Goal: Transaction & Acquisition: Purchase product/service

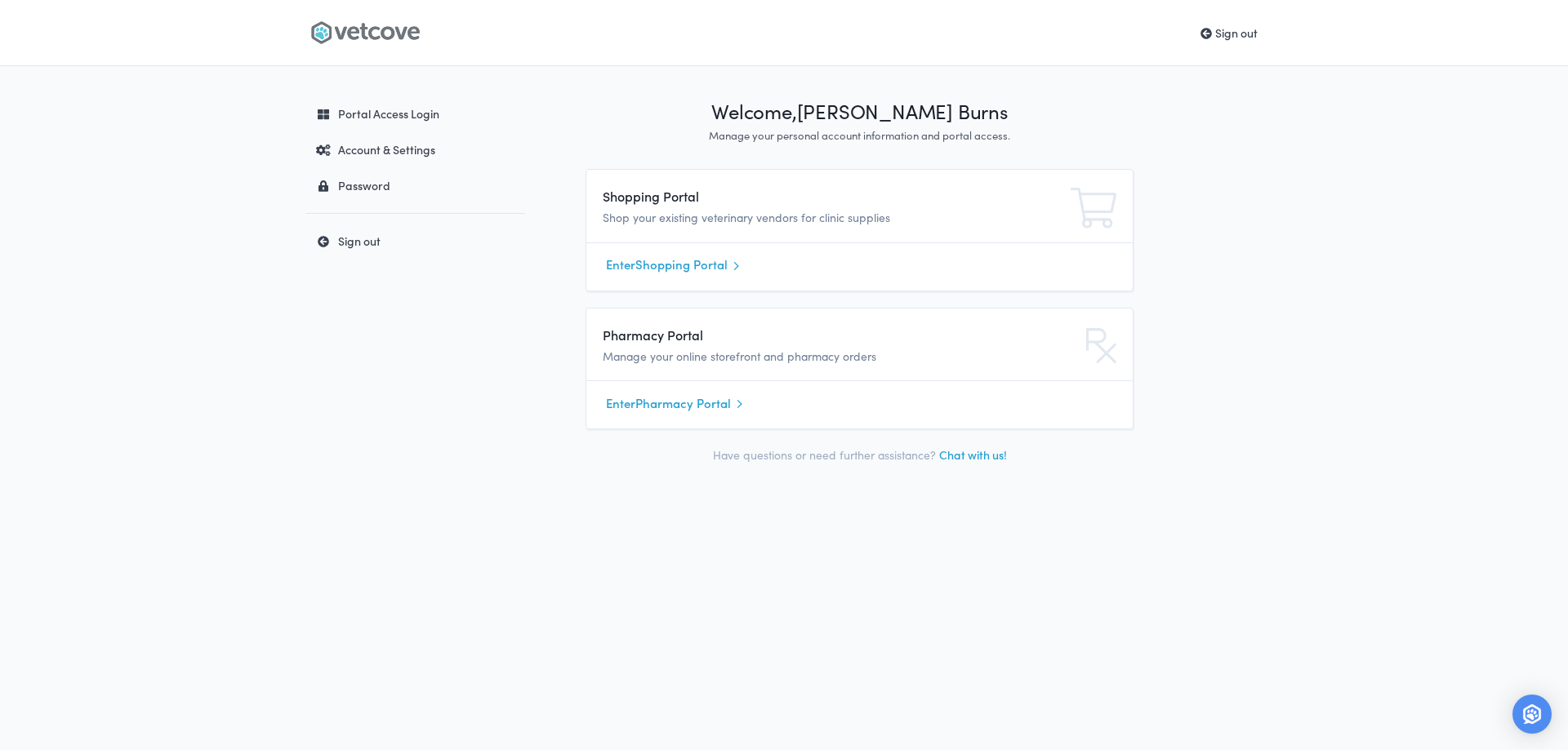
click at [713, 263] on link "Enter Shopping Portal" at bounding box center [860, 264] width 507 height 24
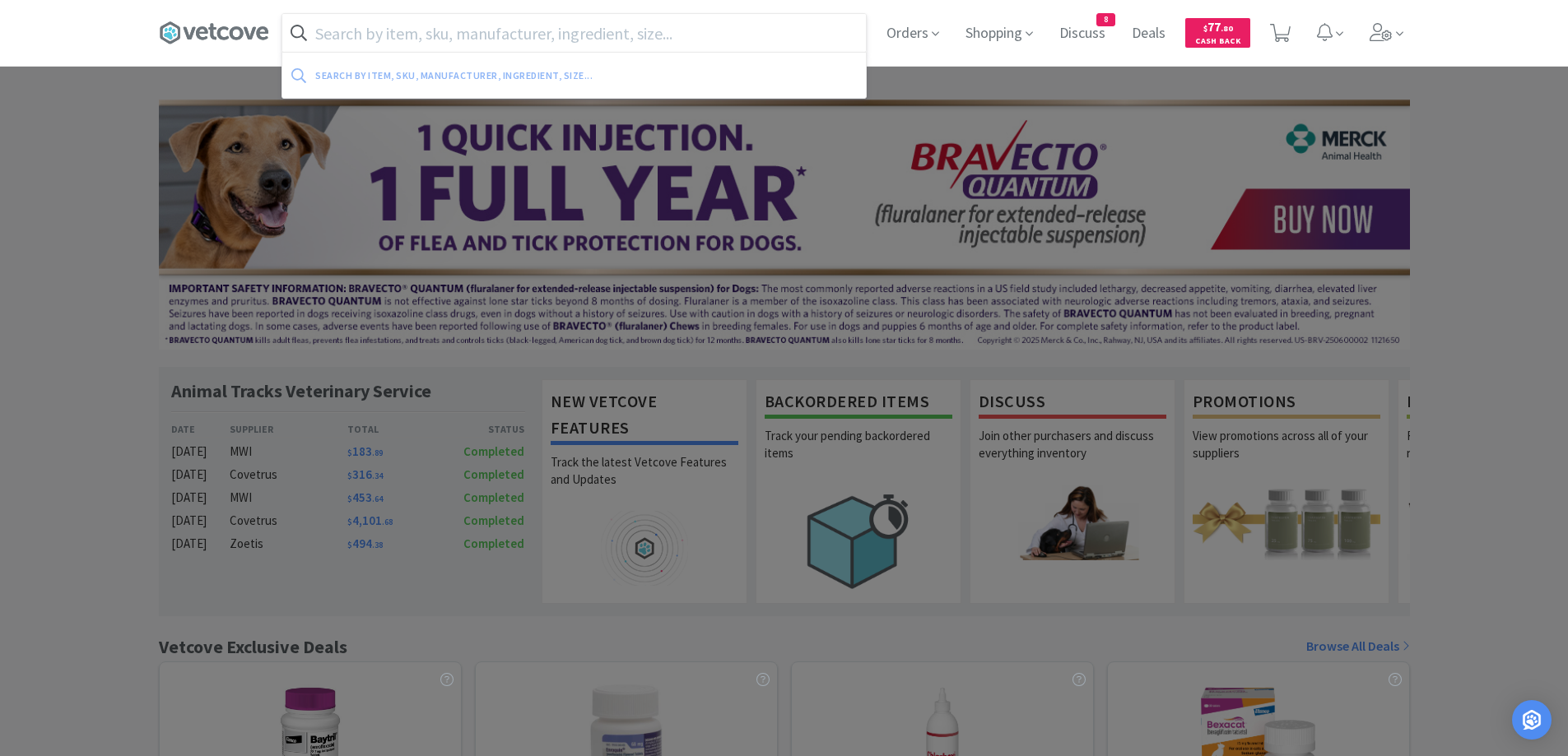
paste input "KennelSol"
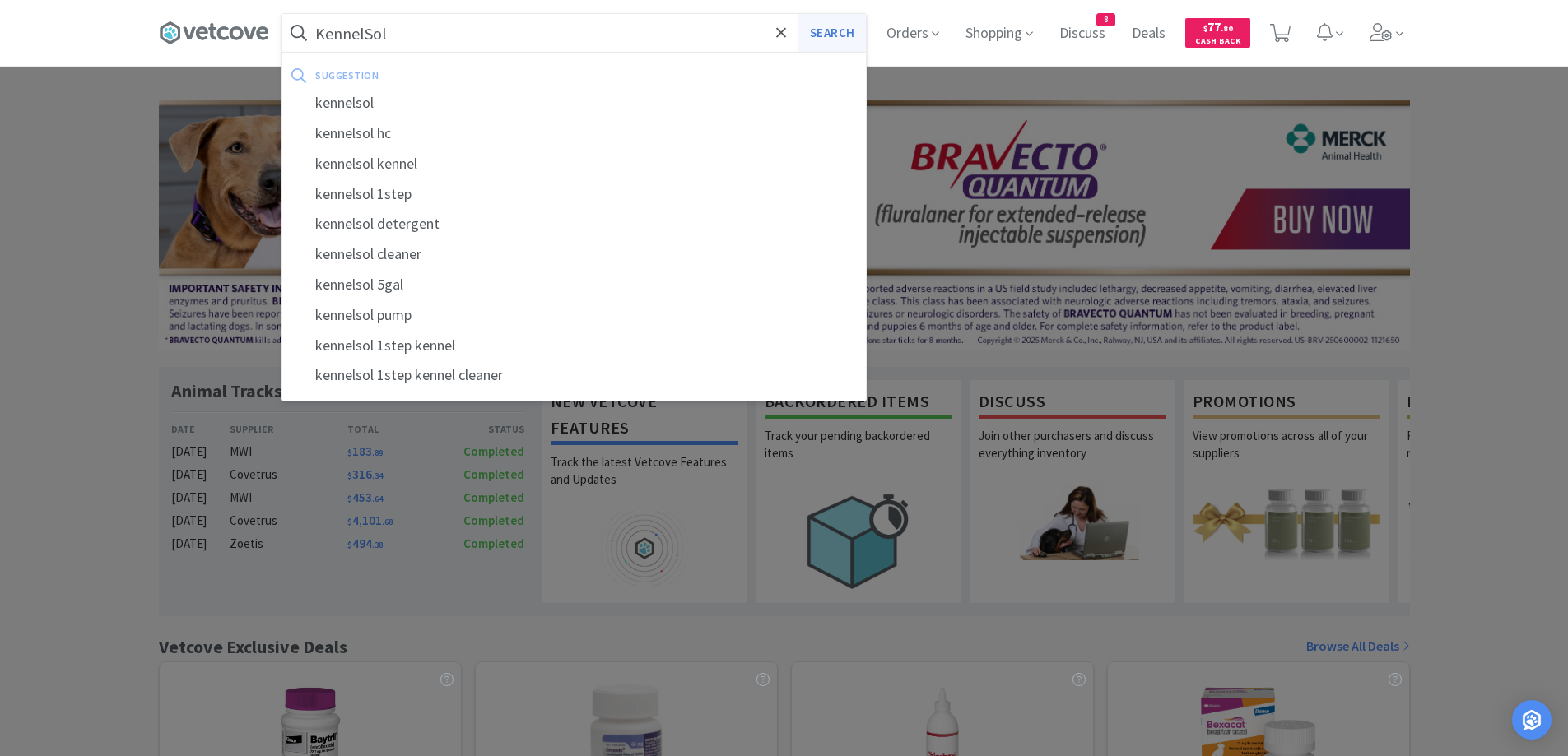
type input "KennelSol"
click at [831, 34] on button "Search" at bounding box center [831, 33] width 68 height 38
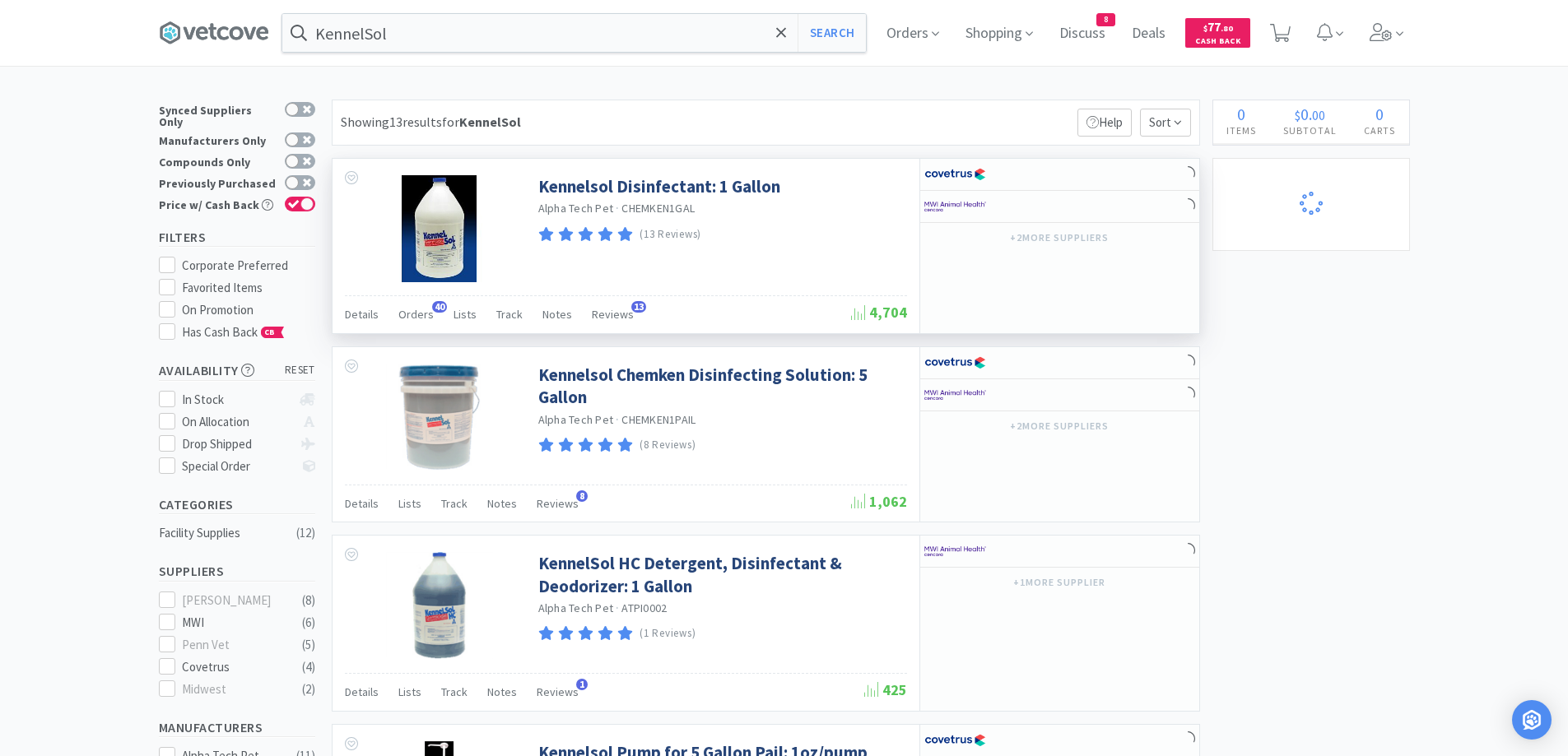
select select "1"
select select "2"
select select "5"
select select "1"
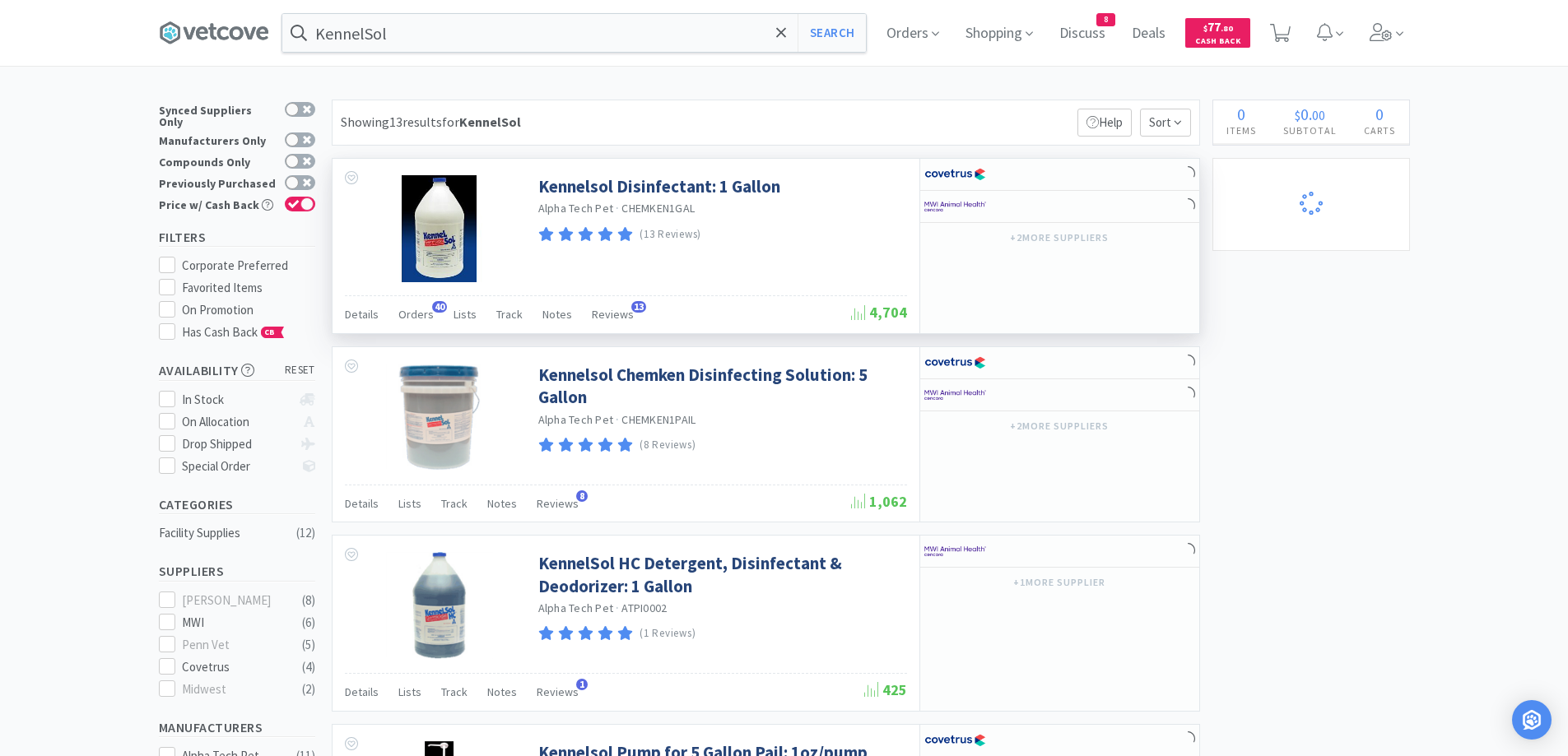
select select "3"
select select "1"
select select "2"
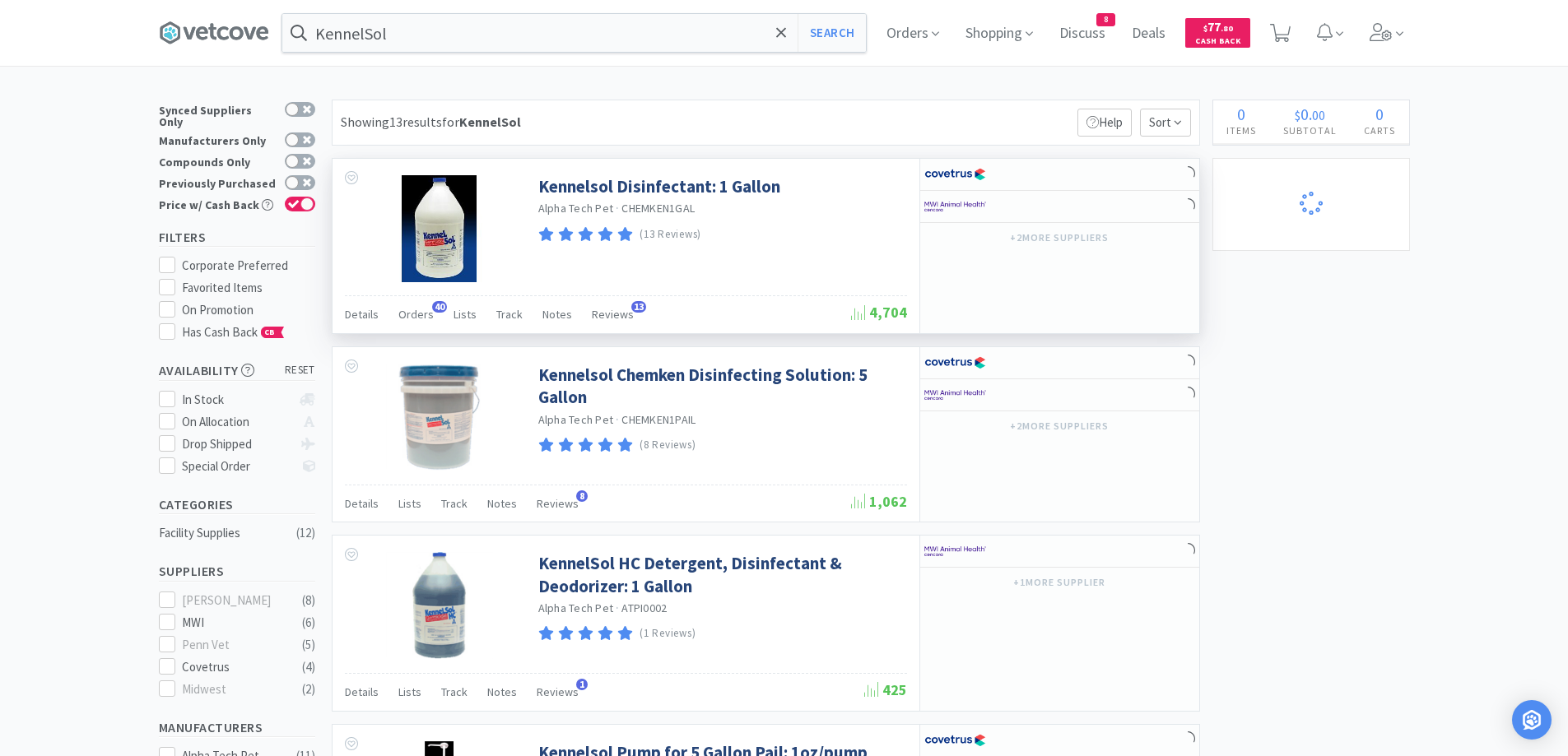
select select "1"
select select "2"
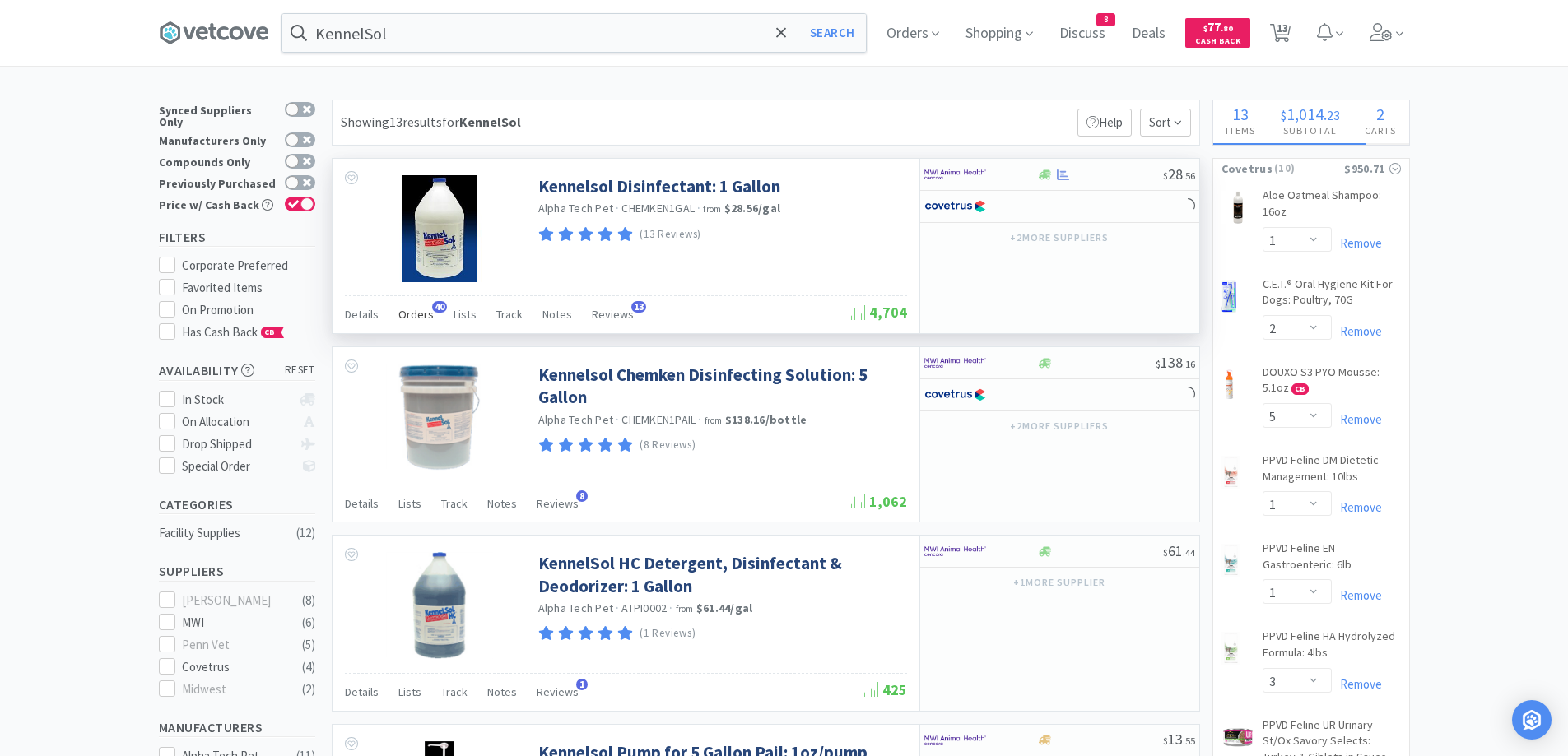
click at [414, 308] on span "Orders" at bounding box center [415, 315] width 35 height 15
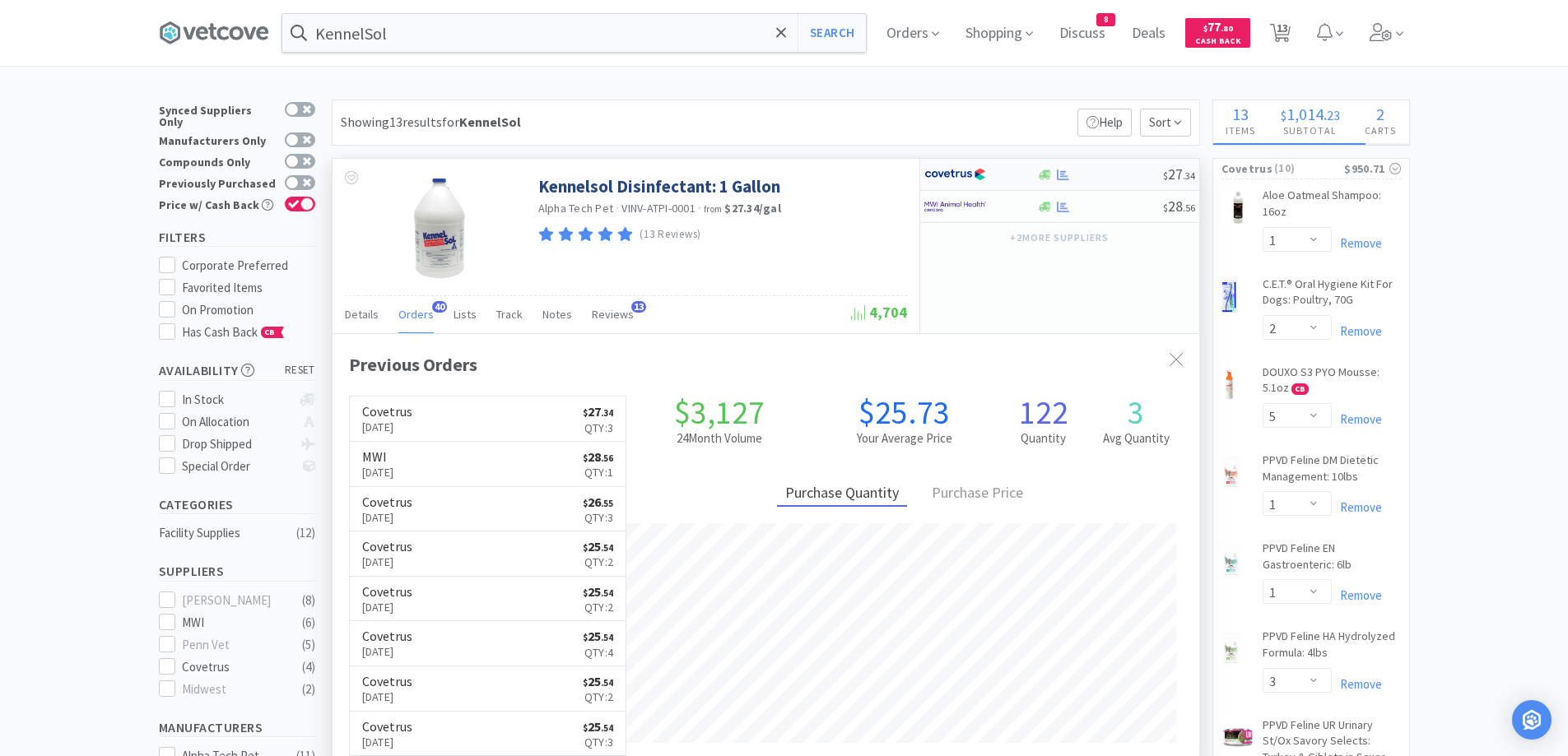
scroll to position [441, 866]
click at [1077, 204] on div at bounding box center [1099, 208] width 126 height 13
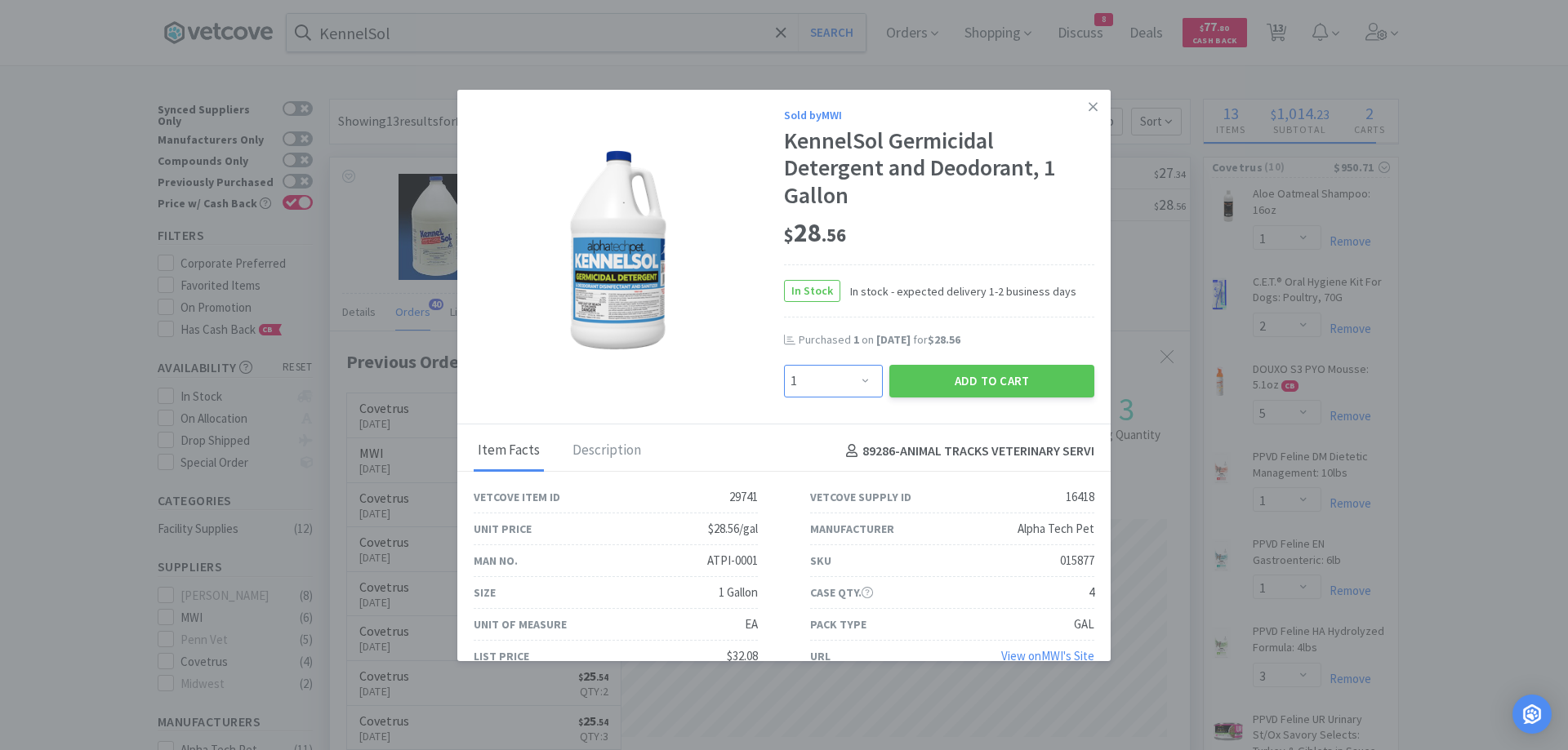
click at [833, 372] on select "Enter Quantity 1 2 3 4 5 6 7 8 9 10 11 12 13 14 15 16 17 18 19 20 Enter Quantity" at bounding box center [834, 381] width 99 height 32
select select "2"
click at [784, 365] on select "Enter Quantity 1 2 3 4 5 6 7 8 9 10 11 12 13 14 15 16 17 18 19 20 Enter Quantity" at bounding box center [834, 381] width 99 height 32
click at [931, 377] on button "Add to Cart" at bounding box center [992, 381] width 205 height 32
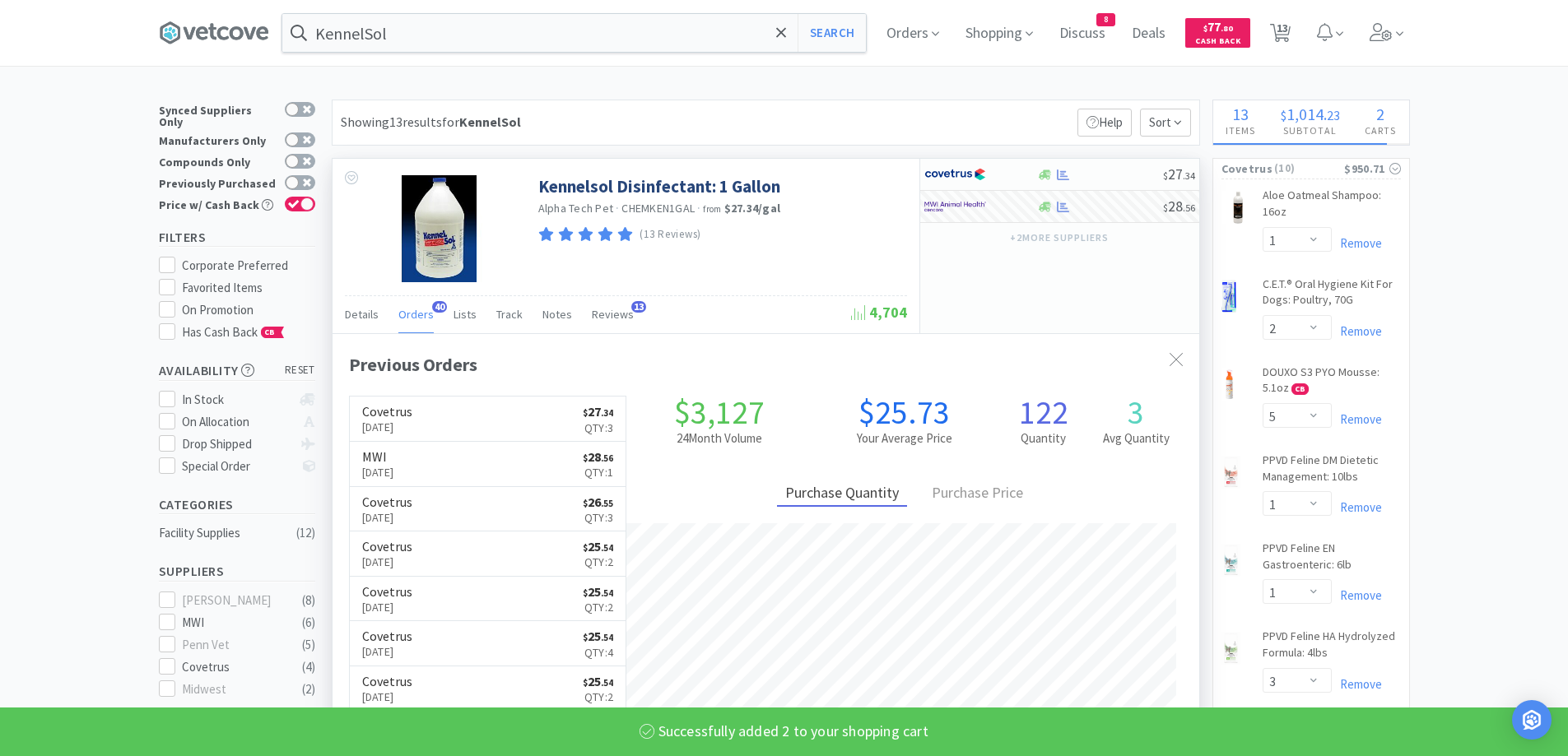
select select "2"
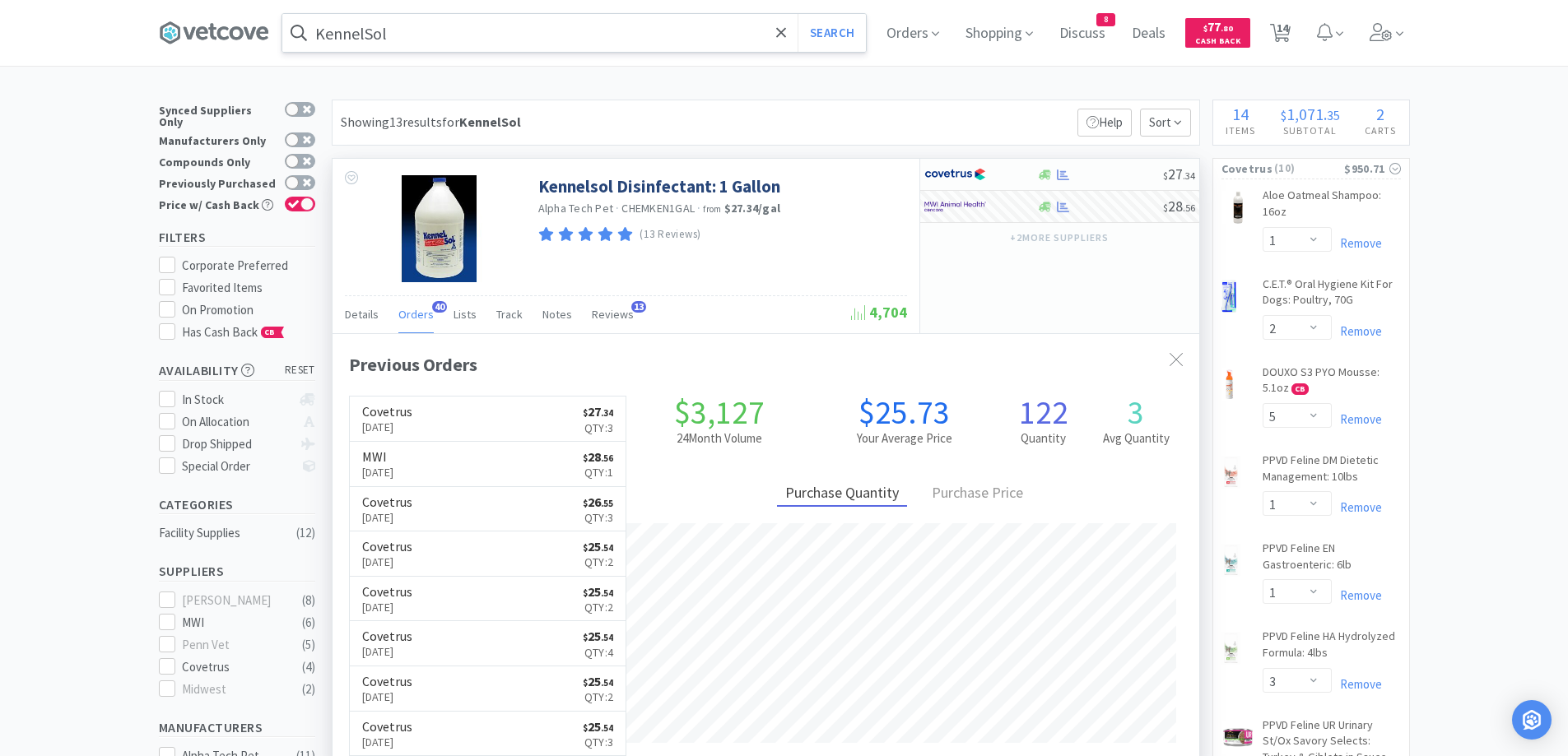
click at [459, 34] on input "KennelSol" at bounding box center [574, 33] width 584 height 38
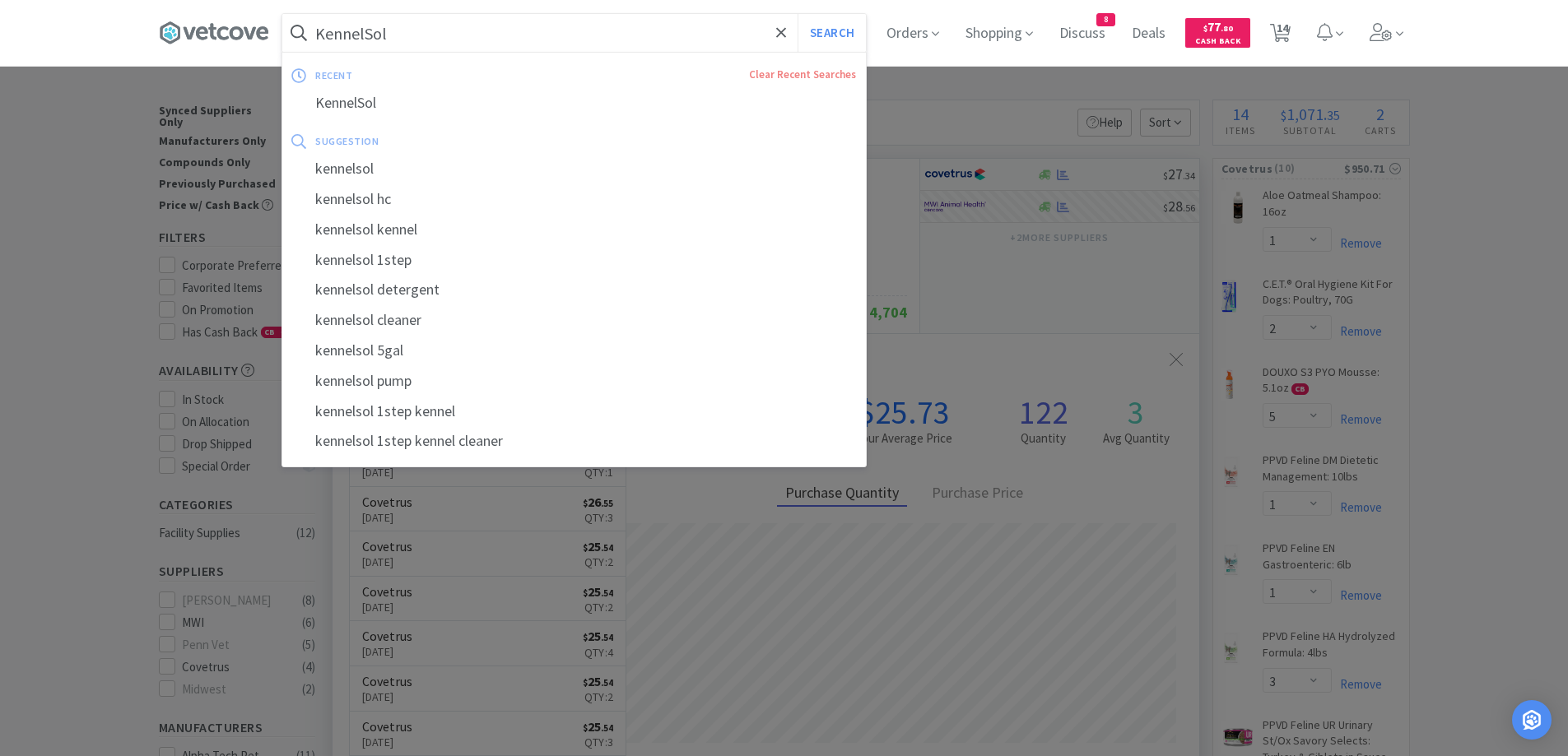
paste input "oral syringes"
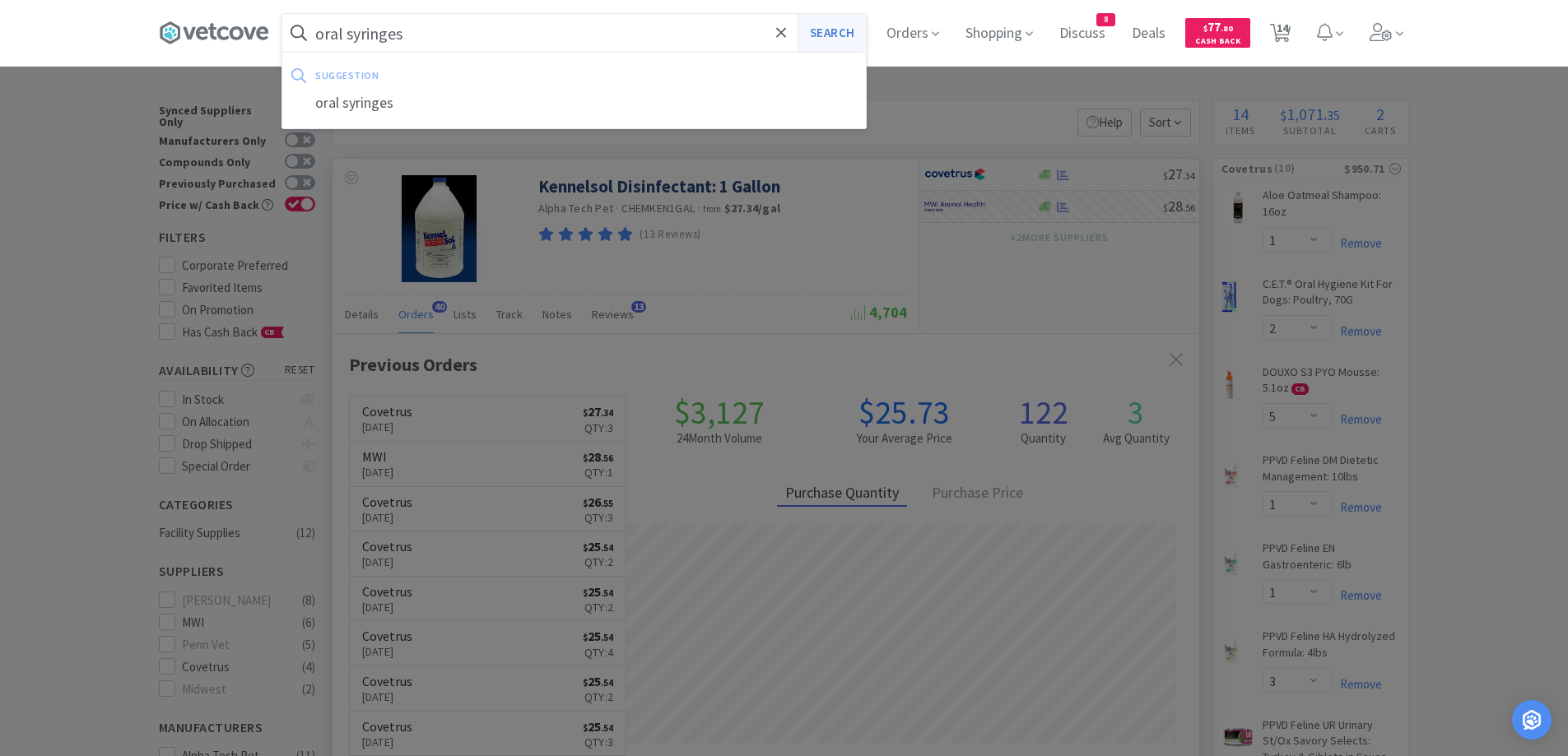
type input "oral syringes"
click at [822, 39] on button "Search" at bounding box center [831, 33] width 68 height 38
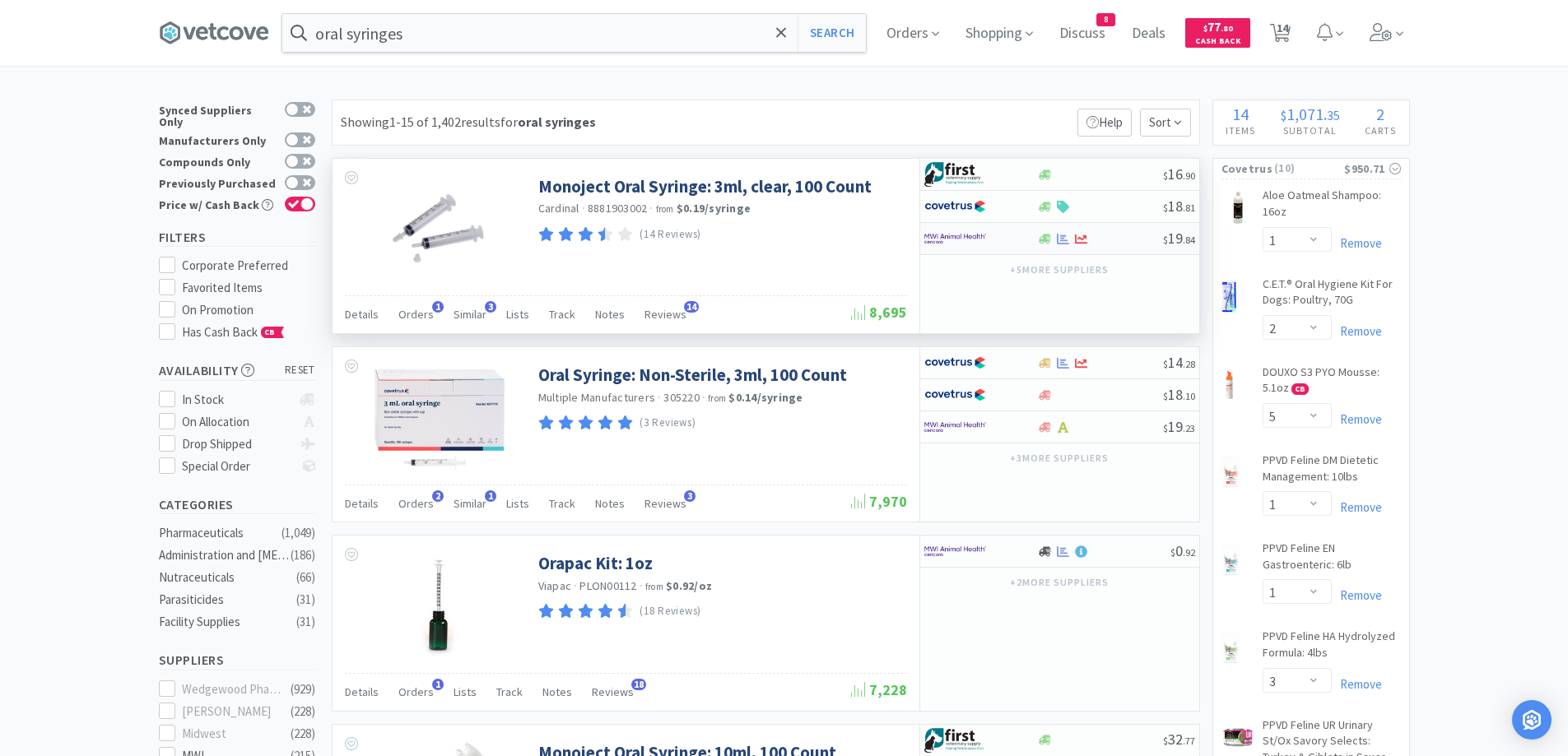
click at [1119, 243] on div at bounding box center [1099, 239] width 126 height 13
select select "1"
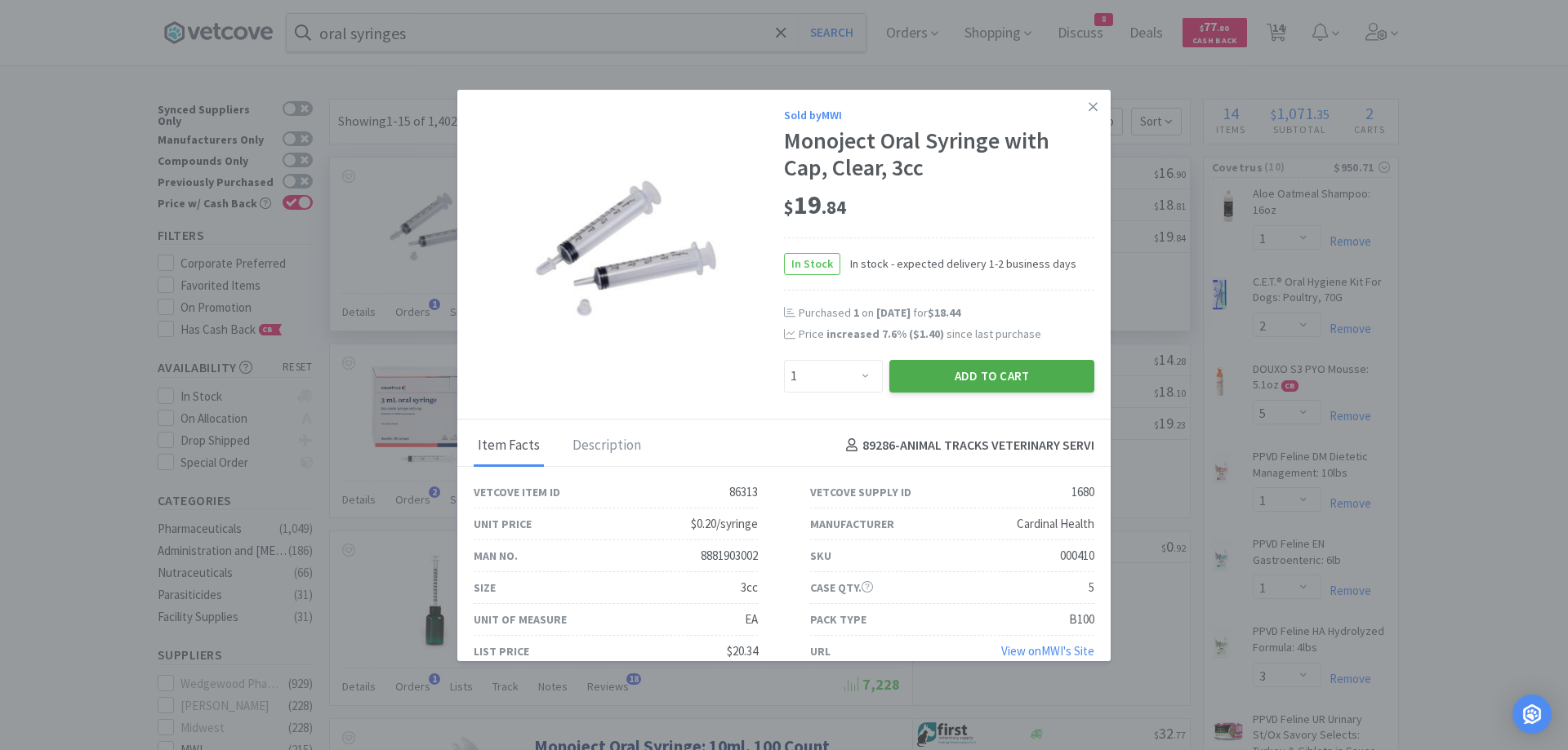
click at [960, 371] on button "Add to Cart" at bounding box center [992, 376] width 205 height 32
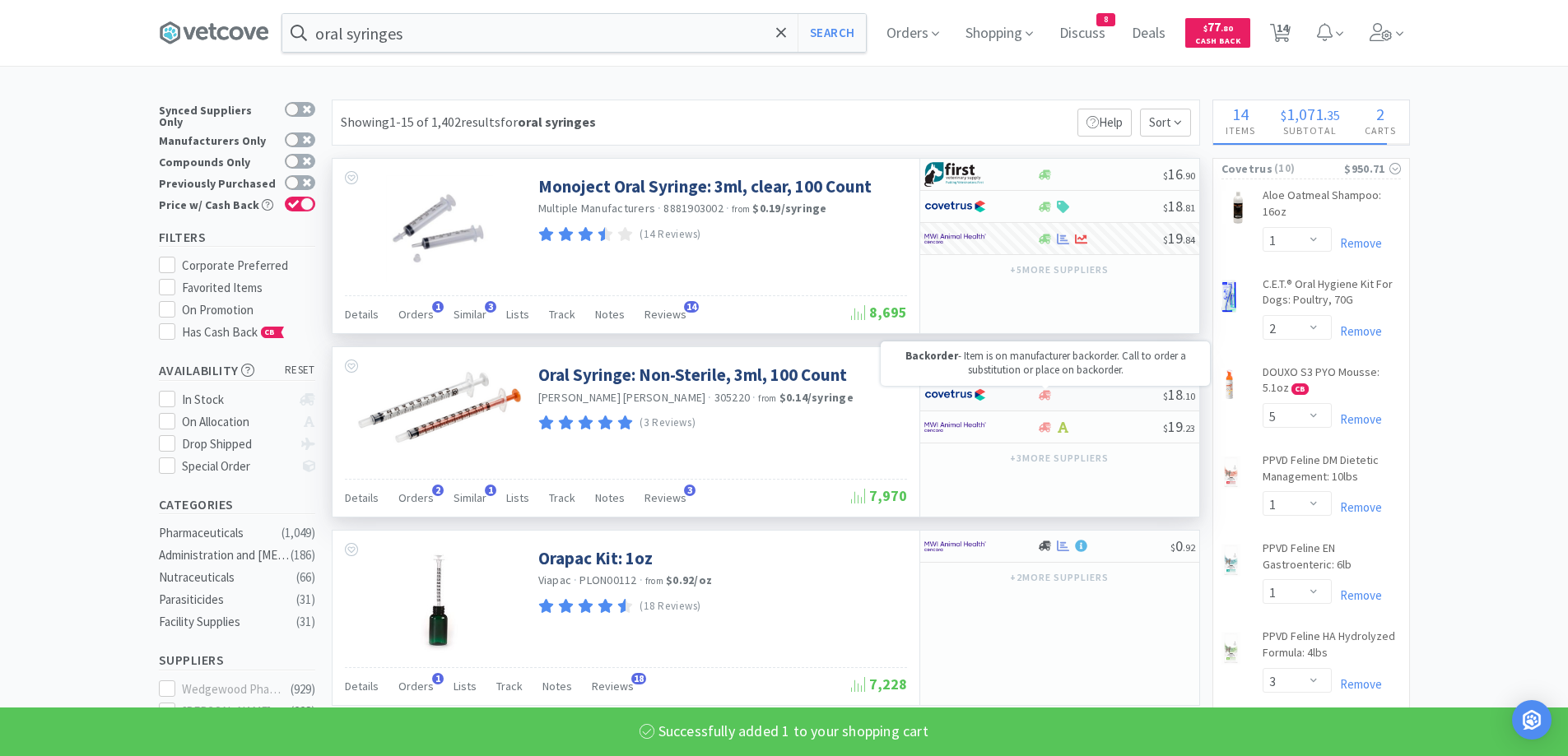
select select "1"
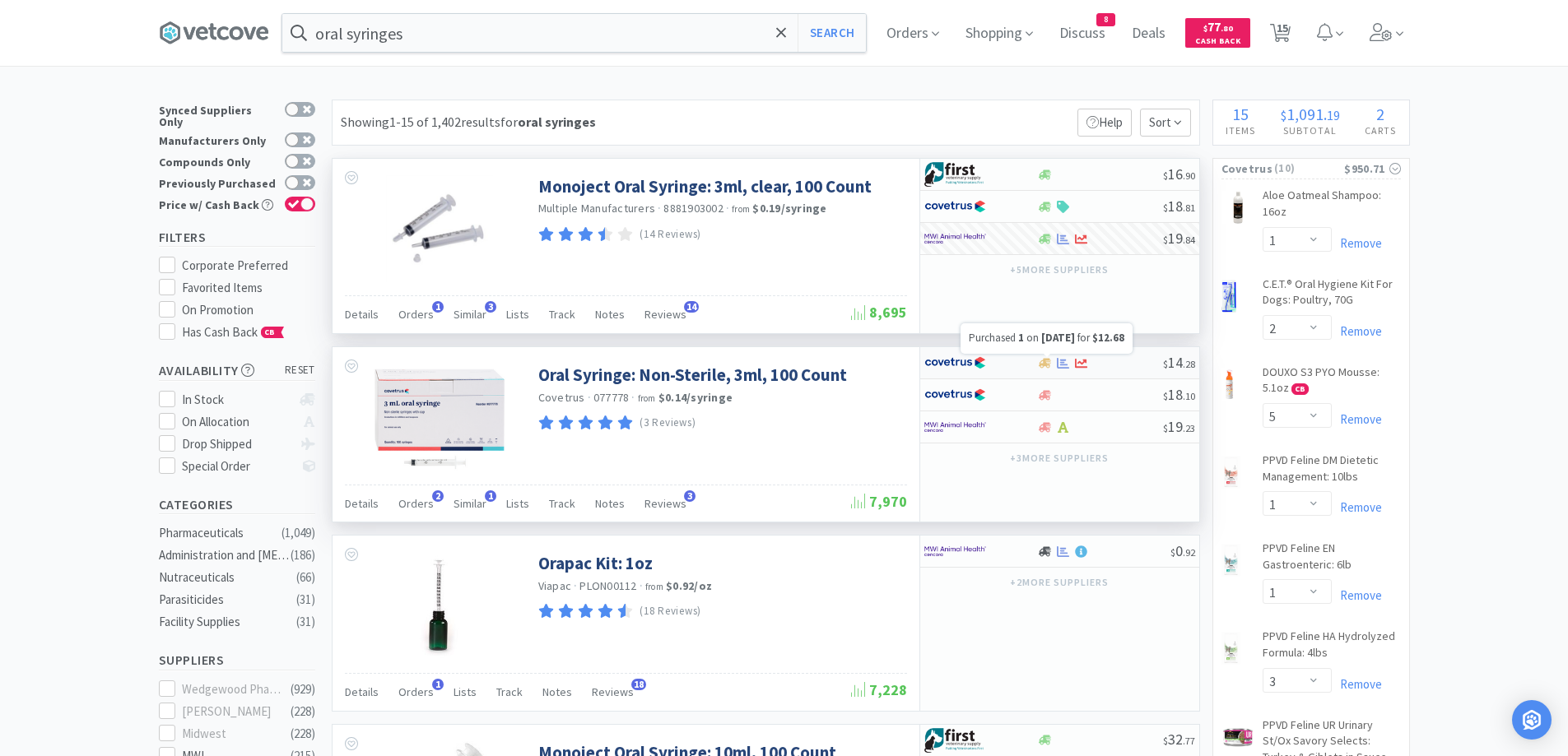
click at [1067, 369] on icon at bounding box center [1063, 363] width 13 height 13
select select "1"
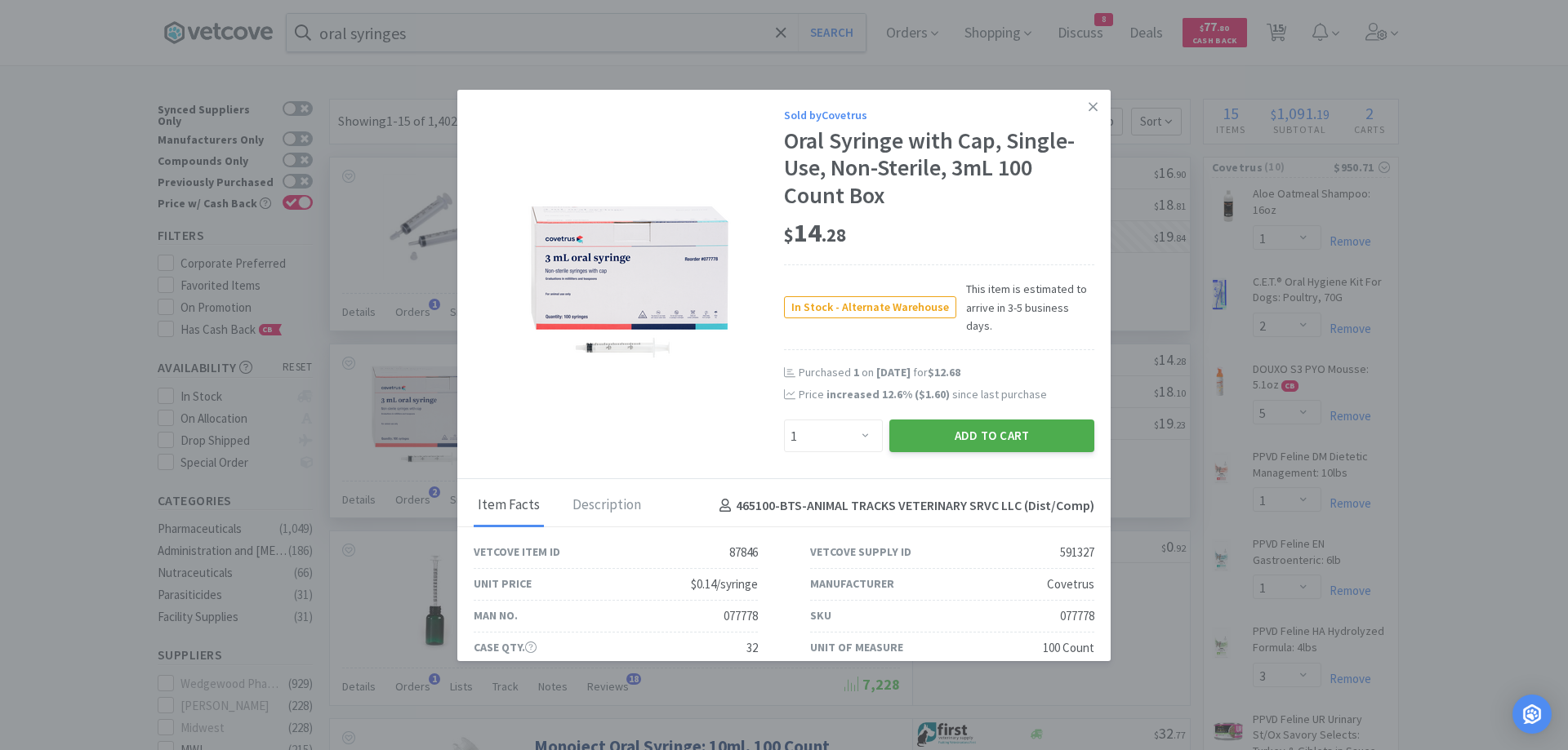
click at [960, 423] on button "Add to Cart" at bounding box center [992, 436] width 205 height 32
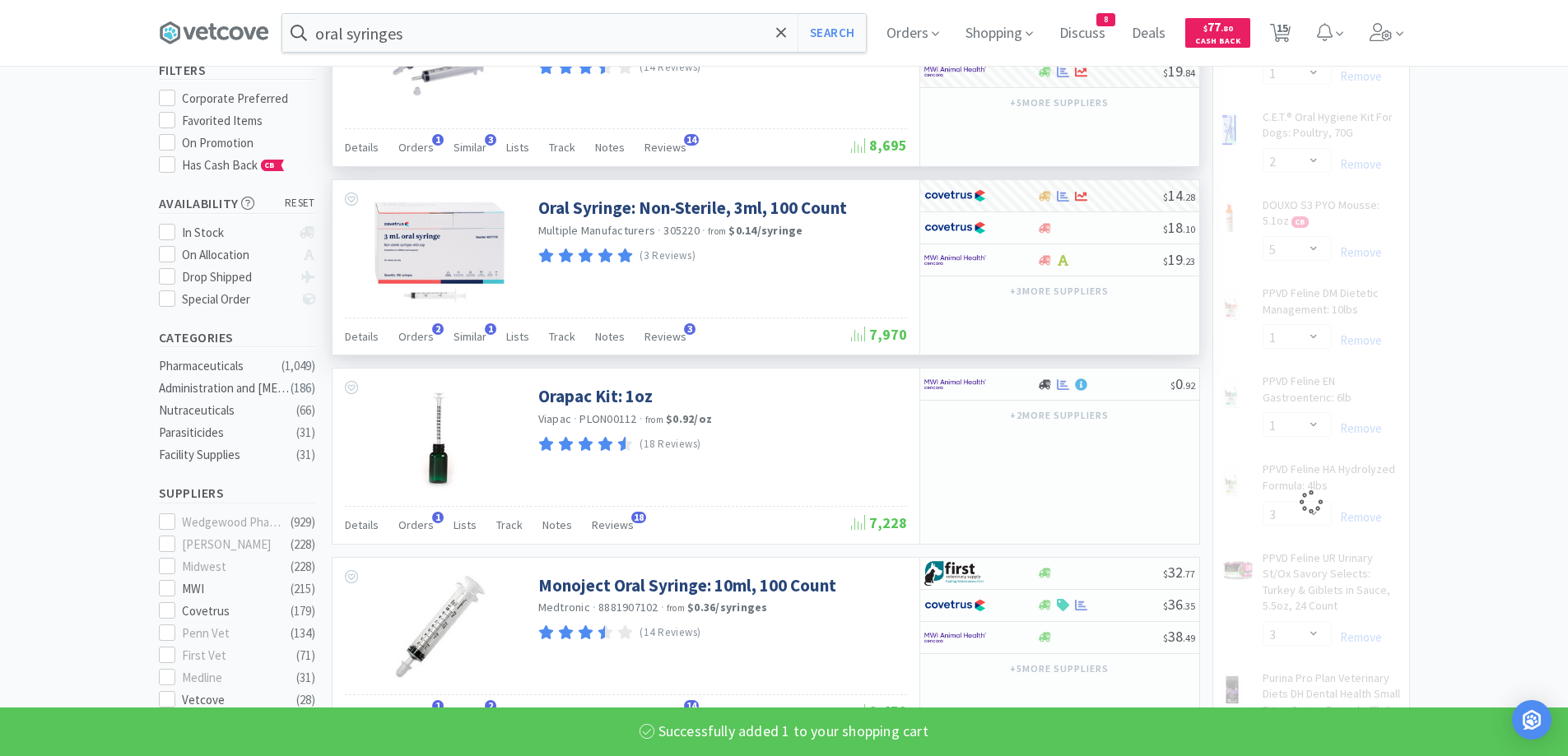
scroll to position [329, 0]
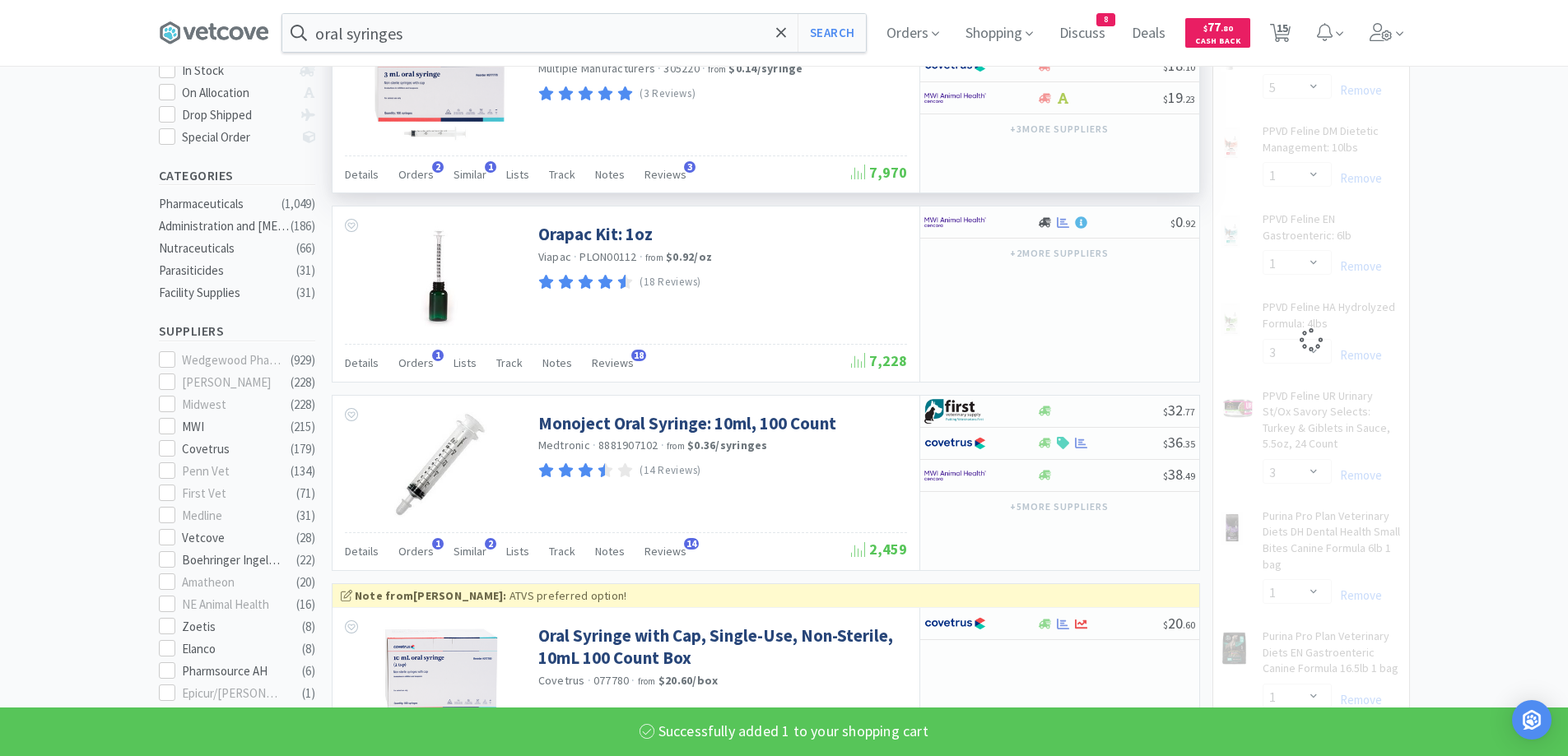
select select "1"
select select "3"
select select "1"
select select "2"
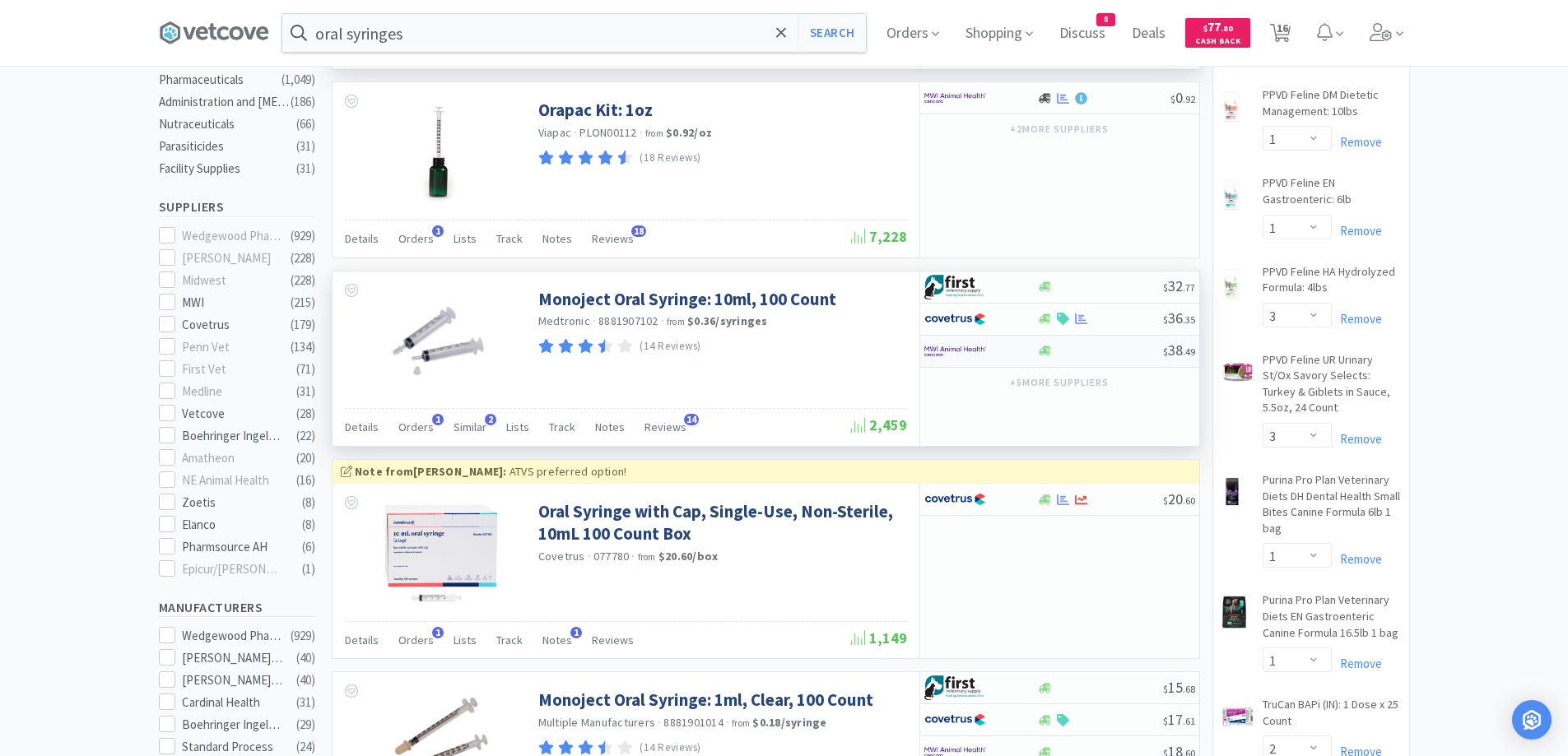
scroll to position [494, 0]
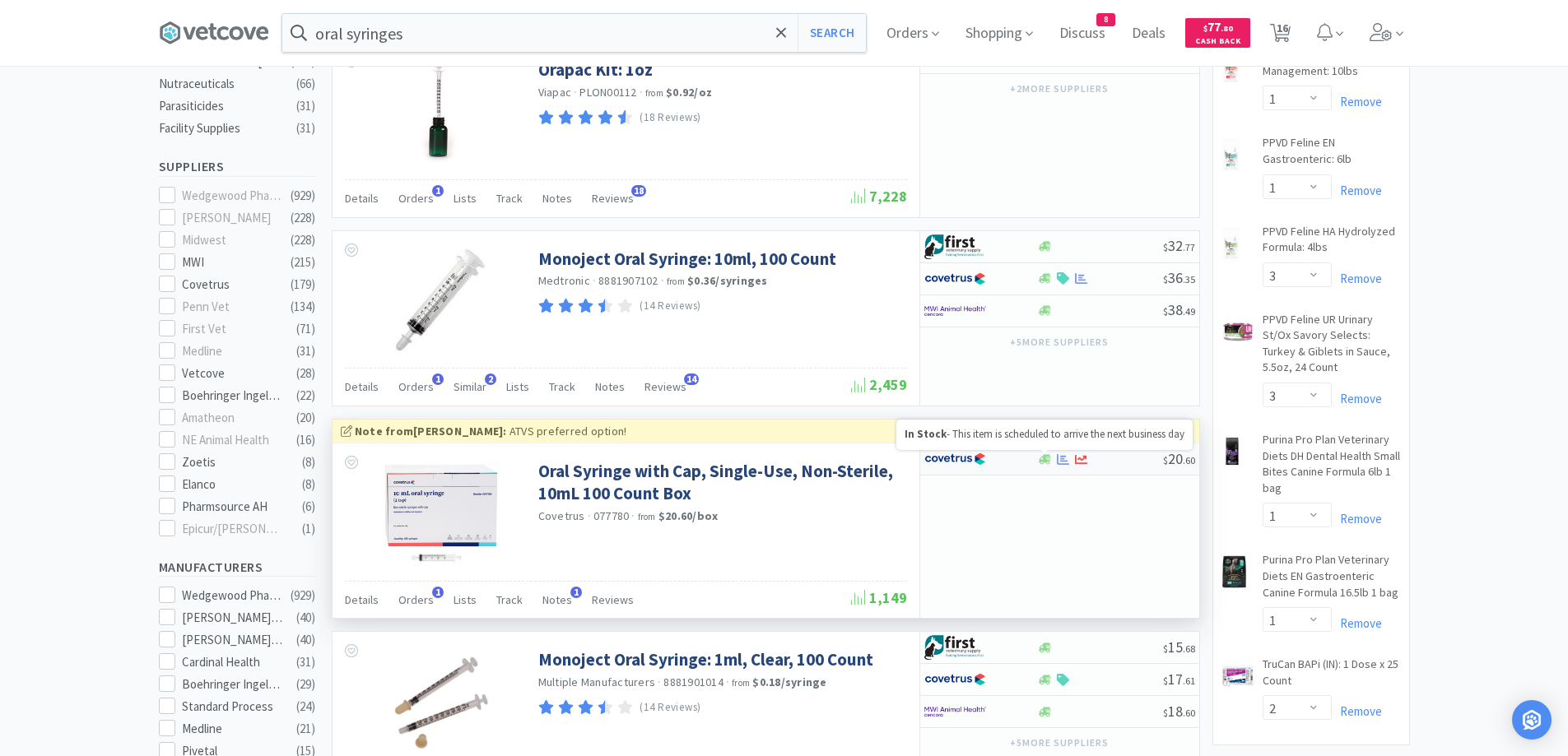
click at [1045, 464] on icon at bounding box center [1045, 460] width 13 height 13
select select "1"
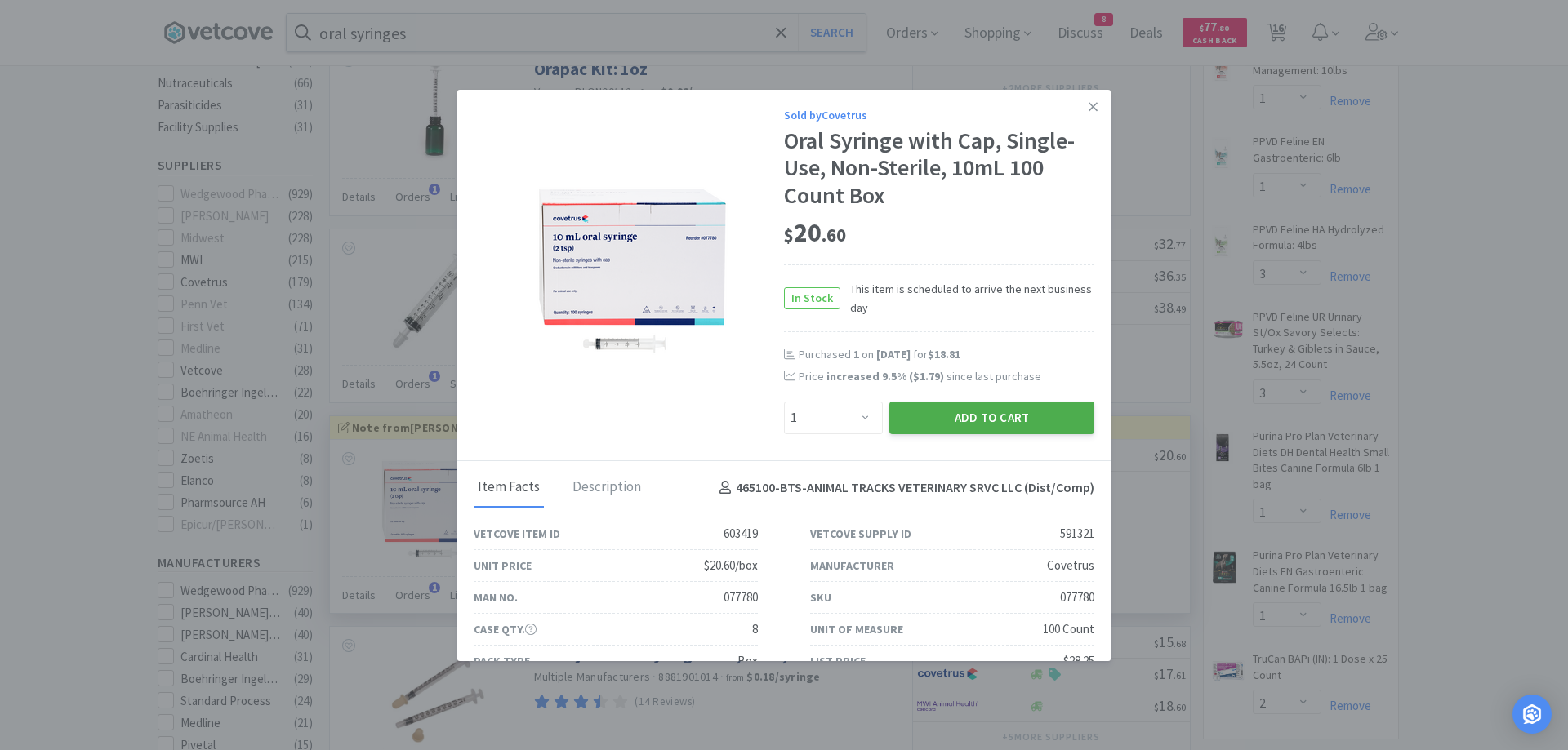
click at [975, 413] on button "Add to Cart" at bounding box center [992, 418] width 205 height 32
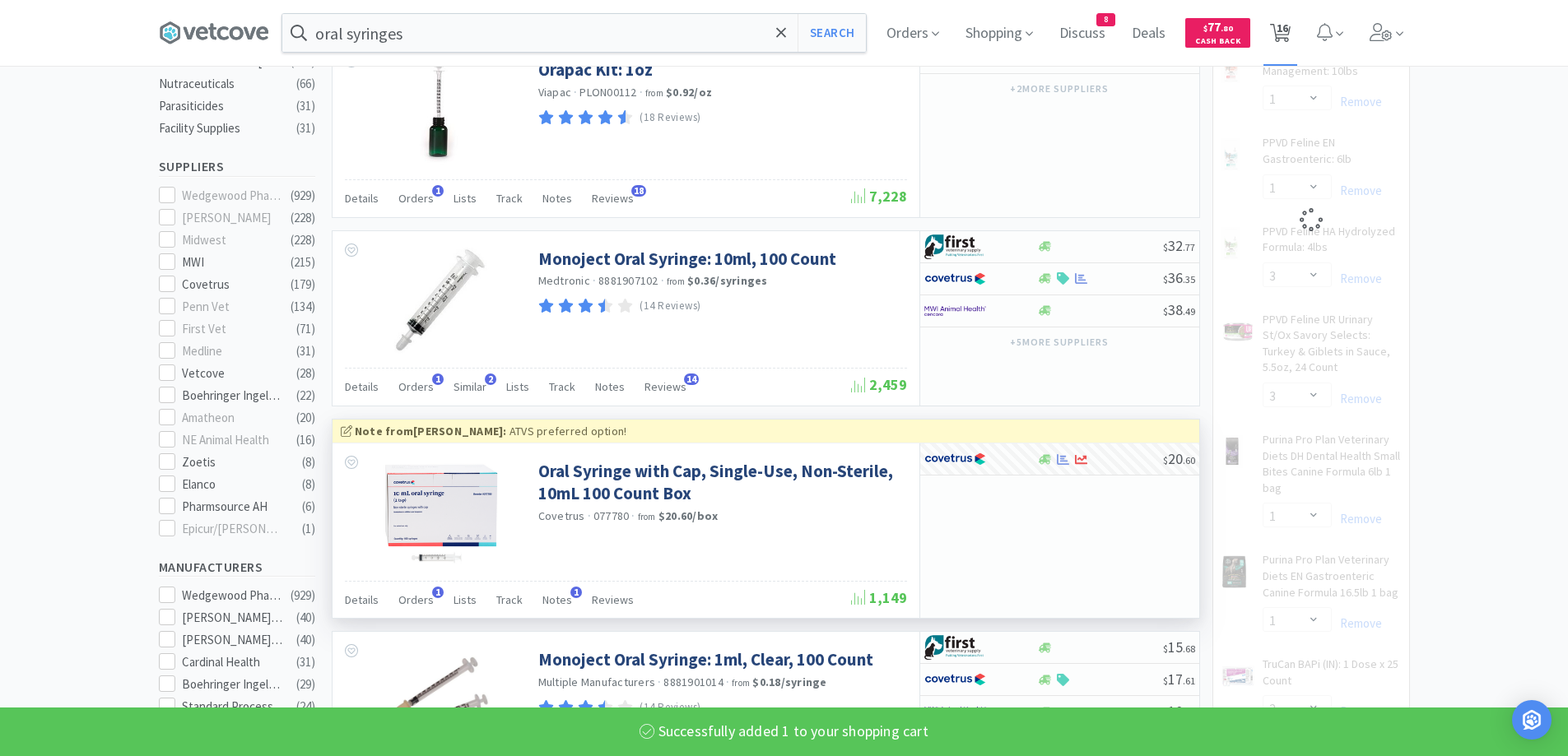
click at [1288, 40] on span "16" at bounding box center [1282, 28] width 12 height 66
select select "1"
select select "2"
select select "5"
select select "1"
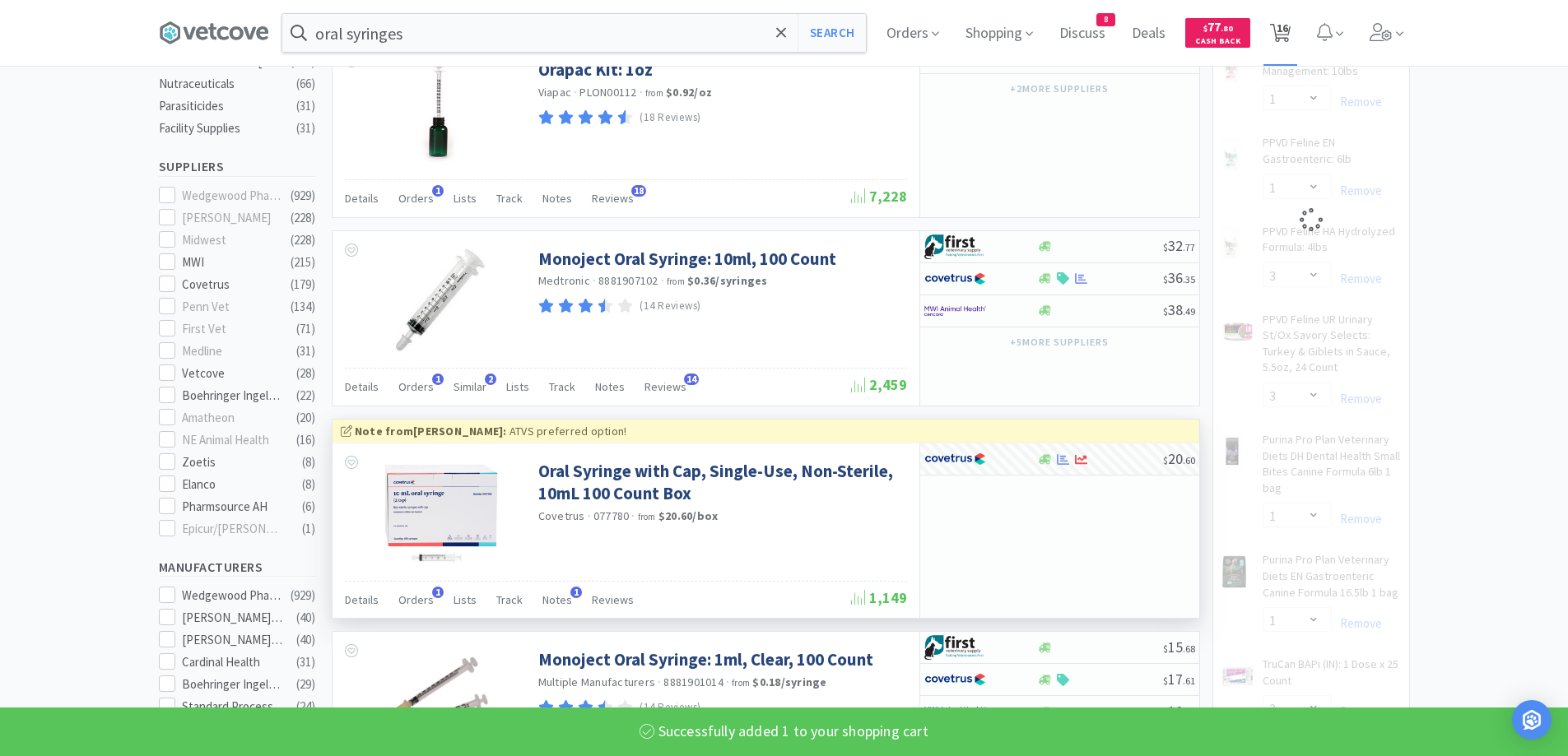
select select "1"
select select "3"
select select "1"
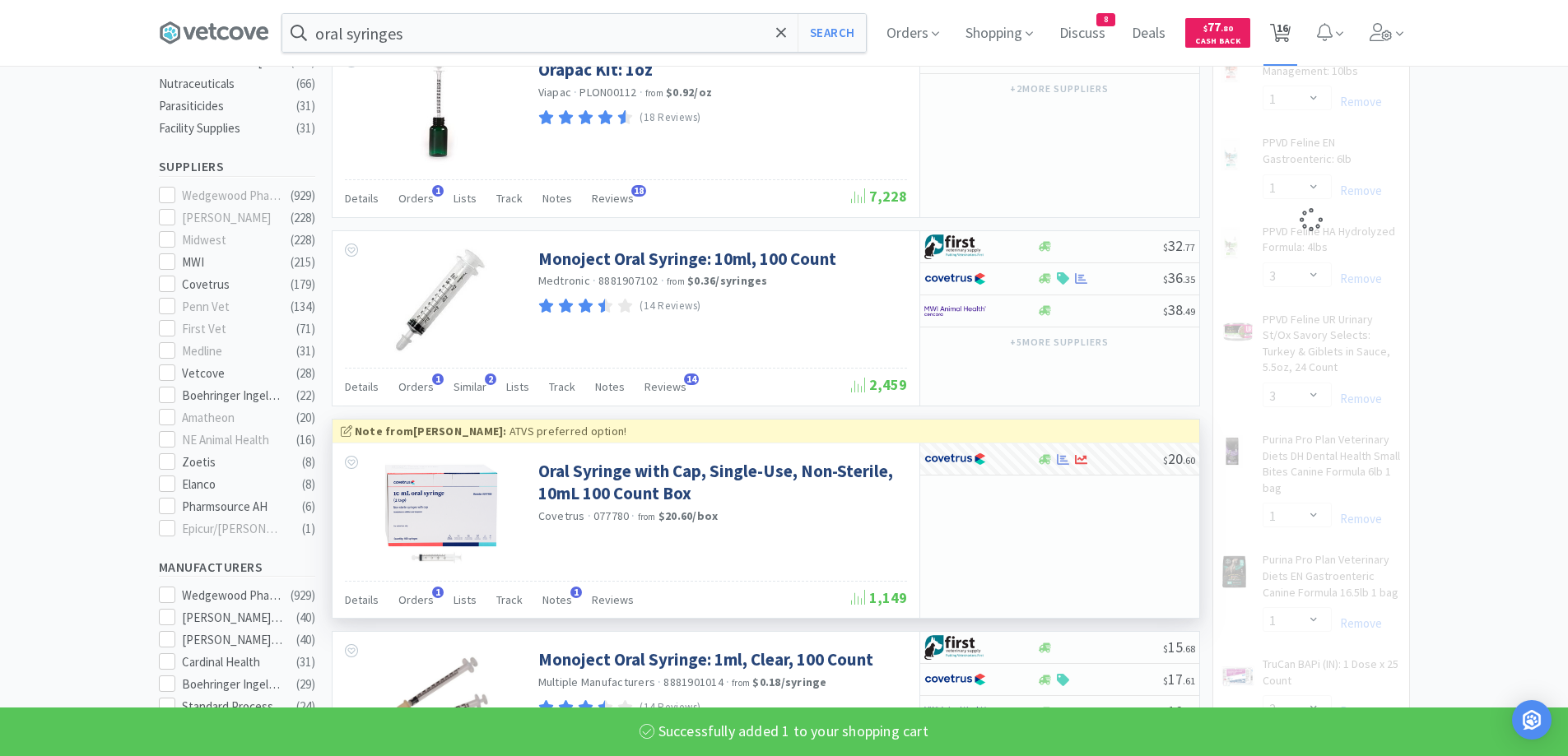
select select "1"
select select "2"
select select "1"
select select "2"
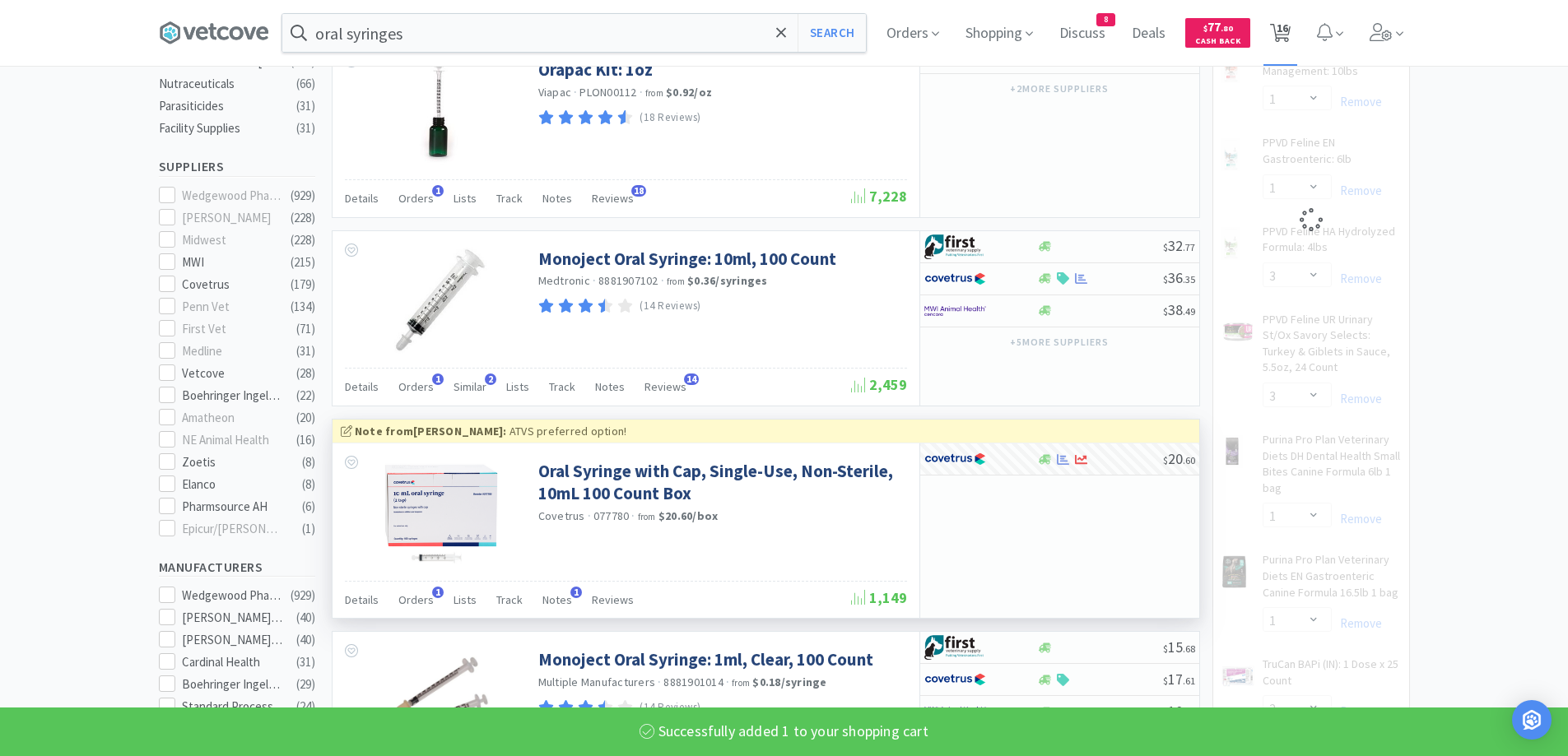
select select "2"
select select "1"
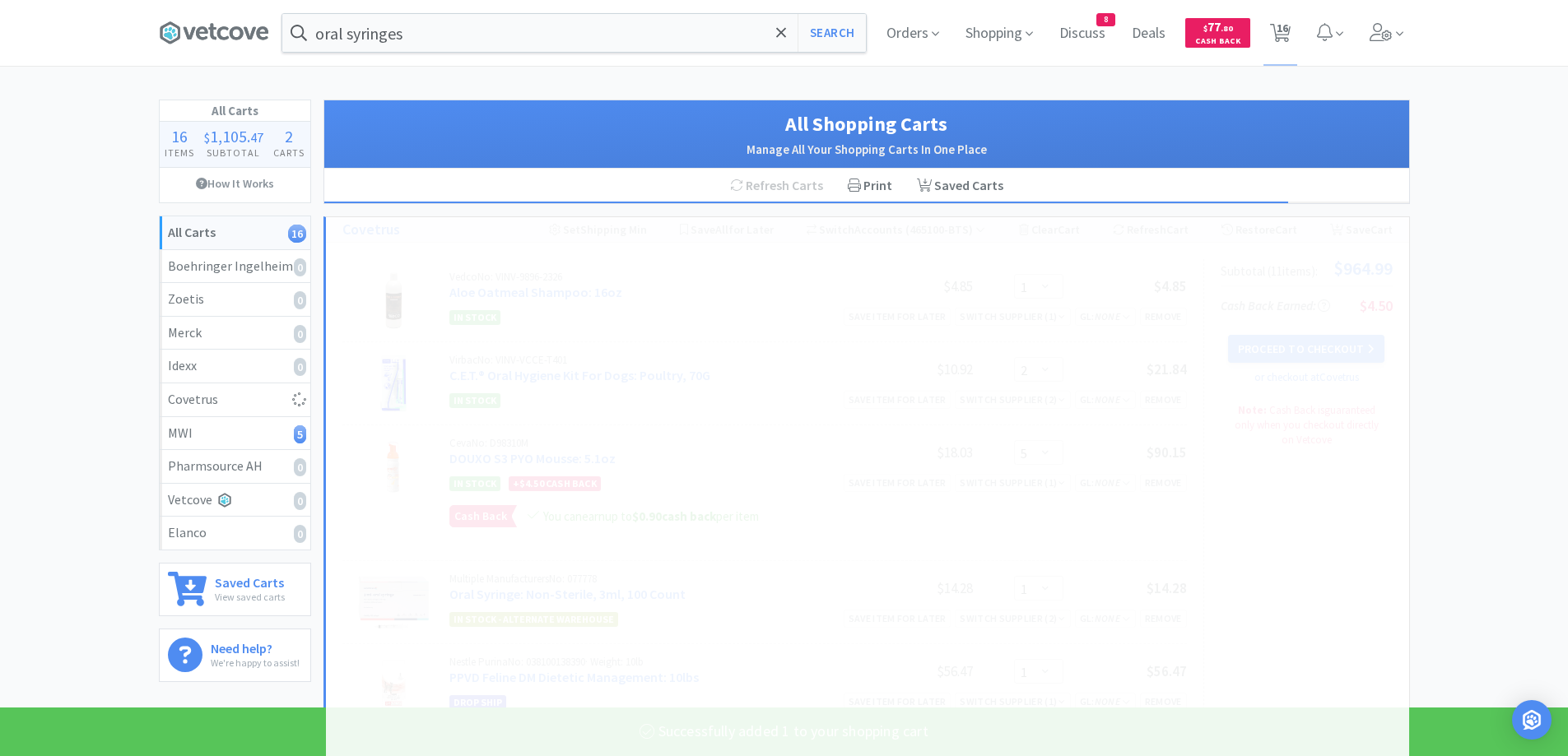
select select "1"
select select "3"
select select "1"
select select "2"
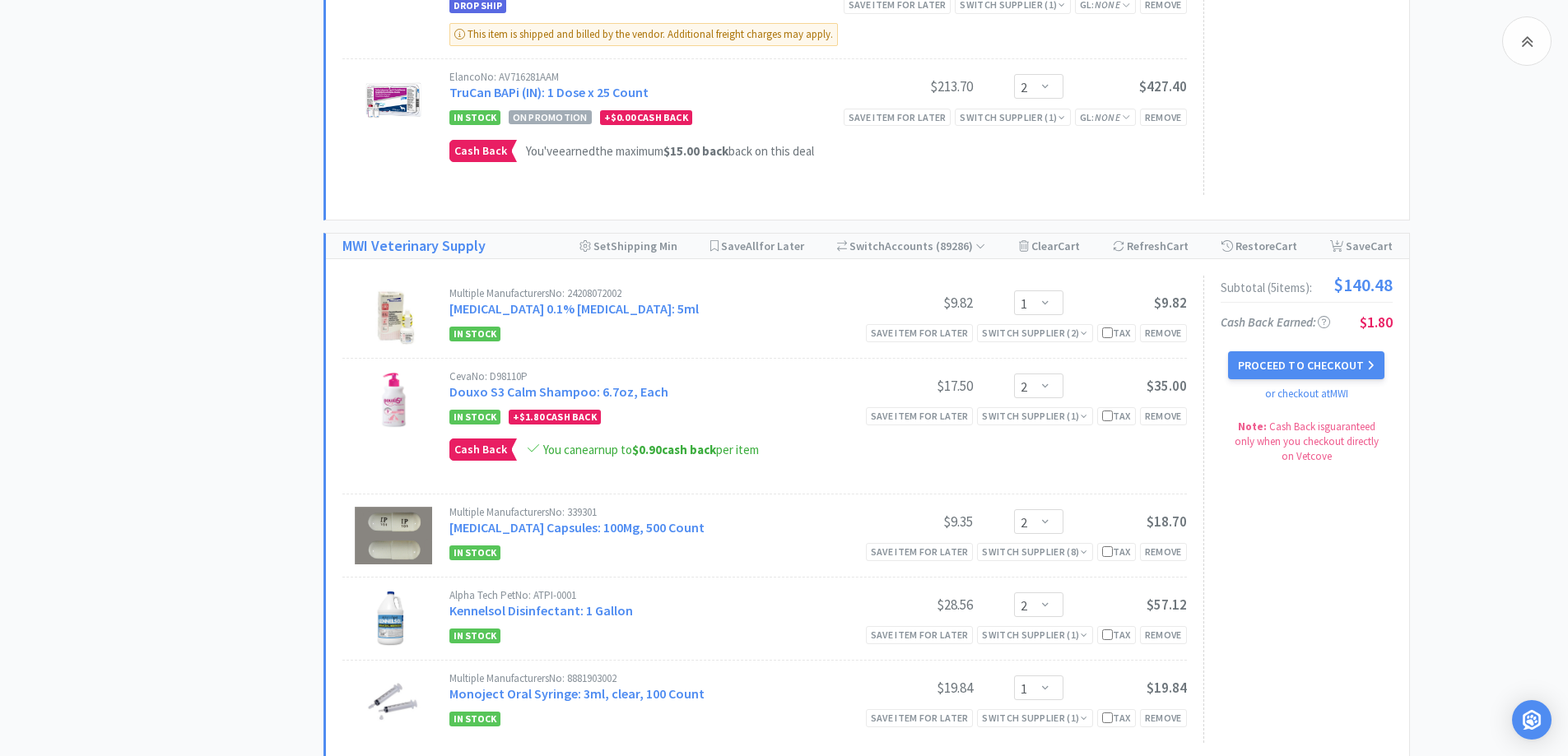
scroll to position [1481, 0]
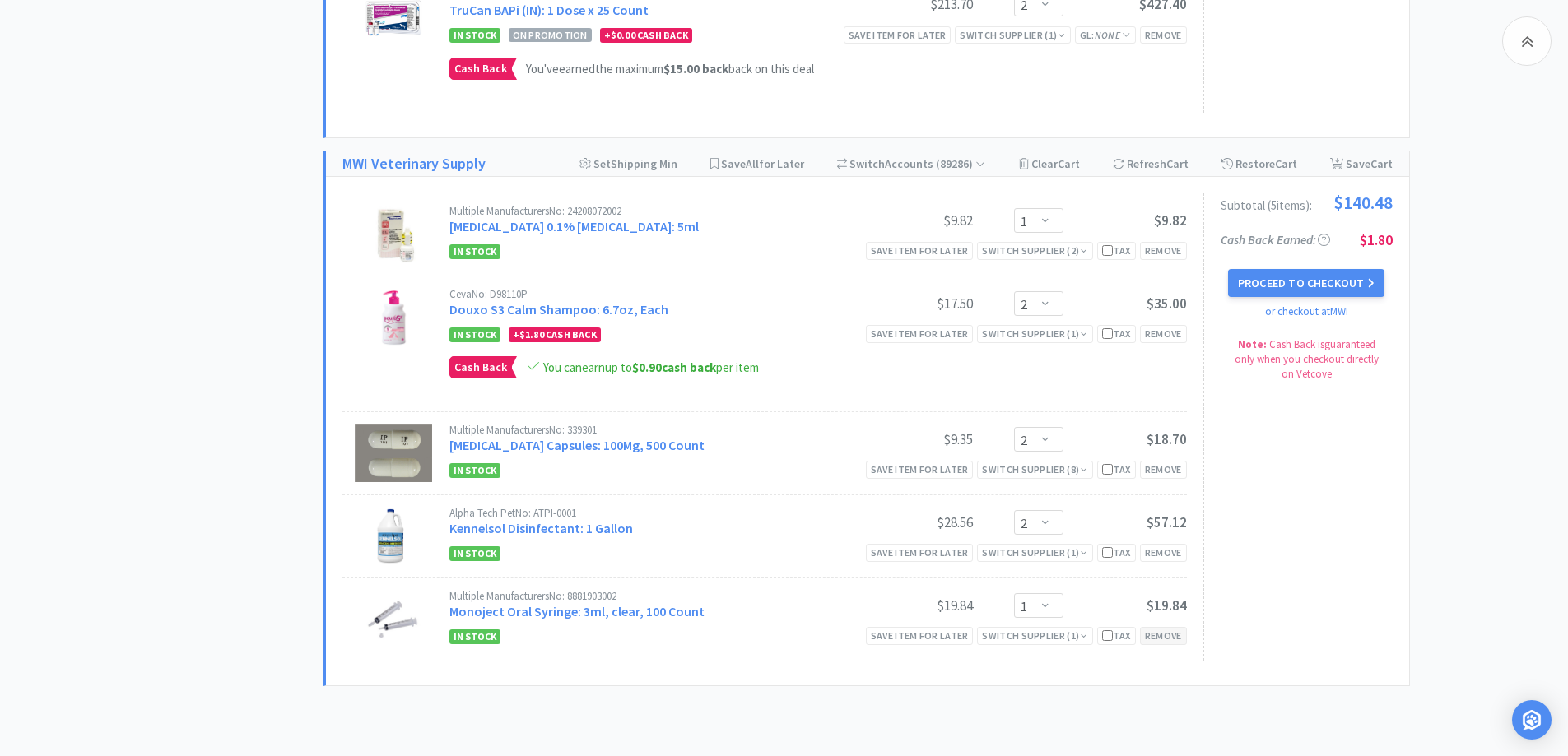
click at [1176, 640] on div "Remove" at bounding box center [1163, 635] width 47 height 17
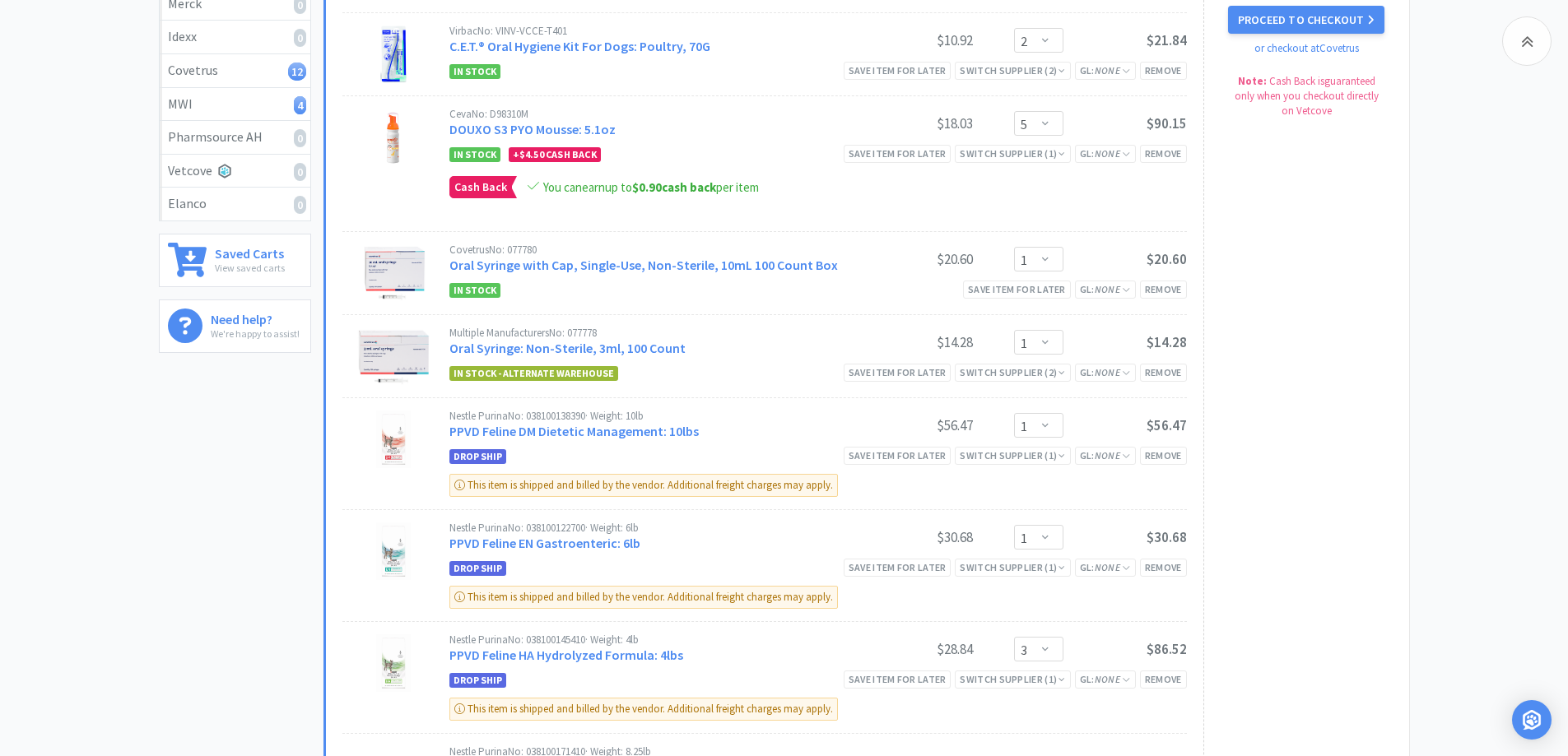
scroll to position [0, 0]
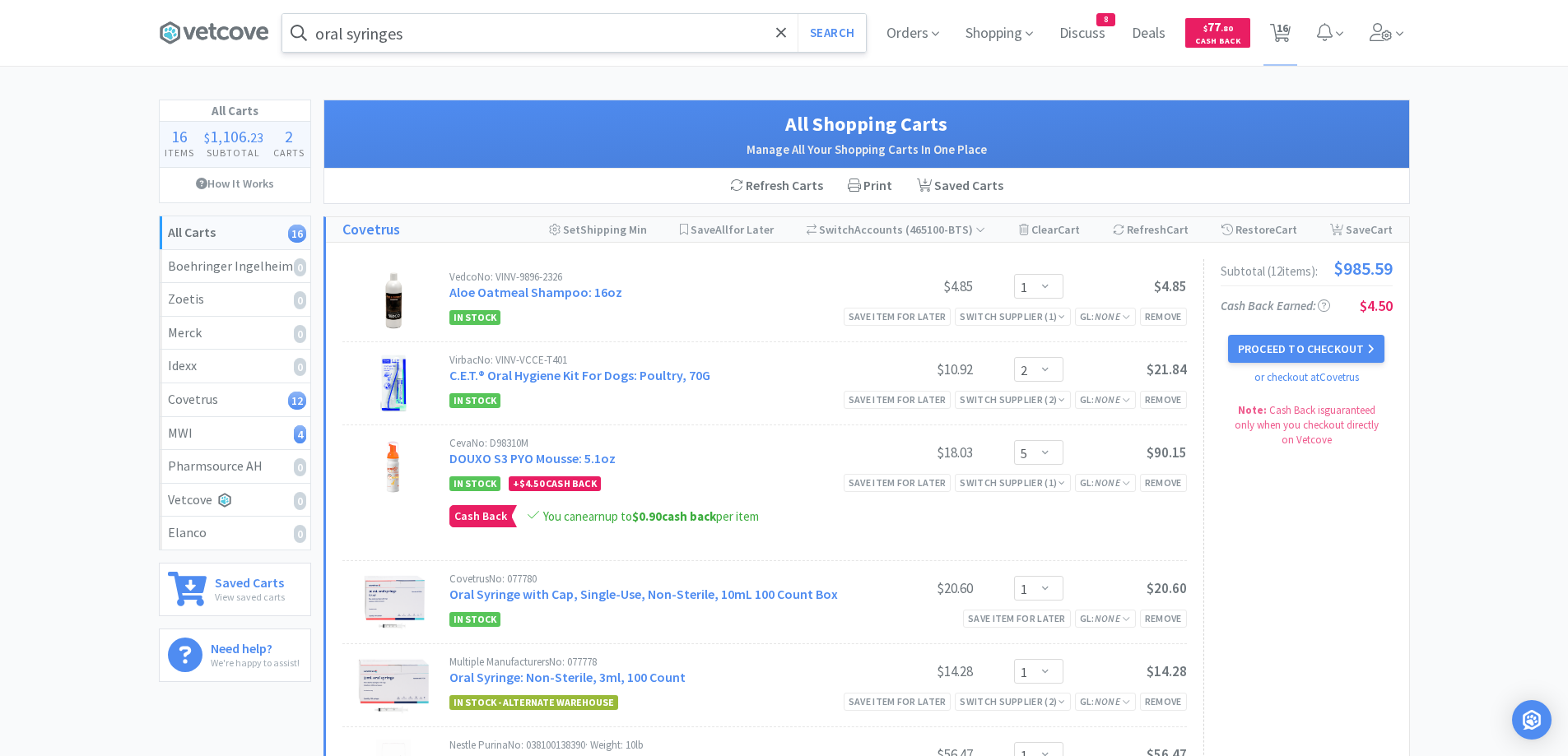
click at [452, 36] on input "oral syringes" at bounding box center [574, 33] width 584 height 38
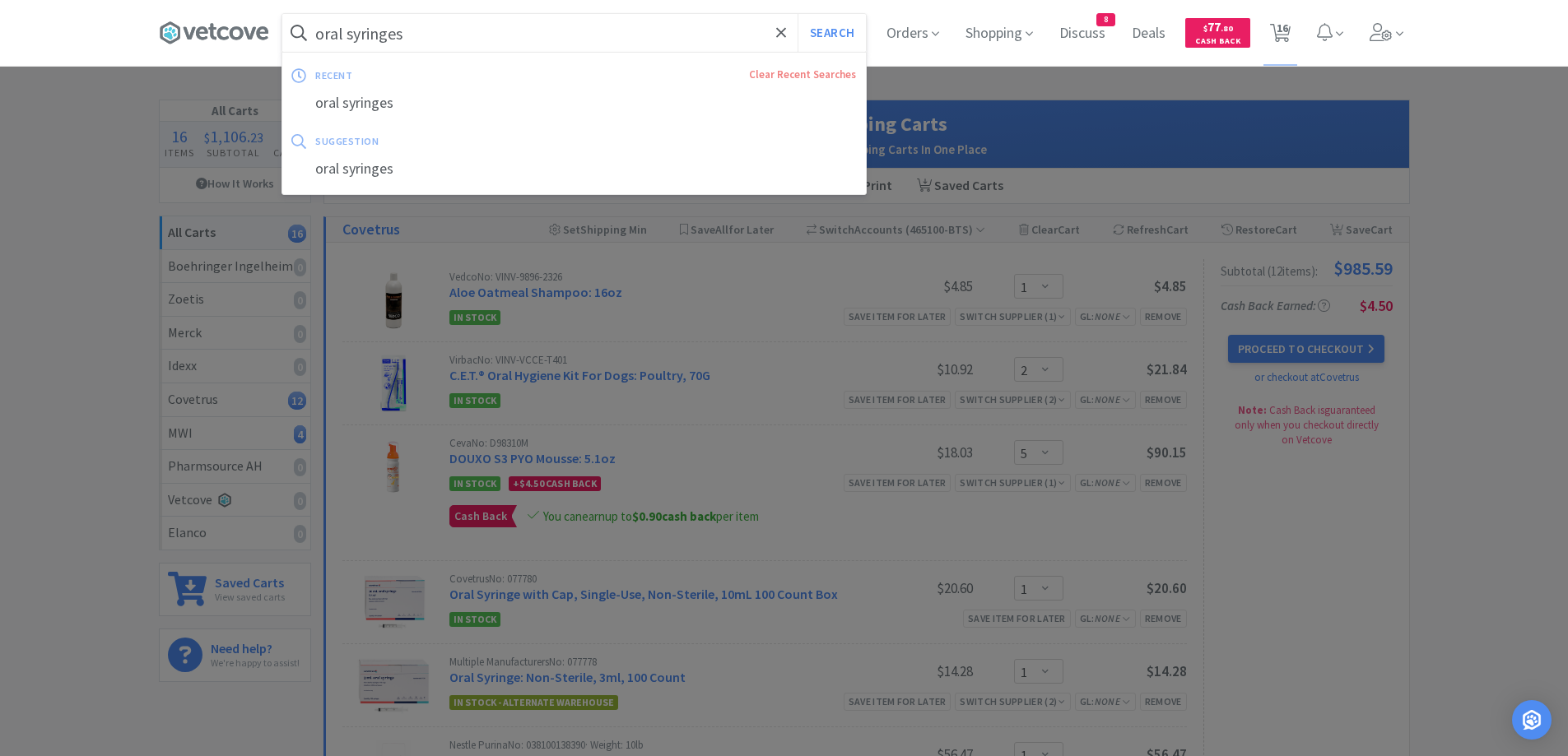
paste input "Librela 20"
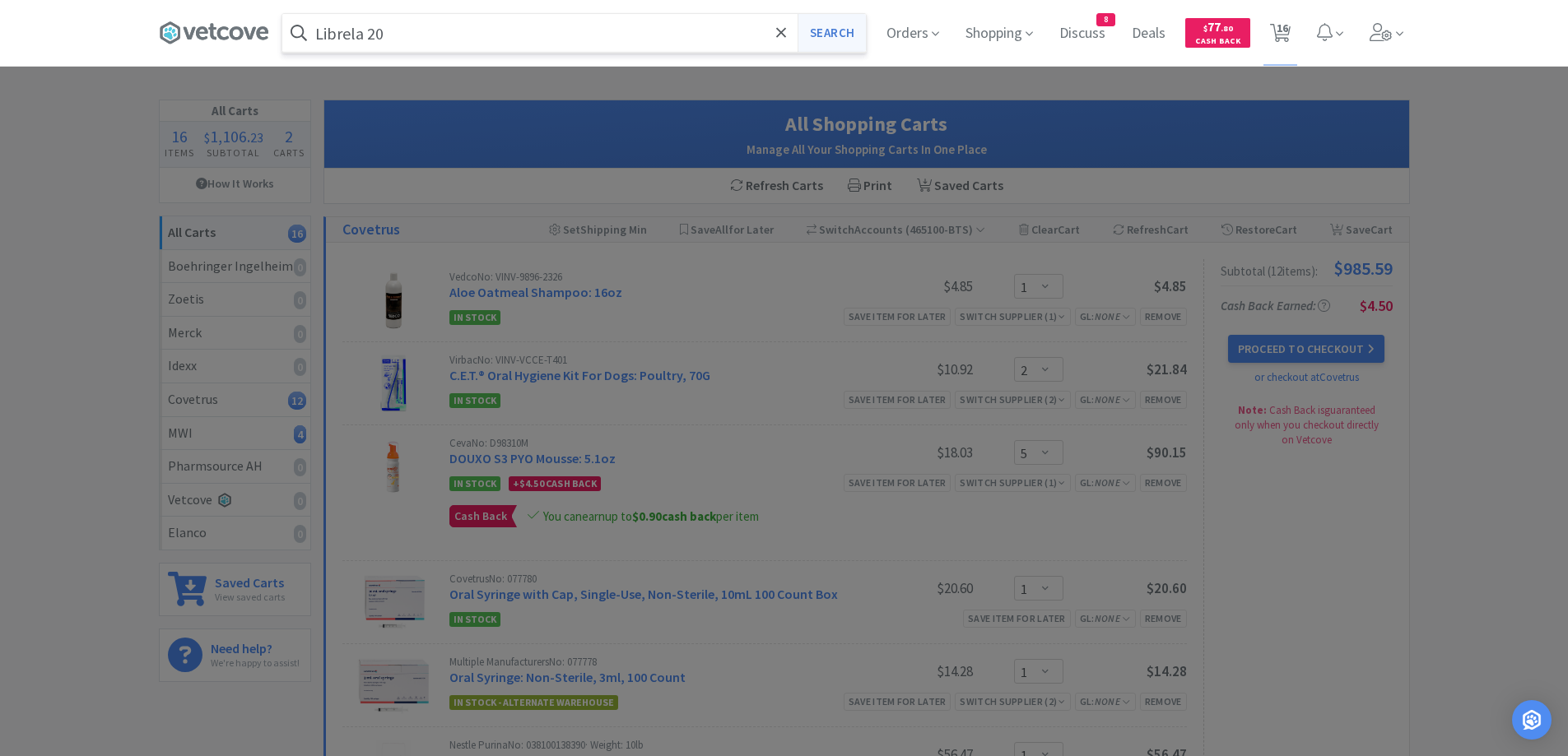
type input "Librela 20"
click at [818, 39] on button "Search" at bounding box center [831, 33] width 68 height 38
select select "1"
select select "2"
select select "5"
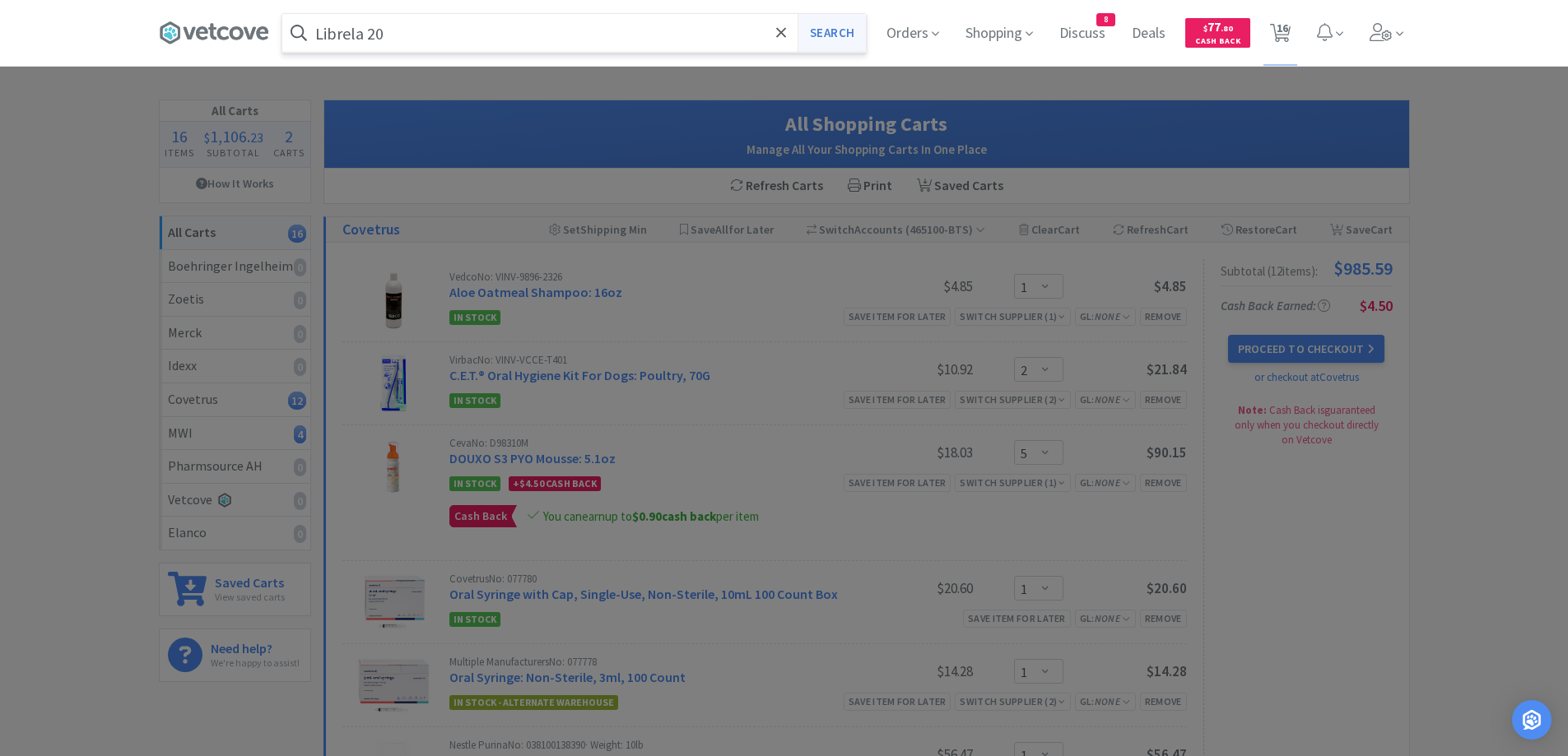
select select "1"
select select "3"
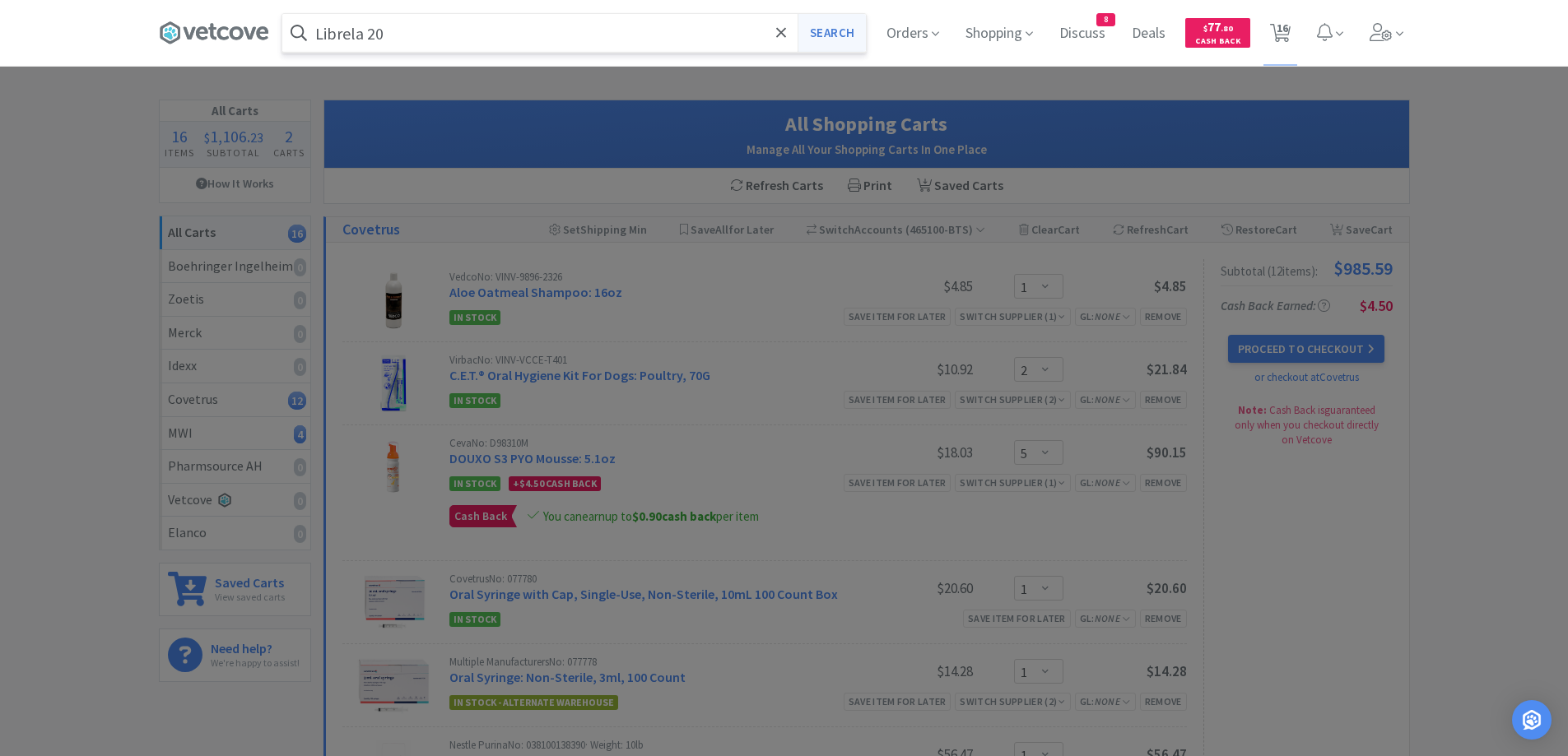
select select "3"
select select "1"
select select "2"
select select "1"
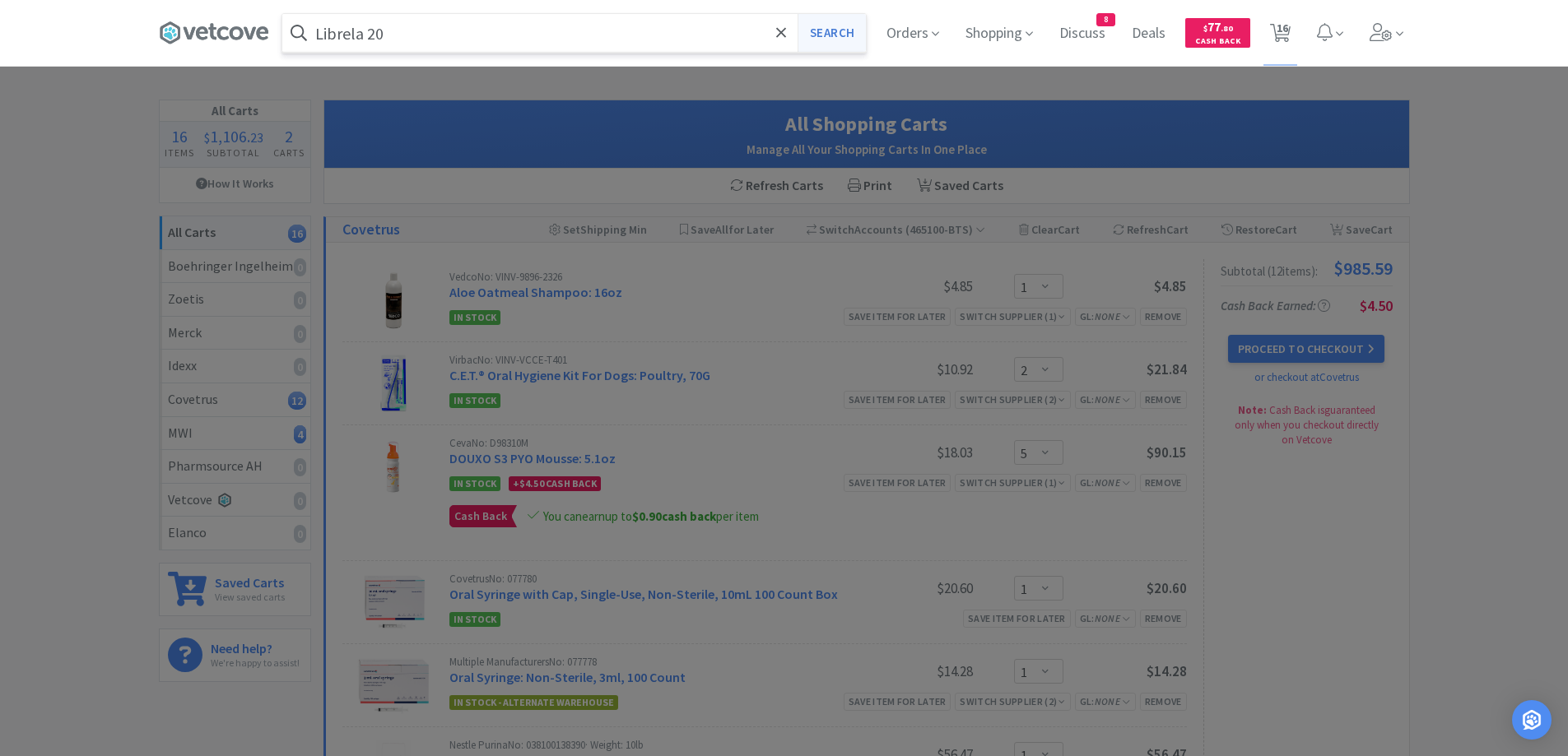
select select "2"
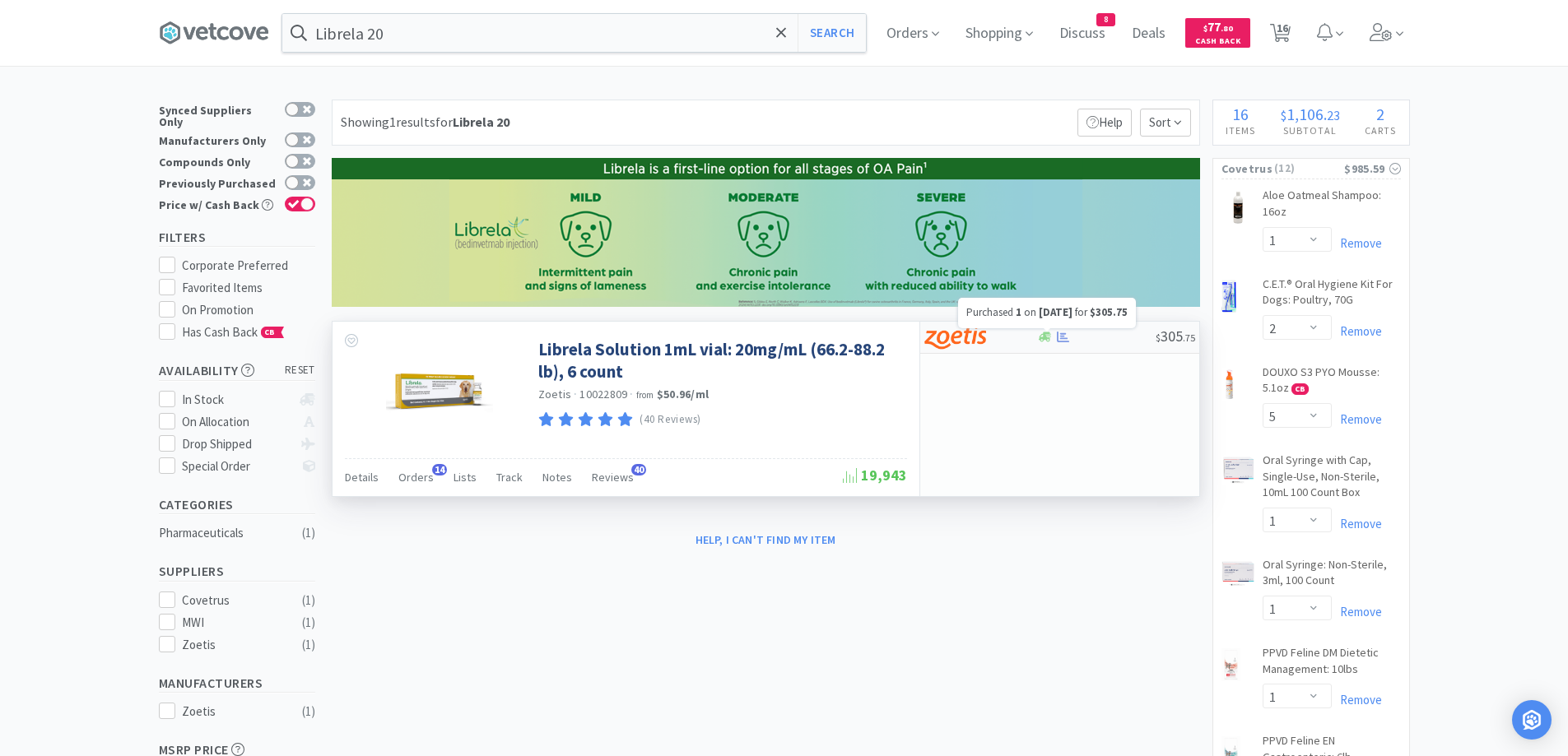
click at [1065, 338] on icon at bounding box center [1063, 337] width 13 height 11
select select "1"
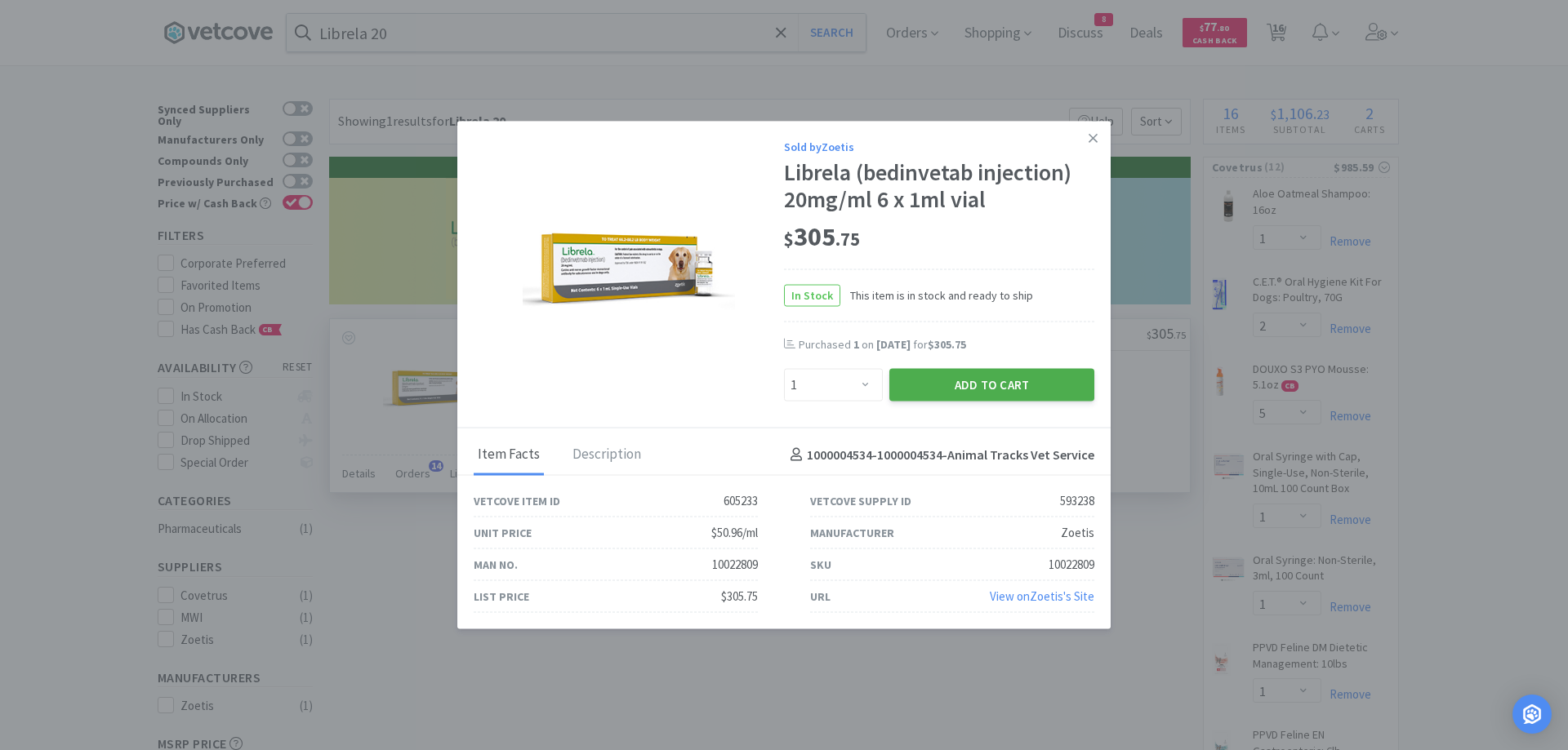
click at [963, 388] on button "Add to Cart" at bounding box center [992, 385] width 205 height 32
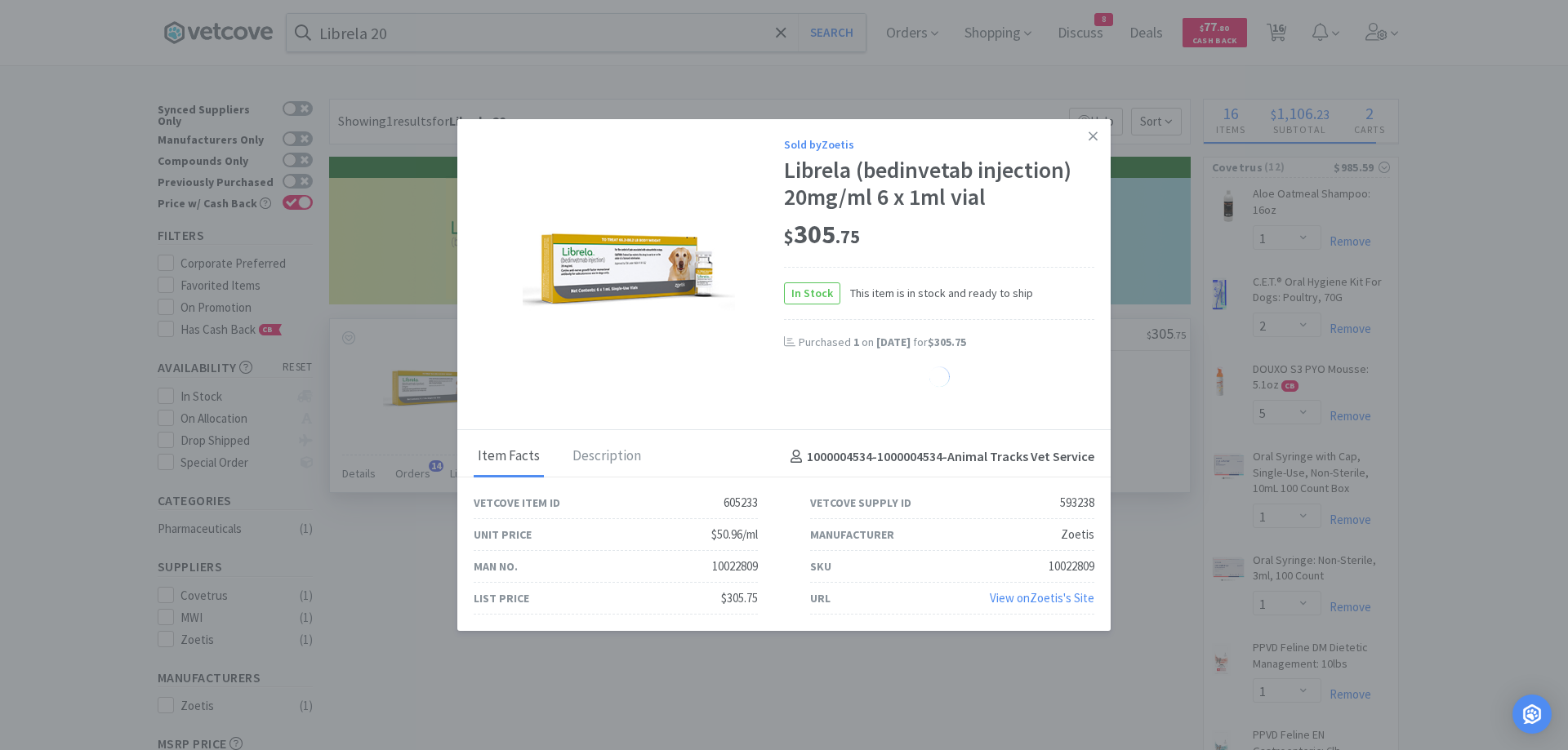
select select "1"
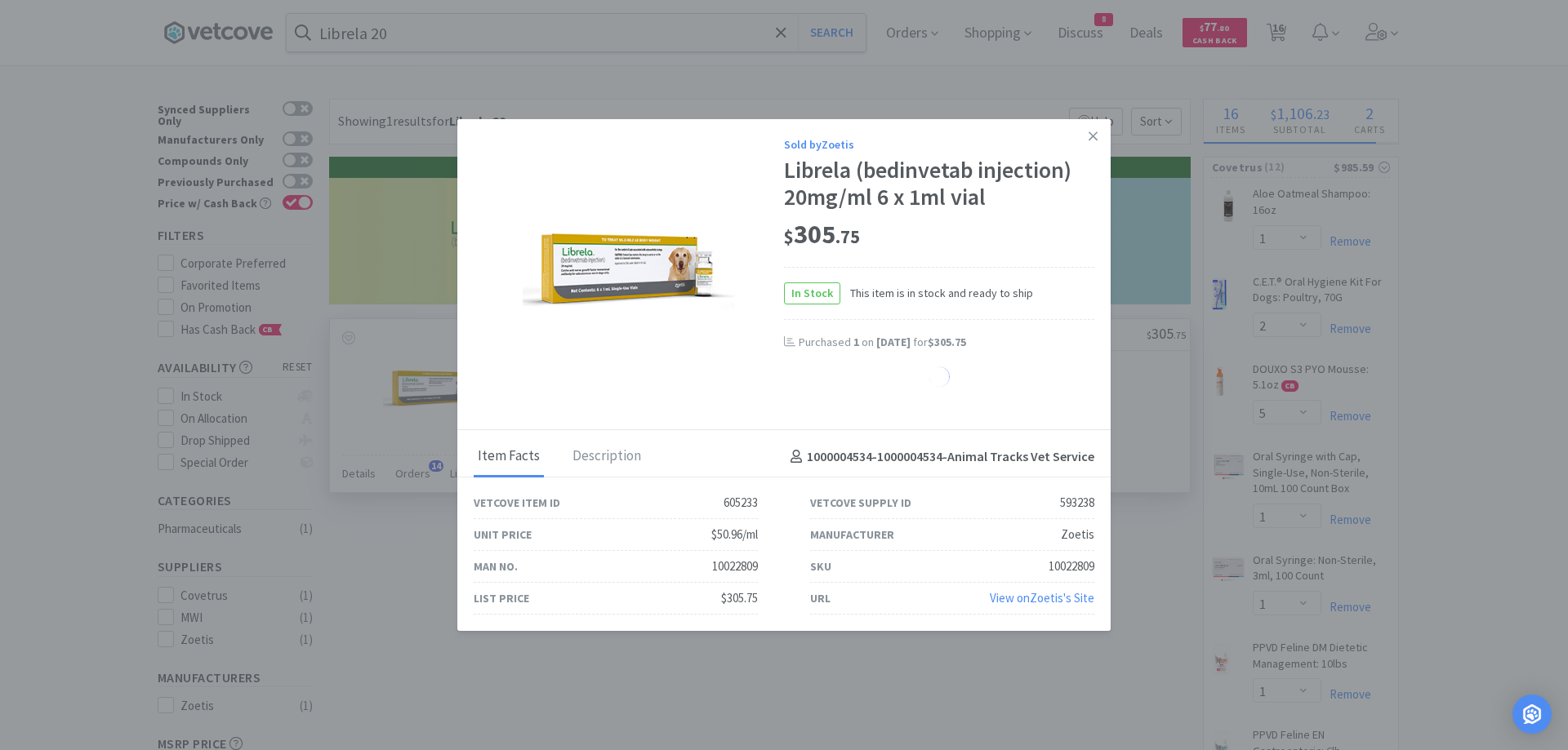
select select "1"
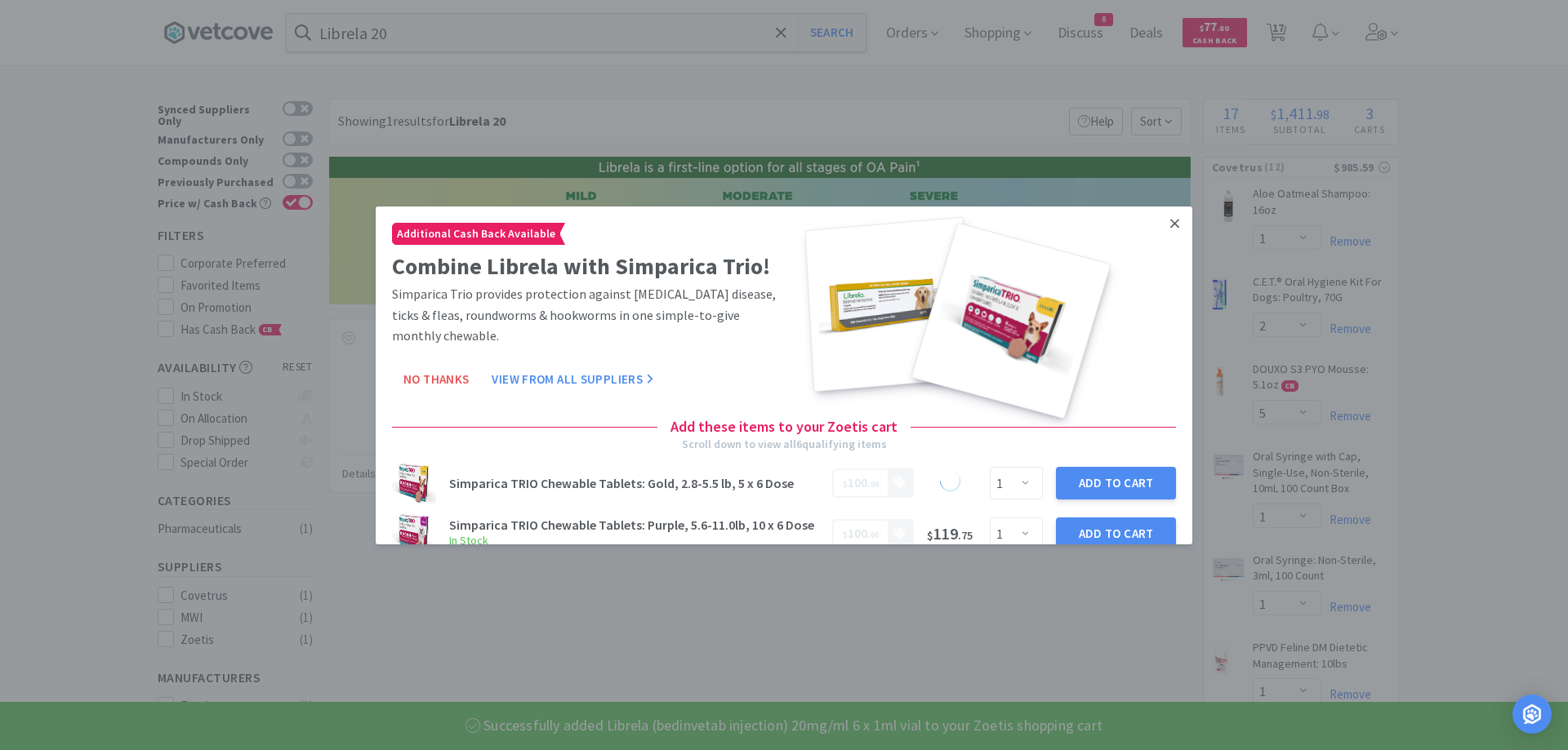
click at [1170, 224] on icon at bounding box center [1175, 223] width 9 height 14
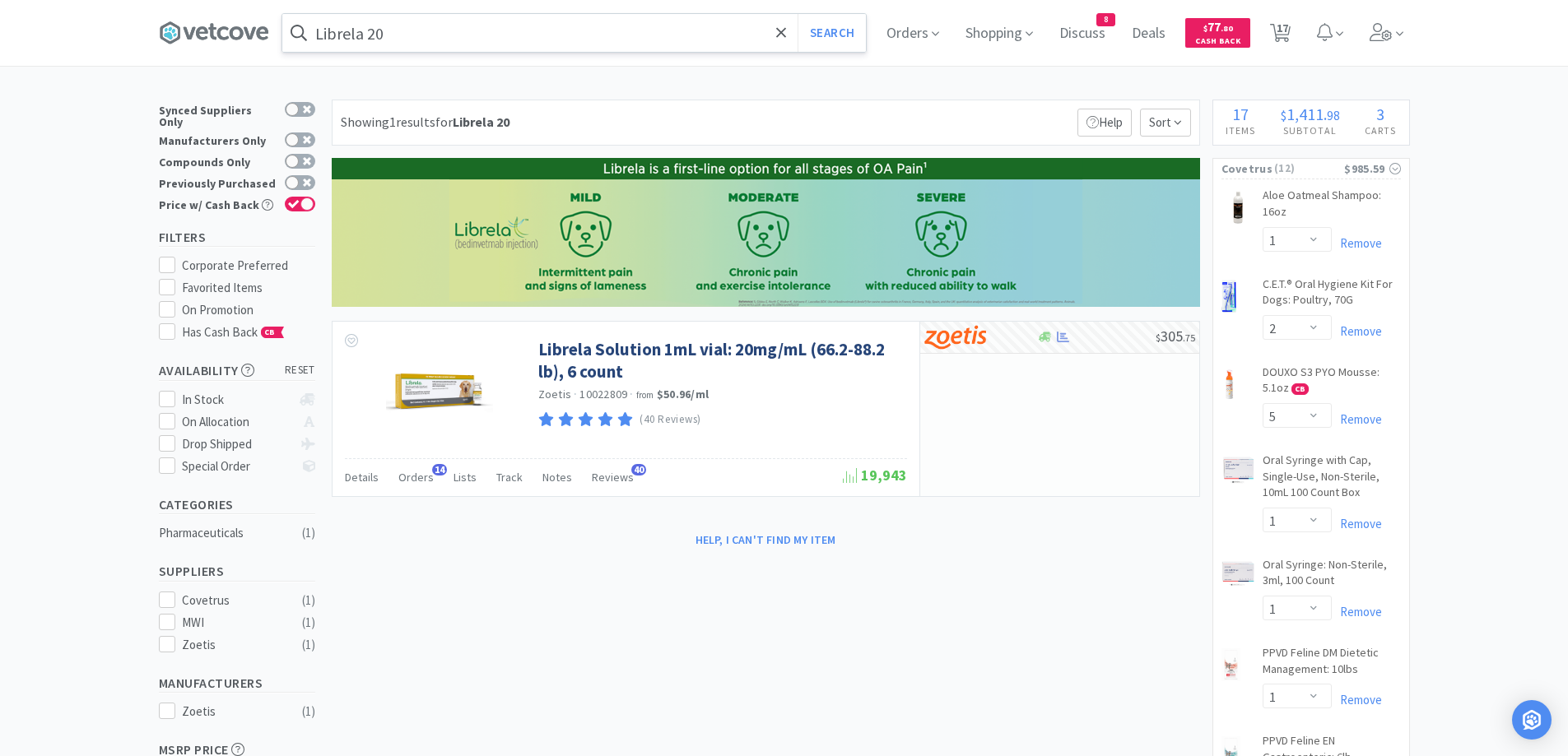
click at [726, 23] on input "Librela 20" at bounding box center [574, 33] width 584 height 38
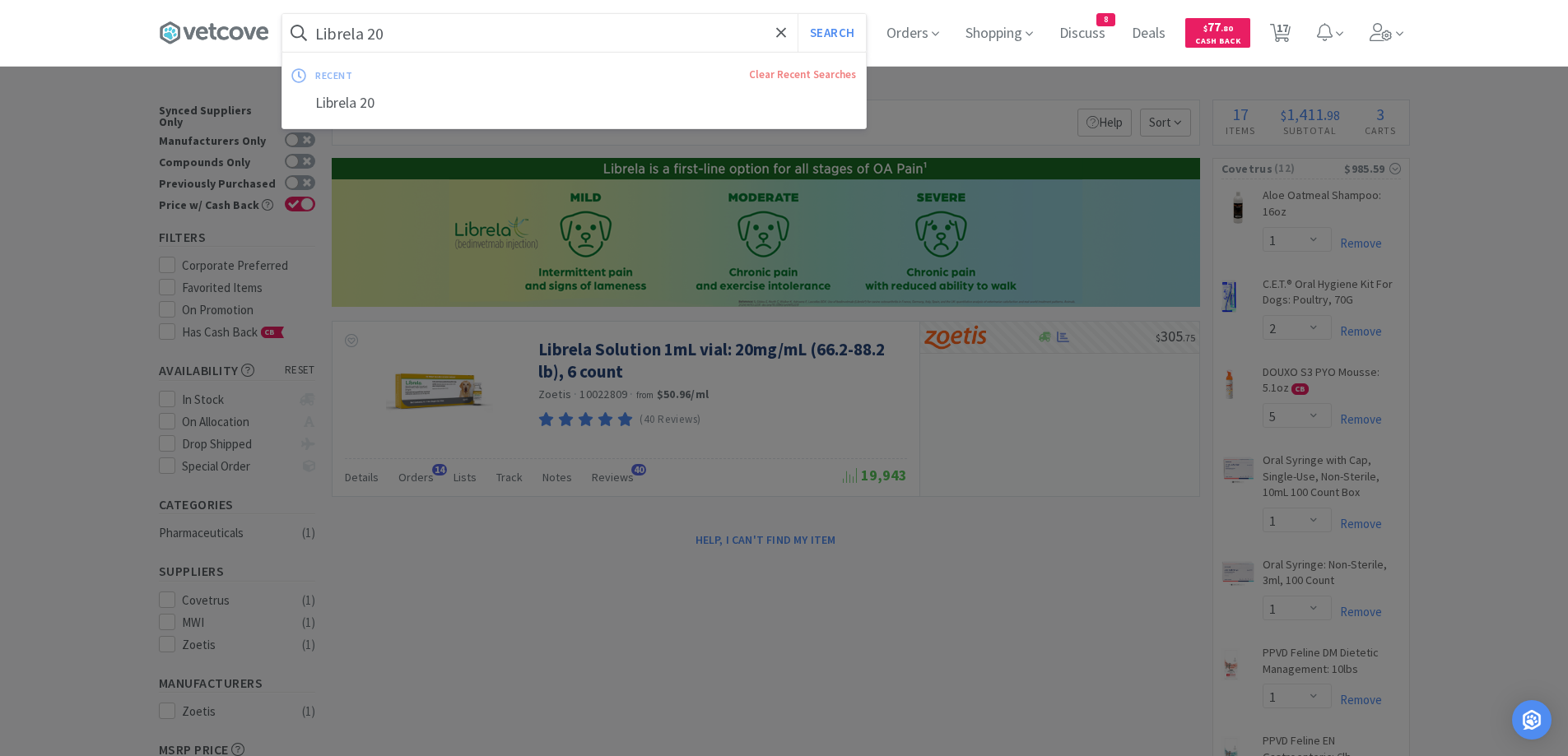
paste input "NF Canine 6"
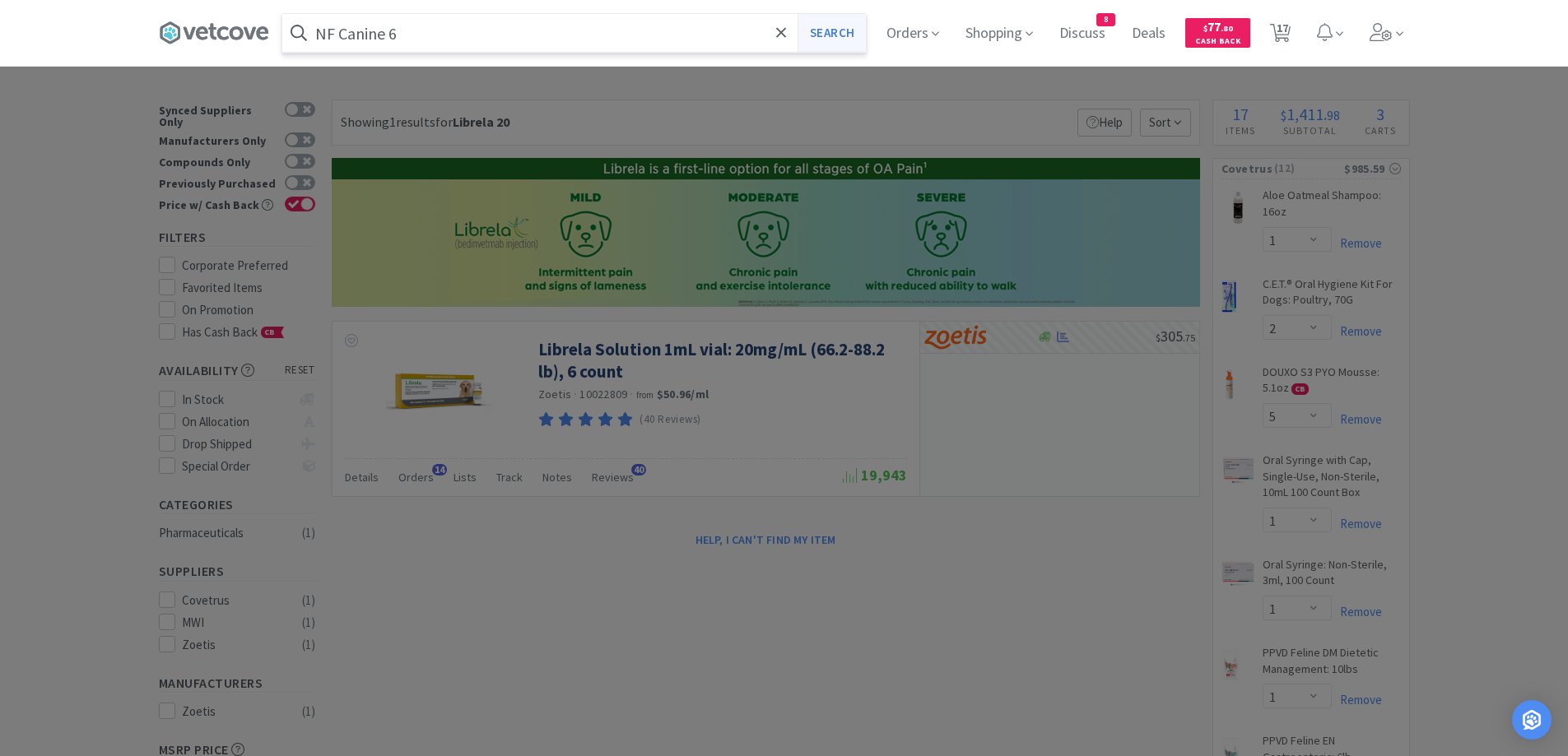
type input "NF Canine 6"
click at [839, 31] on button "Search" at bounding box center [831, 33] width 68 height 38
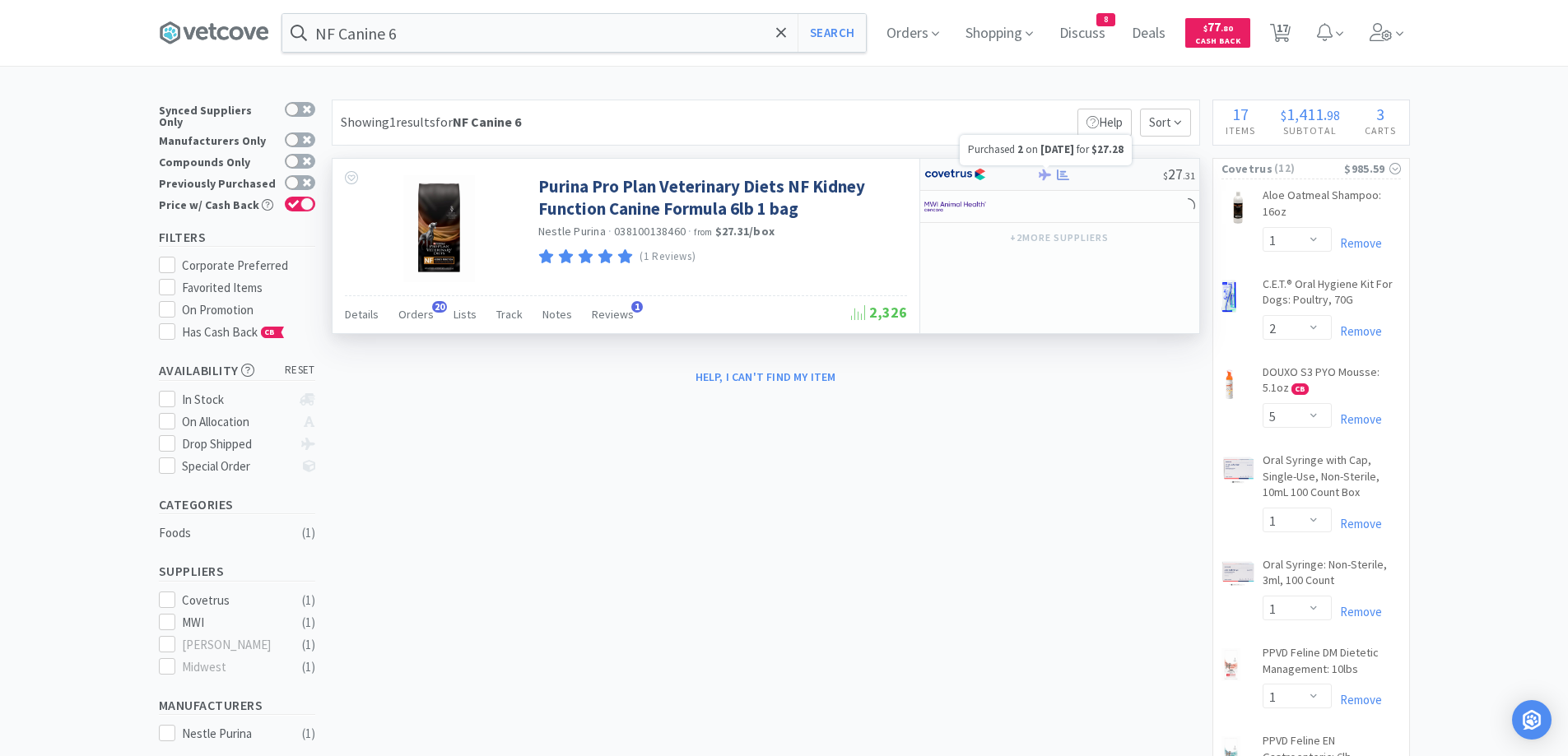
click at [1064, 174] on icon at bounding box center [1063, 175] width 13 height 13
select select "1"
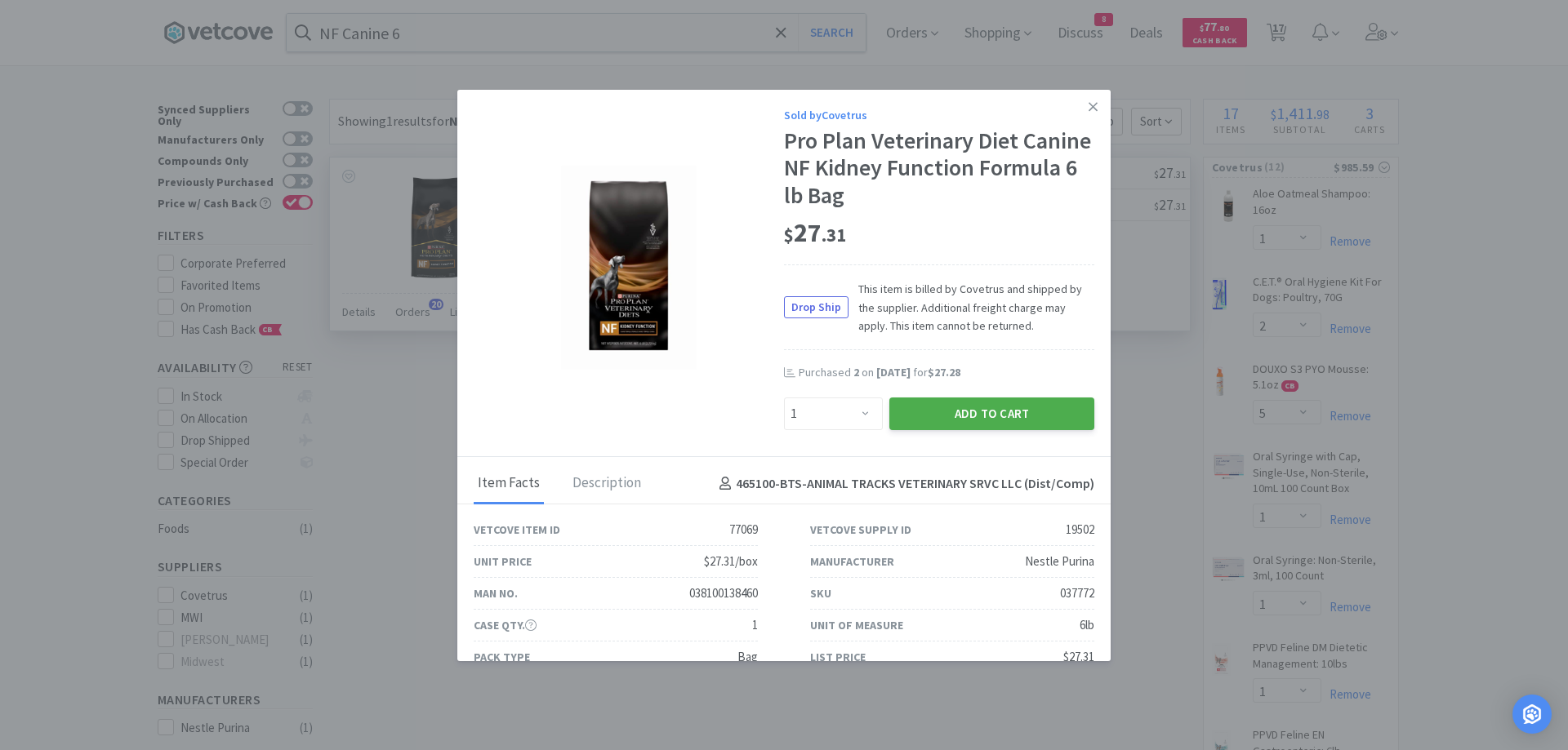
click at [990, 404] on button "Add to Cart" at bounding box center [992, 414] width 205 height 32
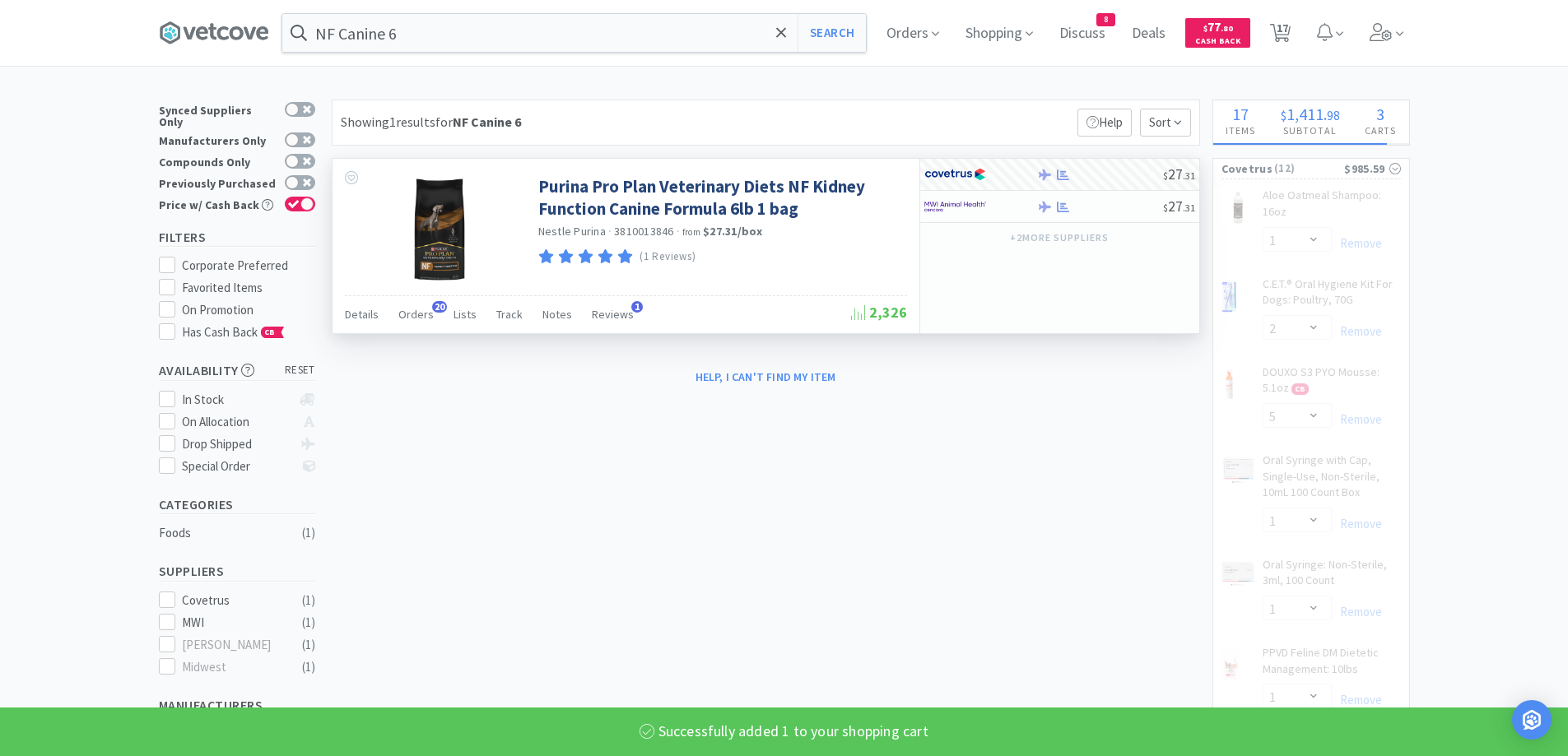
select select "1"
select select "2"
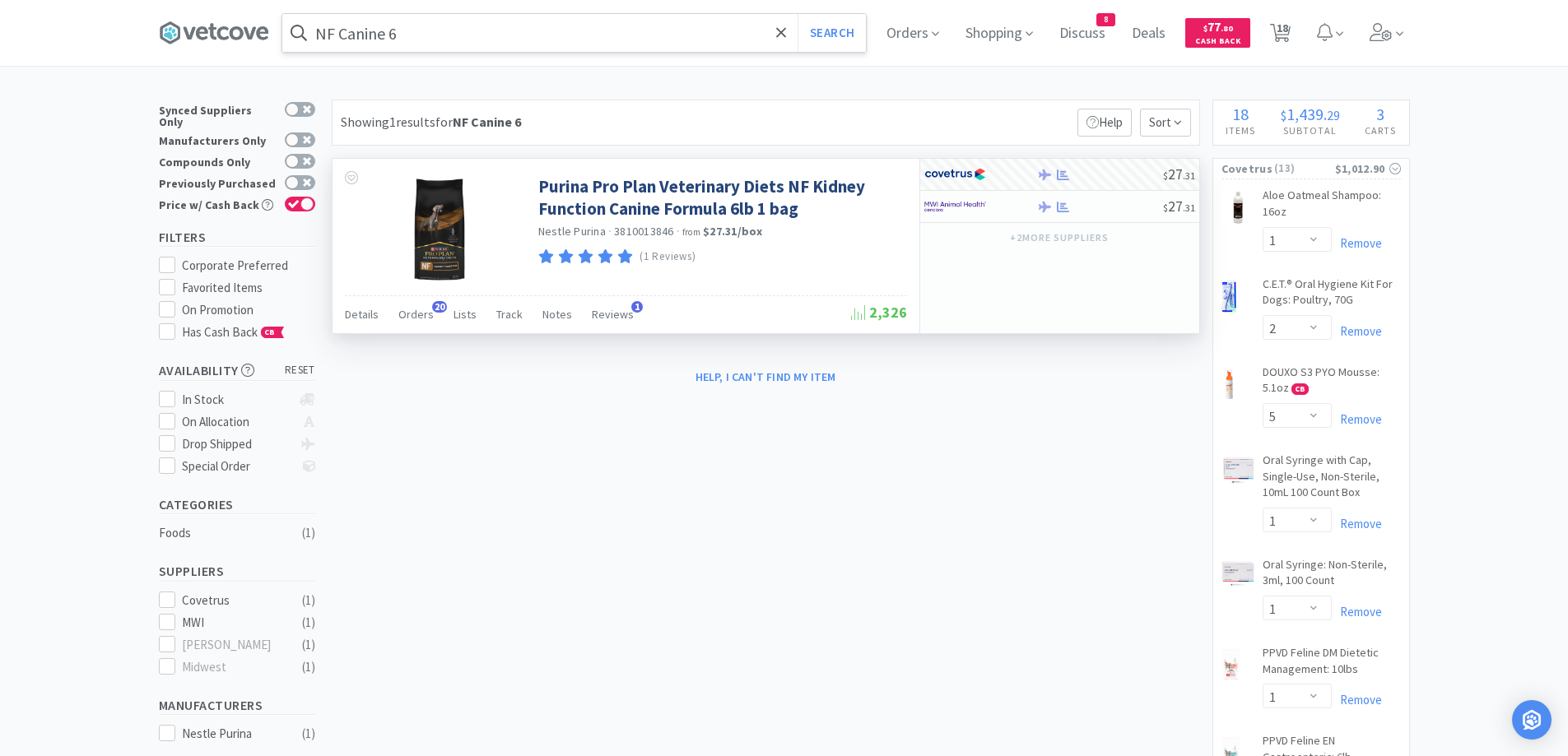
click at [589, 30] on input "NF Canine 6" at bounding box center [574, 33] width 584 height 38
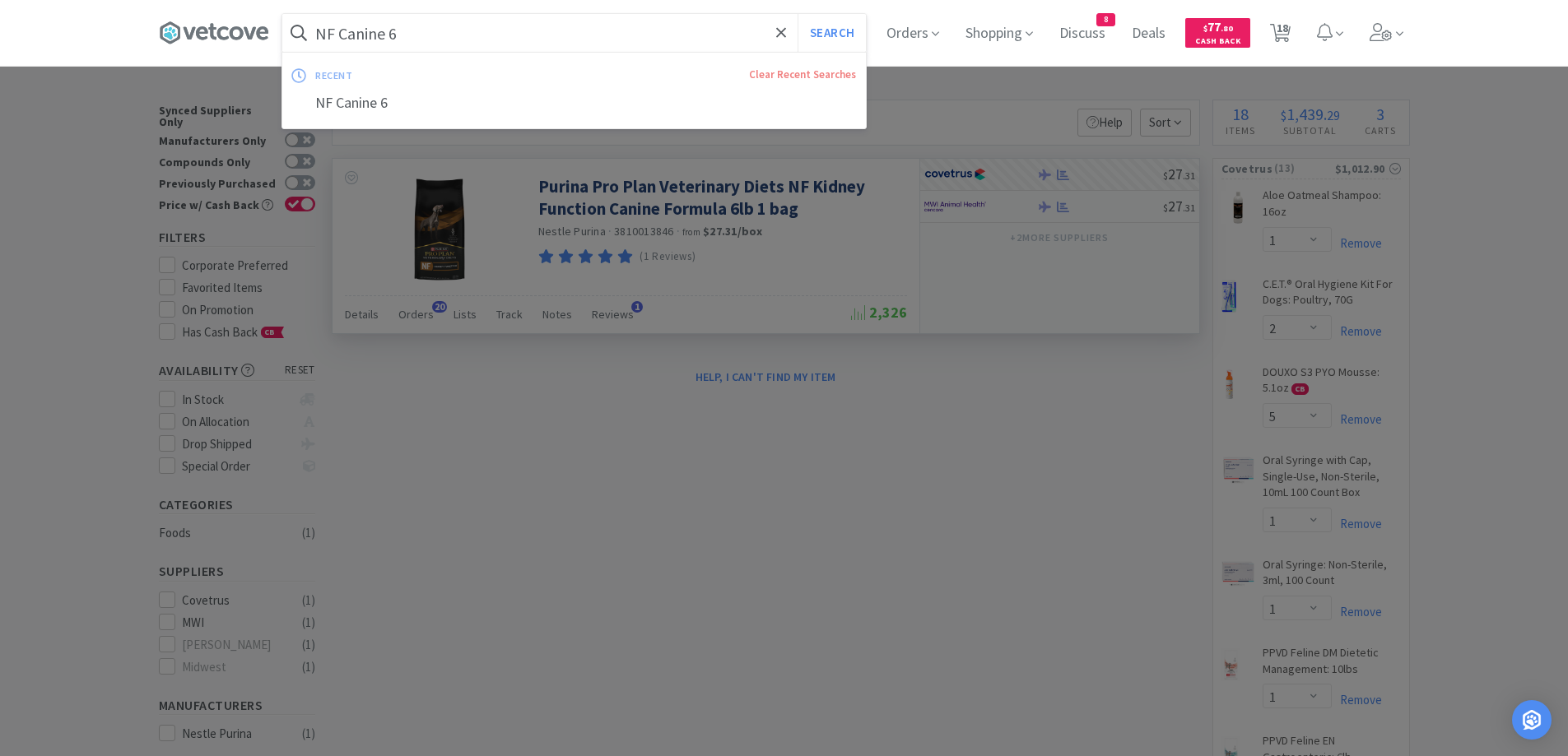
paste input "Omega Tri-V"
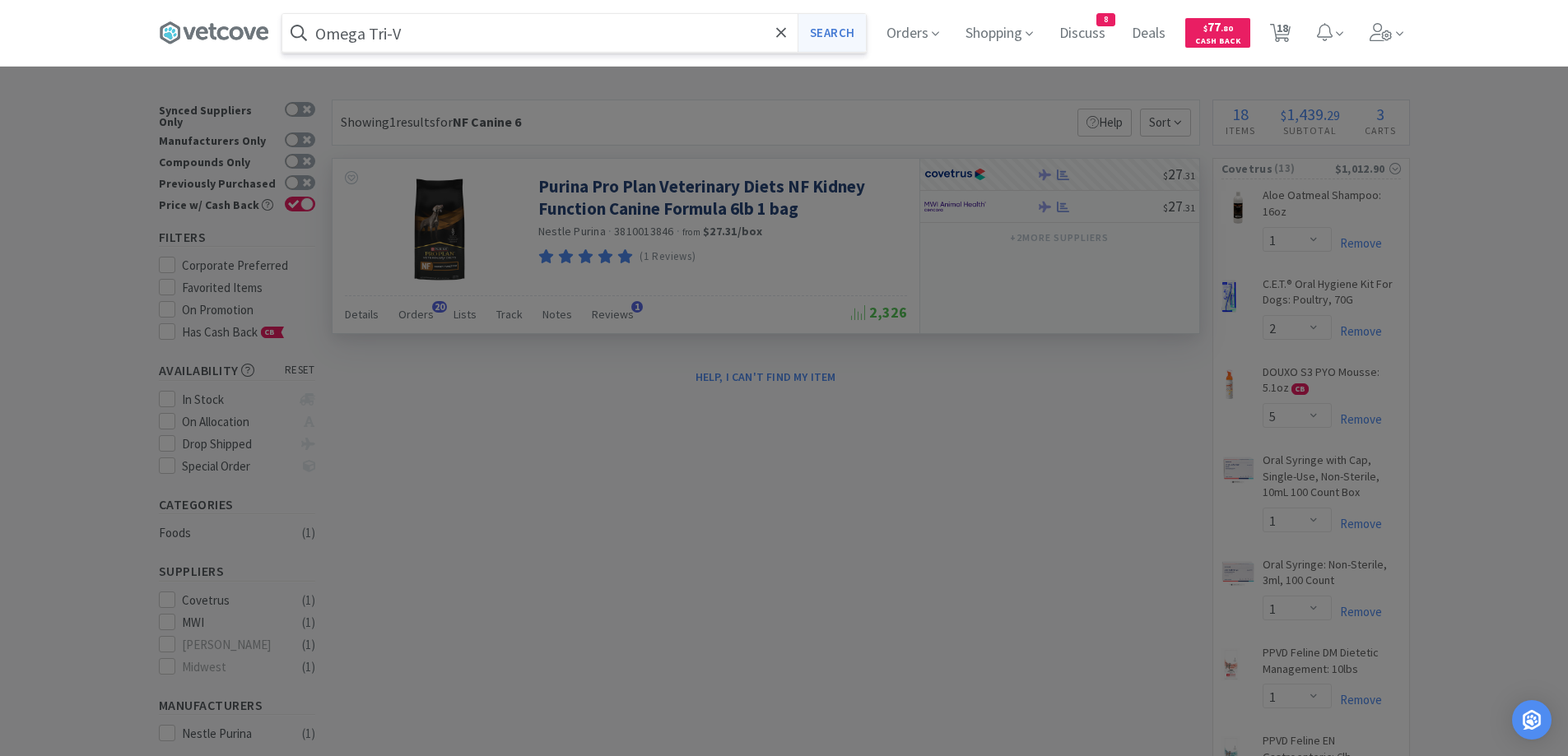
click at [846, 41] on button "Search" at bounding box center [831, 33] width 68 height 38
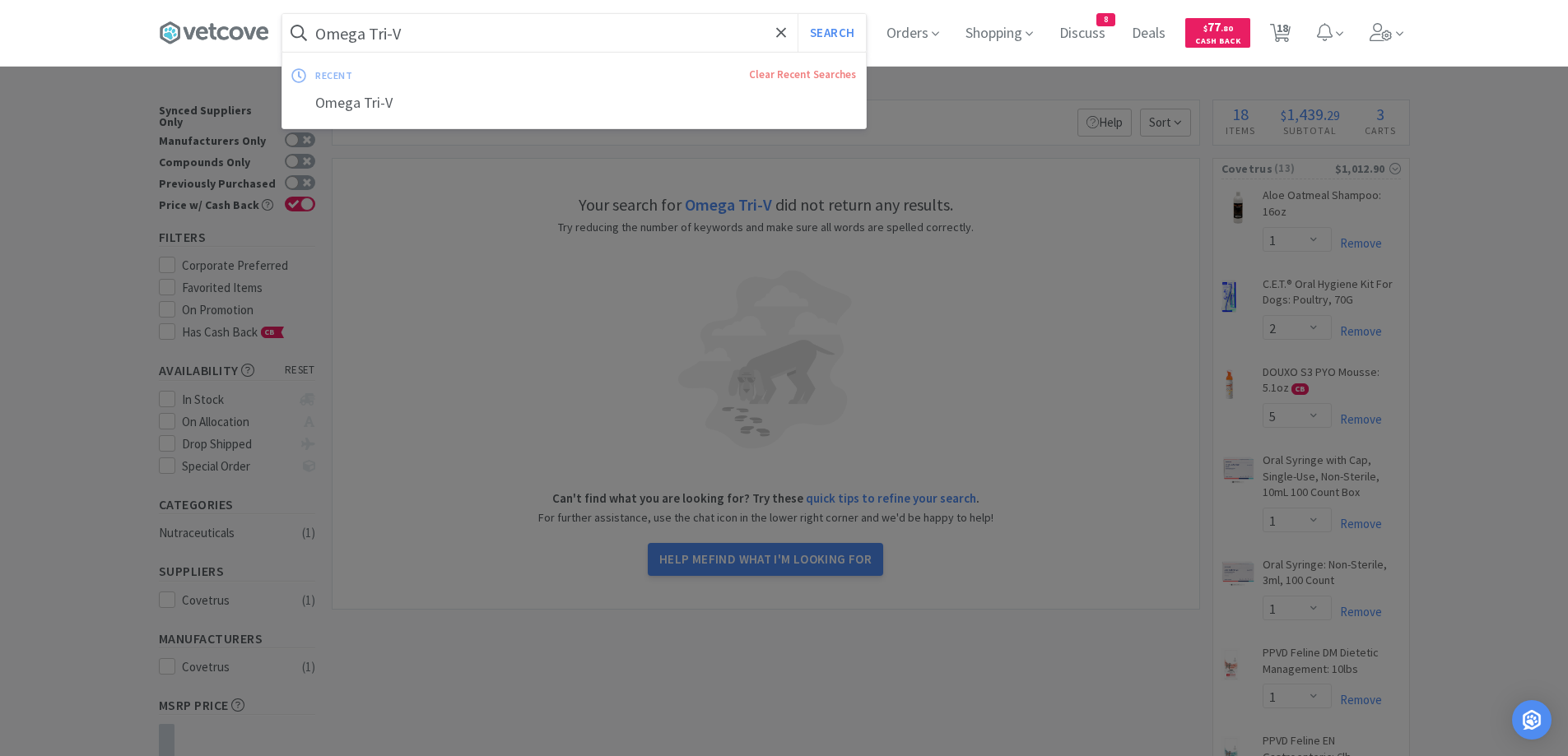
click at [579, 33] on input "Omega Tri-V" at bounding box center [574, 33] width 584 height 38
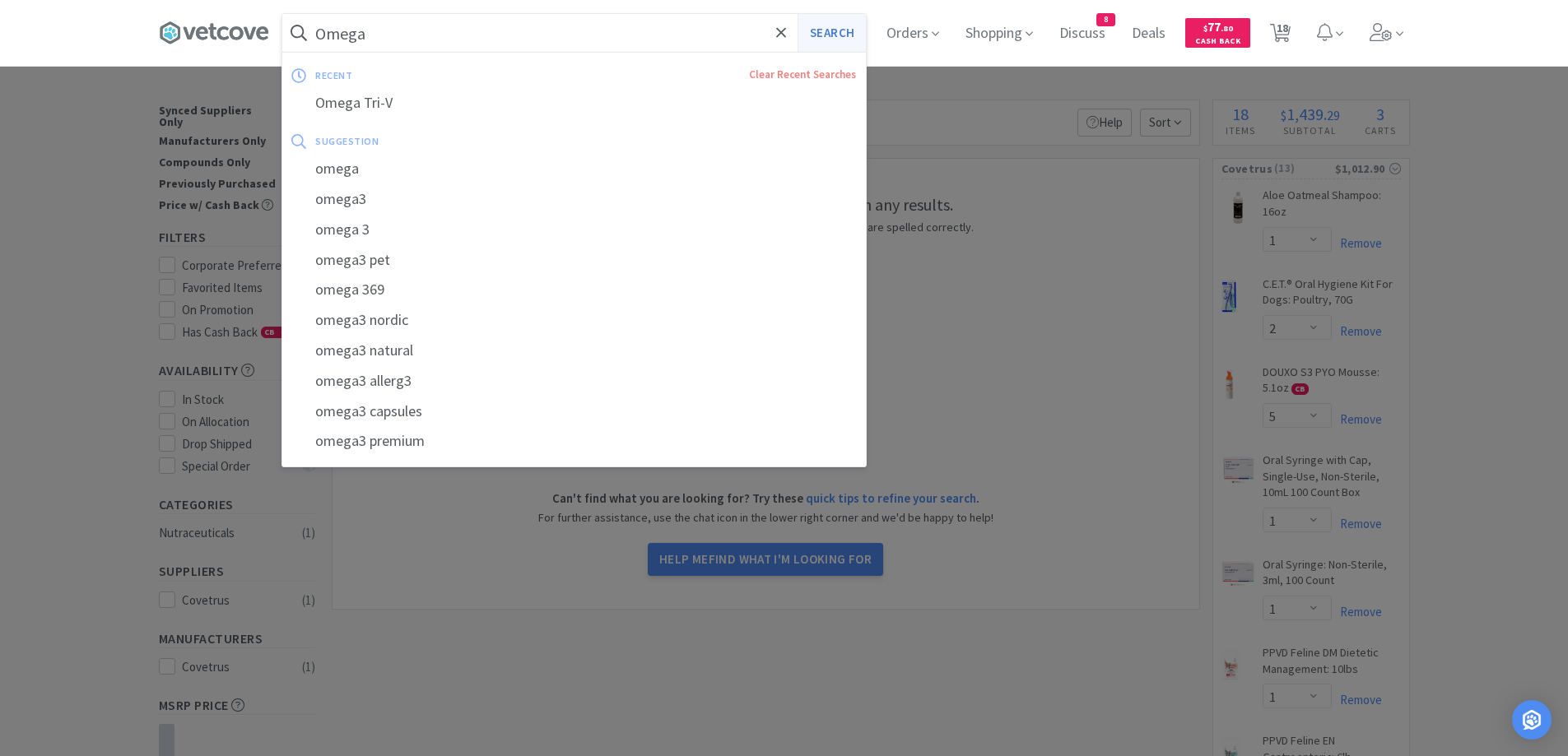
type input "Omega"
click at [846, 40] on button "Search" at bounding box center [831, 33] width 68 height 38
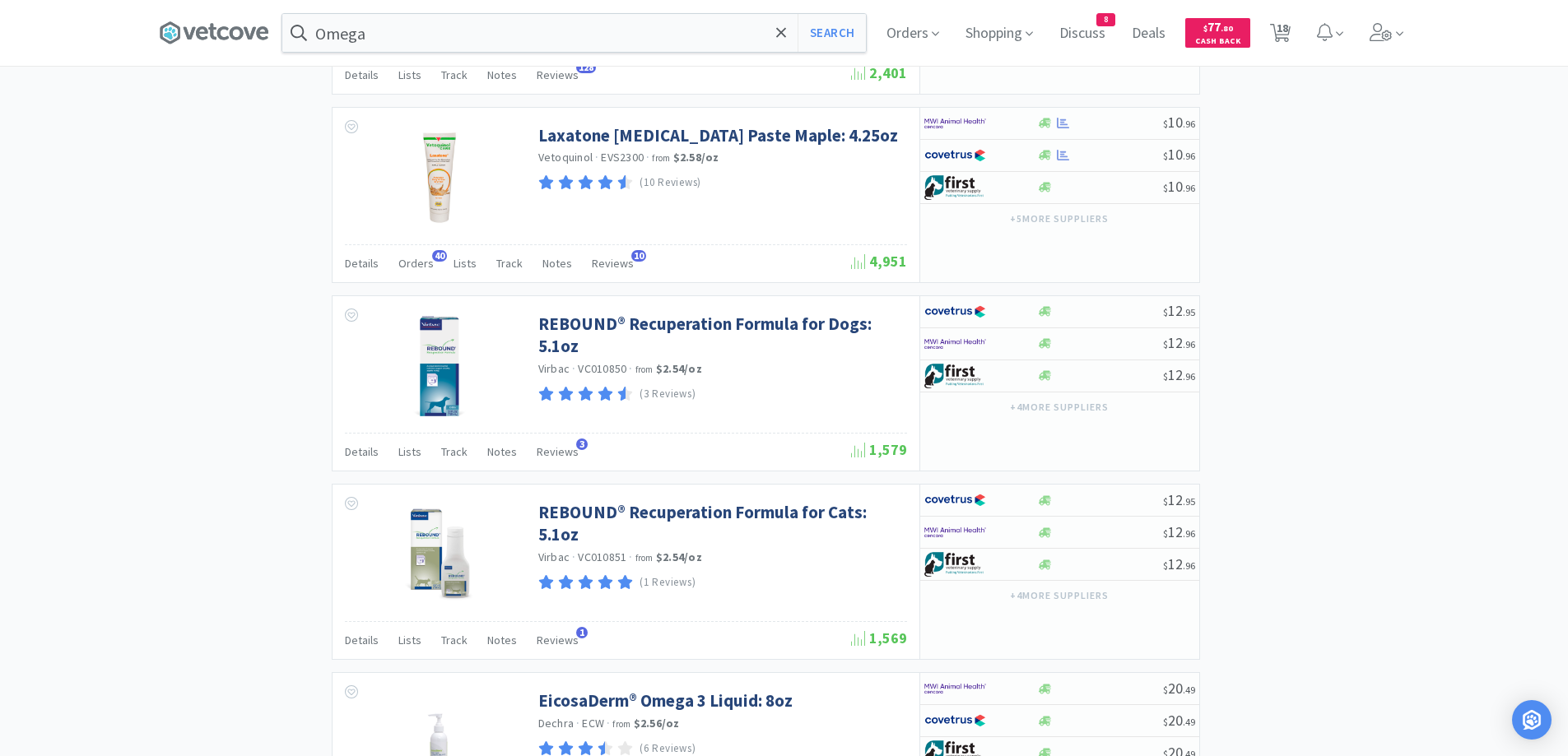
scroll to position [2468, 0]
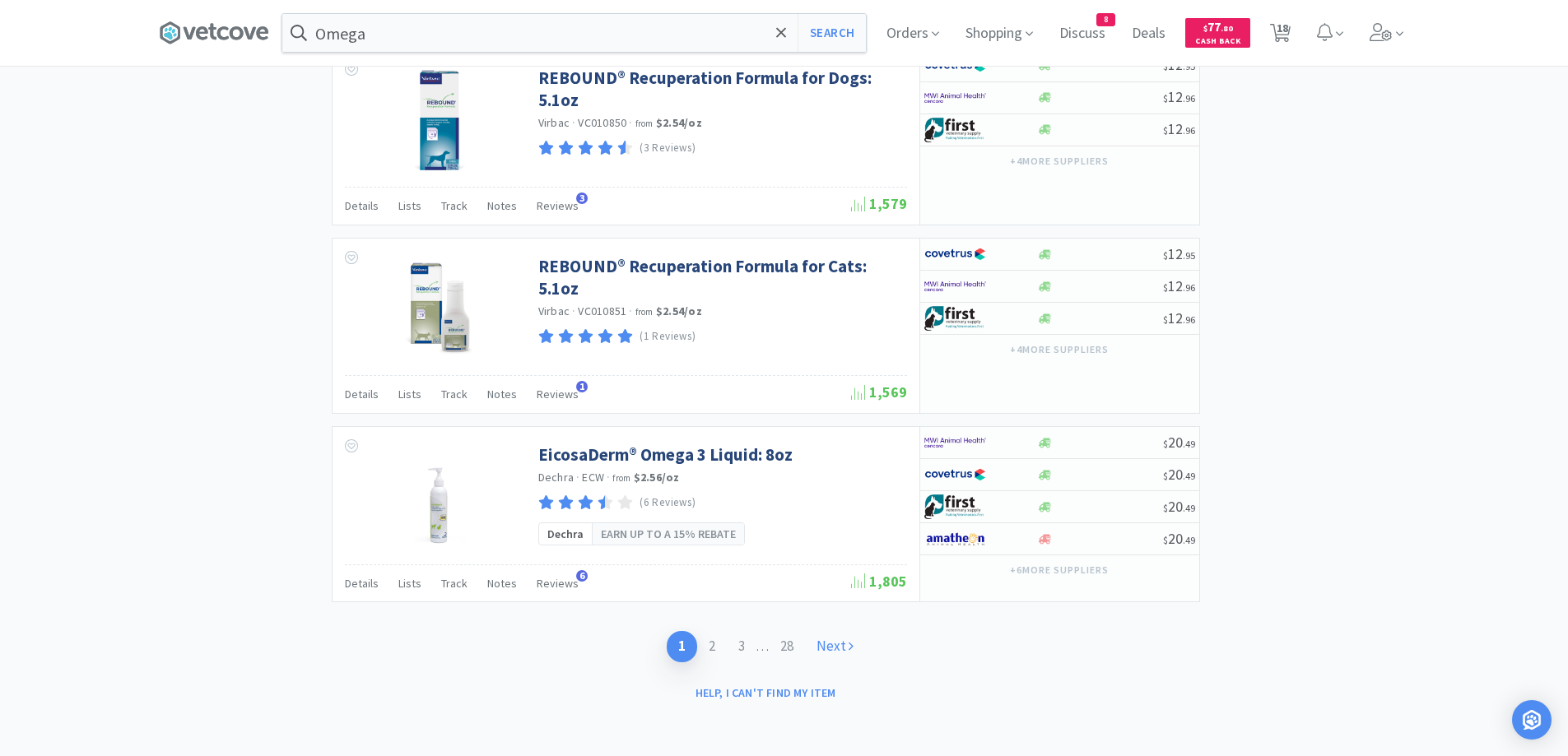
click at [826, 649] on link "Next" at bounding box center [835, 646] width 60 height 31
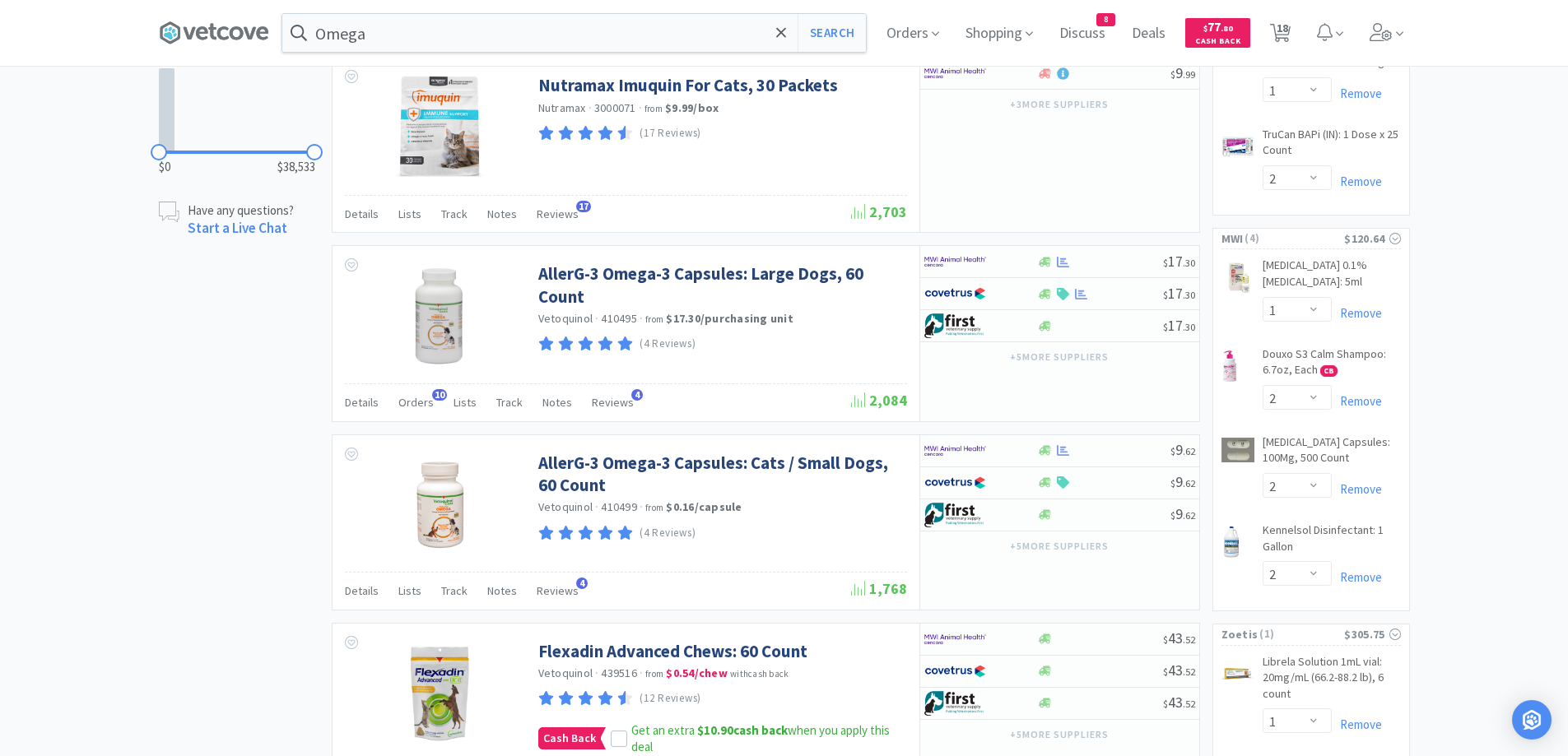
scroll to position [1235, 0]
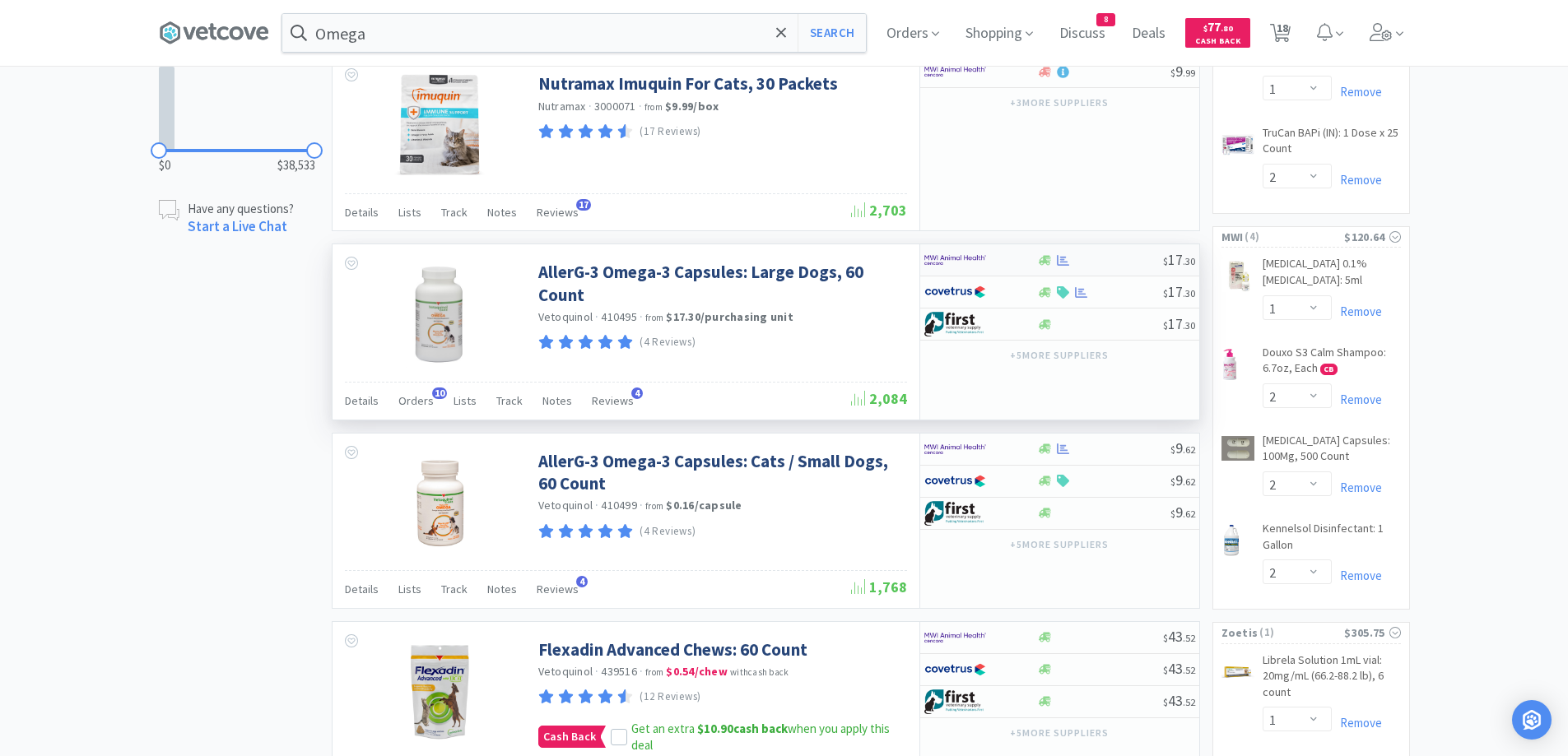
click at [1115, 265] on div at bounding box center [1099, 261] width 126 height 13
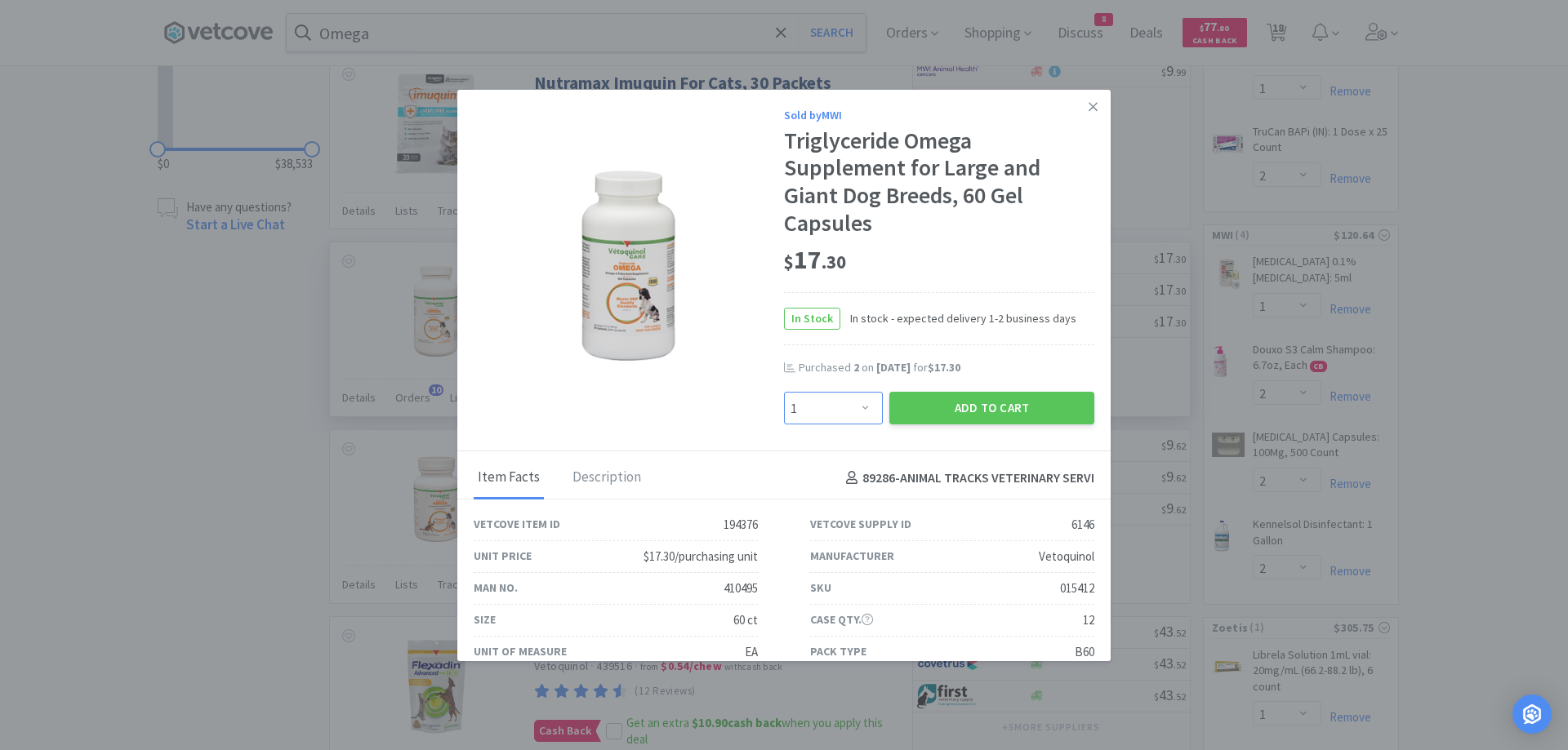
drag, startPoint x: 819, startPoint y: 404, endPoint x: 820, endPoint y: 394, distance: 10.0
click at [819, 404] on select "Enter Quantity 1 2 3 4 5 6 7 8 9 10 11 12 13 14 15 16 17 18 19 20 Enter Quantity" at bounding box center [834, 408] width 99 height 32
select select "2"
click at [784, 392] on select "Enter Quantity 1 2 3 4 5 6 7 8 9 10 11 12 13 14 15 16 17 18 19 20 Enter Quantity" at bounding box center [834, 408] width 99 height 32
click at [917, 403] on button "Add to Cart" at bounding box center [992, 408] width 205 height 32
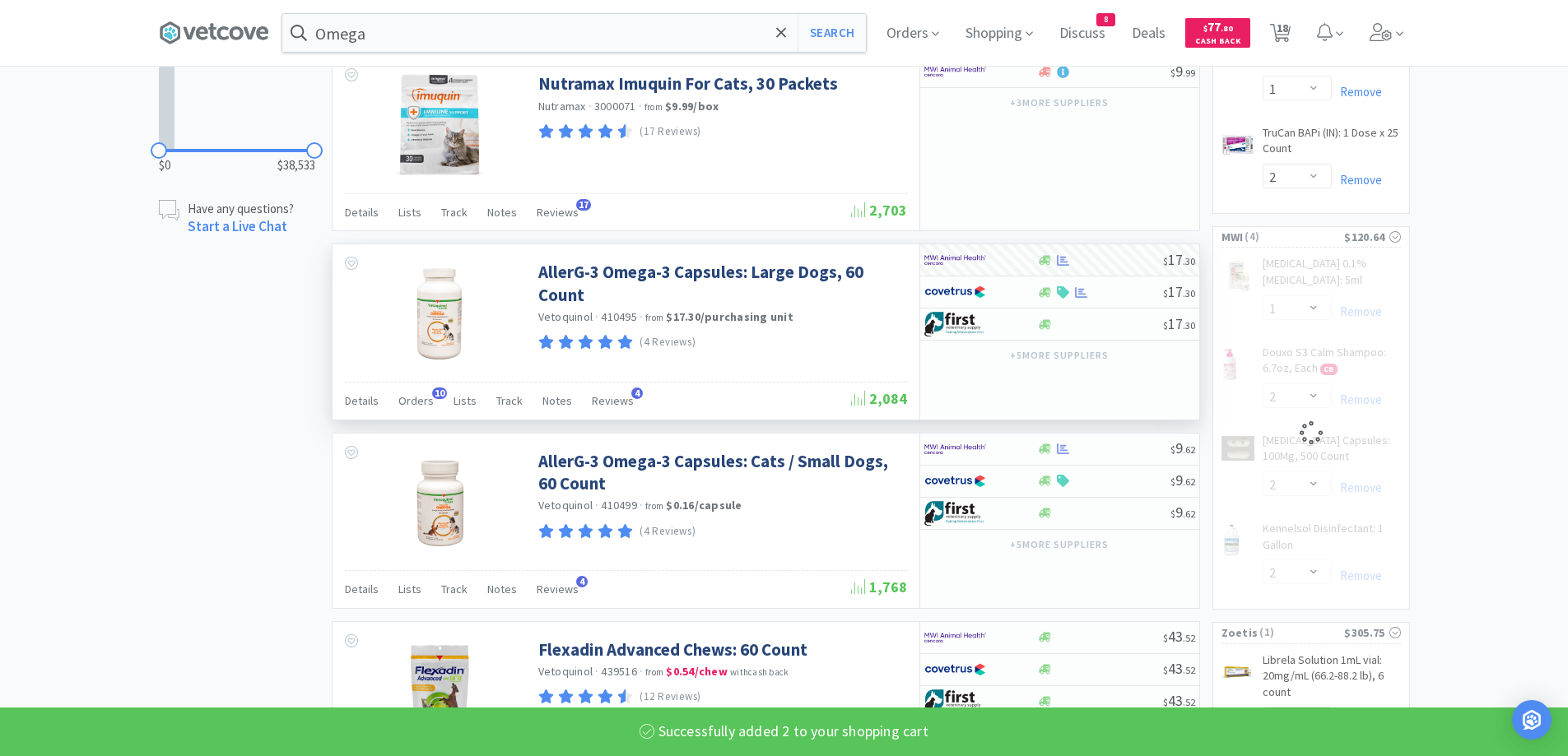
select select "2"
select select "1"
select select "2"
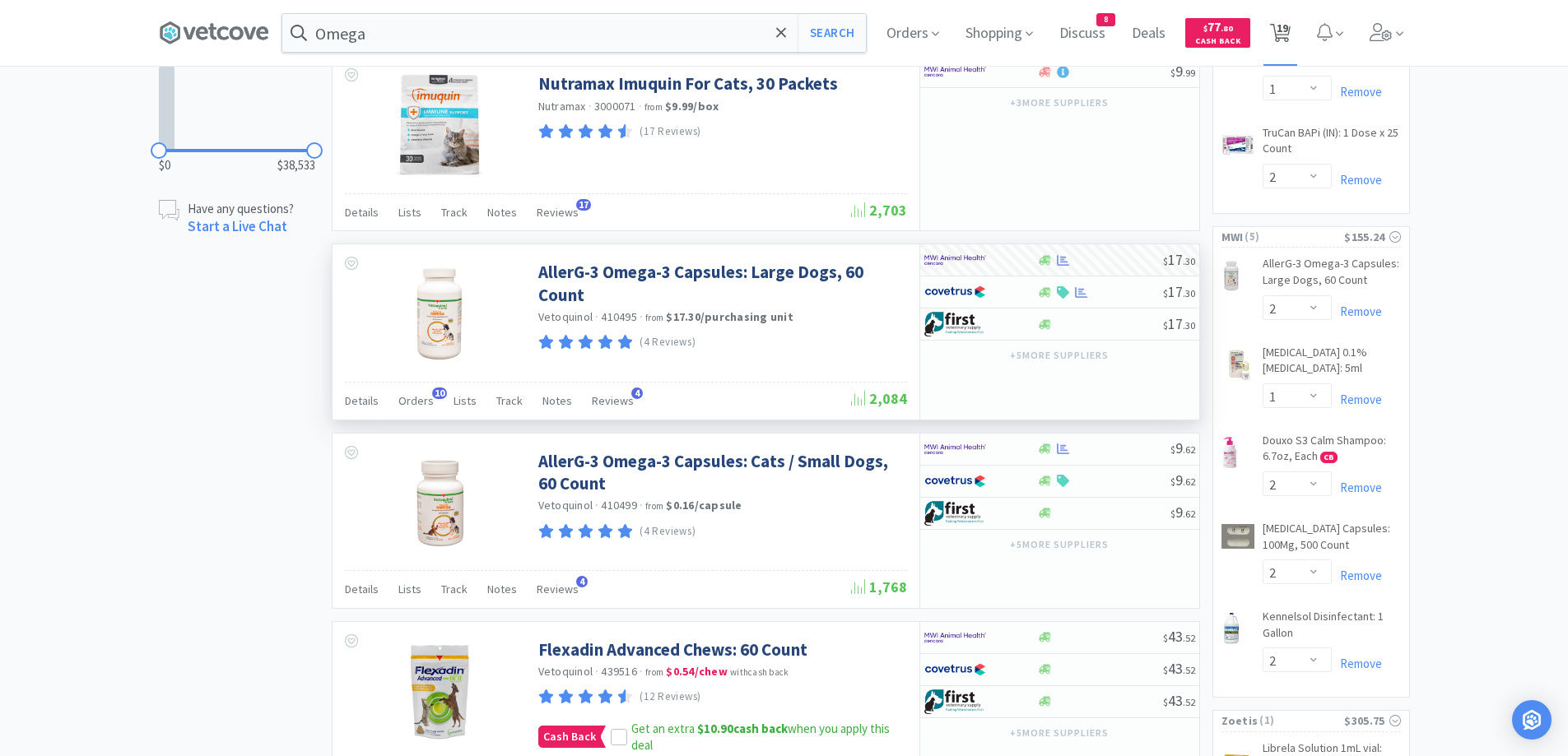
click at [1297, 33] on span "19" at bounding box center [1280, 33] width 34 height 66
select select "1"
select select "2"
select select "5"
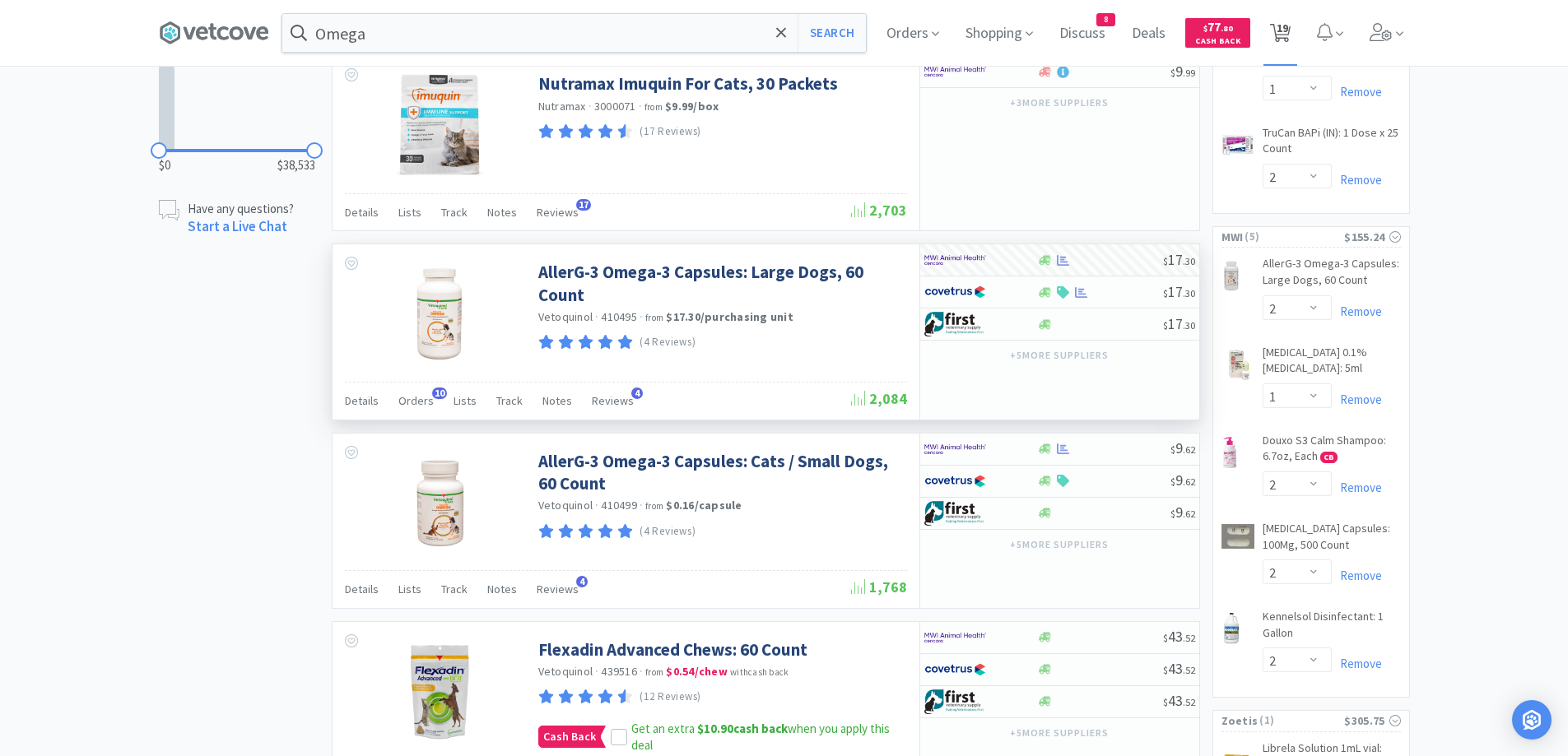
select select "1"
select select "3"
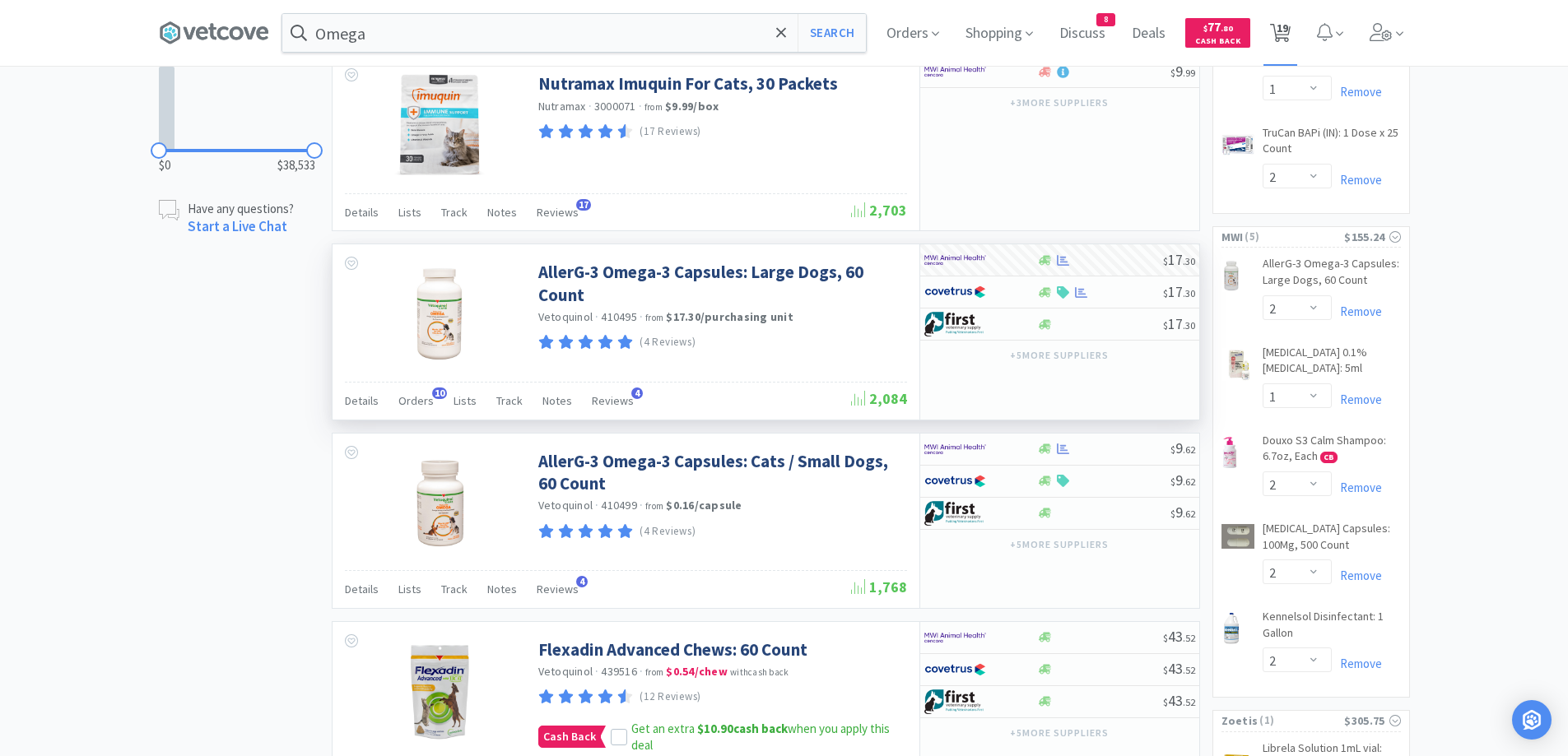
select select "3"
select select "1"
select select "2"
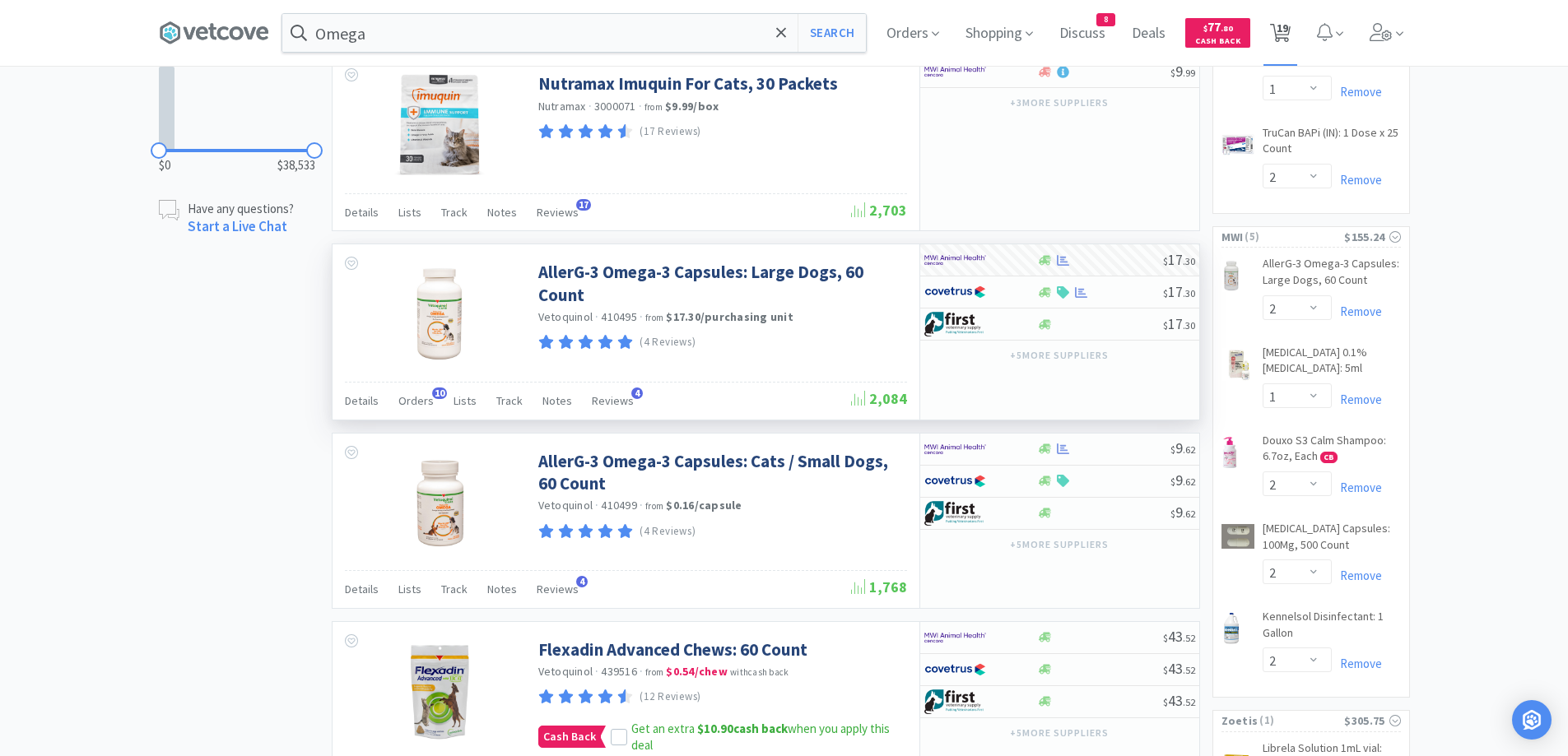
select select "2"
select select "1"
select select "2"
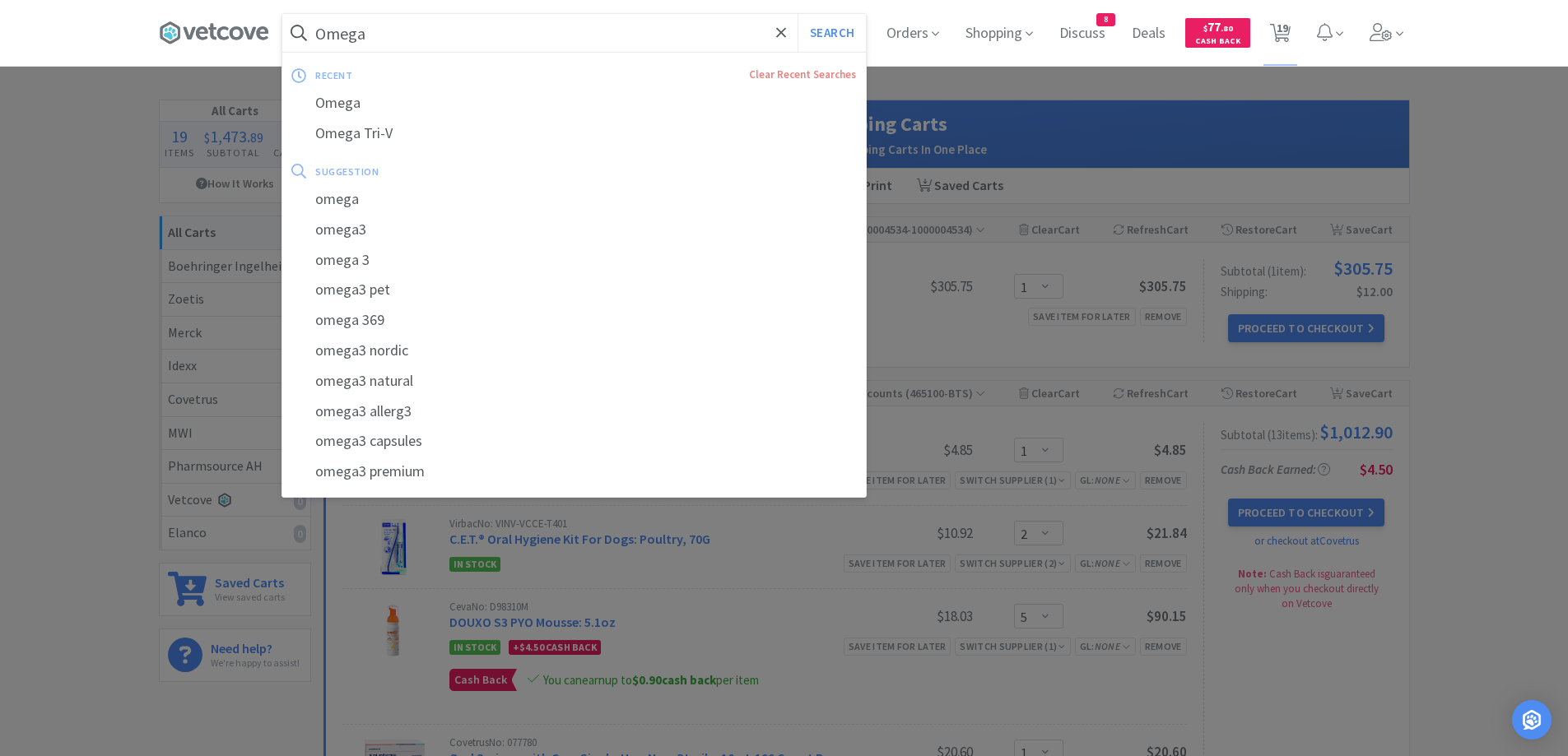
paste input "Diroban"
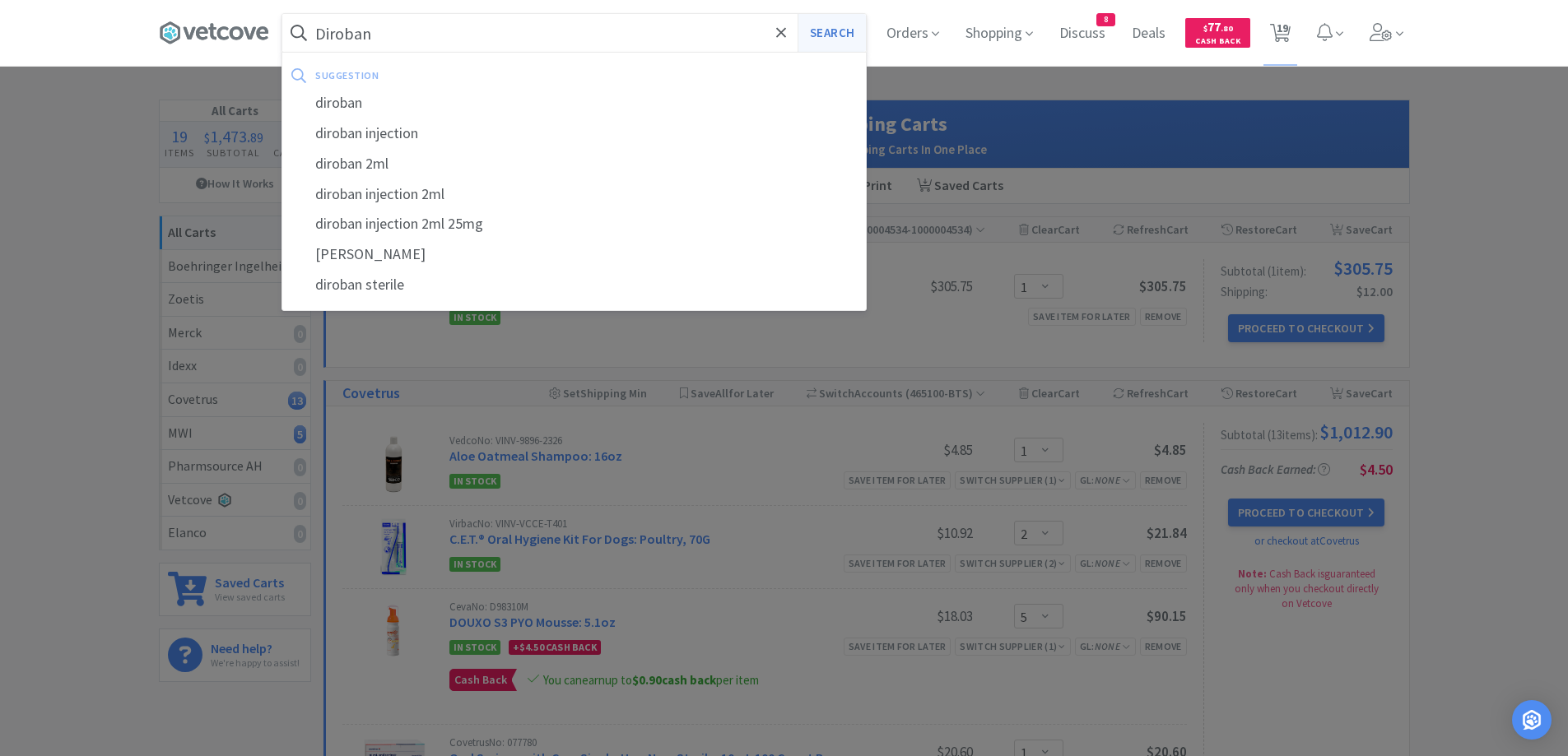
type input "Diroban"
click at [825, 34] on button "Search" at bounding box center [831, 33] width 68 height 38
select select "1"
select select "2"
select select "5"
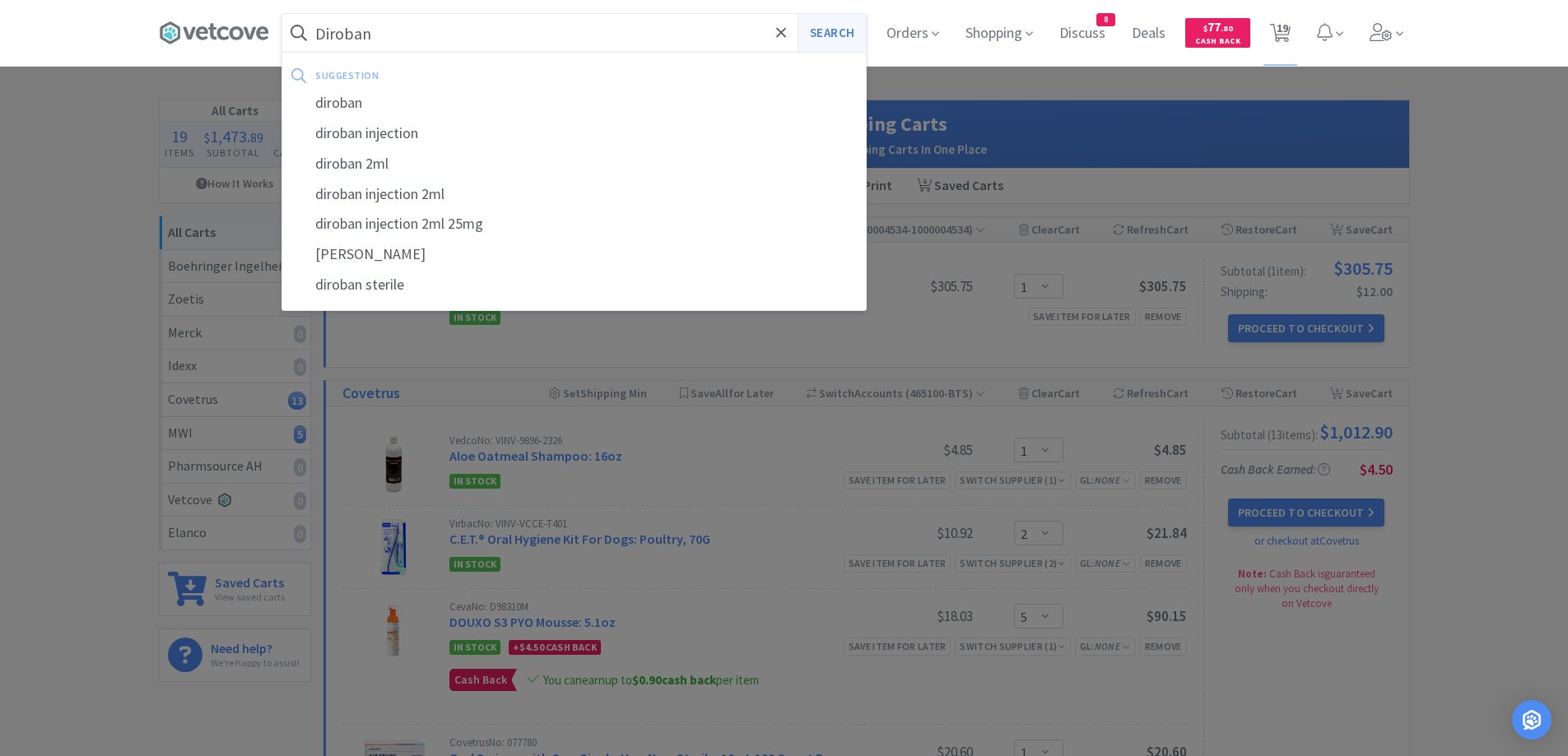
select select "1"
select select "3"
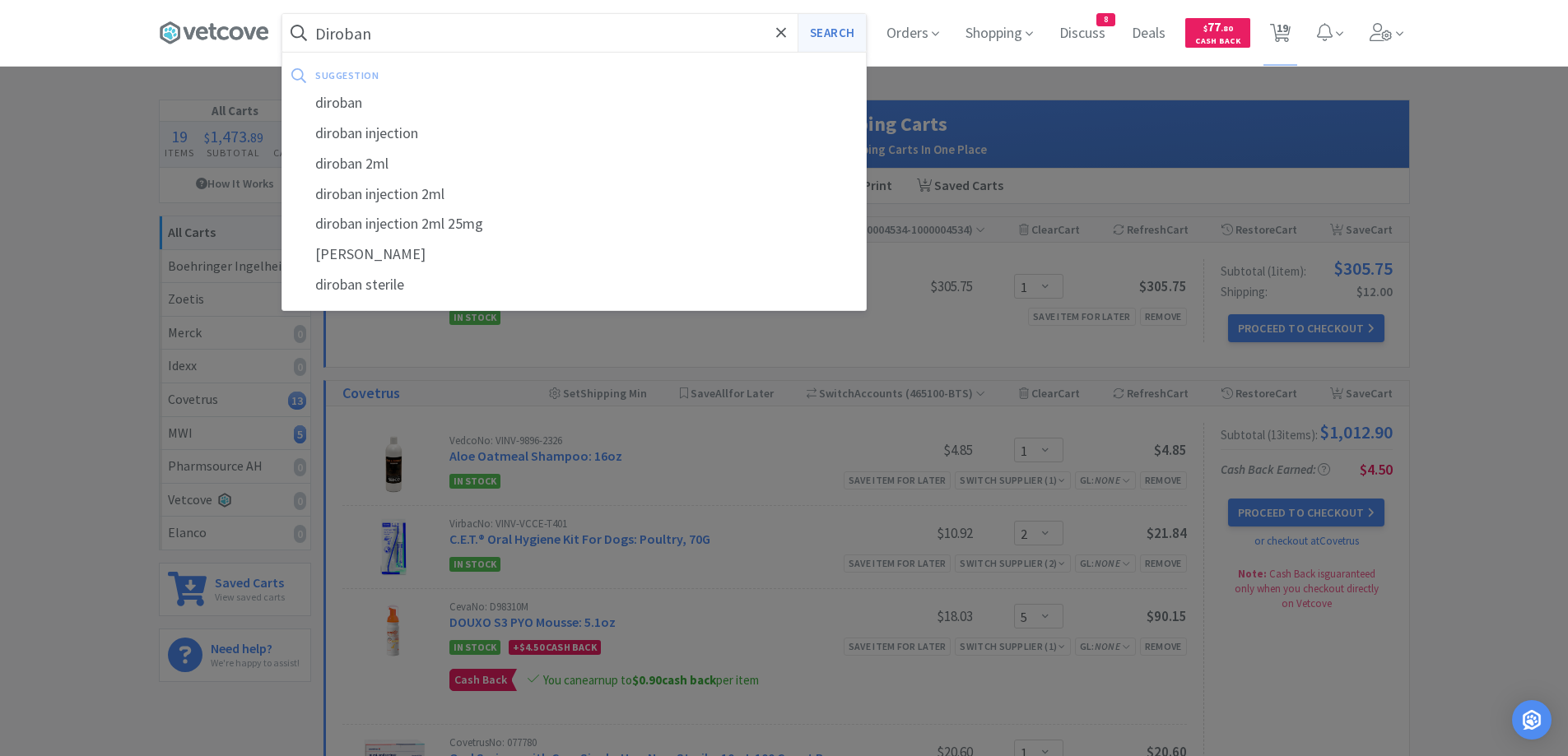
select select "3"
select select "1"
select select "2"
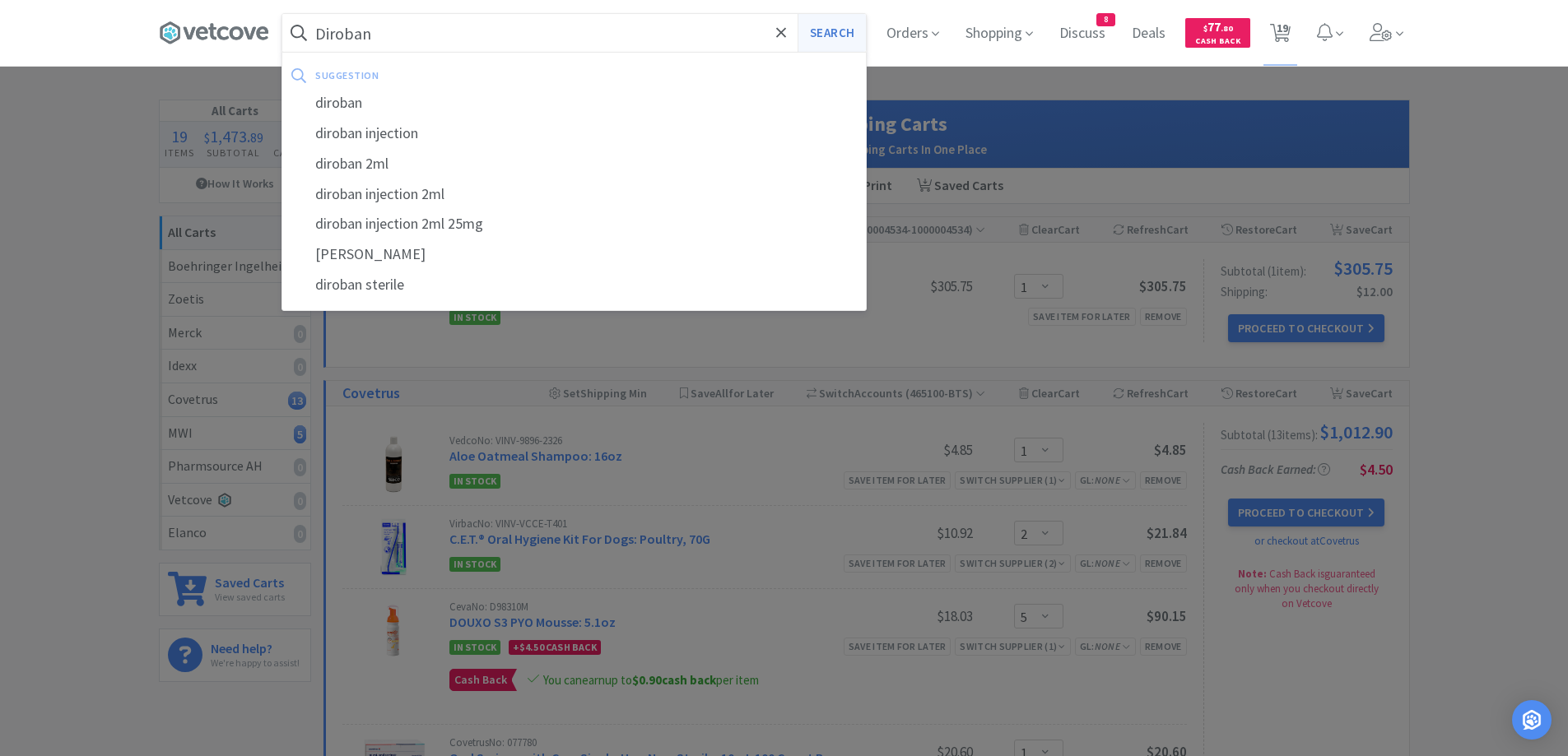
select select "2"
select select "1"
select select "2"
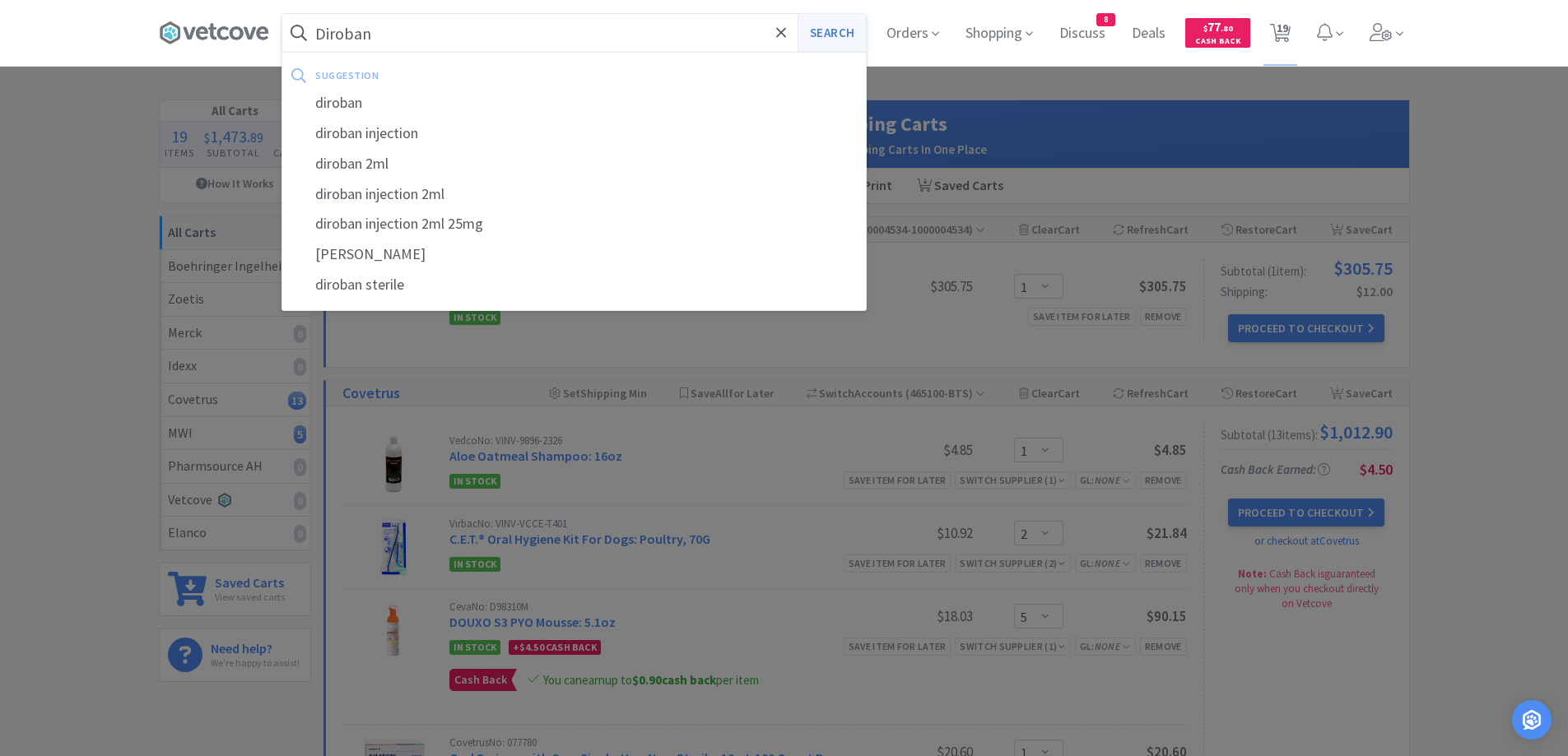
select select "1"
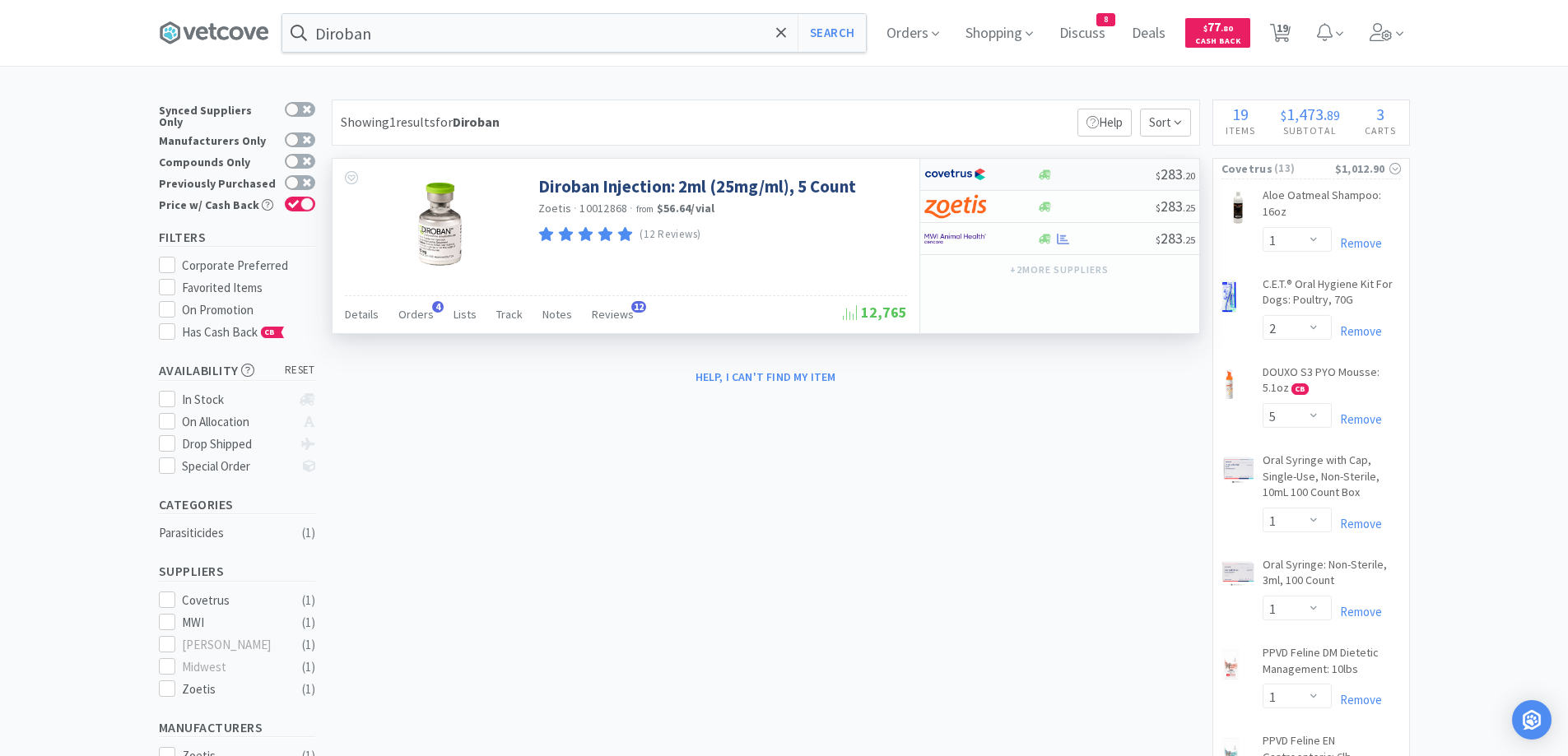
click at [1061, 178] on div at bounding box center [1096, 175] width 119 height 13
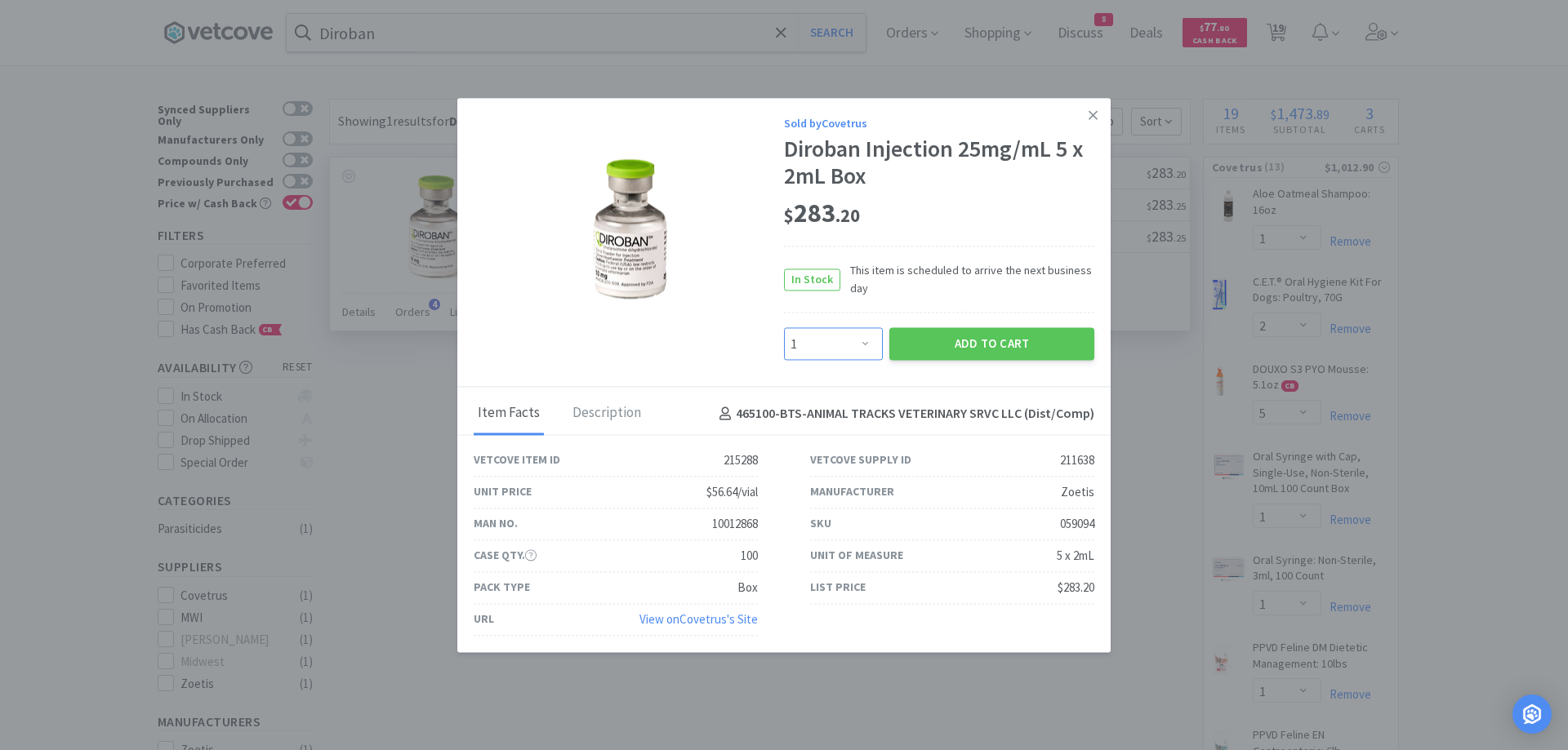
click at [816, 343] on select "Enter Quantity 1 2 3 4 5 6 7 8 9 10 11 12 13 14 15 16 17 18 19 20 Enter Quantity" at bounding box center [834, 344] width 99 height 32
select select "2"
click at [784, 328] on select "Enter Quantity 1 2 3 4 5 6 7 8 9 10 11 12 13 14 15 16 17 18 19 20 Enter Quantity" at bounding box center [834, 344] width 99 height 32
click at [909, 335] on button "Add to Cart" at bounding box center [992, 344] width 205 height 32
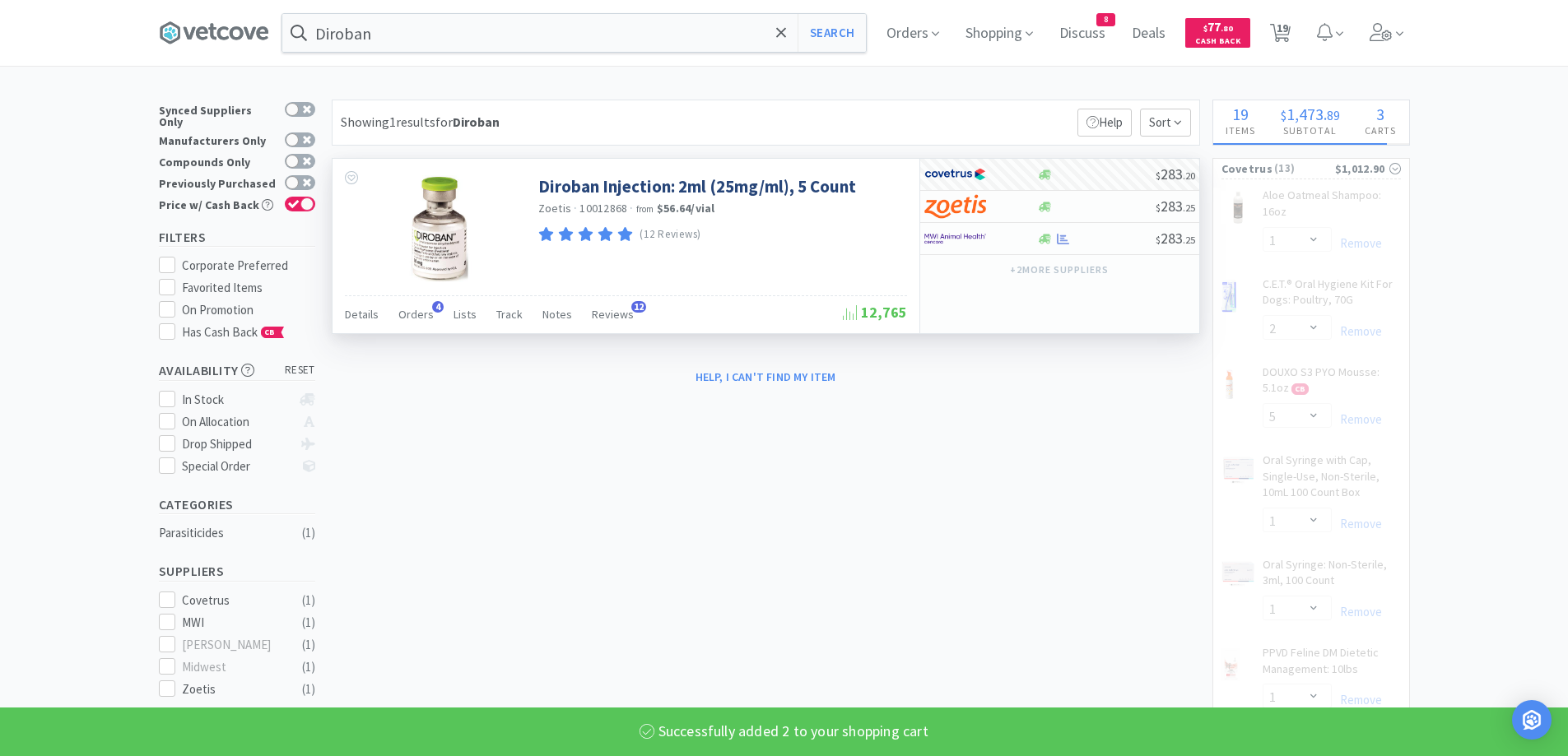
select select "2"
select select "1"
select select "3"
select select "1"
select select "2"
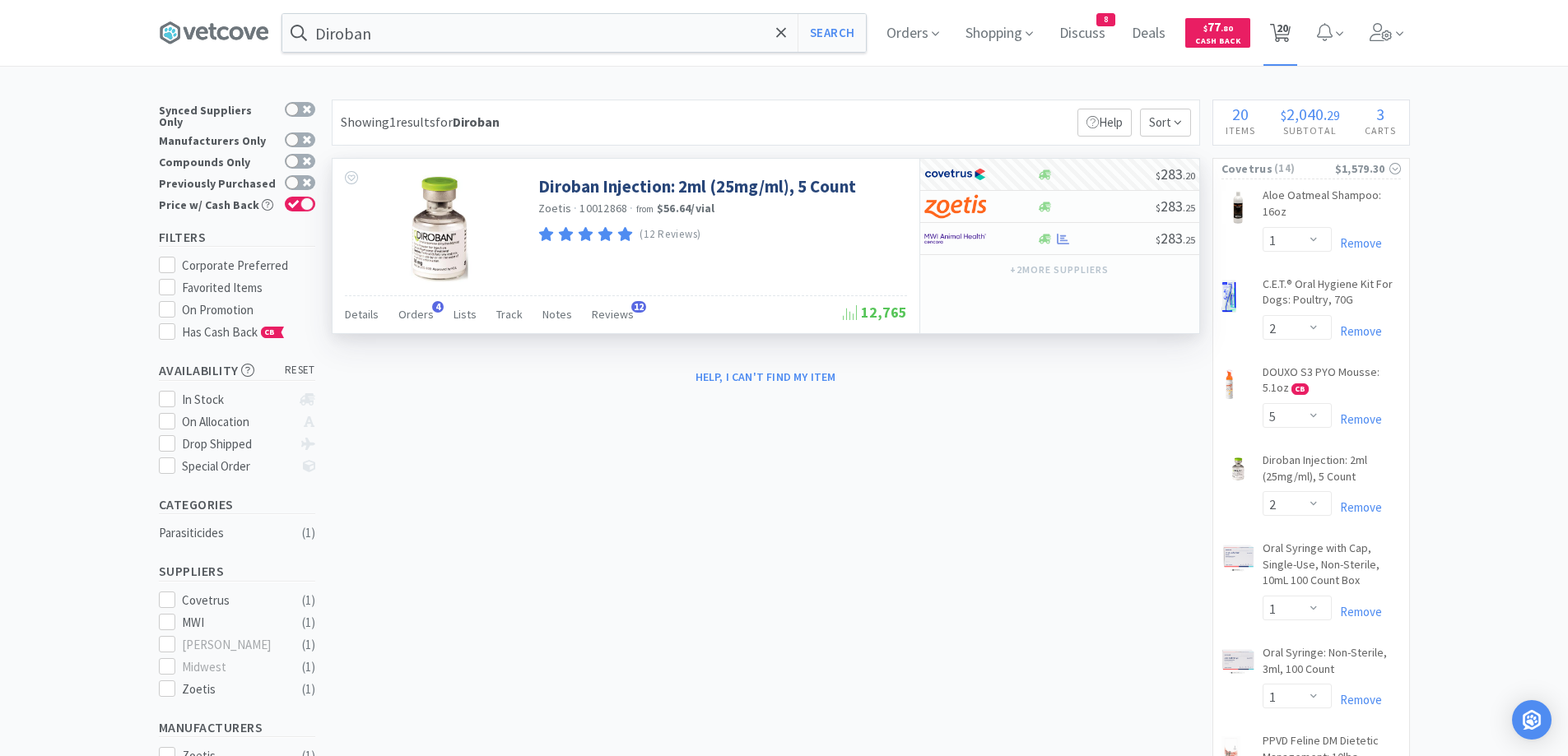
click at [1279, 38] on icon at bounding box center [1280, 33] width 21 height 18
select select "1"
select select "2"
select select "5"
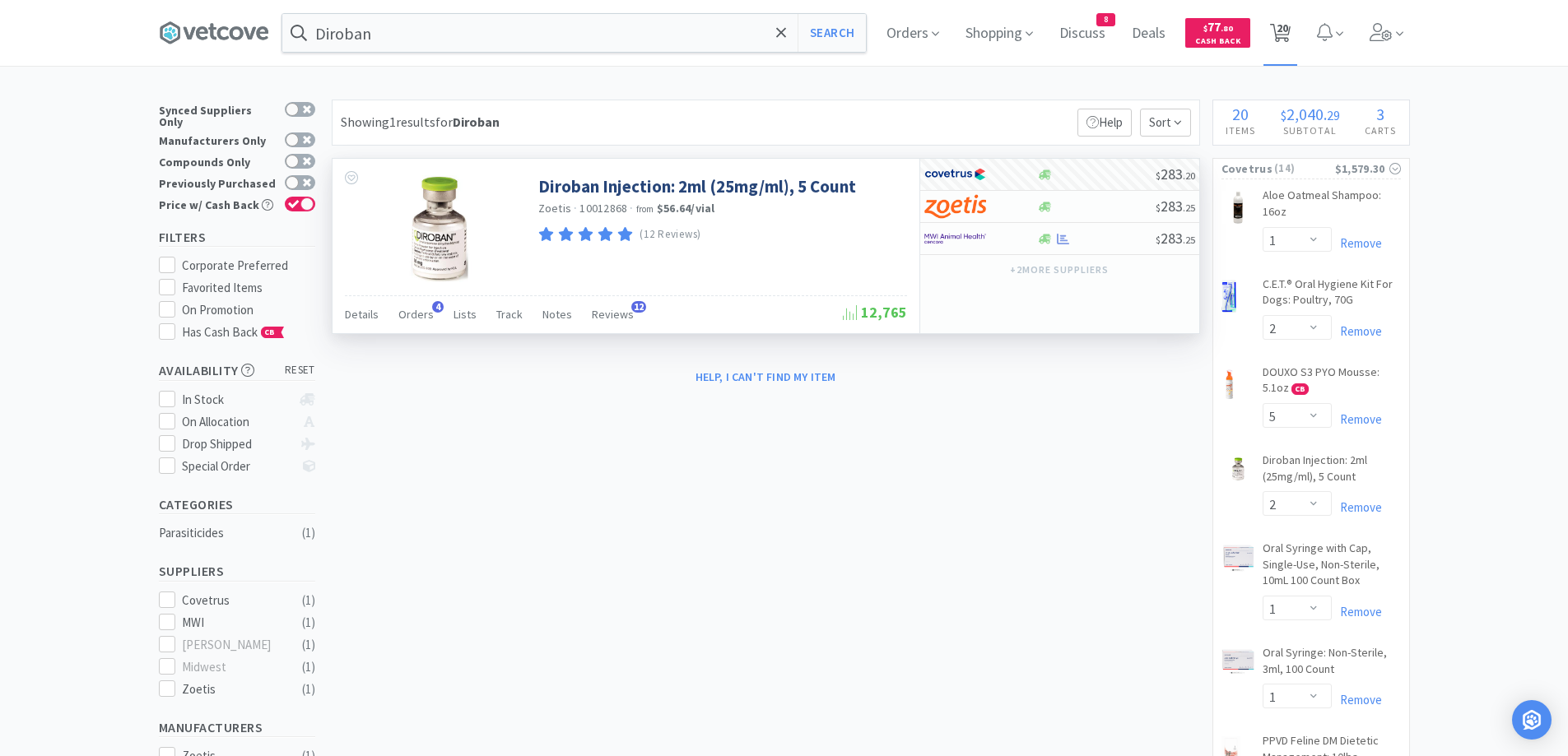
select select "2"
select select "1"
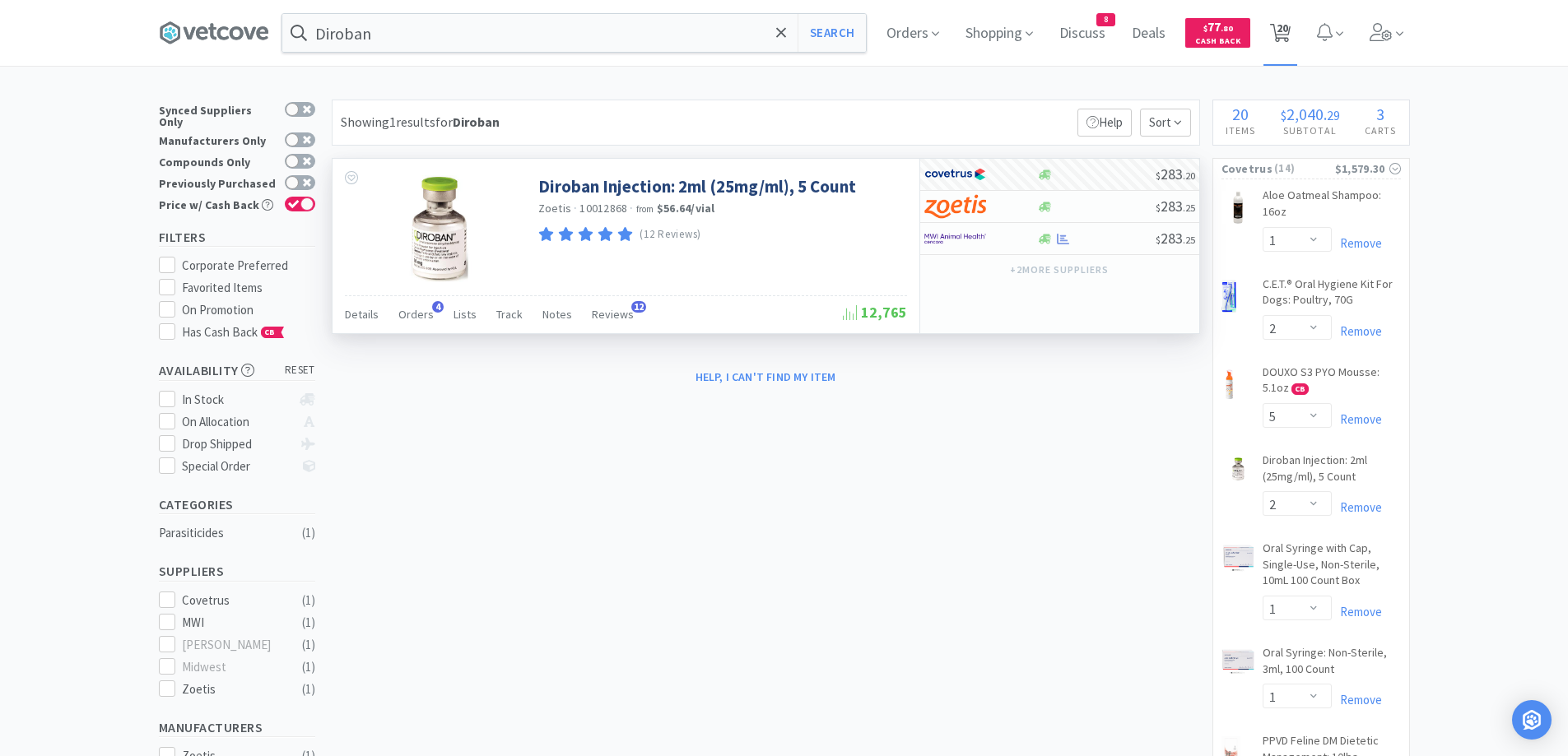
select select "3"
select select "1"
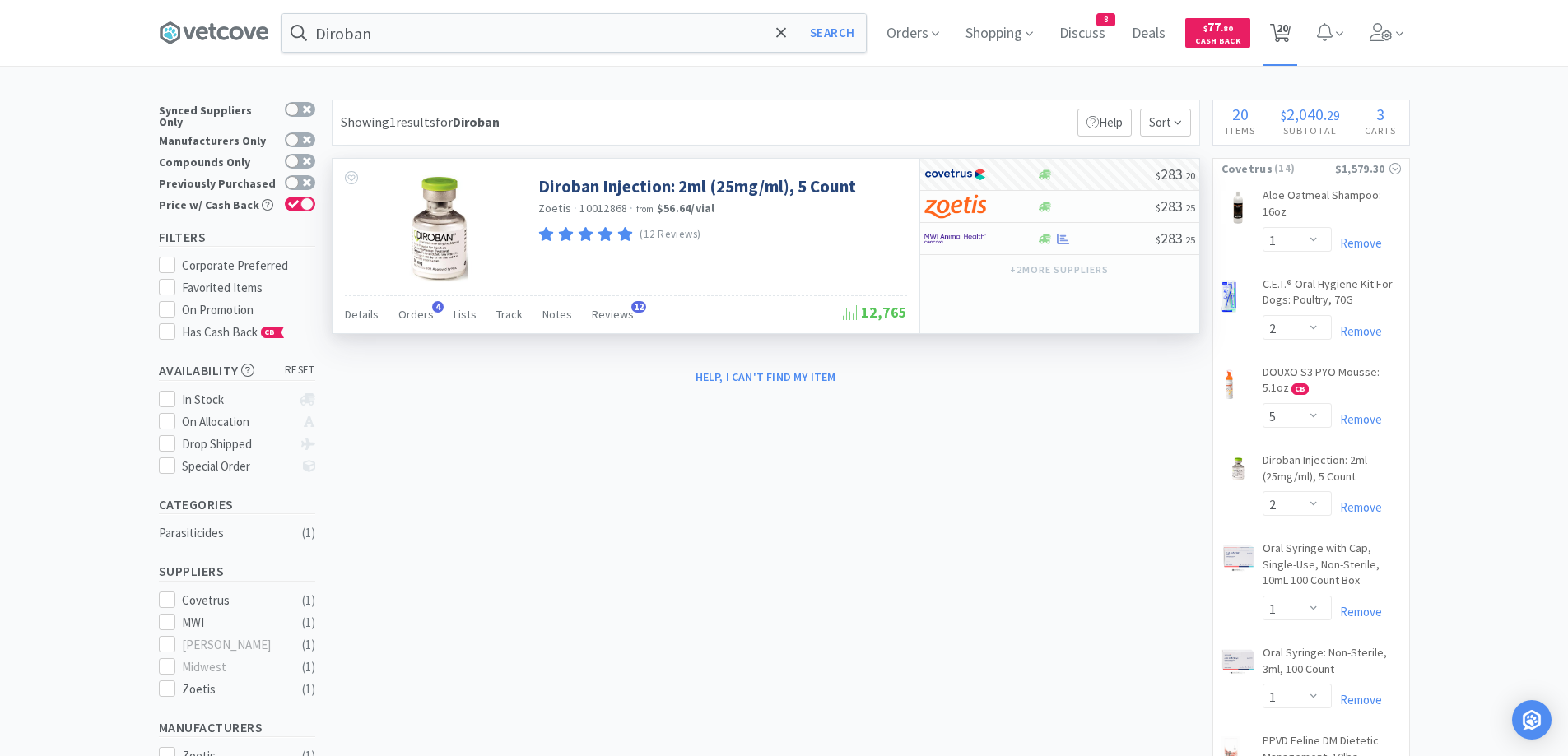
select select "2"
select select "1"
select select "2"
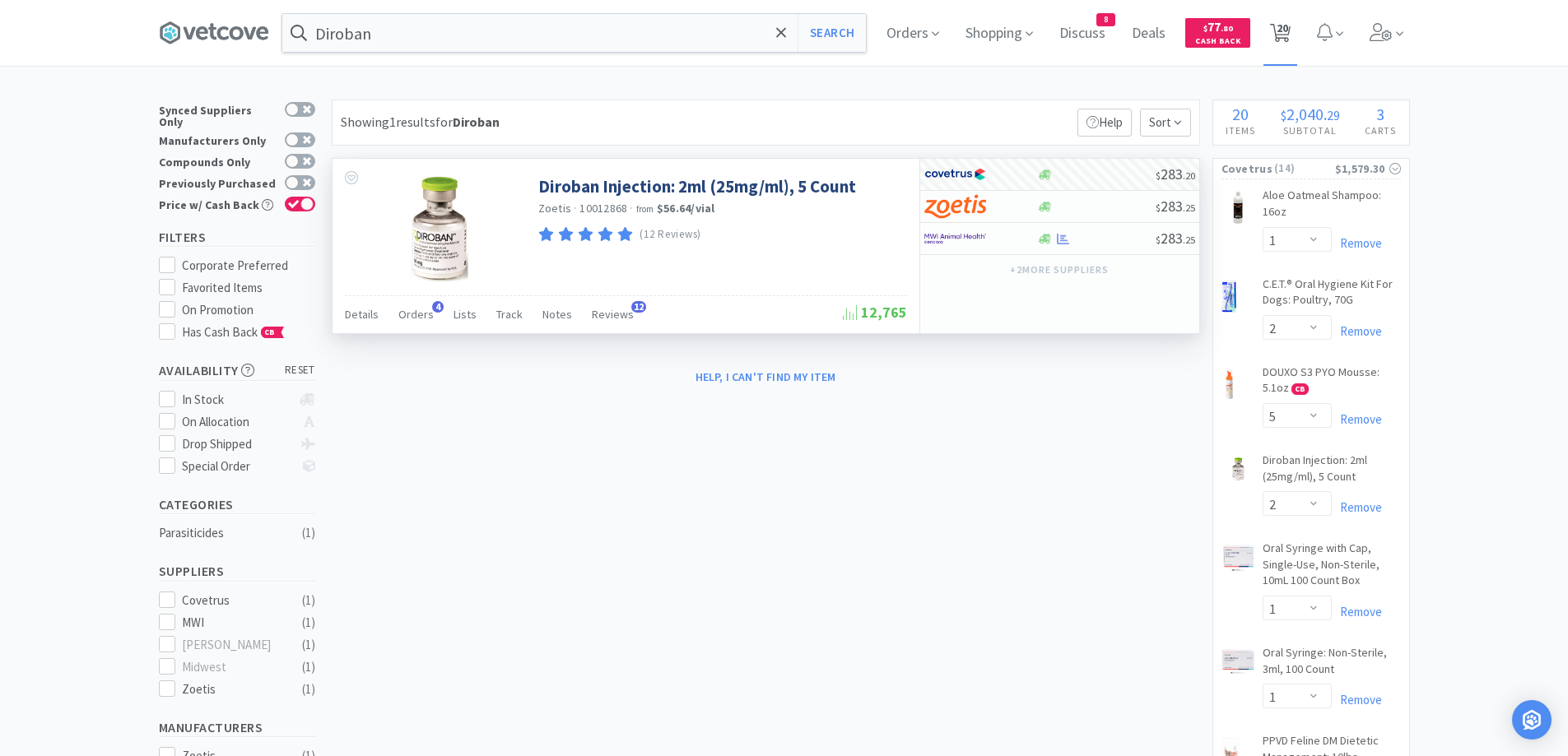
select select "2"
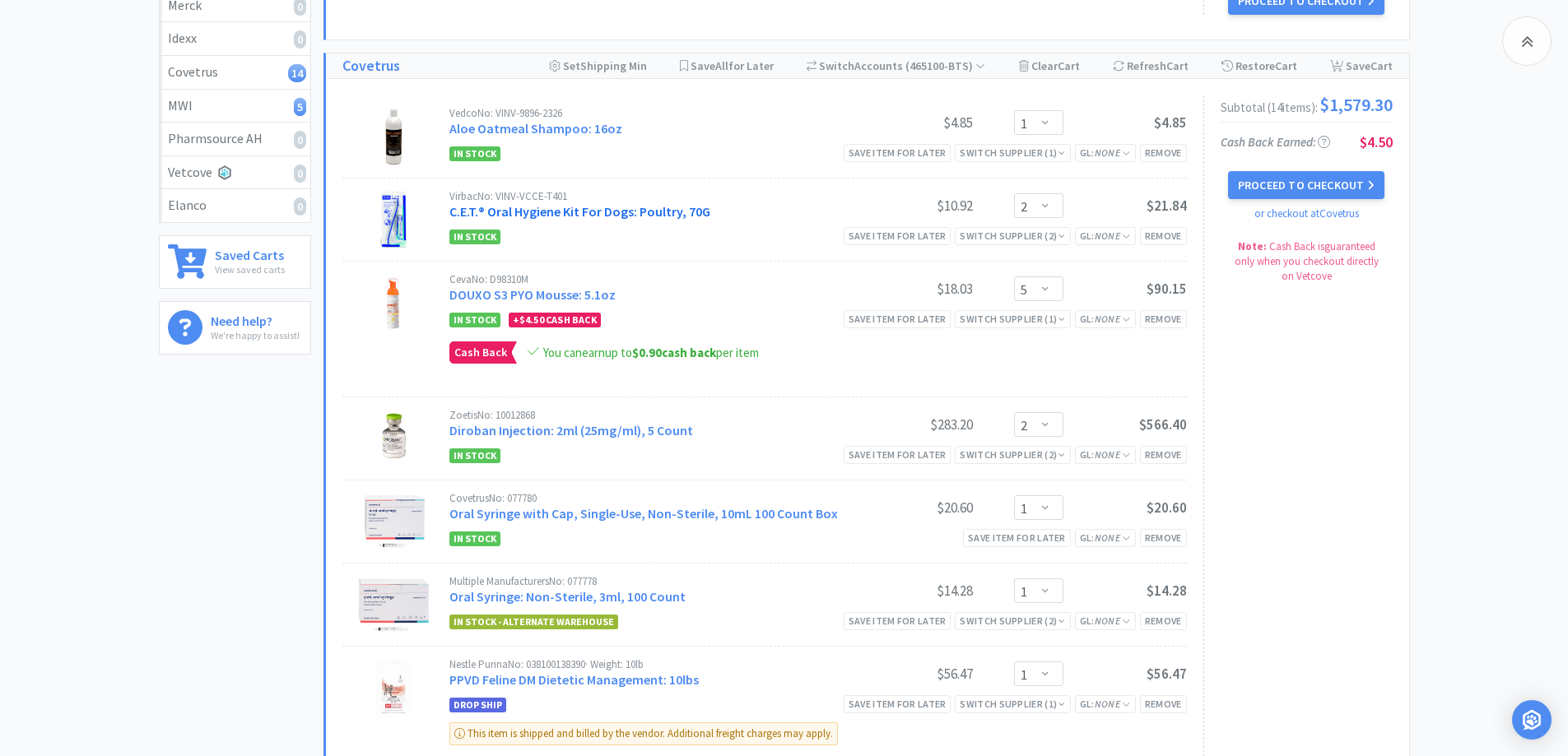
scroll to position [329, 0]
click at [1157, 456] on div "Remove" at bounding box center [1163, 452] width 47 height 17
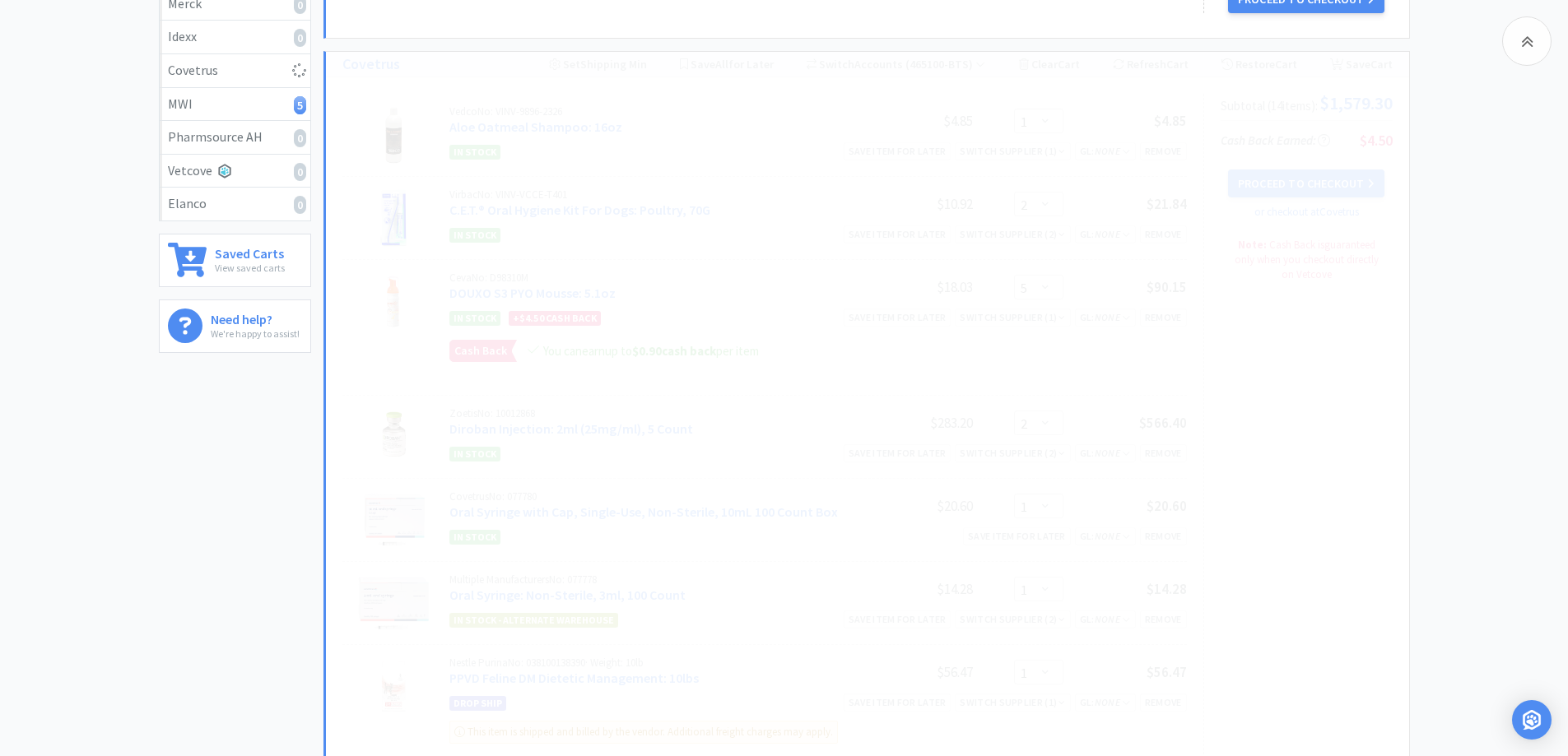
select select "1"
select select "3"
select select "1"
select select "2"
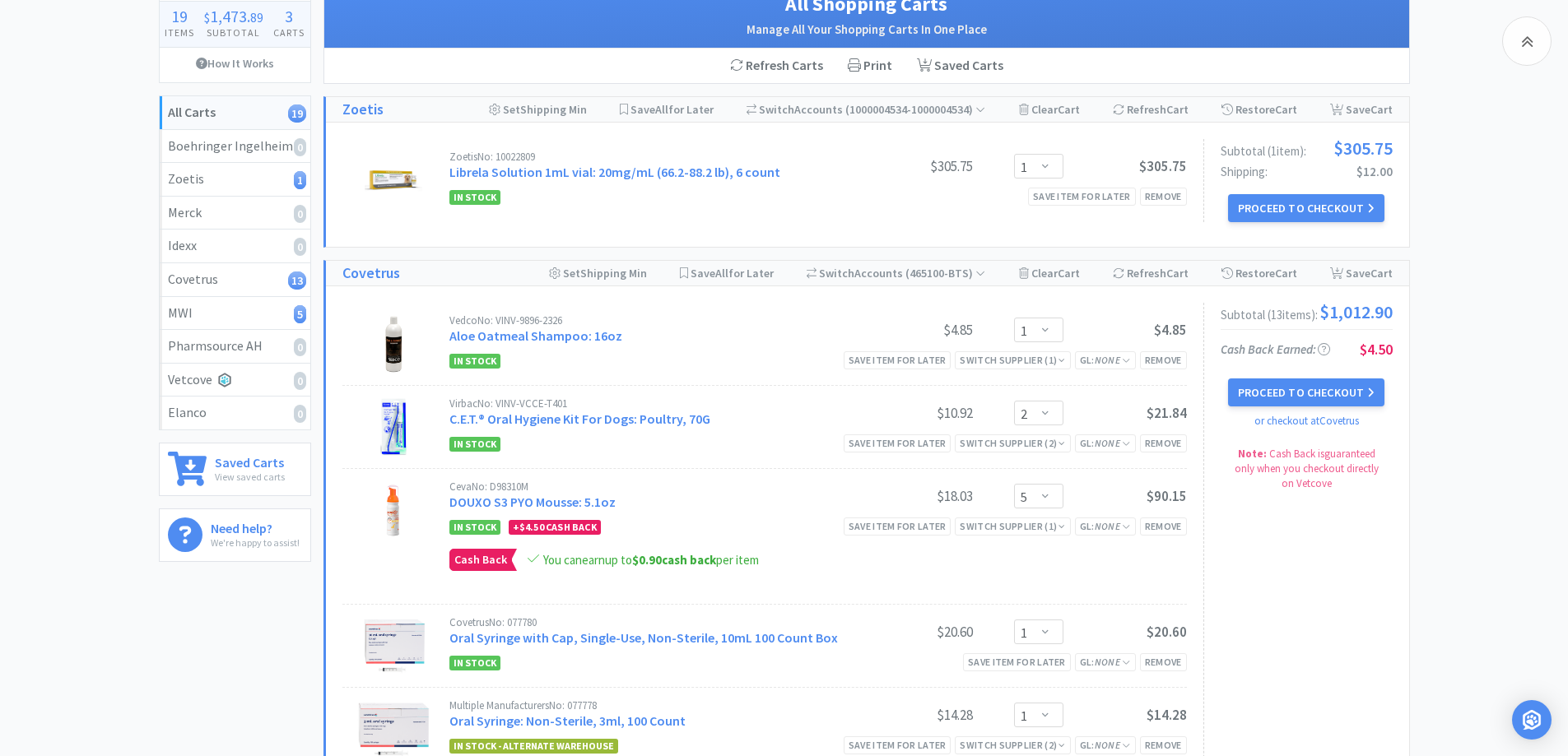
scroll to position [0, 0]
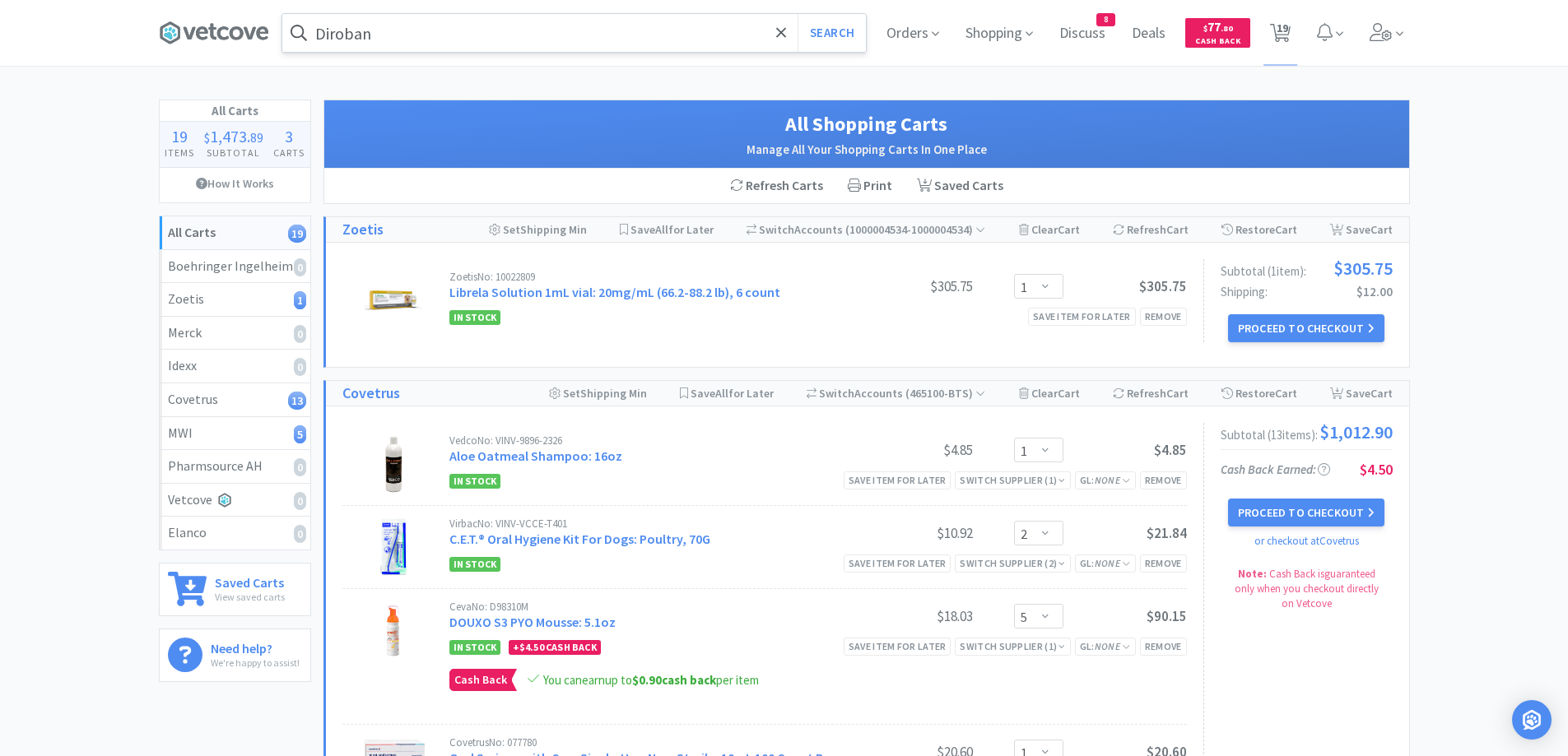
click at [448, 34] on input "Diroban" at bounding box center [574, 33] width 584 height 38
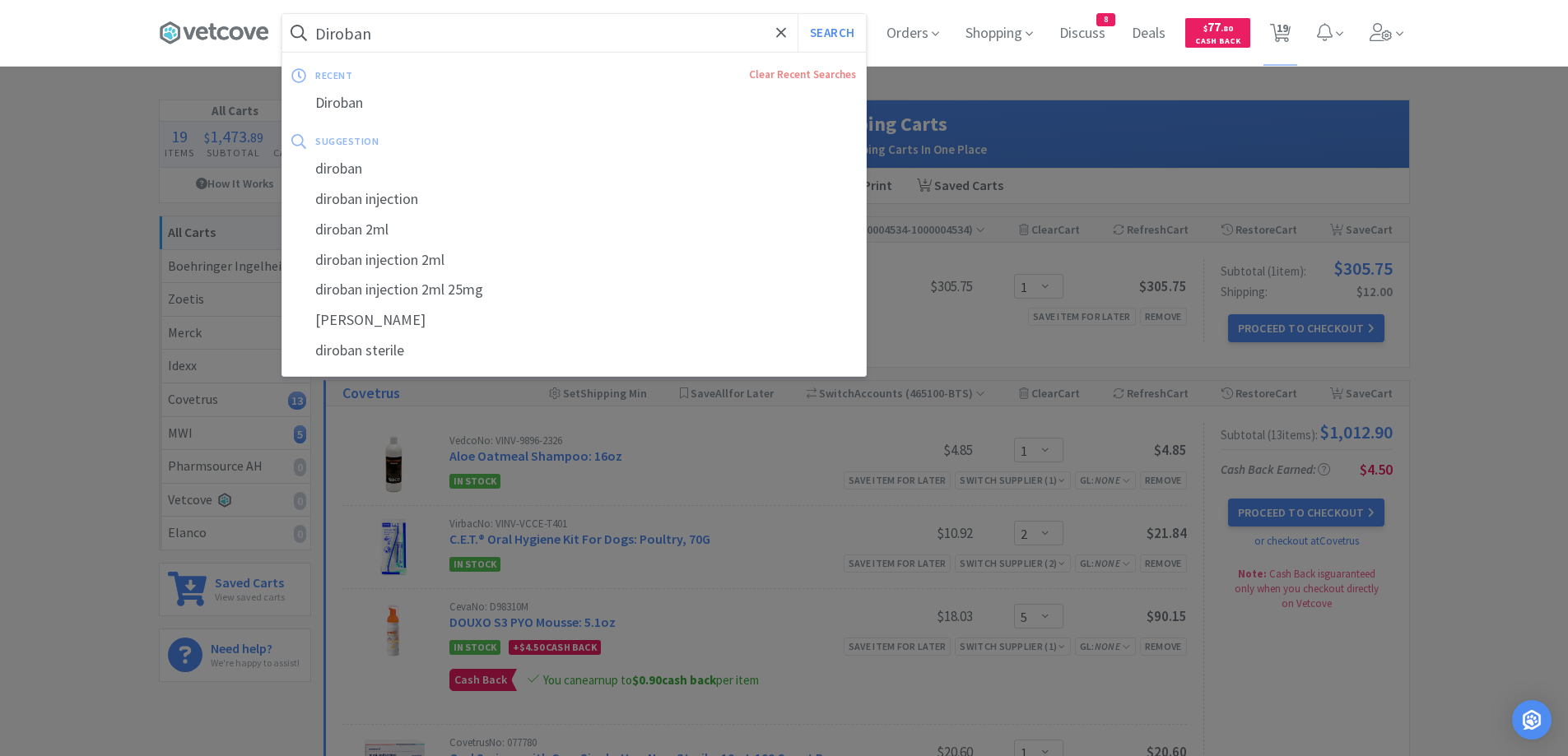
paste input "[MEDICAL_DATA]"
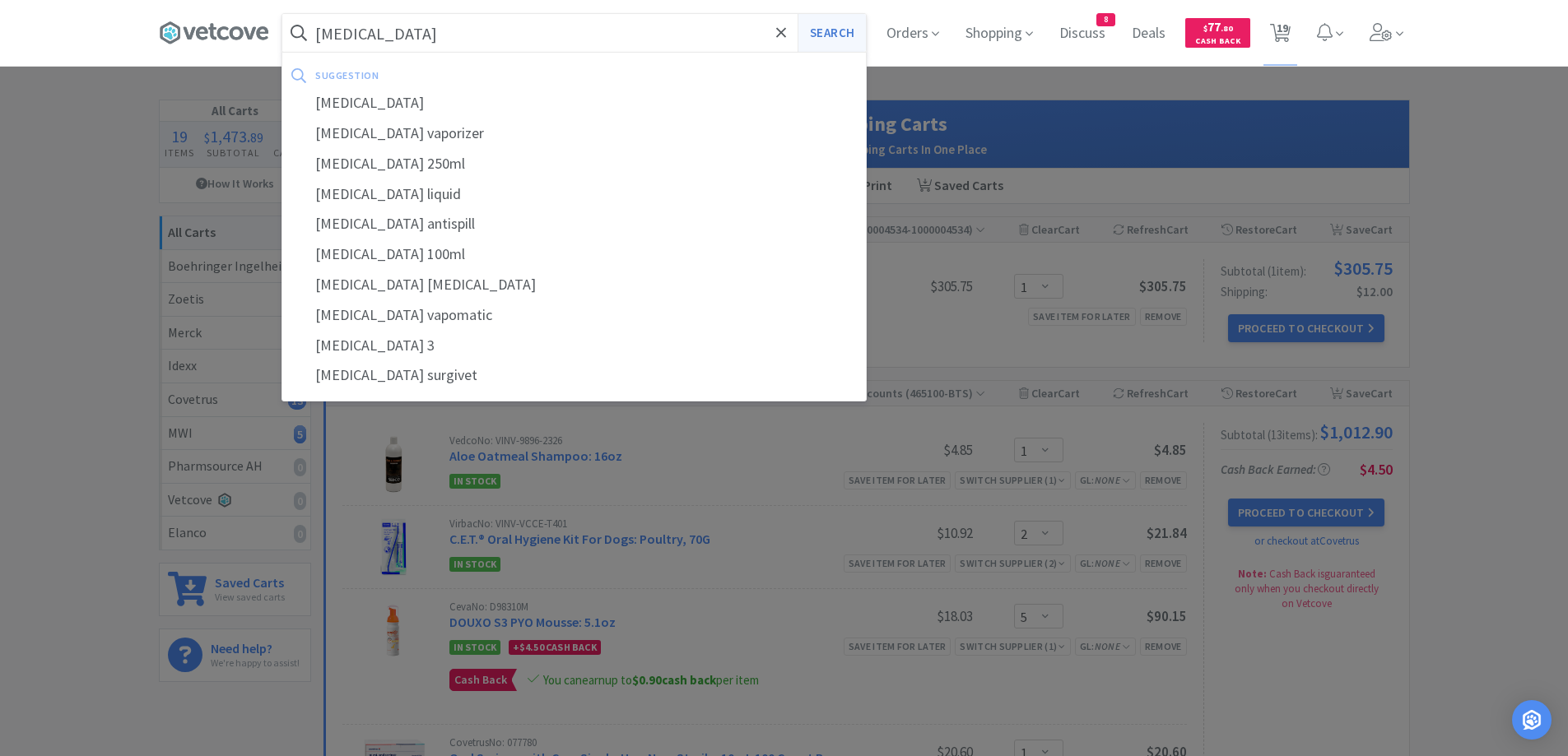
type input "[MEDICAL_DATA]"
click at [818, 43] on button "Search" at bounding box center [831, 33] width 68 height 38
select select "1"
select select "2"
select select "5"
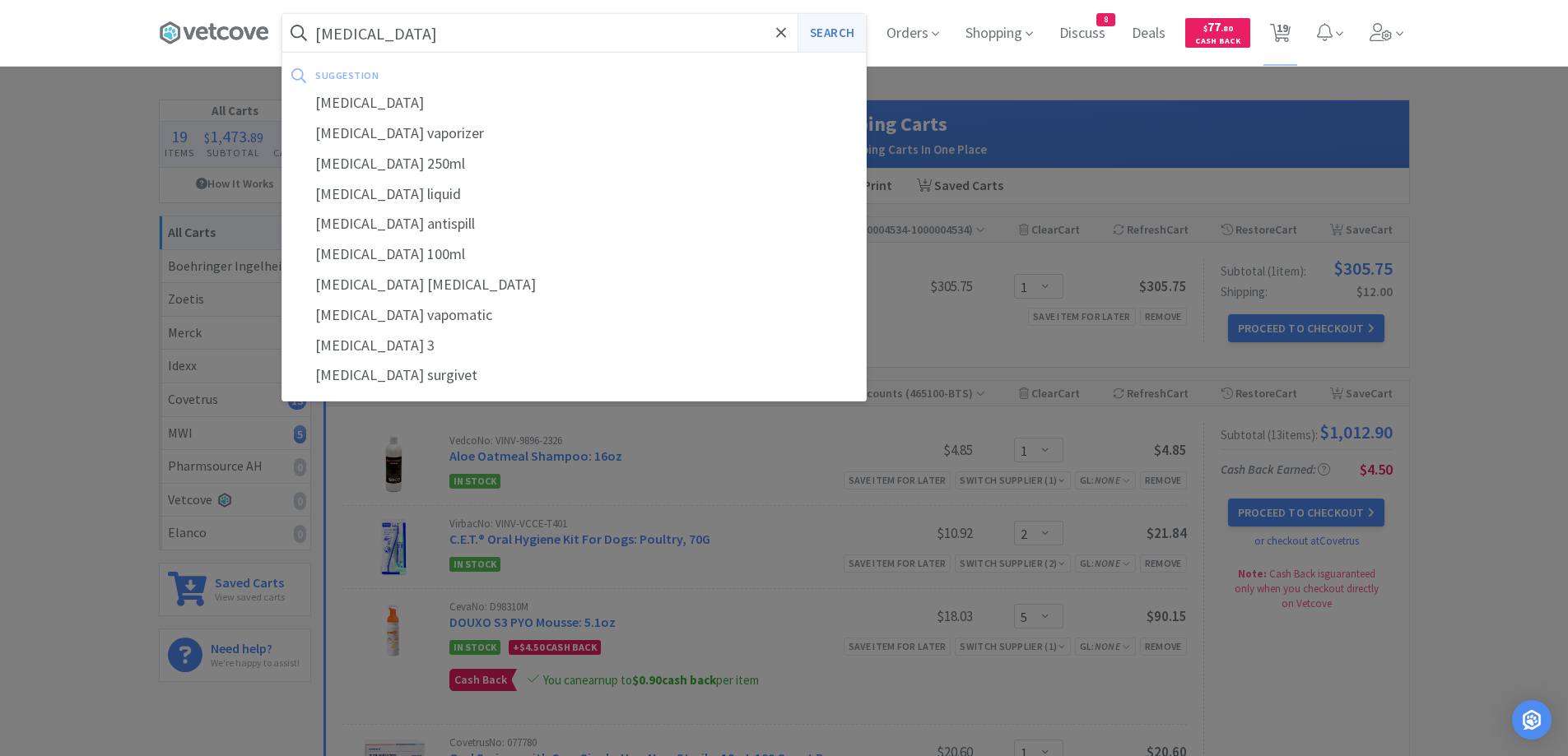
select select "1"
select select "3"
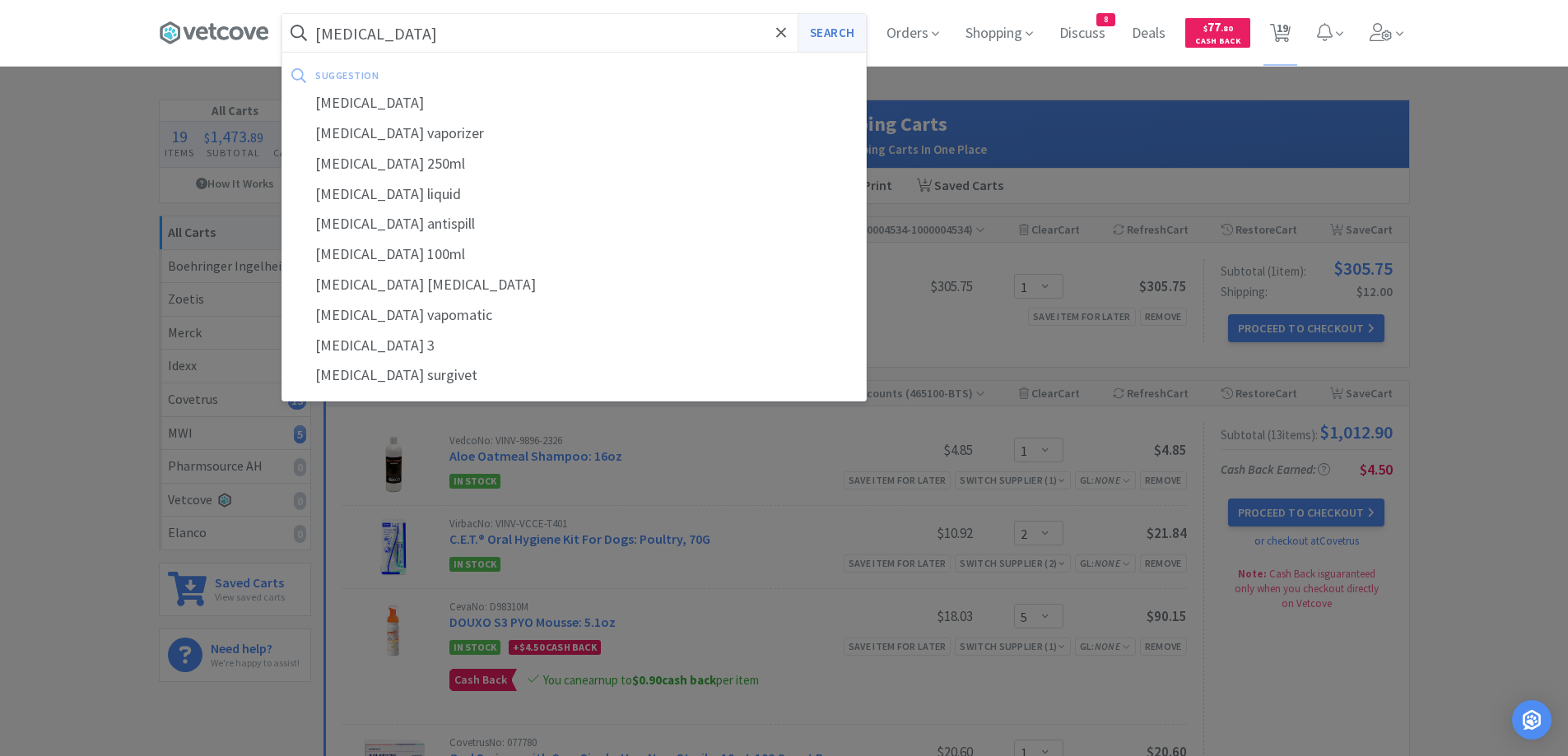
select select "3"
select select "1"
select select "2"
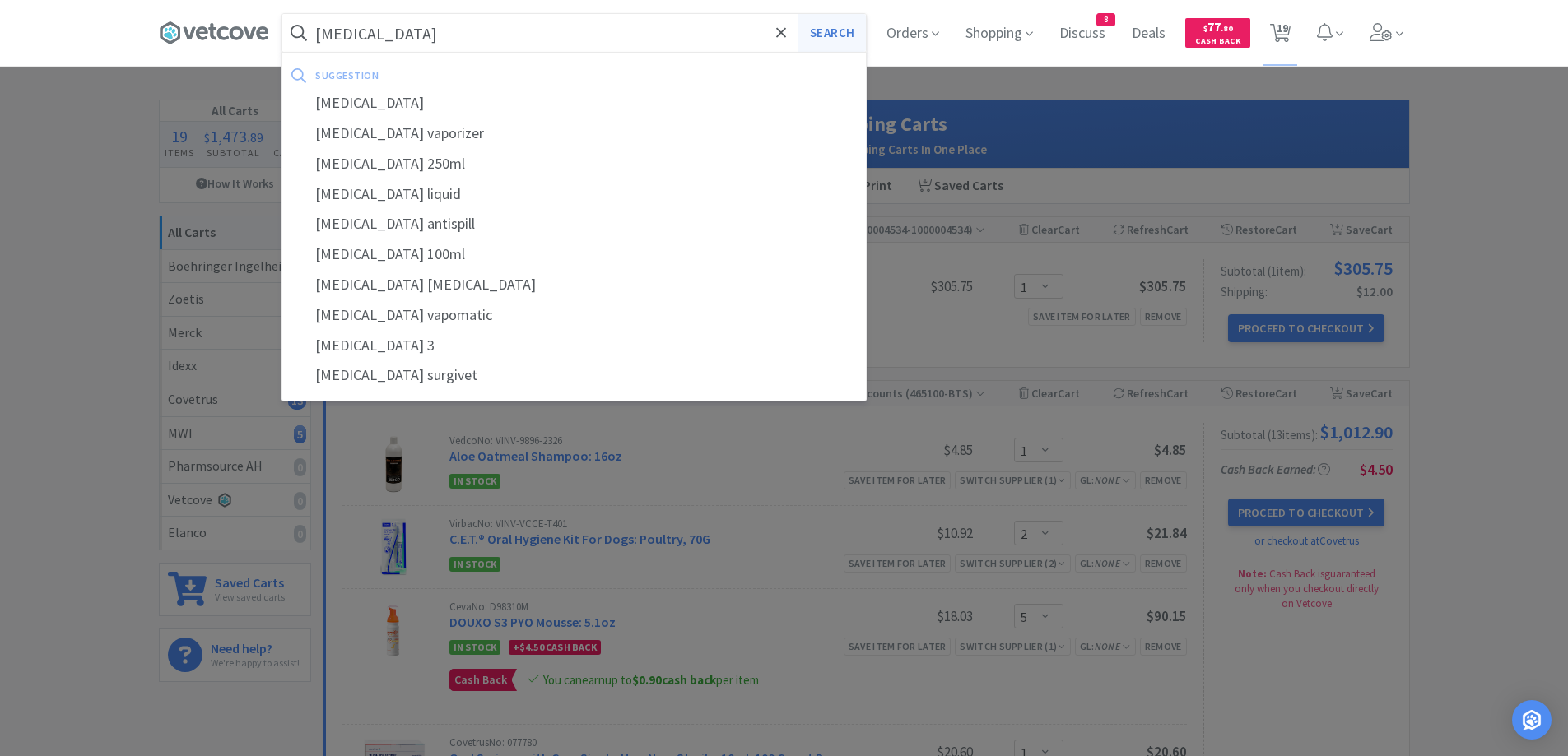
select select "2"
select select "1"
select select "2"
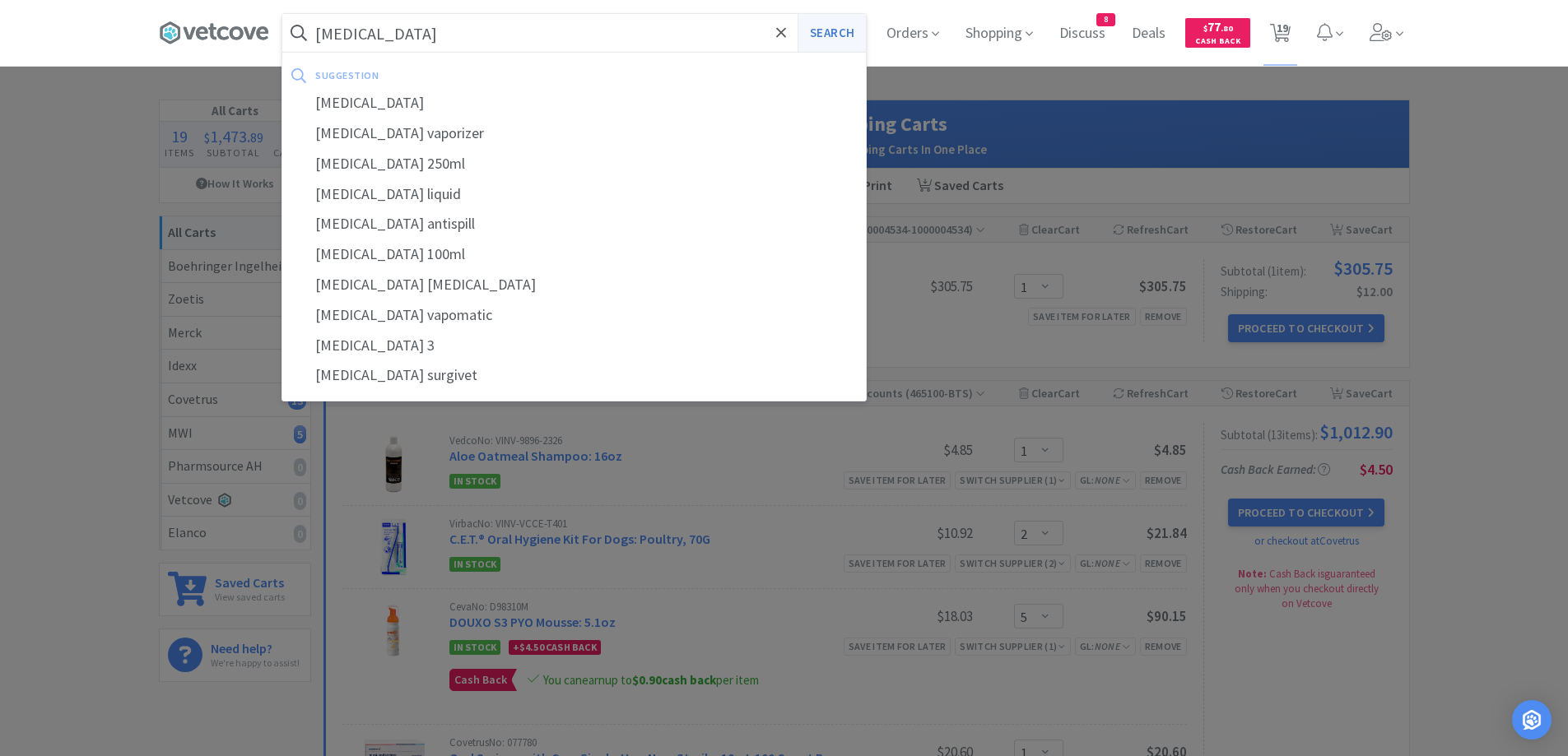
select select "1"
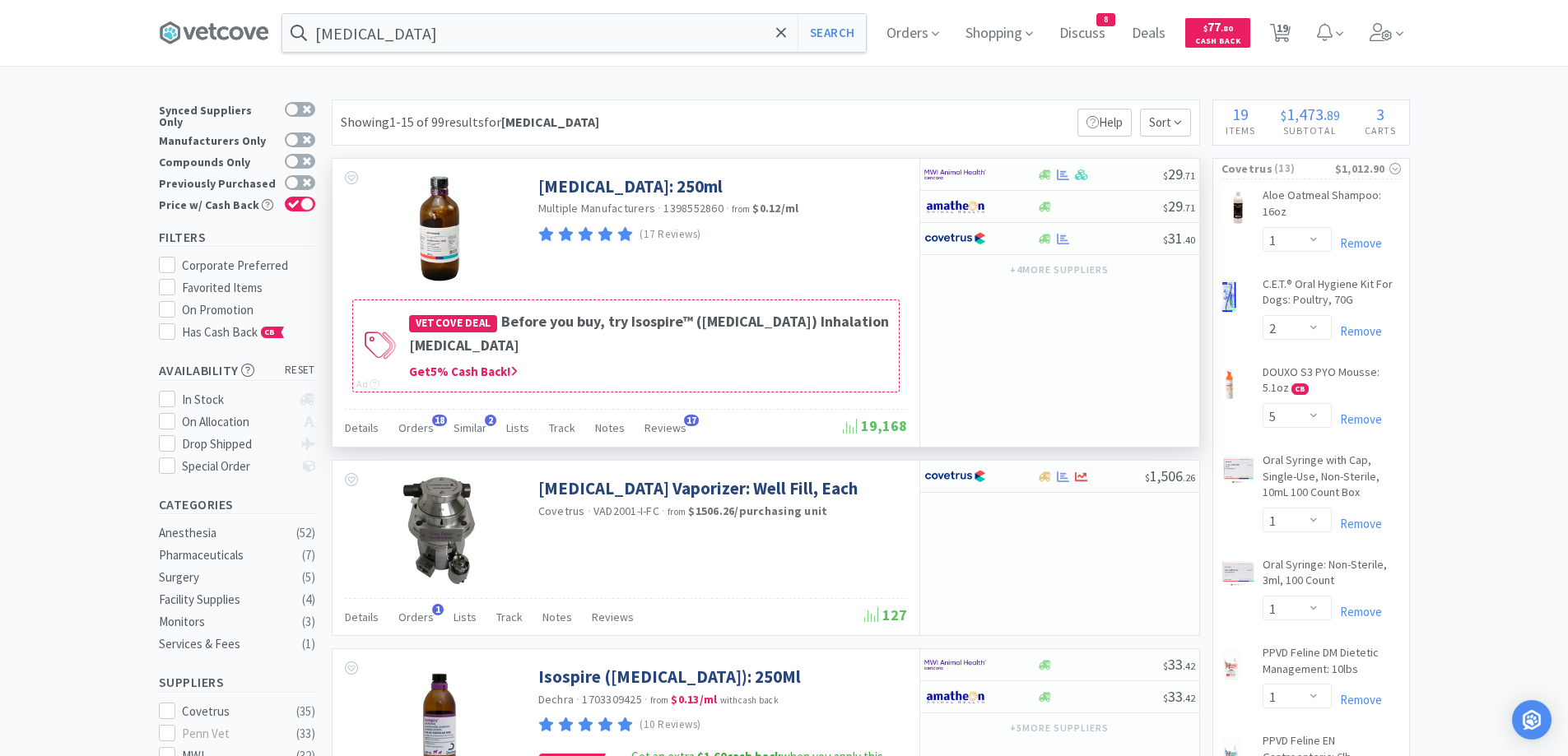
click at [659, 318] on h4 "Vetcove Deal Before you buy, try Isospire™ ([MEDICAL_DATA]) Inhalation [MEDICAL…" at bounding box center [649, 334] width 481 height 48
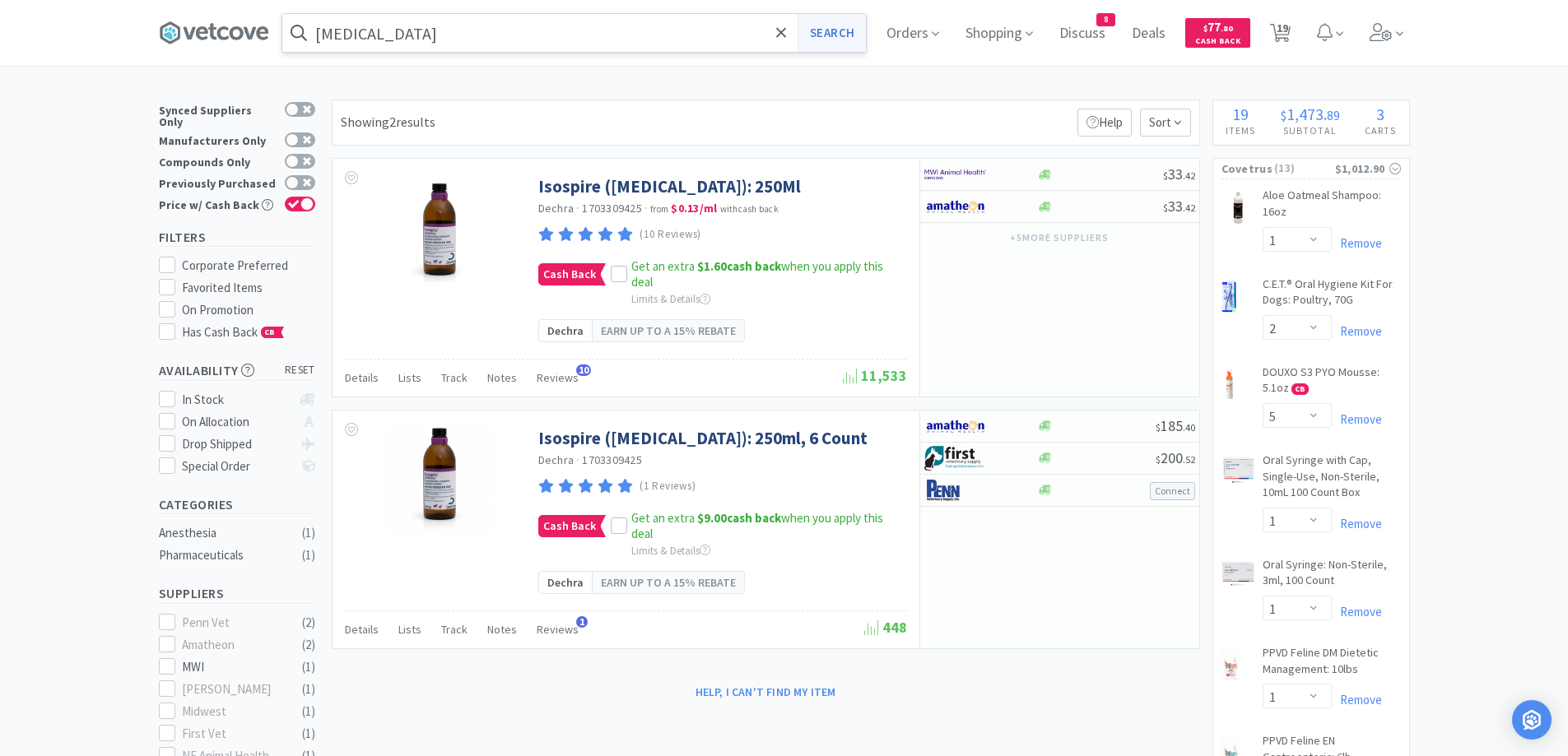
click at [847, 39] on button "Search" at bounding box center [831, 33] width 68 height 38
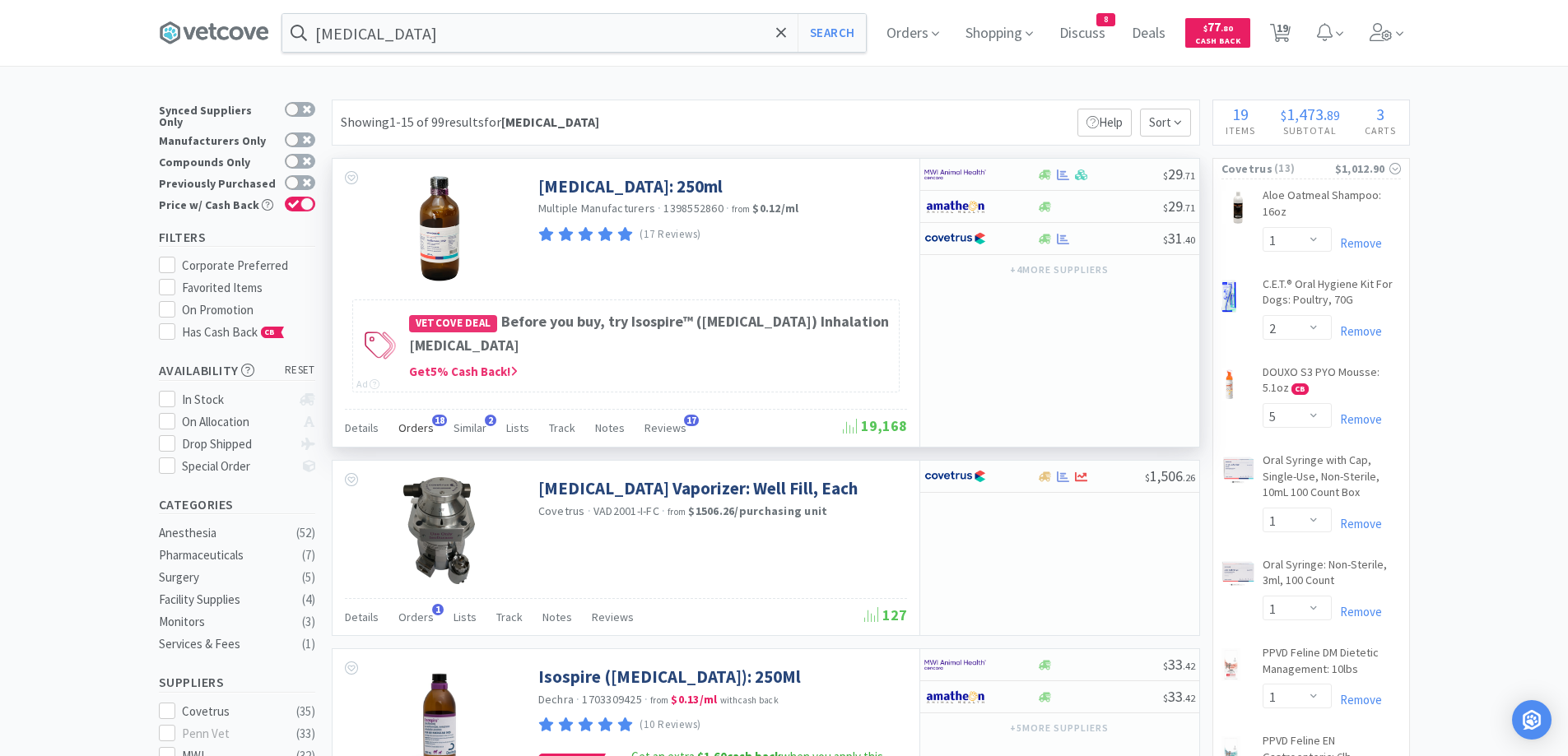
click at [422, 437] on div "Orders 18" at bounding box center [415, 431] width 35 height 32
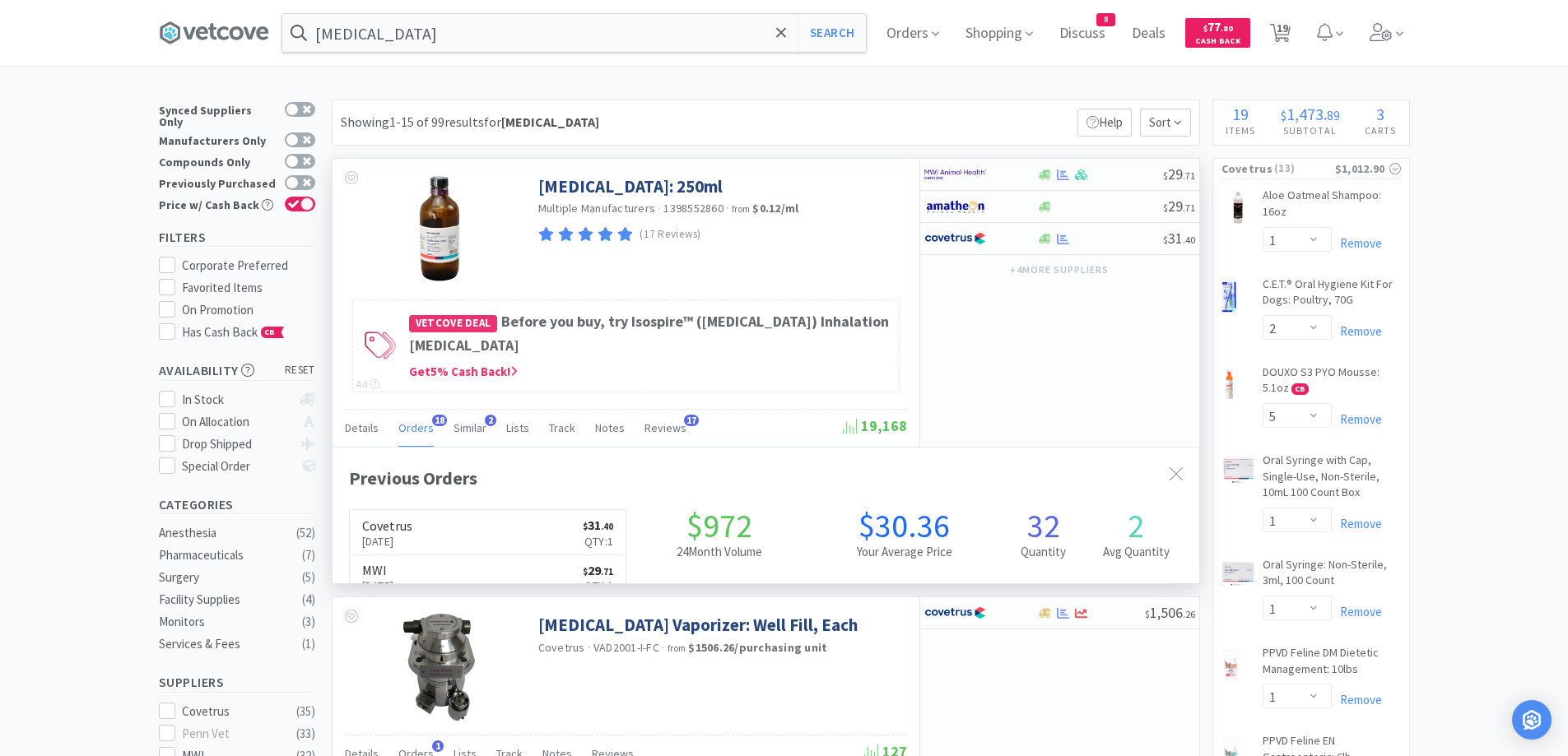
scroll to position [441, 866]
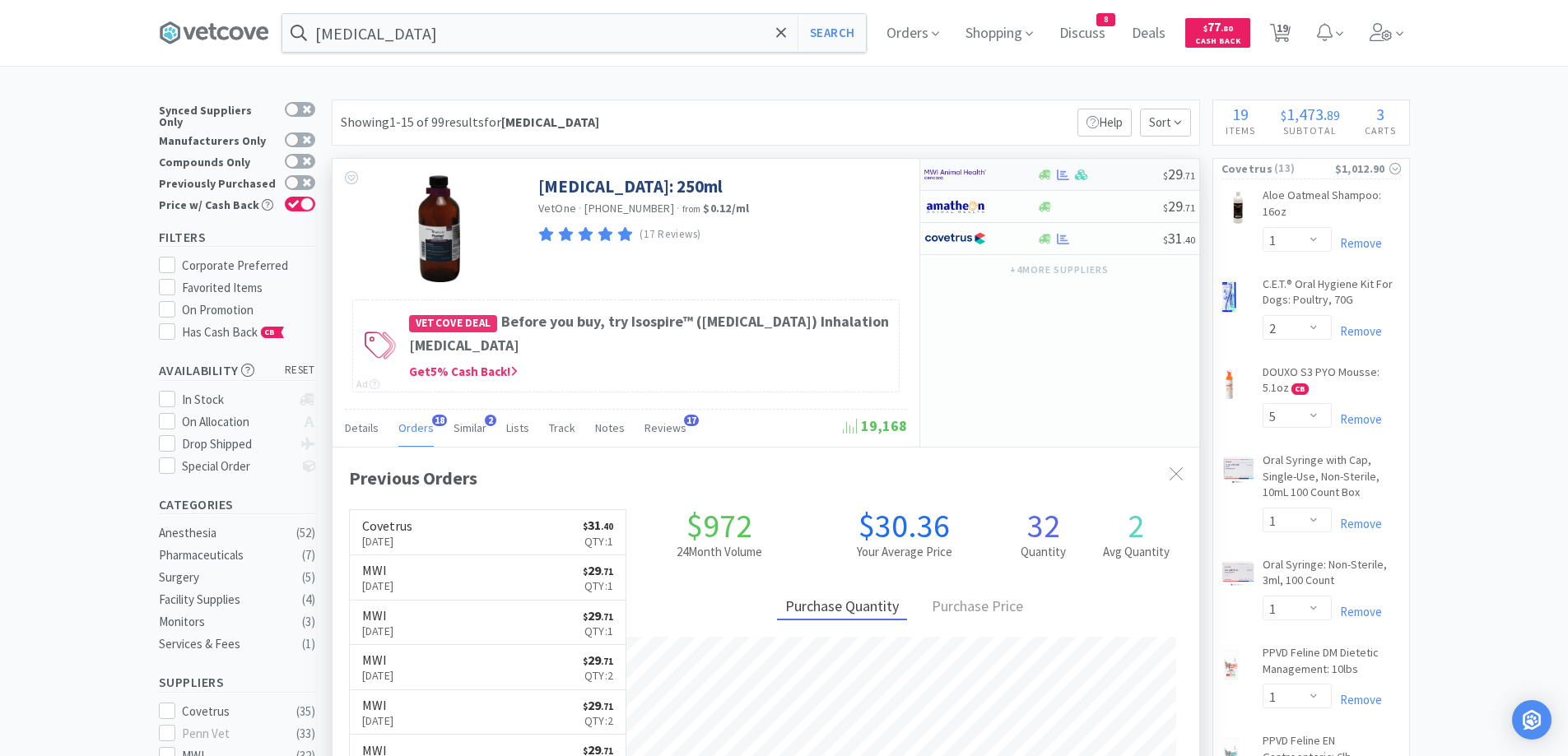
click at [1125, 176] on div at bounding box center [1099, 175] width 126 height 13
select select "1"
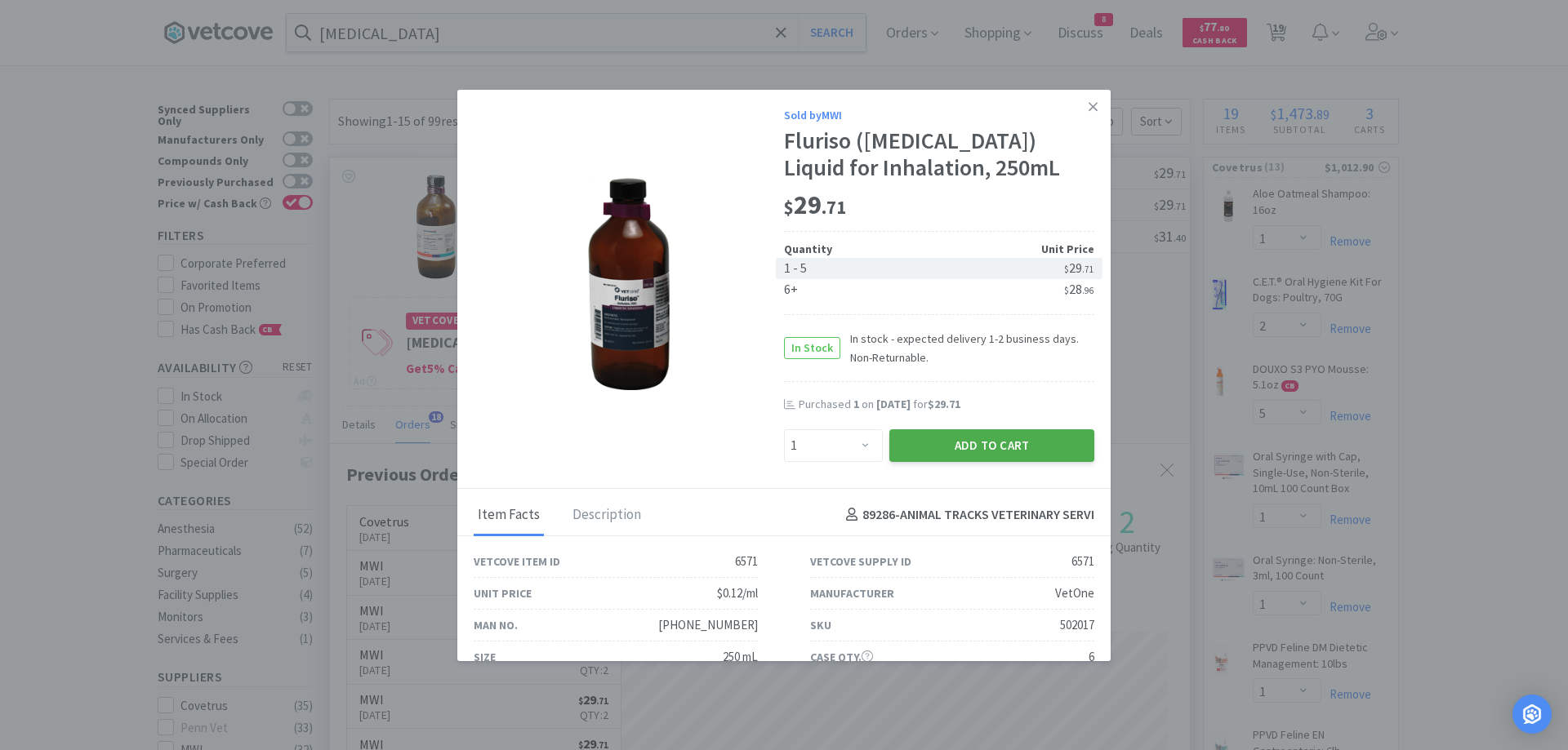
click at [924, 444] on button "Add to Cart" at bounding box center [992, 446] width 205 height 32
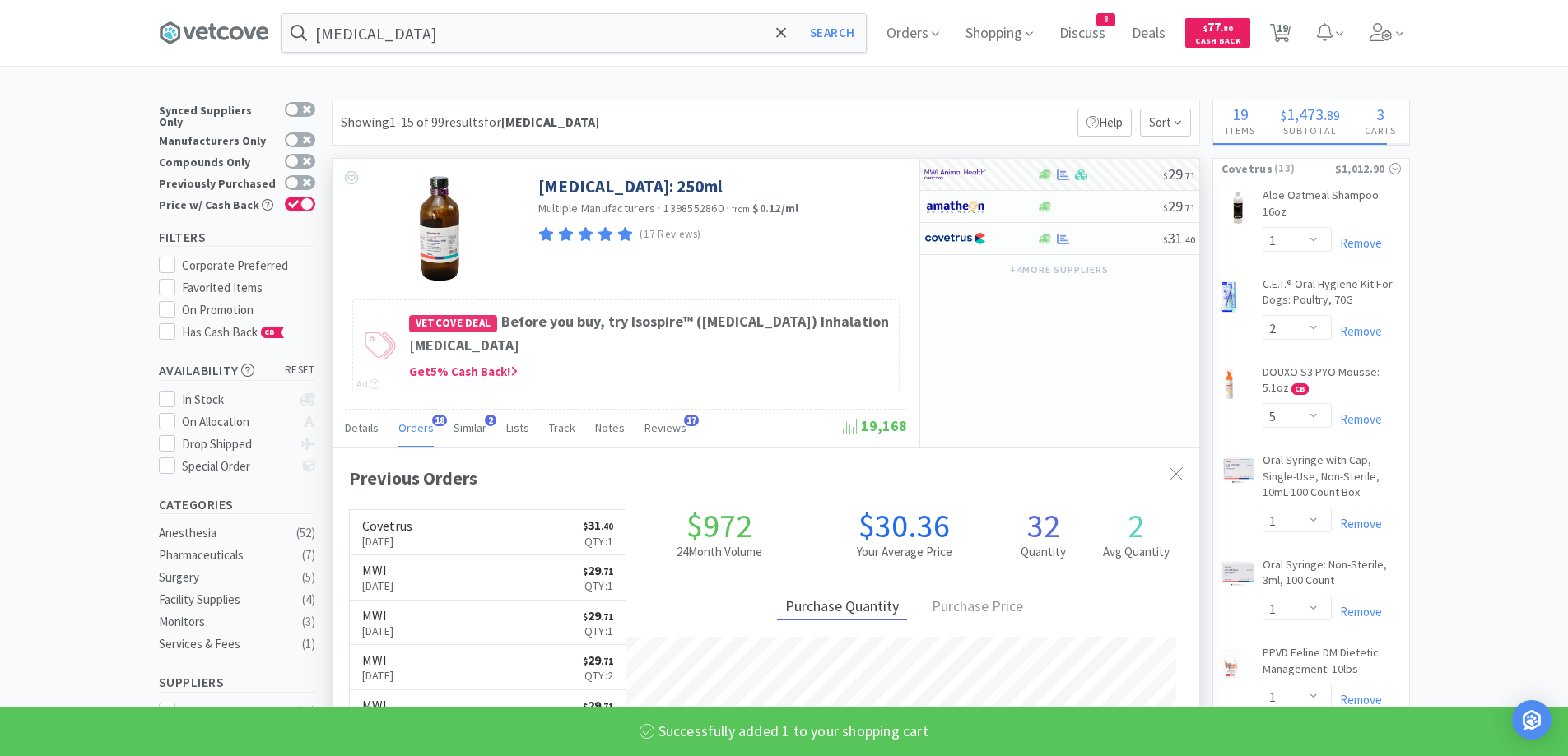
select select "1"
select select "2"
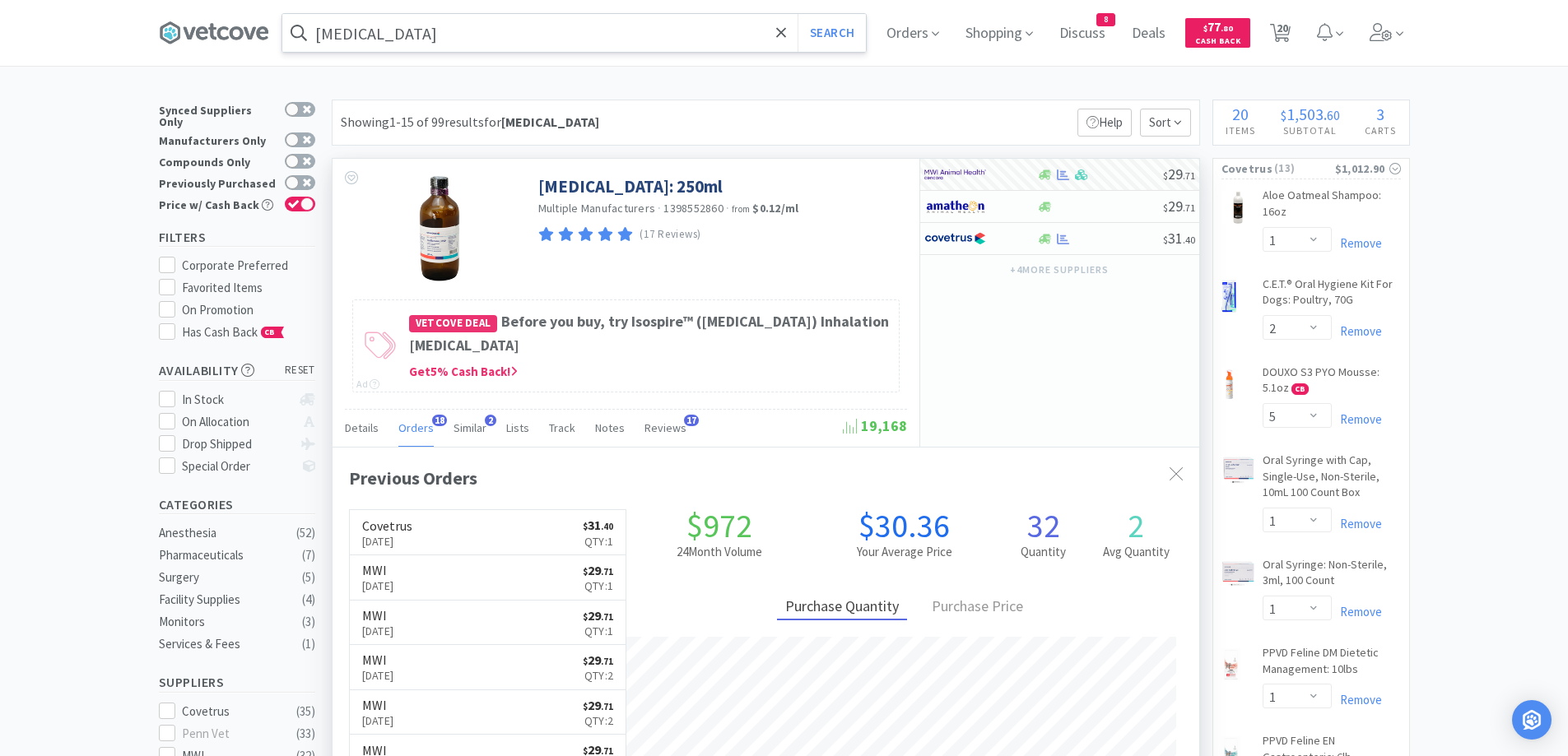
click at [411, 33] on input "[MEDICAL_DATA]" at bounding box center [574, 33] width 584 height 38
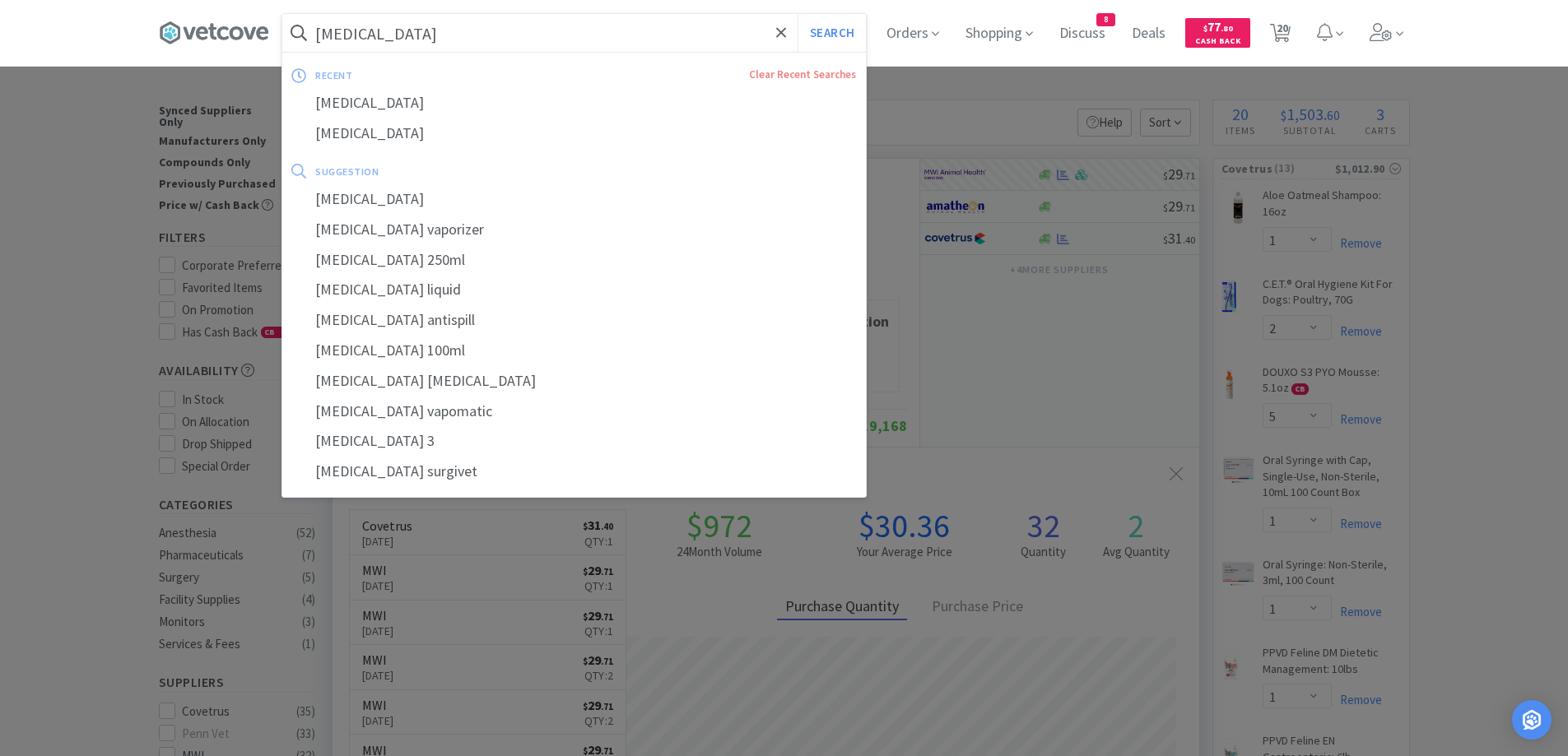
paste input "Vetmedin 2.5"
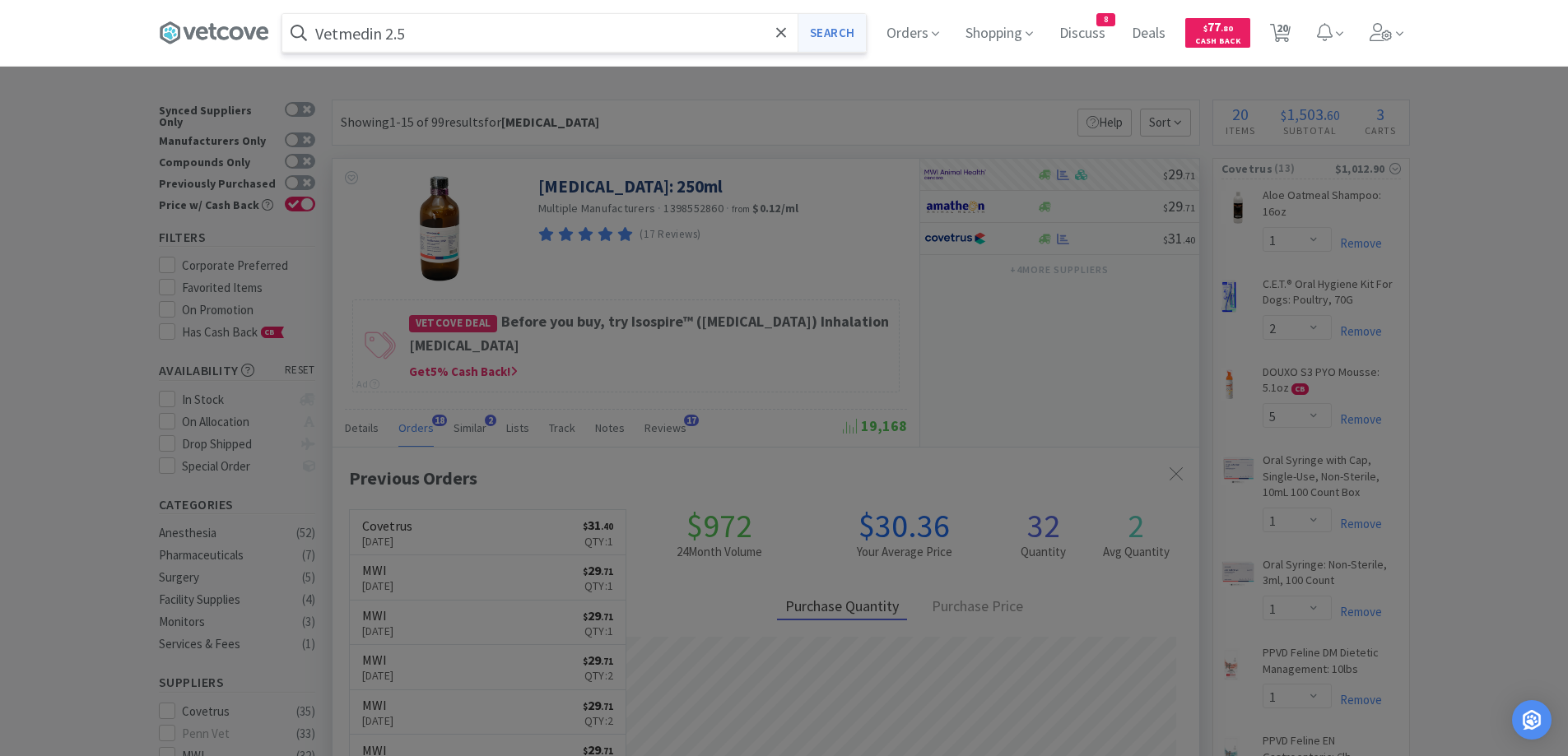
type input "Vetmedin 2.5"
click at [840, 34] on button "Search" at bounding box center [831, 33] width 68 height 38
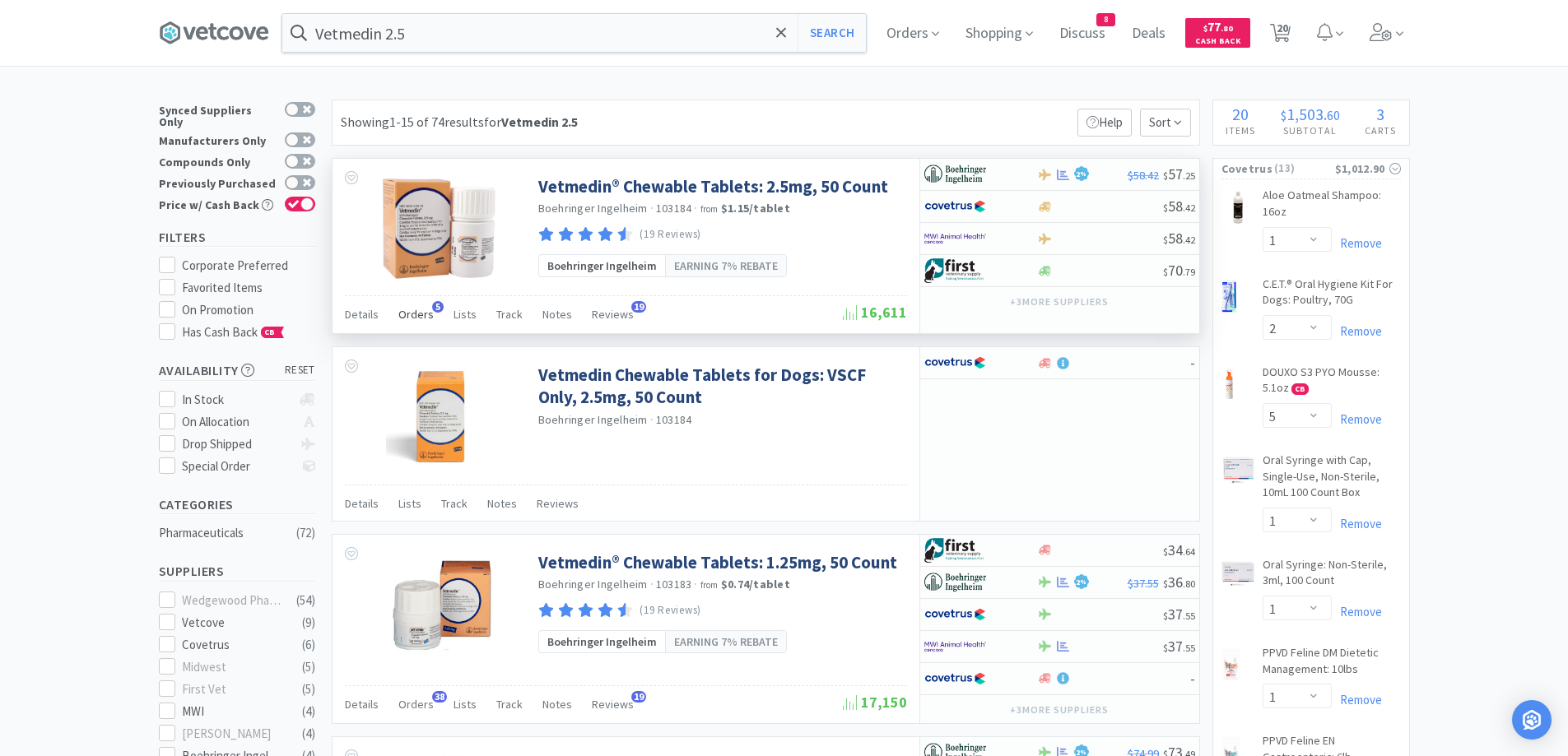
click at [426, 317] on span "Orders" at bounding box center [415, 315] width 35 height 15
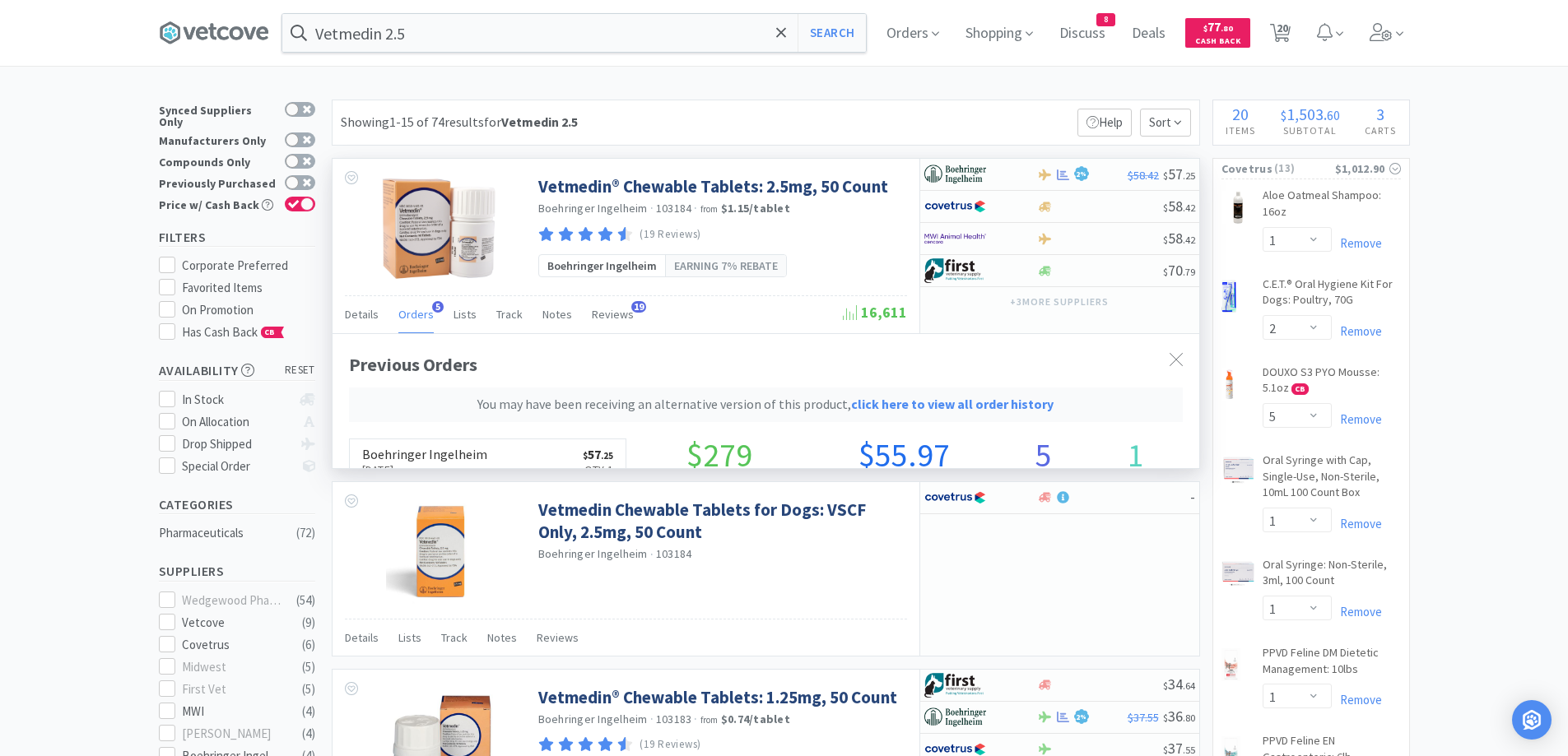
scroll to position [469, 866]
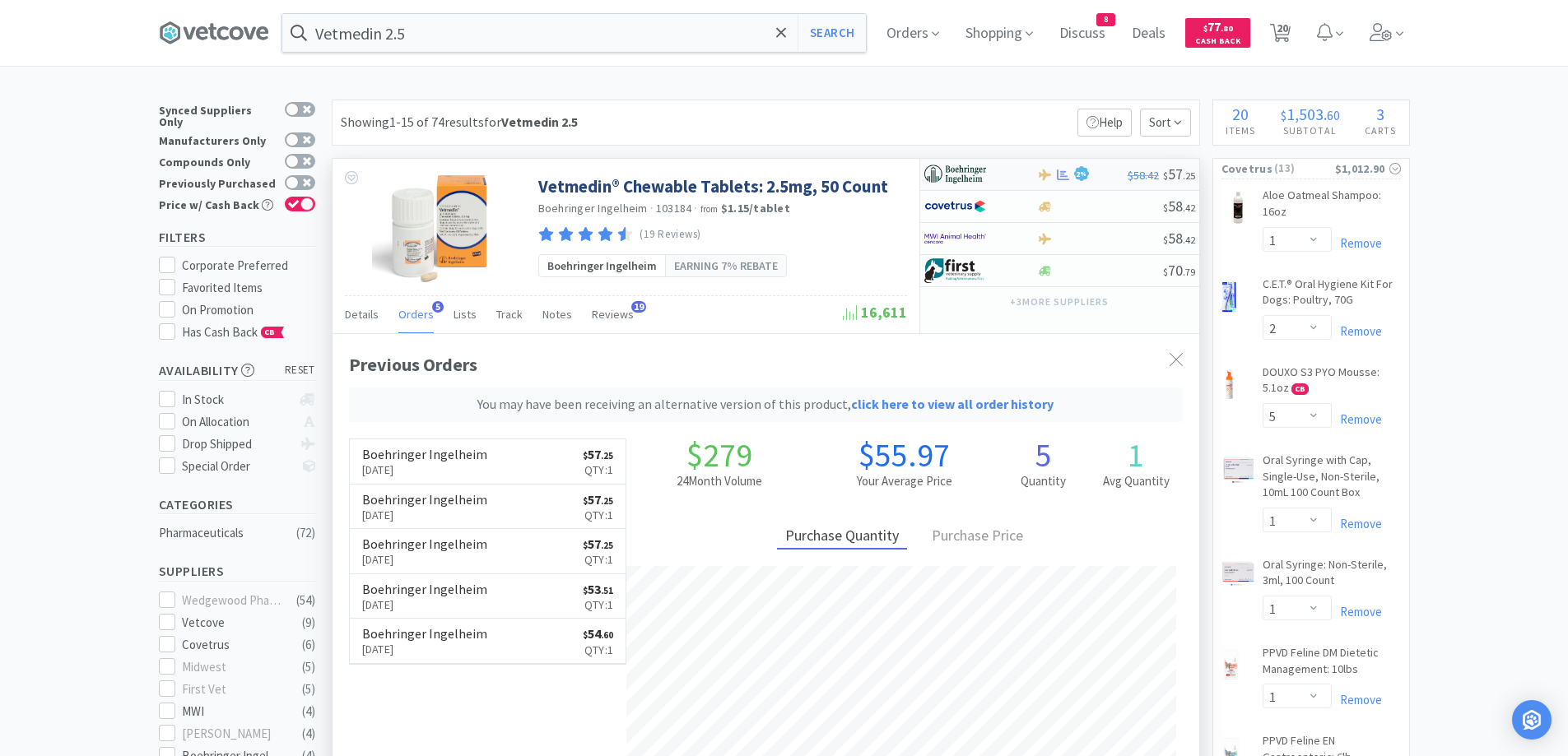
click at [1106, 179] on div "2 %" at bounding box center [1082, 175] width 91 height 20
select select "1"
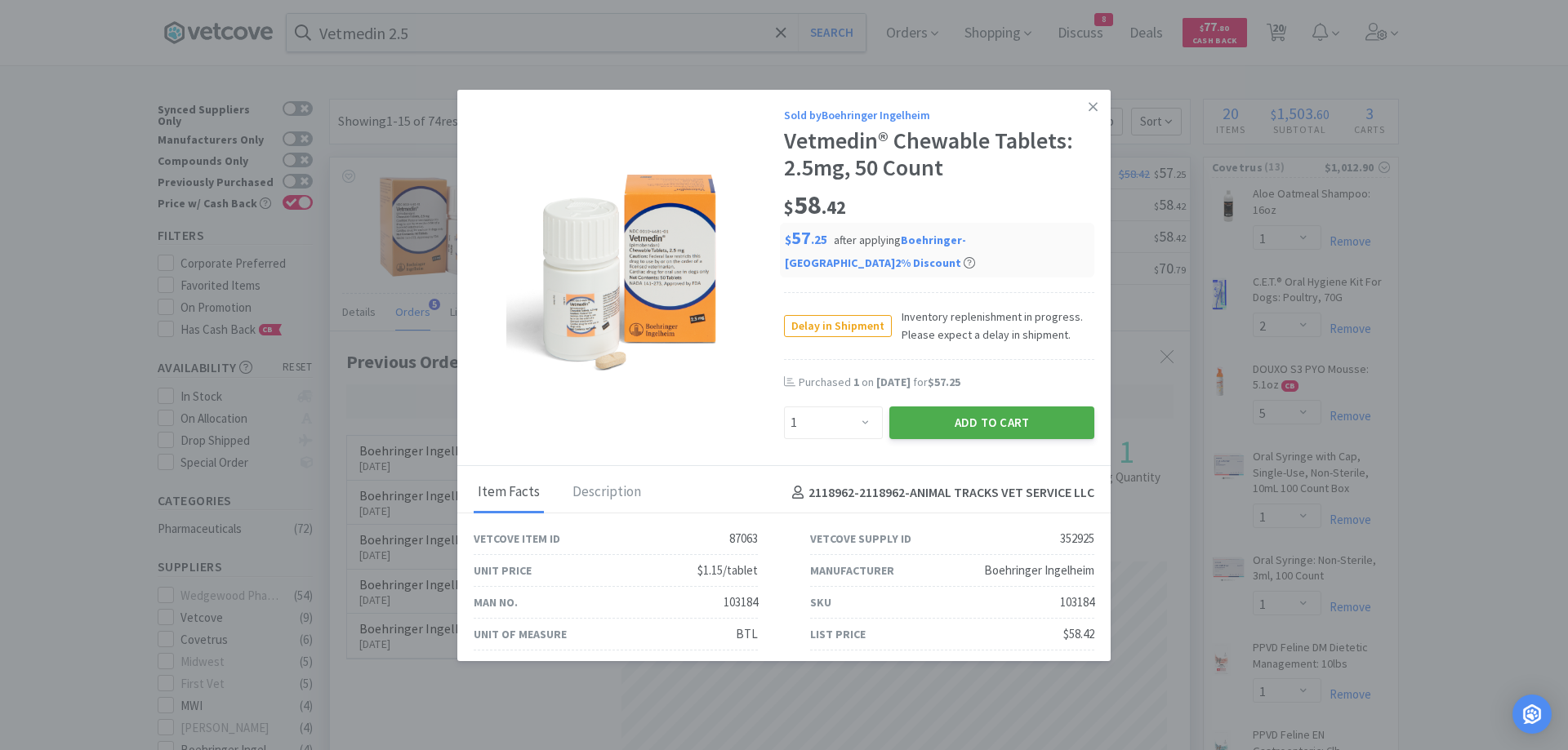
click at [898, 424] on button "Add to Cart" at bounding box center [992, 423] width 205 height 32
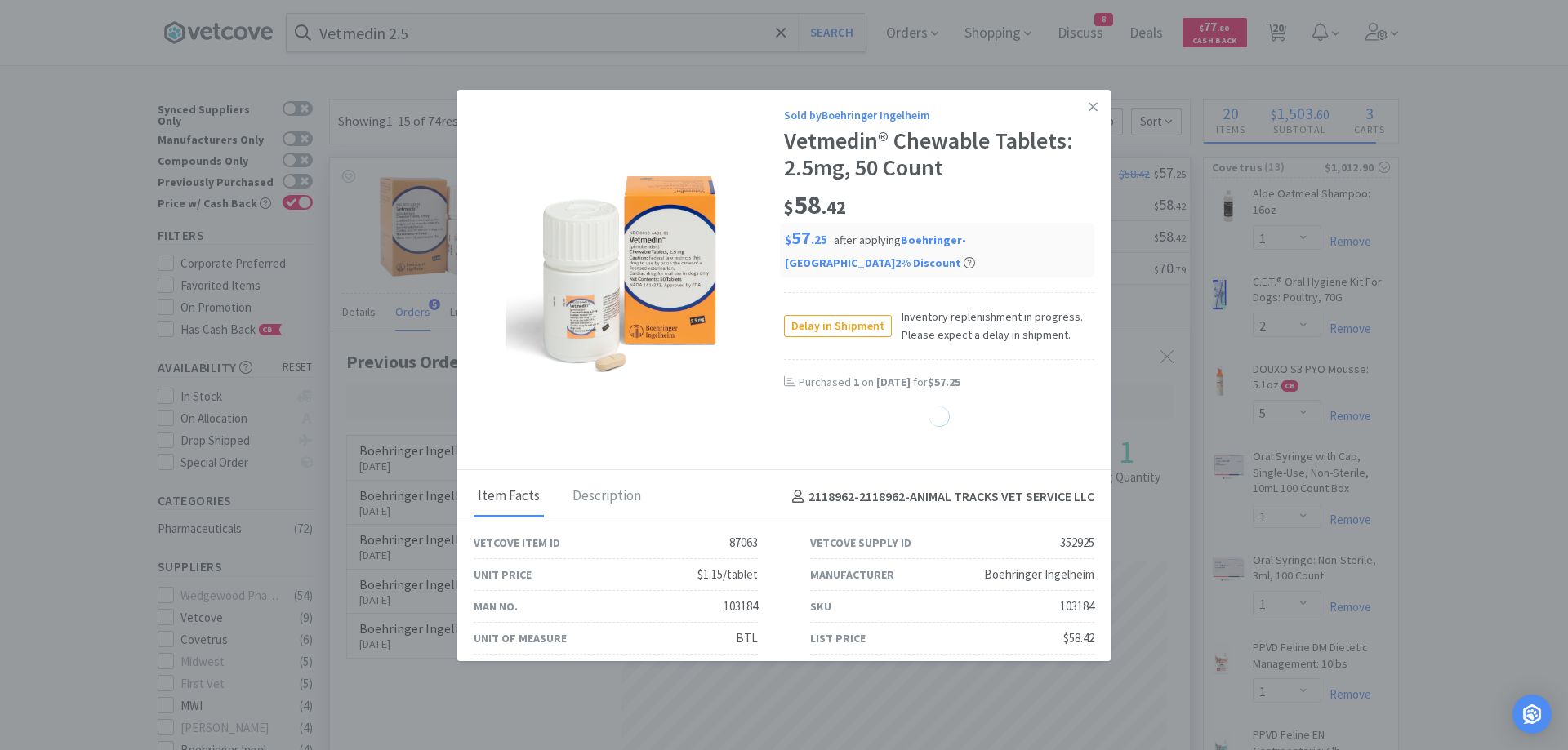
select select "1"
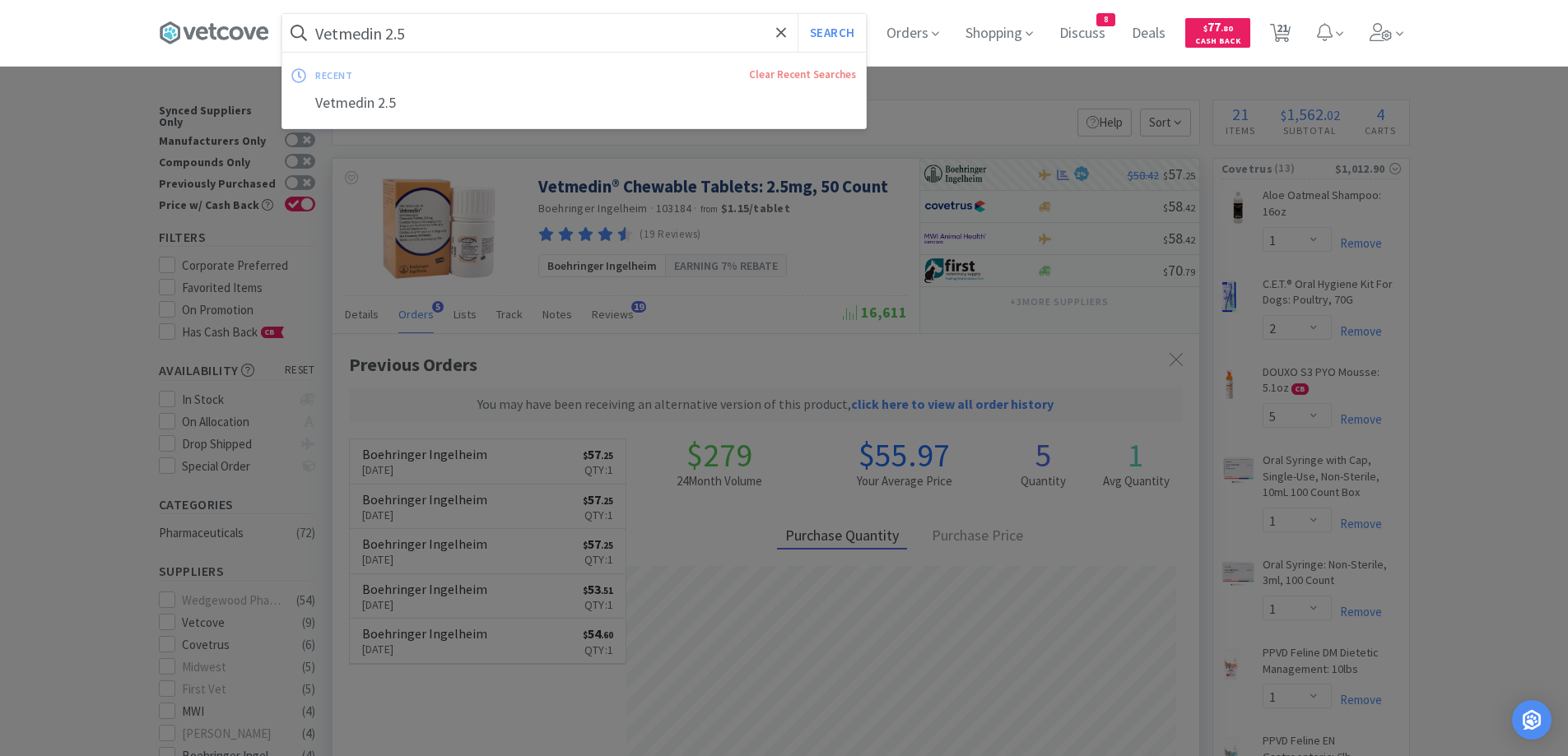
paste input "[MEDICAL_DATA] 32.4"
type input "[MEDICAL_DATA] 32.4"
click at [848, 31] on button "Search" at bounding box center [831, 33] width 68 height 38
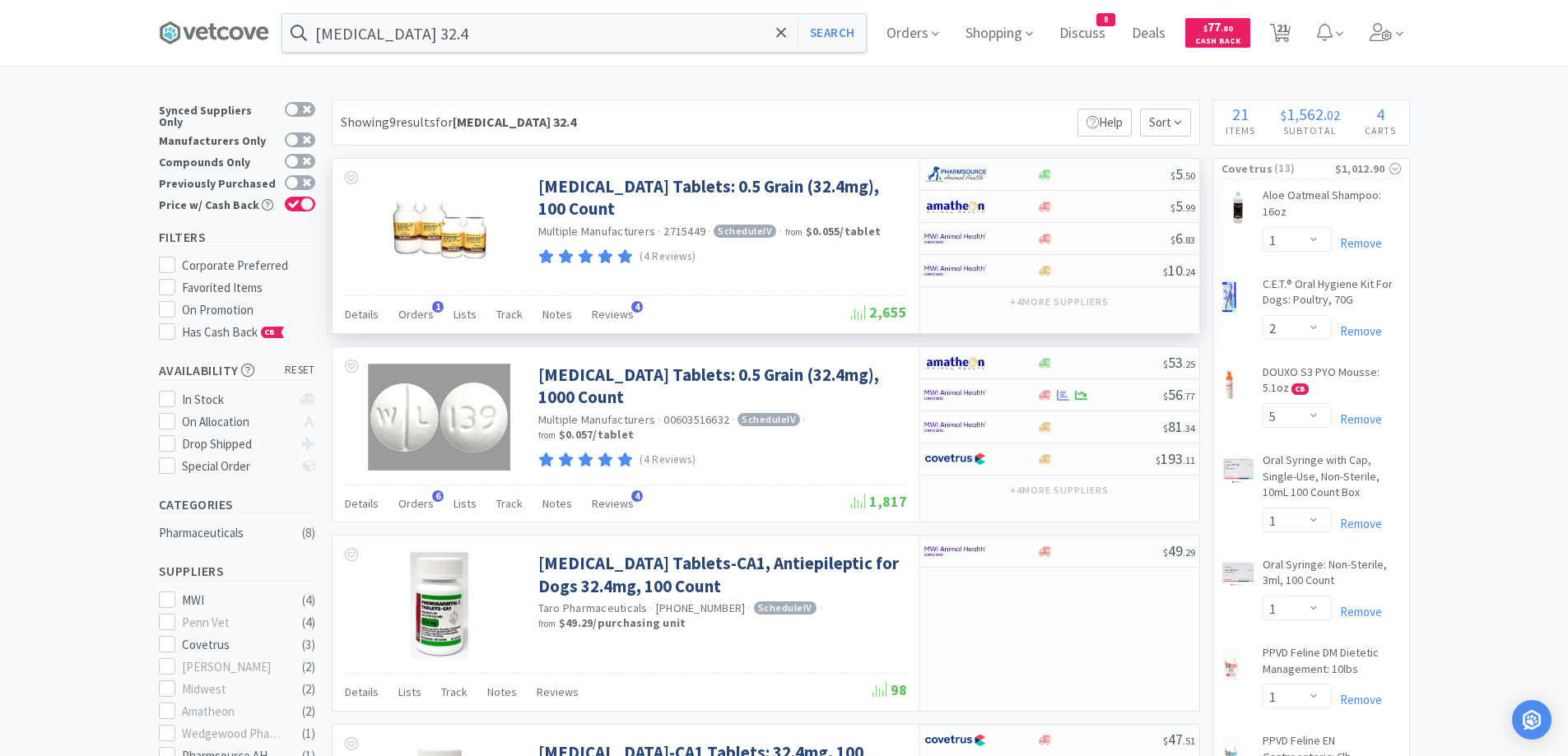
scroll to position [82, 0]
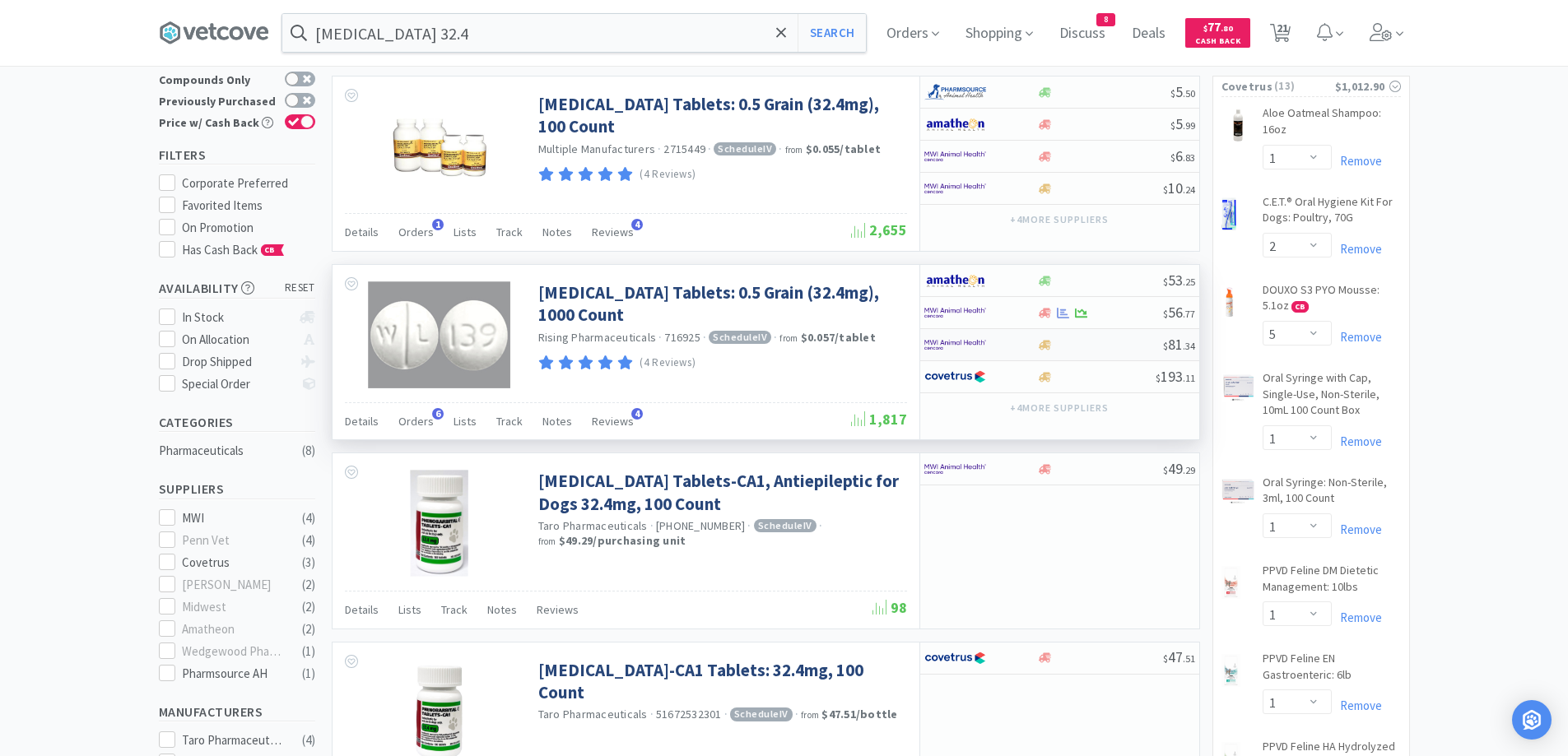
click at [1071, 343] on div at bounding box center [1099, 345] width 126 height 13
select select "1"
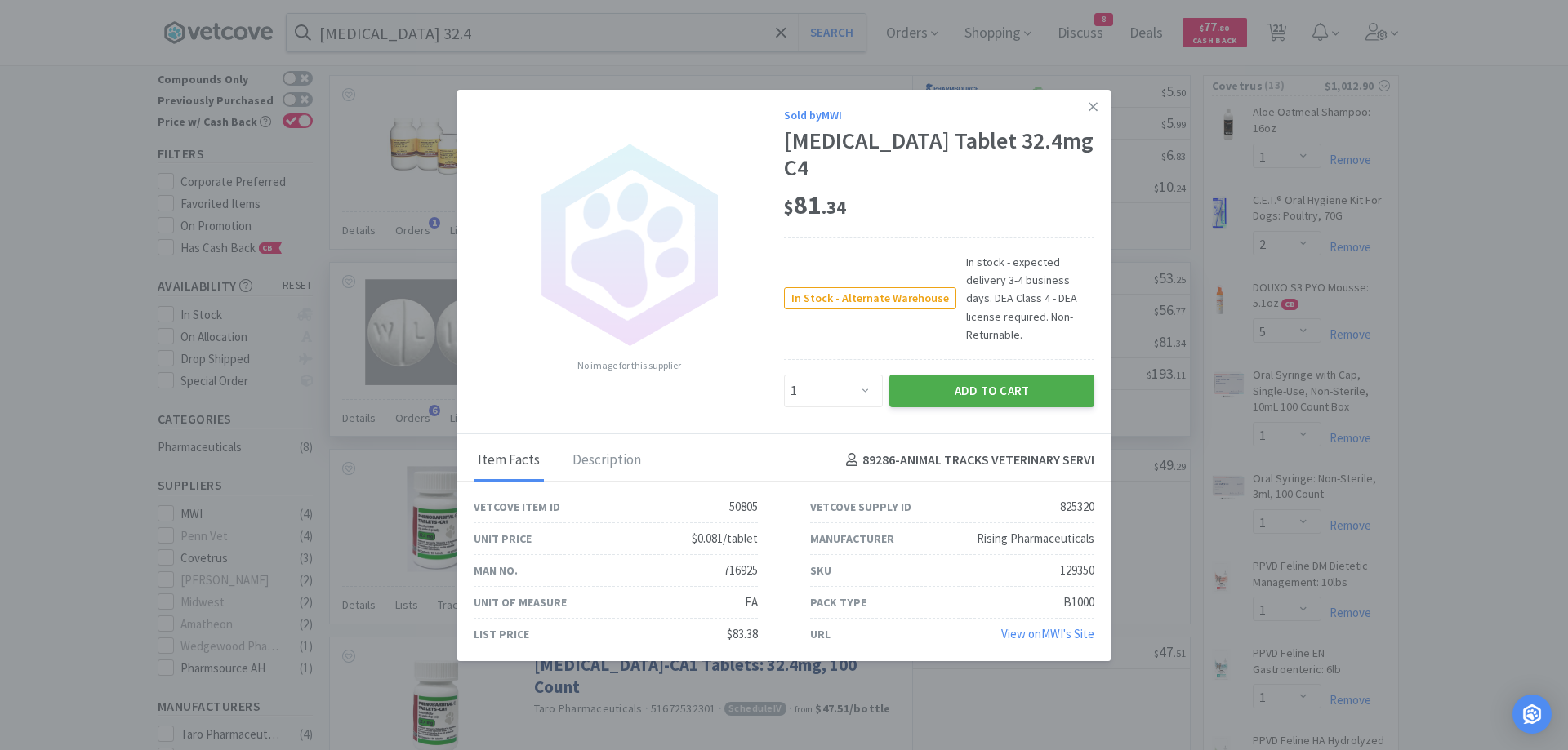
click at [1000, 379] on button "Add to Cart" at bounding box center [992, 391] width 205 height 32
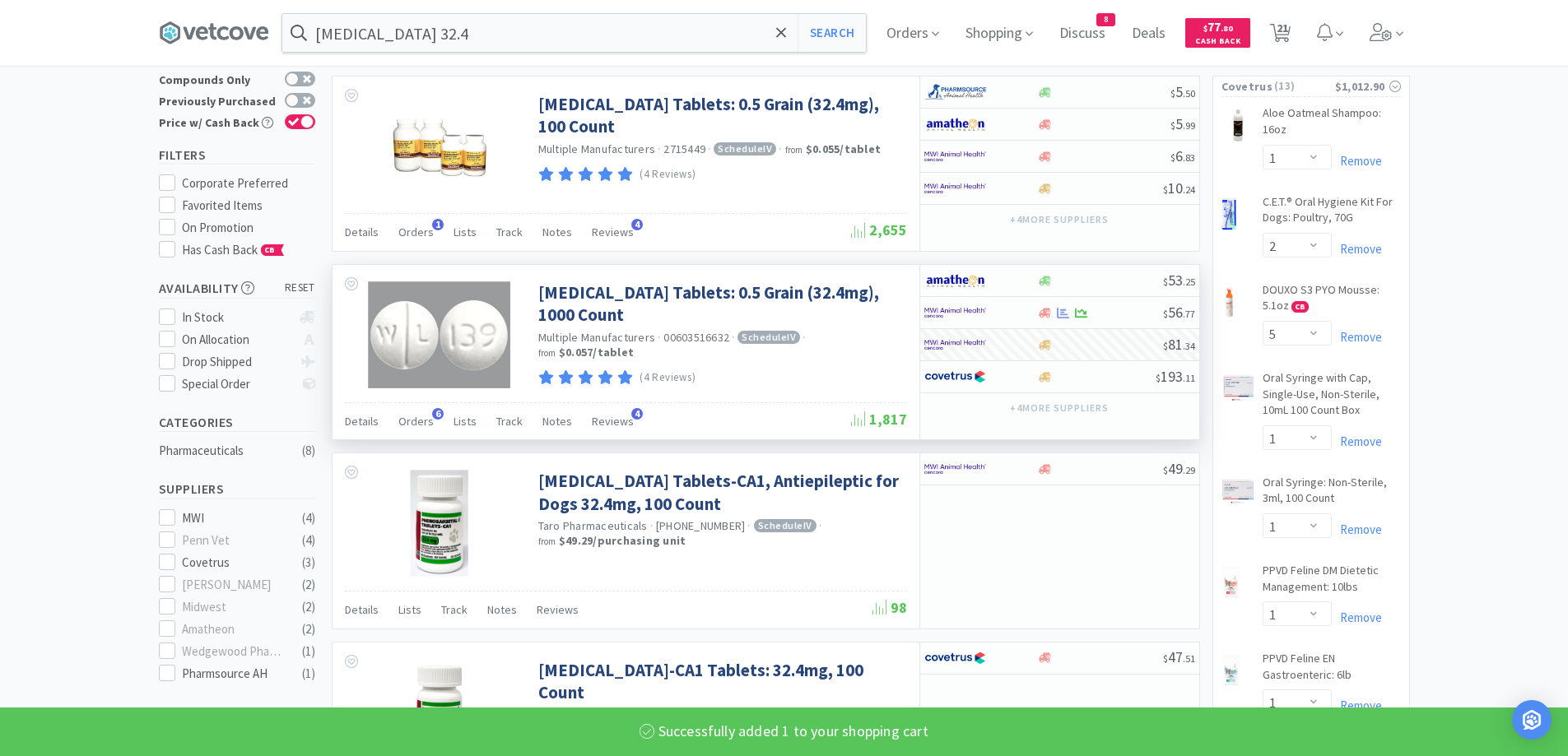
select select "1"
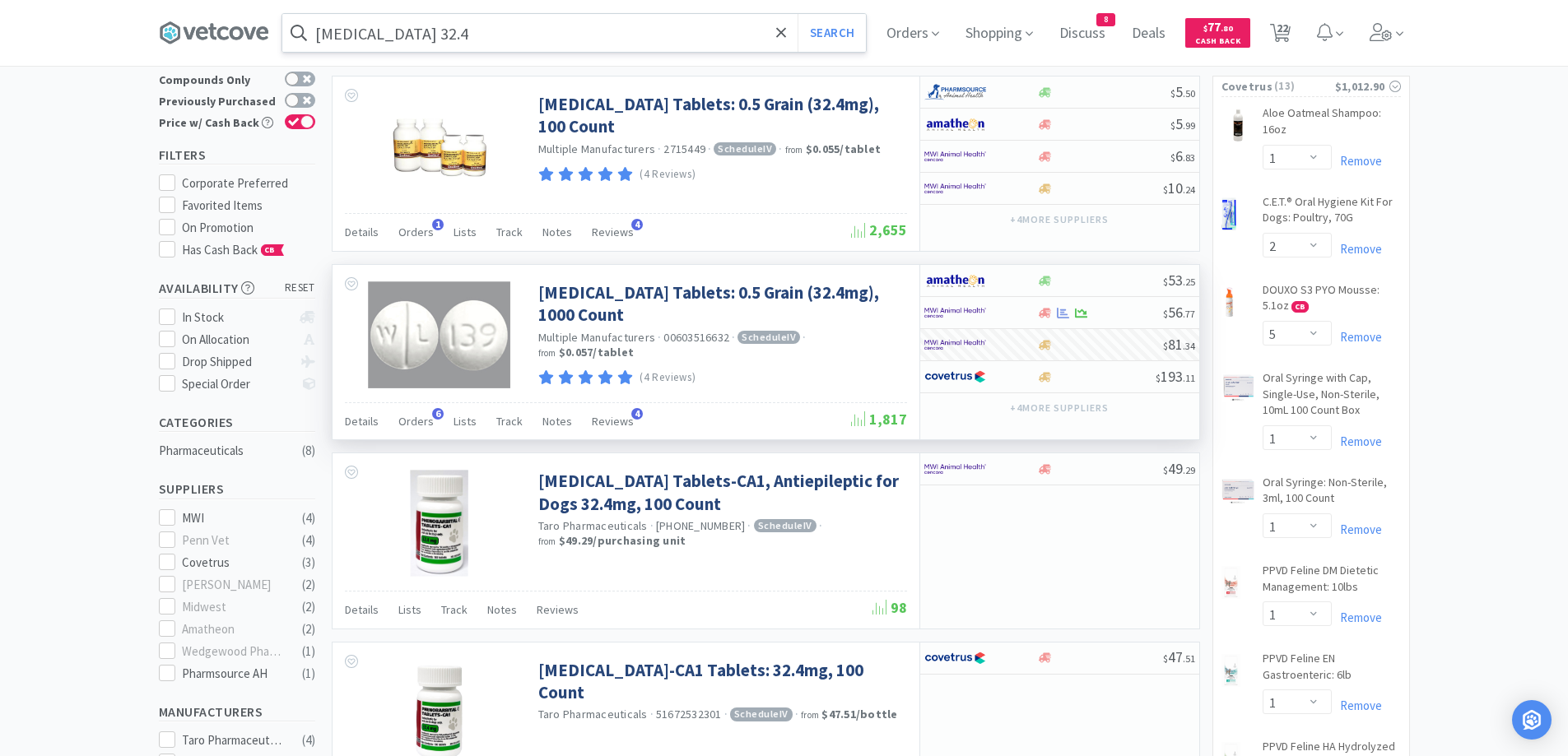
click at [514, 40] on input "[MEDICAL_DATA] 32.4" at bounding box center [574, 33] width 584 height 38
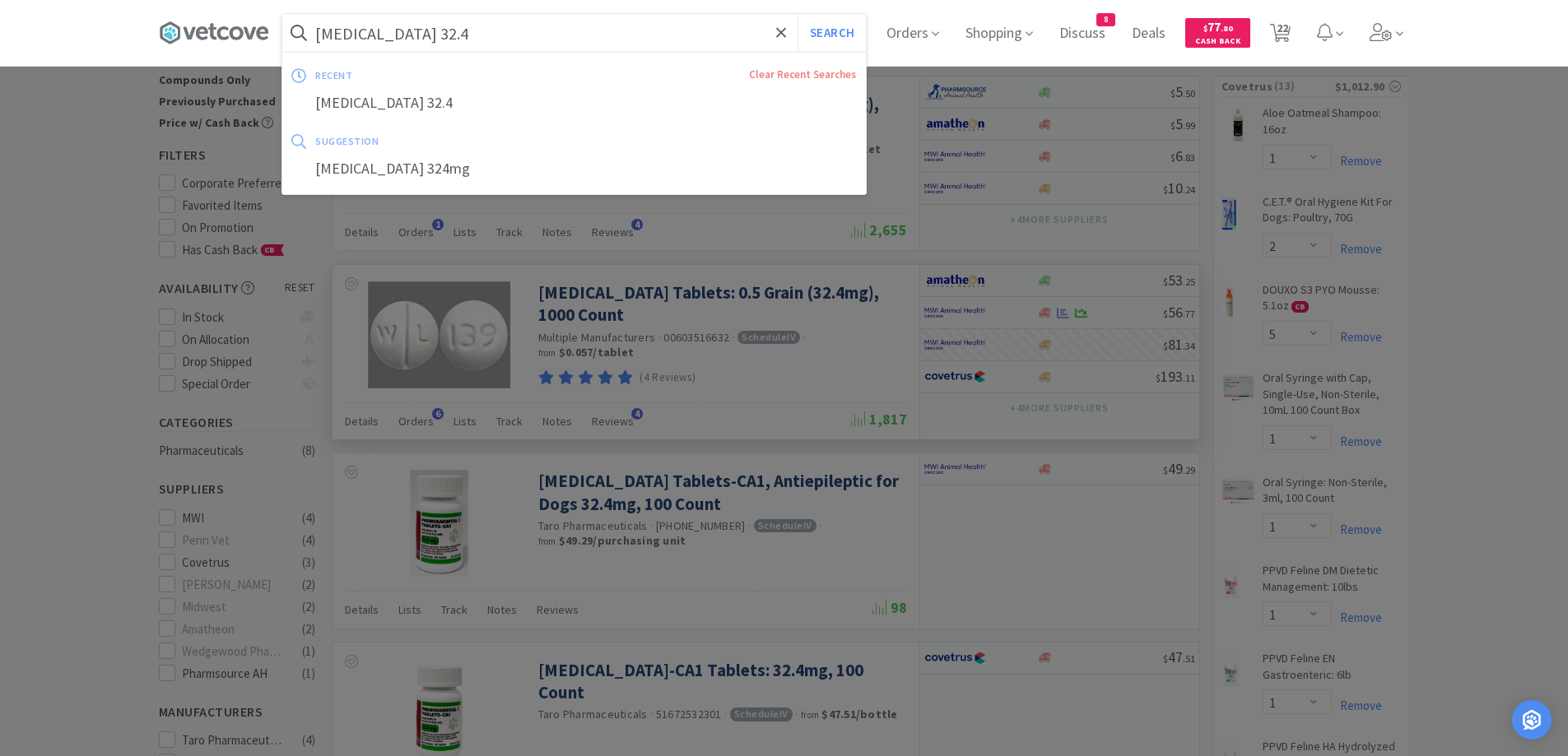
paste input "roviable"
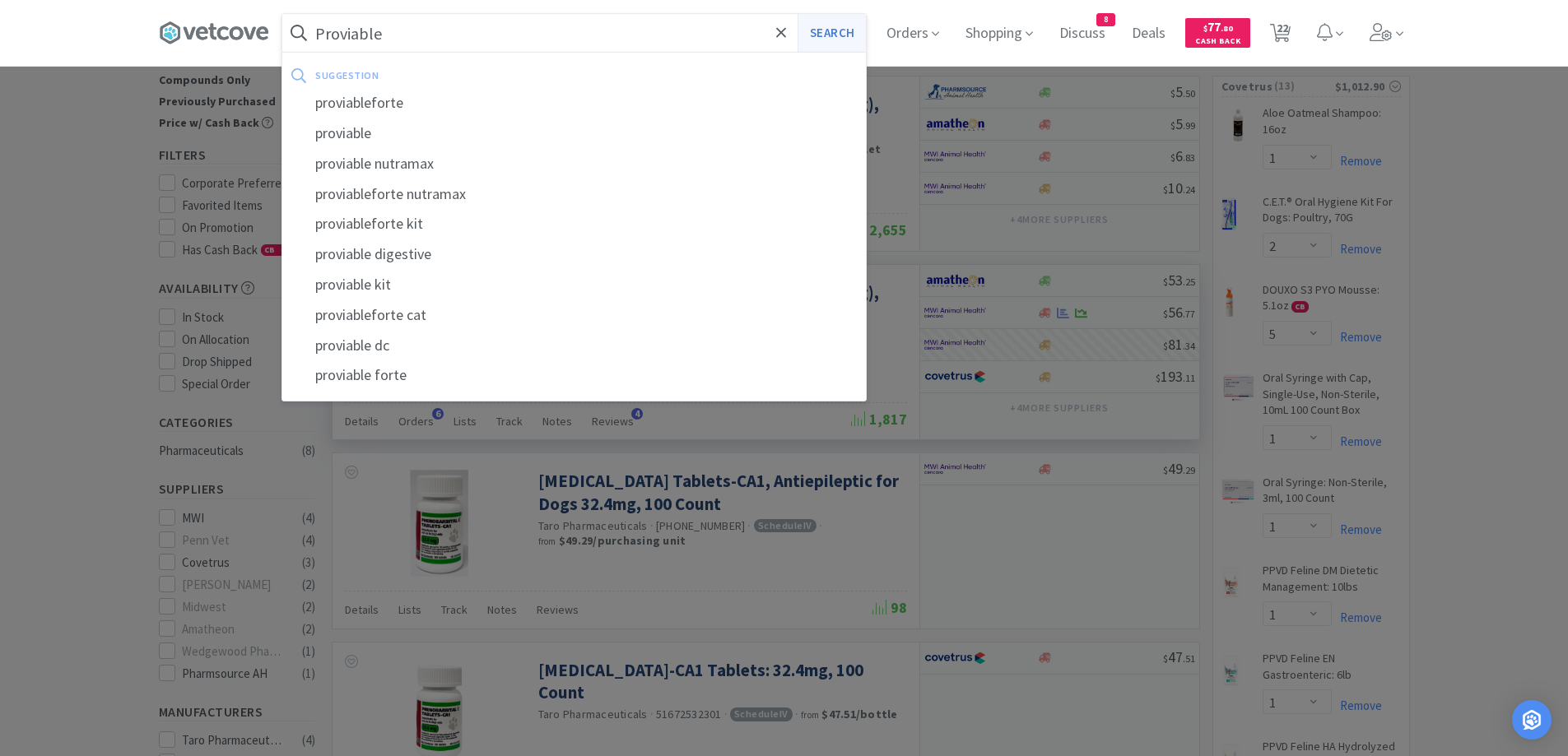
type input "Proviable"
click at [827, 36] on button "Search" at bounding box center [831, 33] width 68 height 38
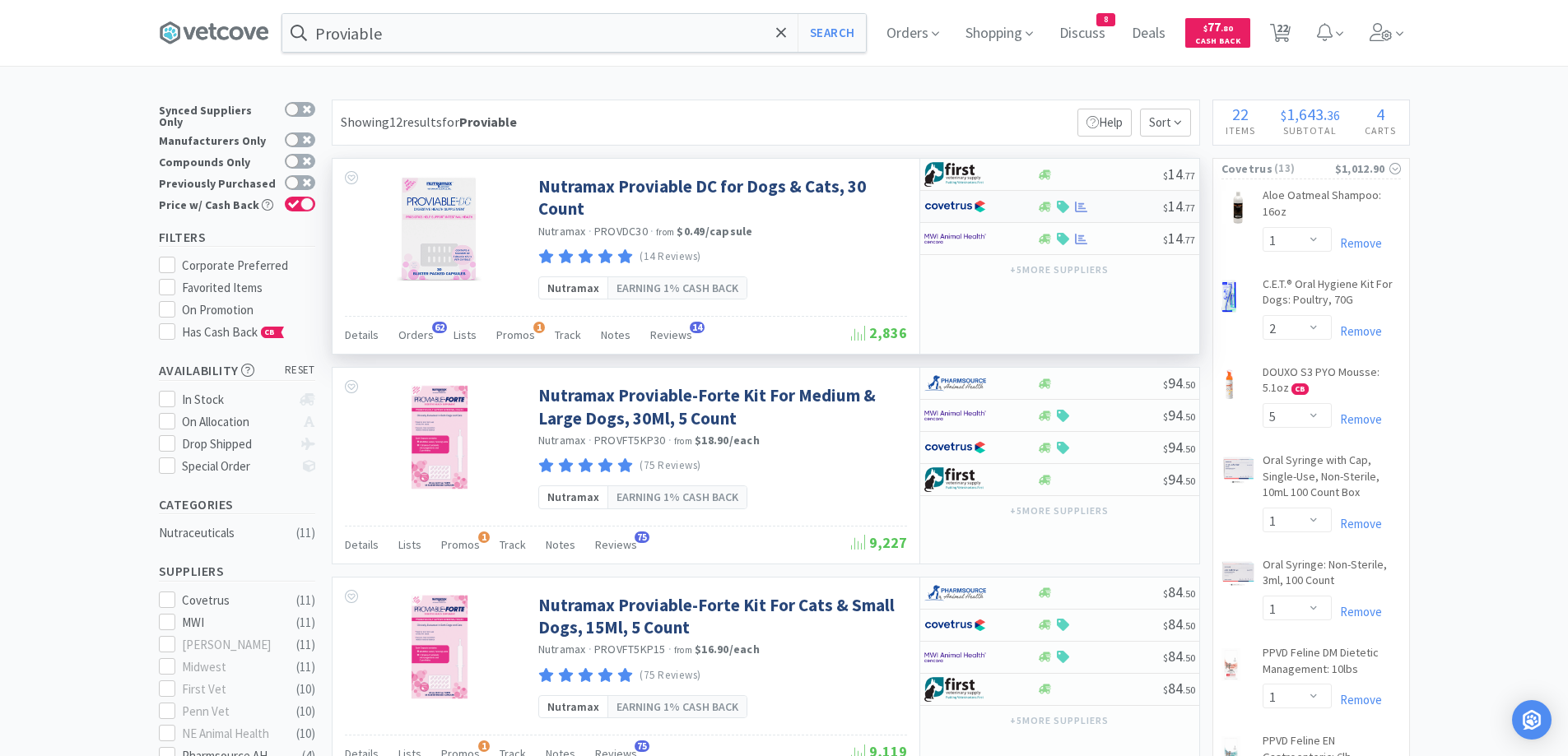
click at [1112, 208] on div at bounding box center [1099, 208] width 126 height 13
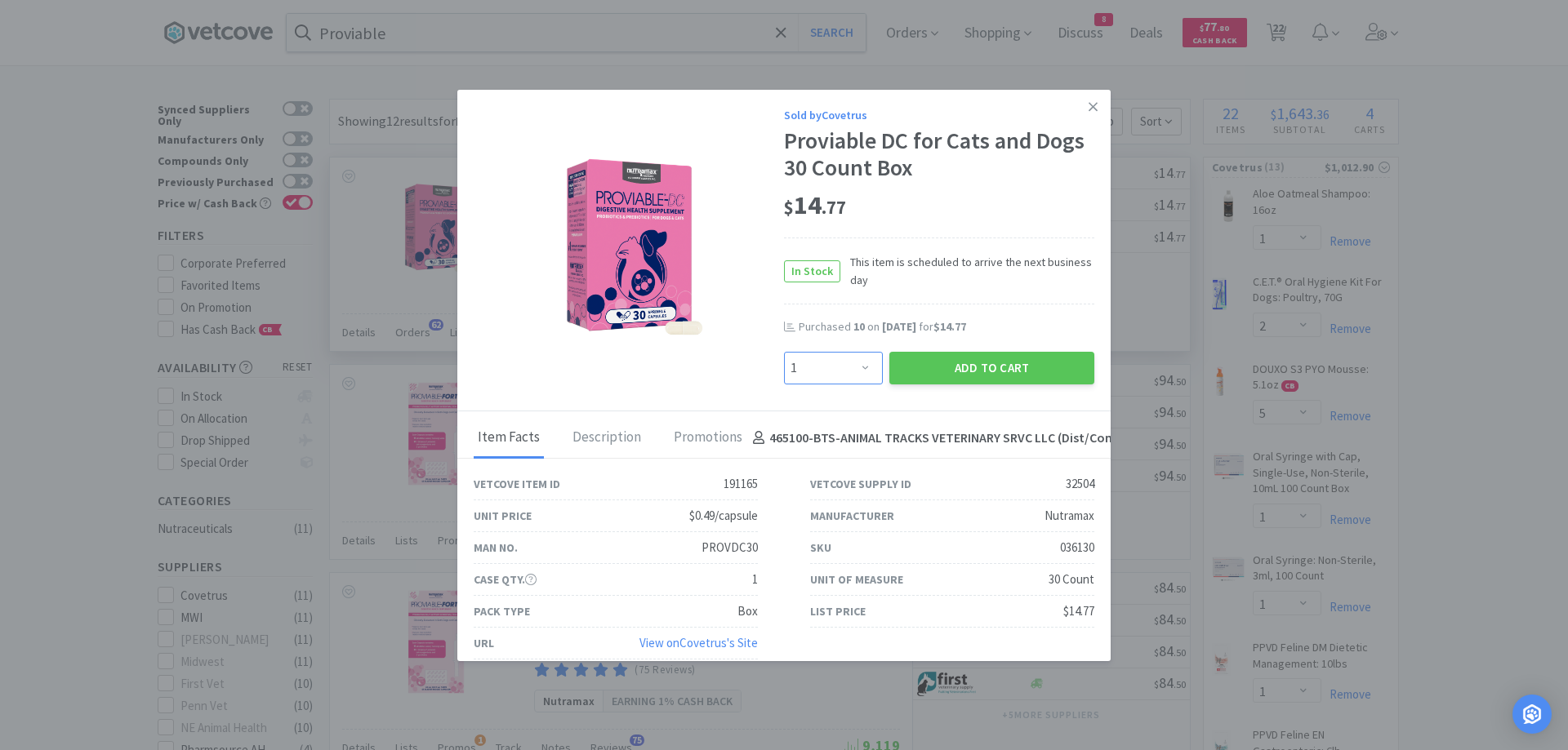
click at [817, 362] on select "Enter Quantity 1 2 3 4 5 6 7 8 9 10 11 12 13 14 15 16 17 18 19 20 Enter Quantity" at bounding box center [834, 368] width 99 height 32
select select "12"
click at [784, 352] on select "Enter Quantity 1 2 3 4 5 6 7 8 9 10 11 12 13 14 15 16 17 18 19 20 Enter Quantity" at bounding box center [834, 368] width 99 height 32
click at [921, 372] on button "Add to Cart" at bounding box center [992, 368] width 205 height 32
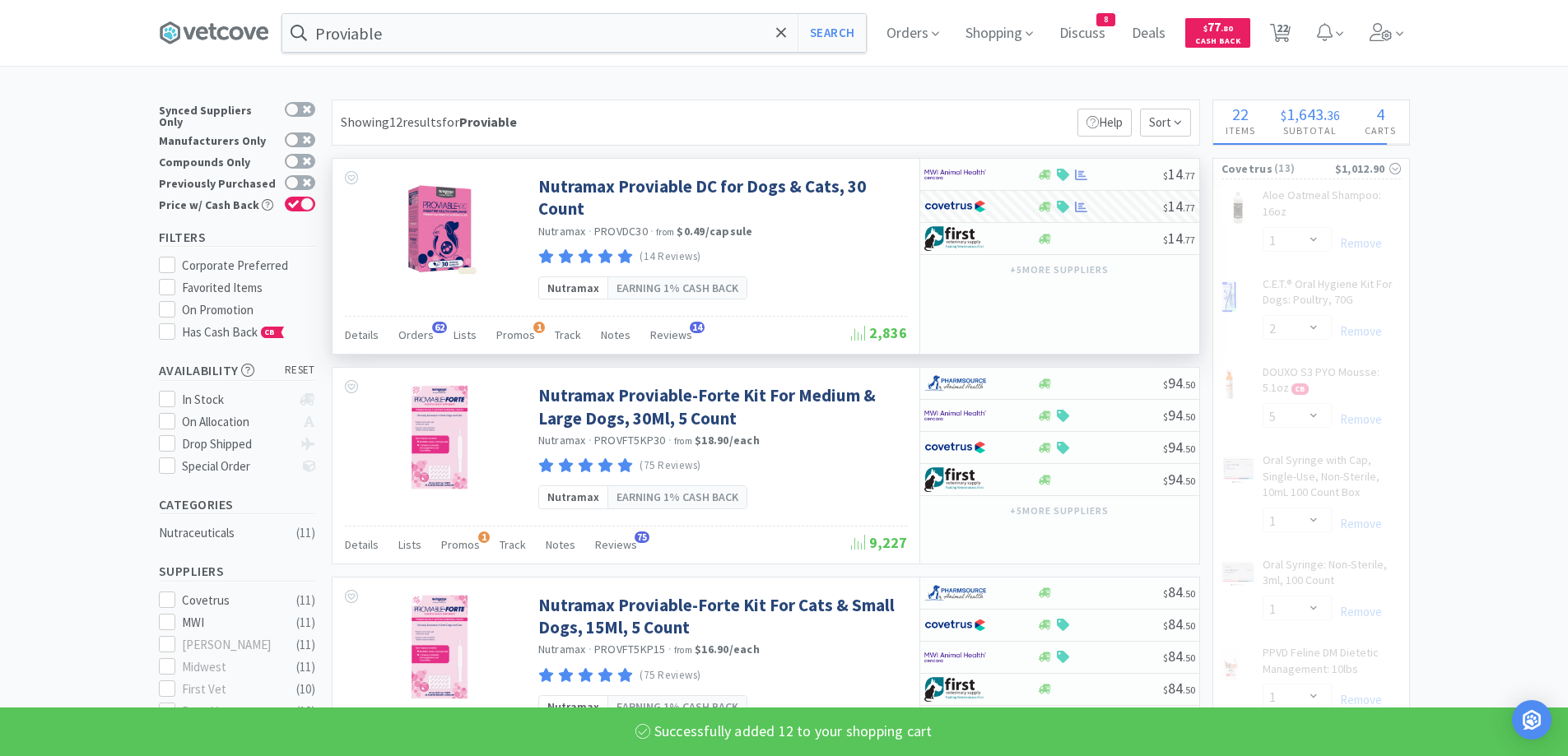
select select "12"
select select "1"
select select "3"
select select "1"
select select "2"
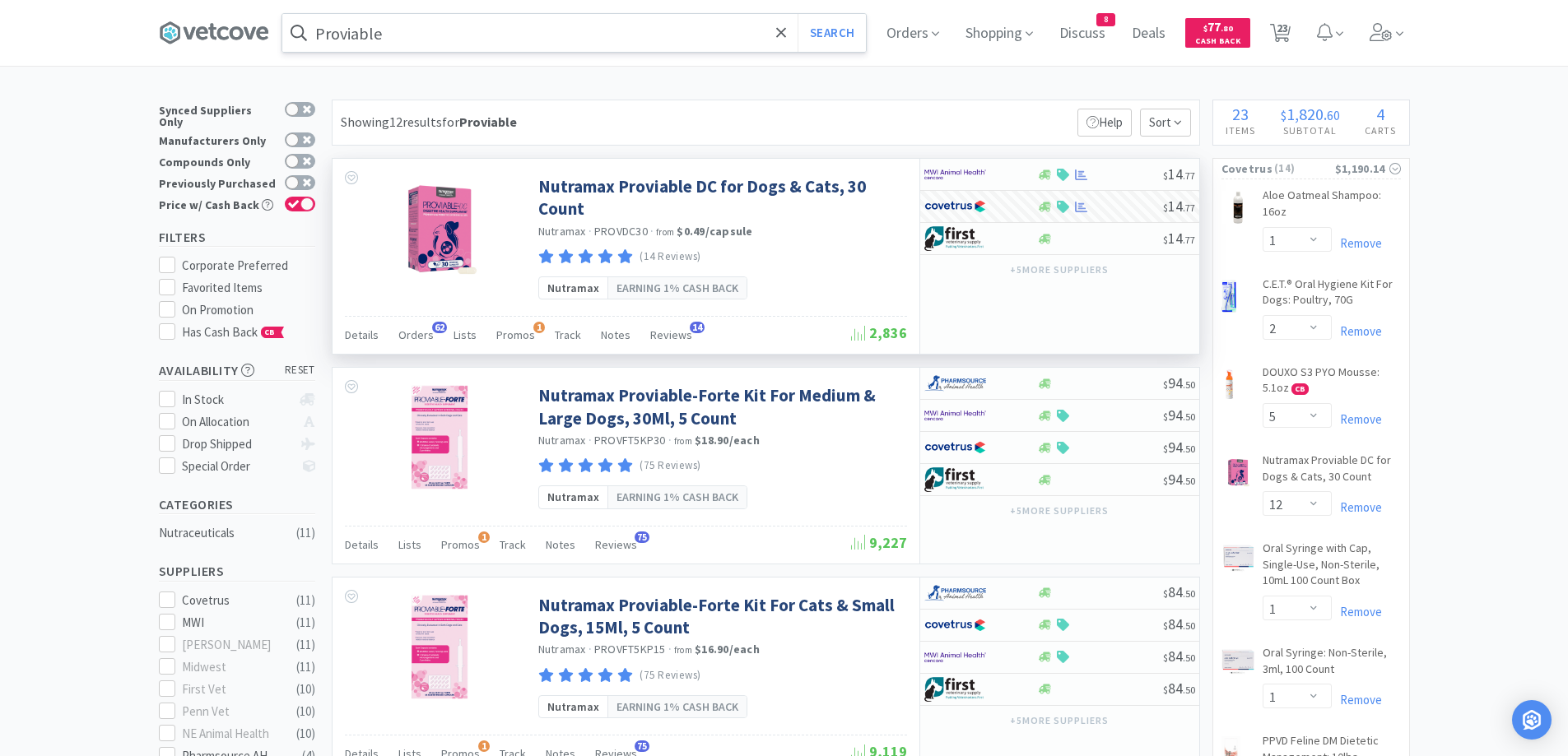
click at [430, 35] on input "Proviable" at bounding box center [574, 33] width 584 height 38
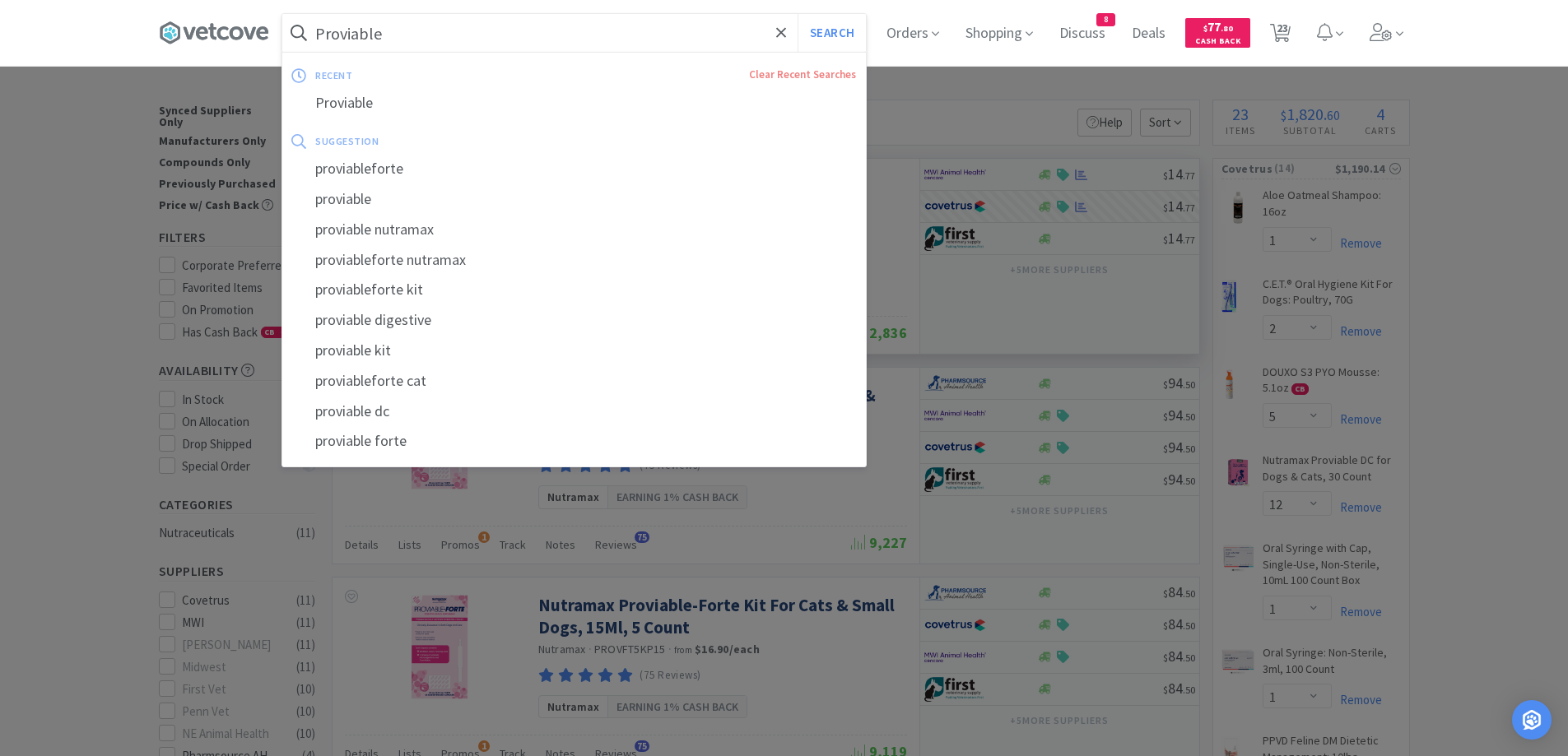
paste input "idexx snap 4dx"
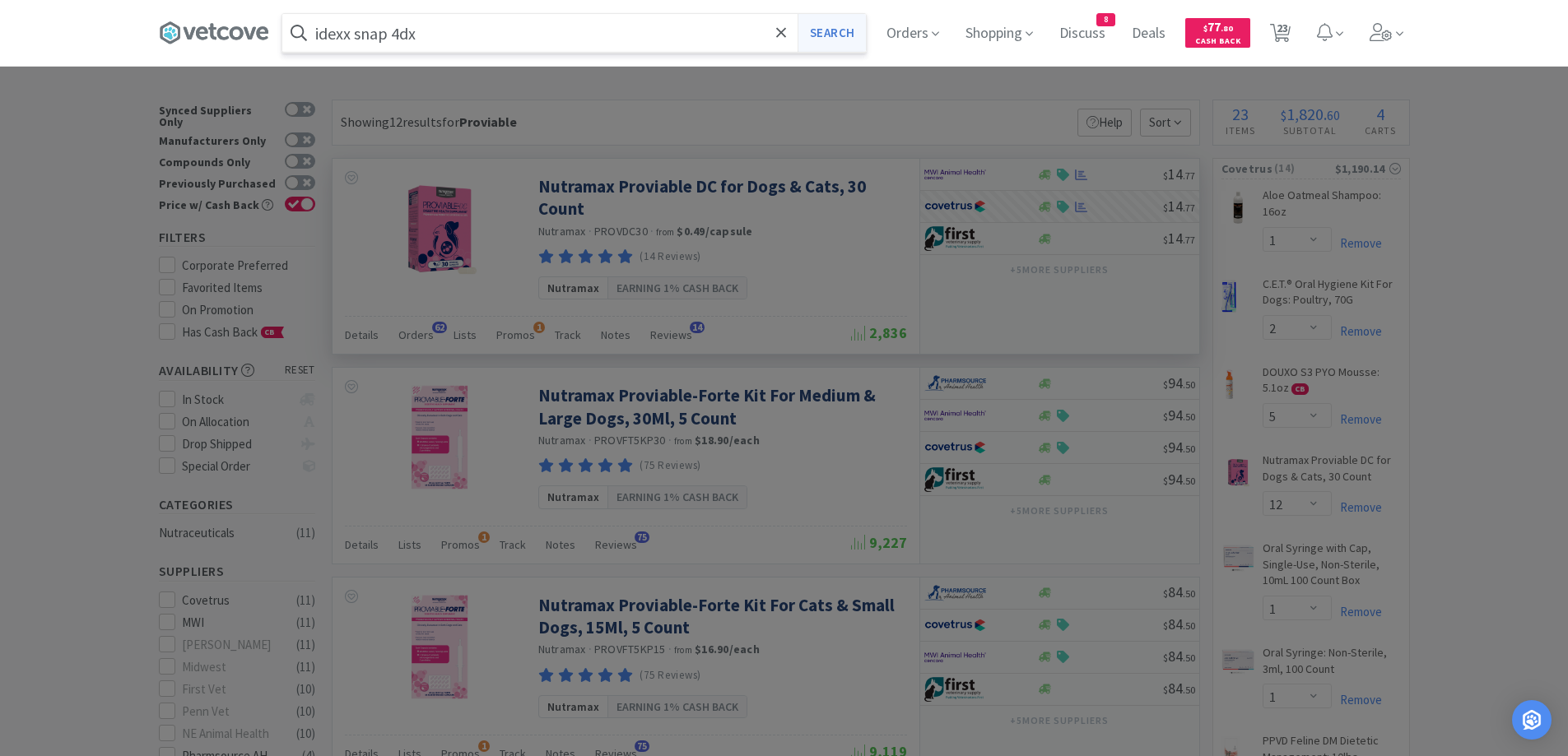
type input "idexx snap 4dx"
click at [843, 44] on button "Search" at bounding box center [831, 33] width 68 height 38
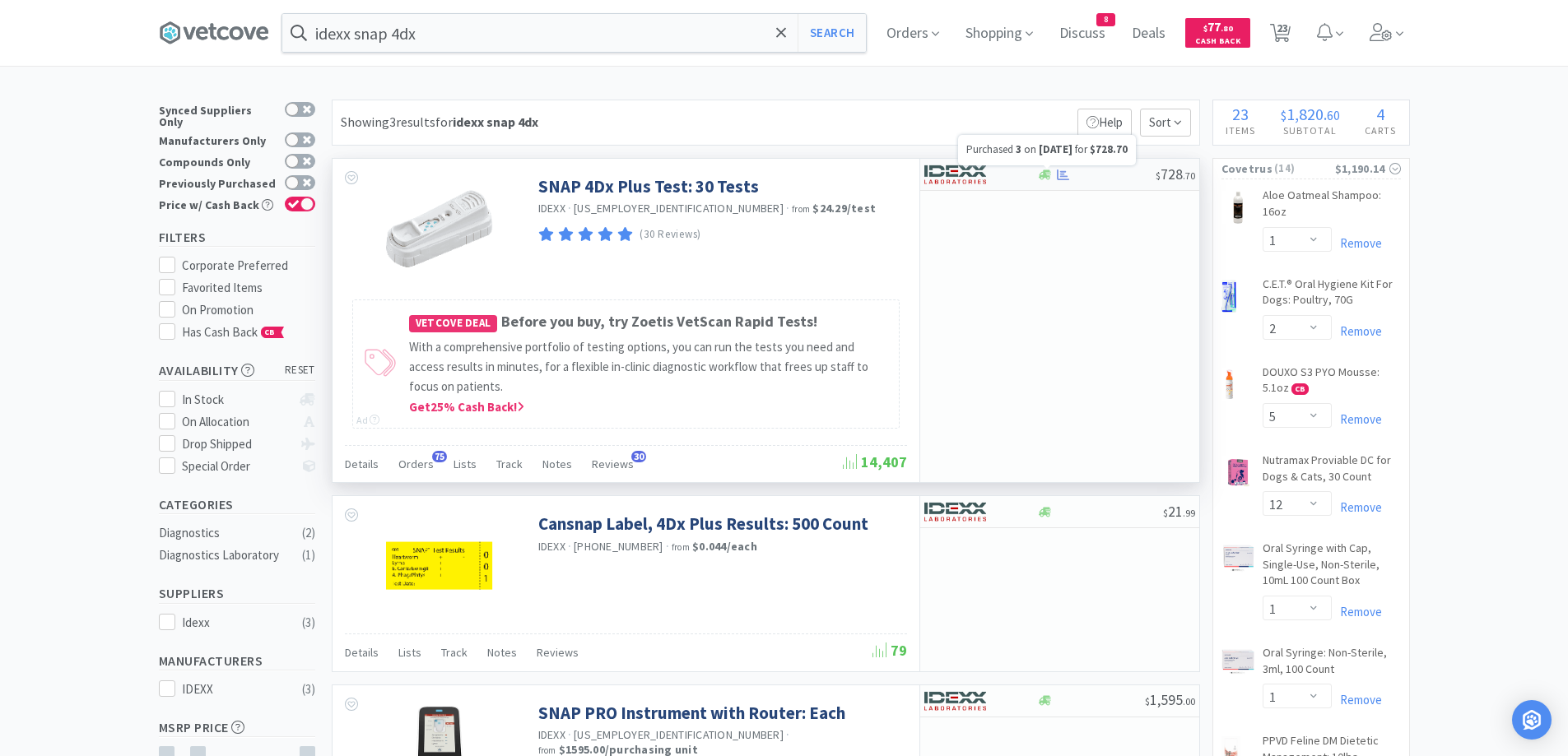
click at [1062, 175] on icon at bounding box center [1063, 174] width 13 height 11
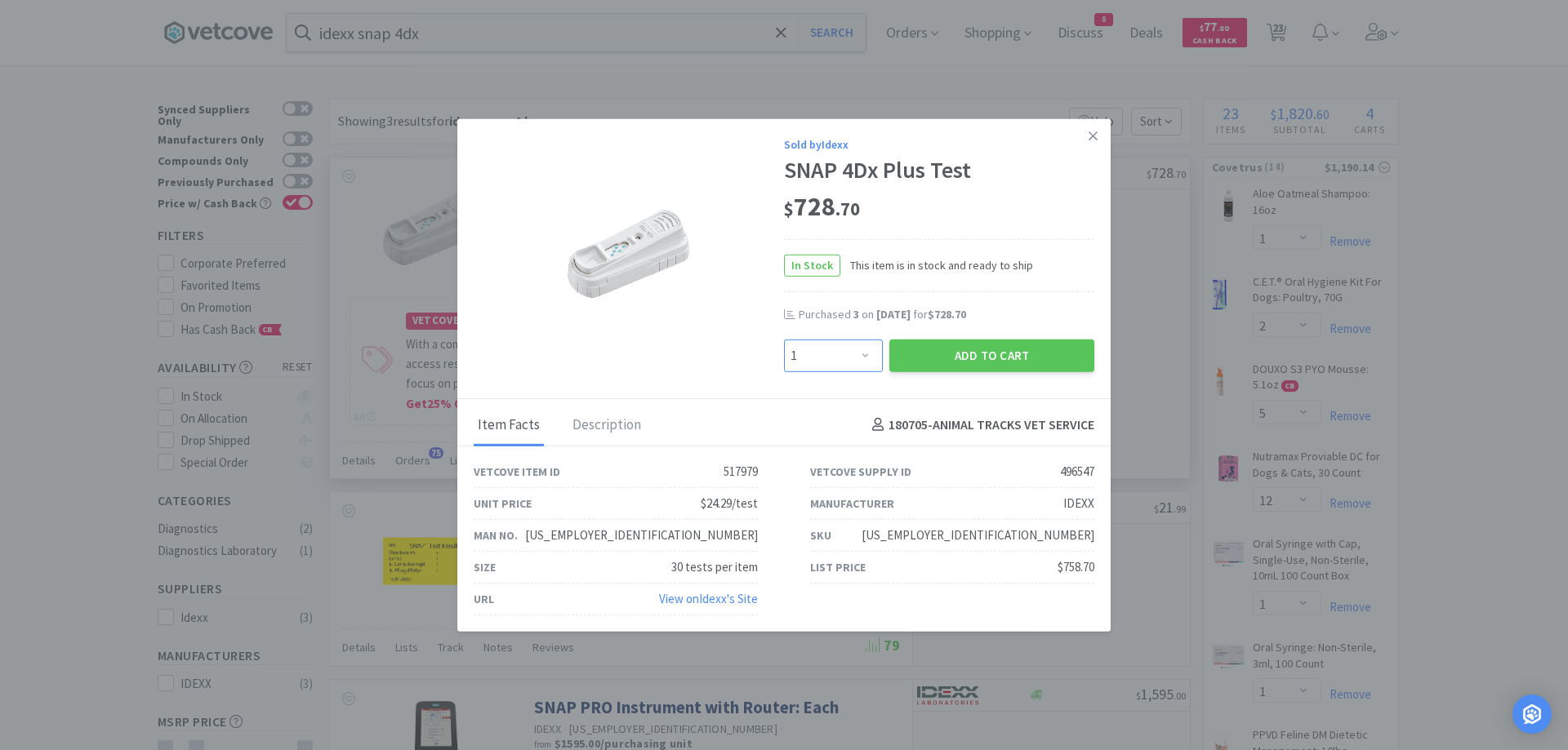
click at [848, 367] on select "Enter Quantity 1 2 3 4 5 6 7 8 9 10 11 12 13 14 15 16 17 18 19 20 Enter Quantity" at bounding box center [834, 355] width 99 height 32
select select "3"
click at [784, 339] on select "Enter Quantity 1 2 3 4 5 6 7 8 9 10 11 12 13 14 15 16 17 18 19 20 Enter Quantity" at bounding box center [834, 355] width 99 height 32
click at [931, 355] on button "Add to Cart" at bounding box center [992, 355] width 205 height 32
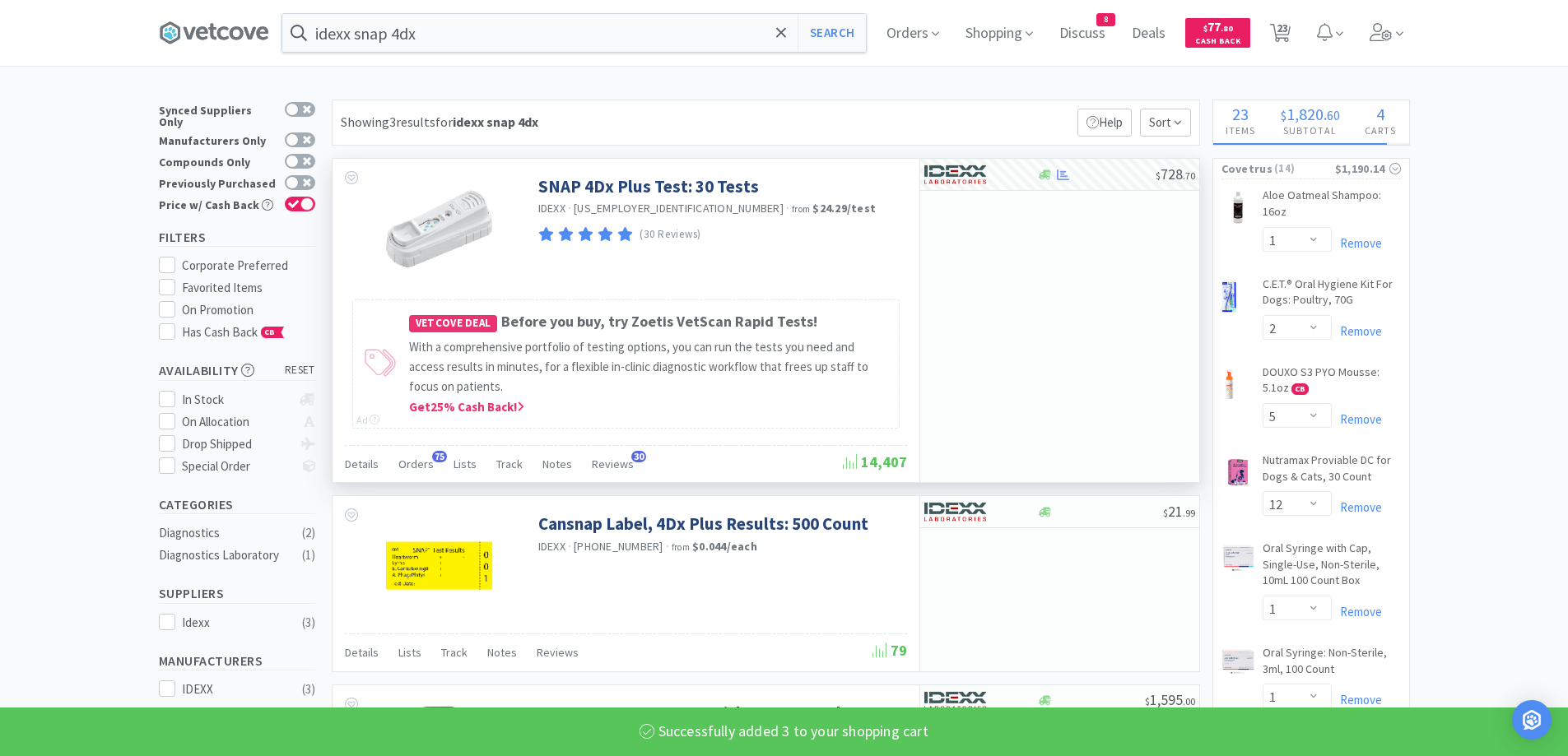
select select "3"
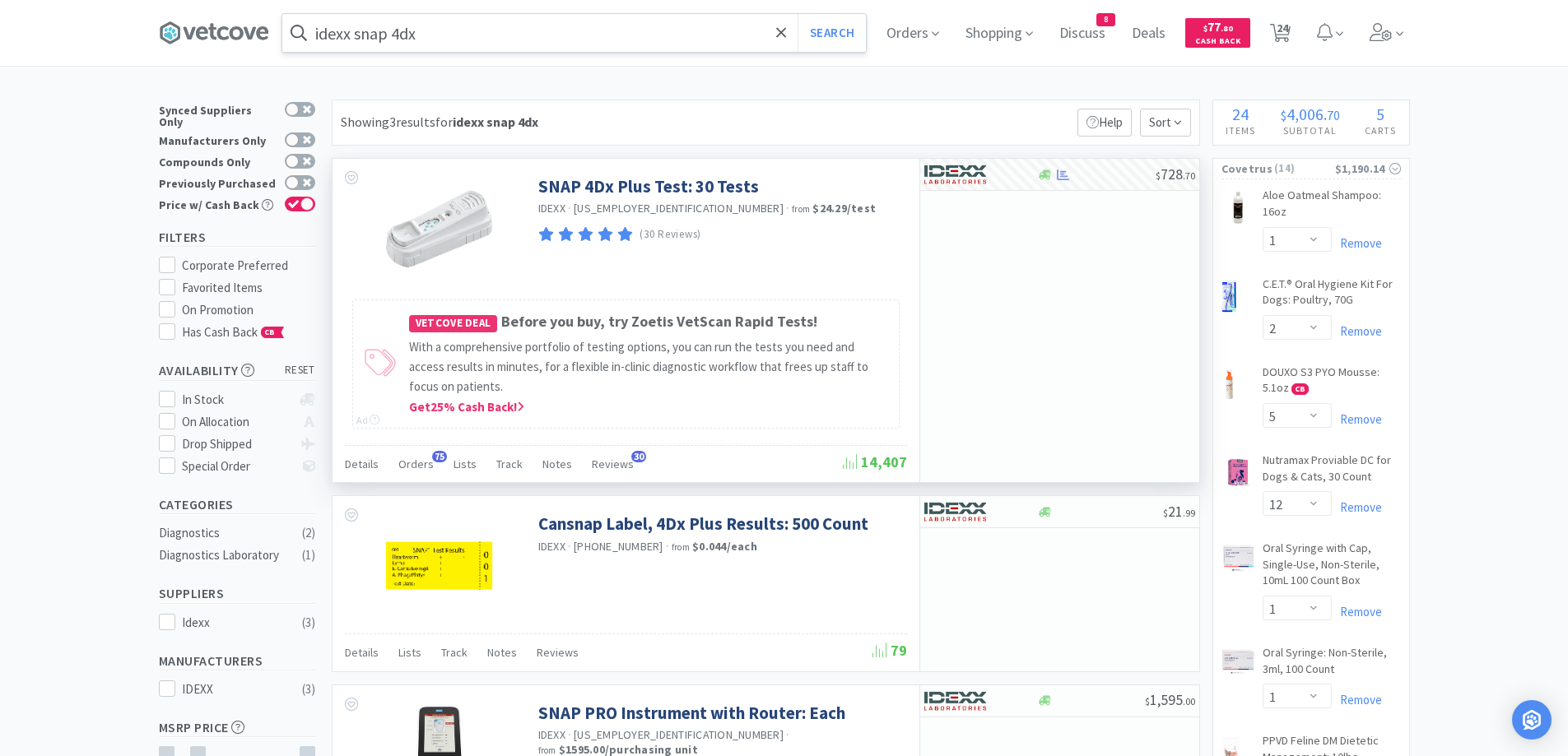
click at [478, 33] on input "idexx snap 4dx" at bounding box center [574, 33] width 584 height 38
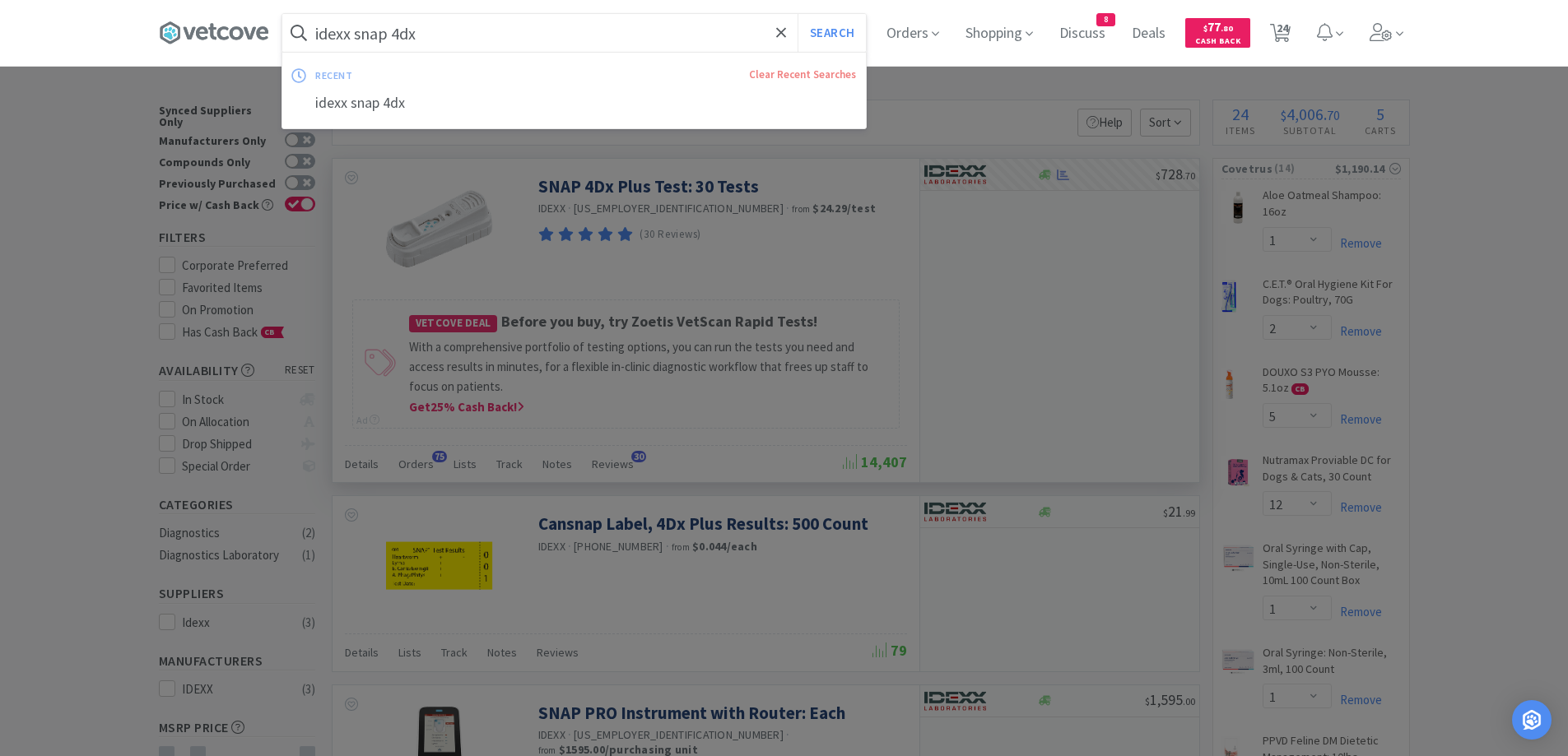
paste input "CET Tooth Paste"
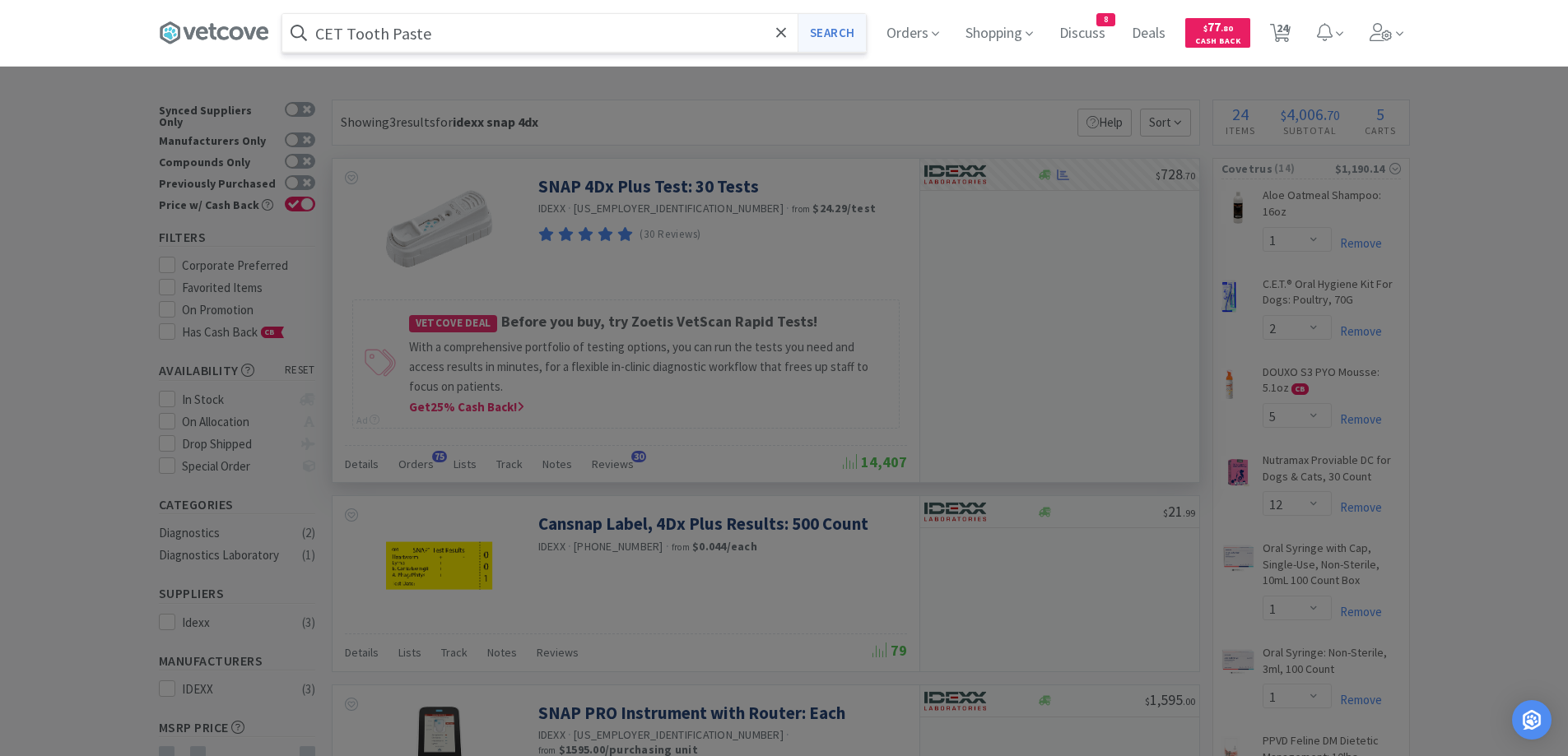
type input "CET Tooth Paste"
click at [829, 44] on button "Search" at bounding box center [831, 33] width 68 height 38
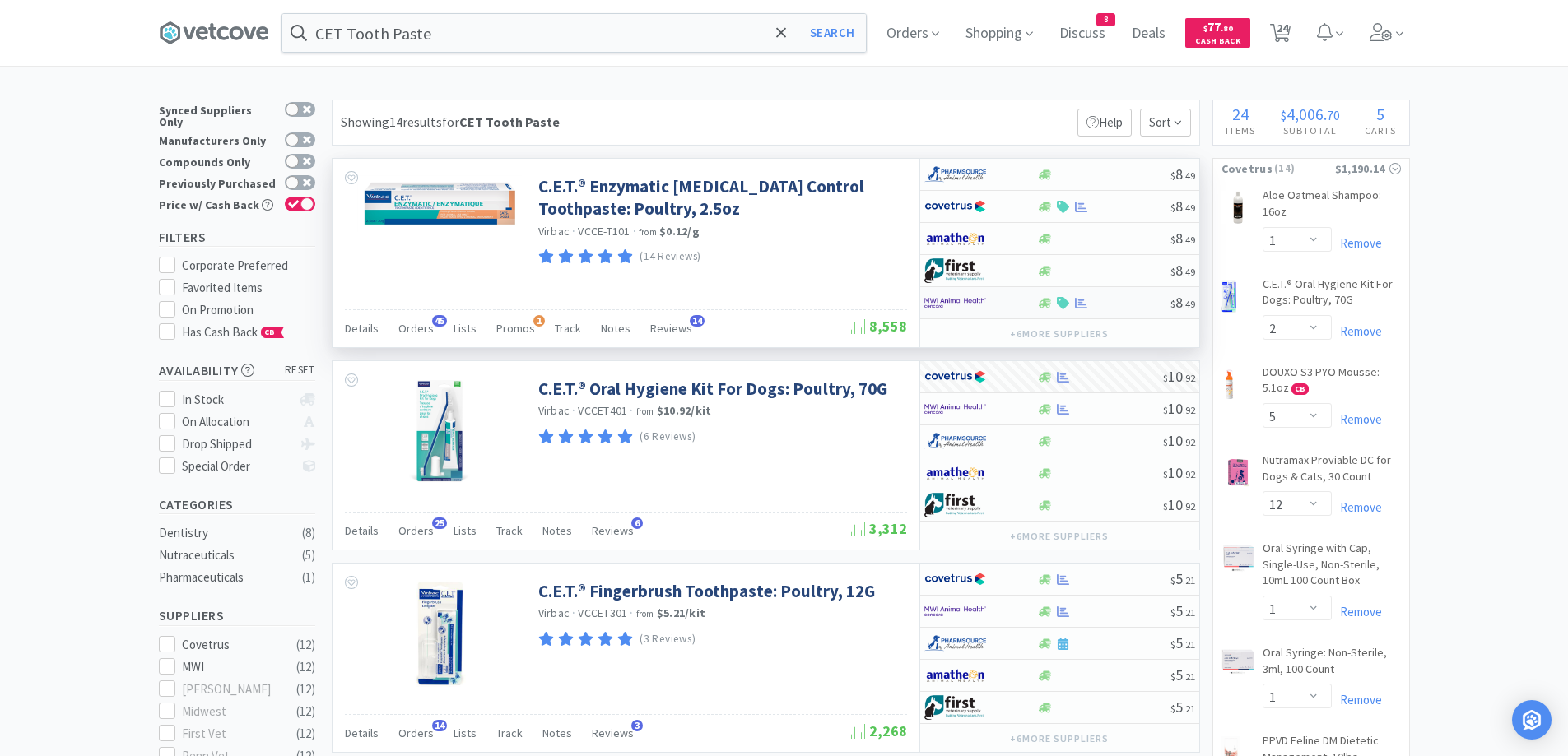
click at [1089, 313] on div "$ 8 . 49" at bounding box center [1060, 303] width 279 height 32
select select "1"
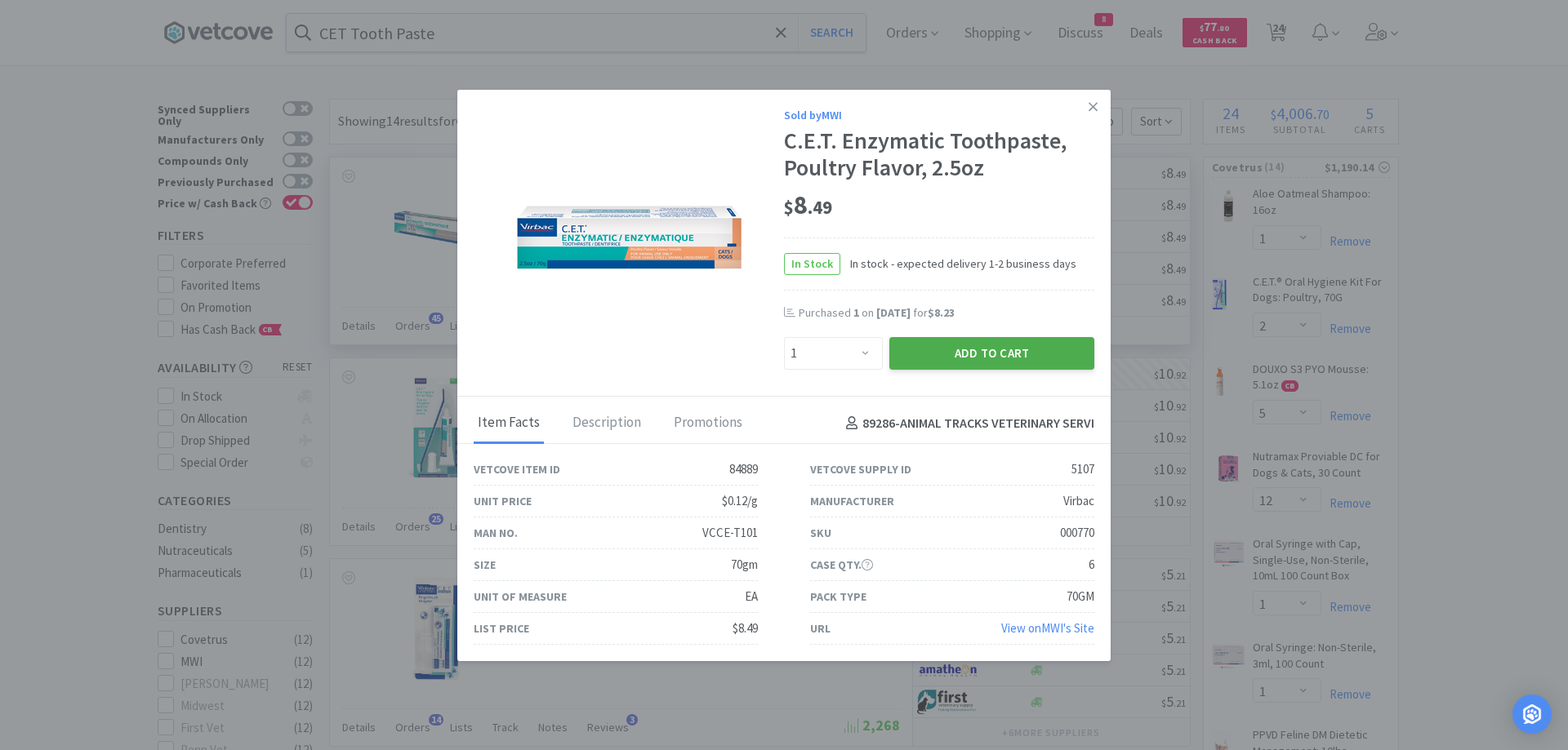
click at [972, 359] on button "Add to Cart" at bounding box center [992, 353] width 205 height 32
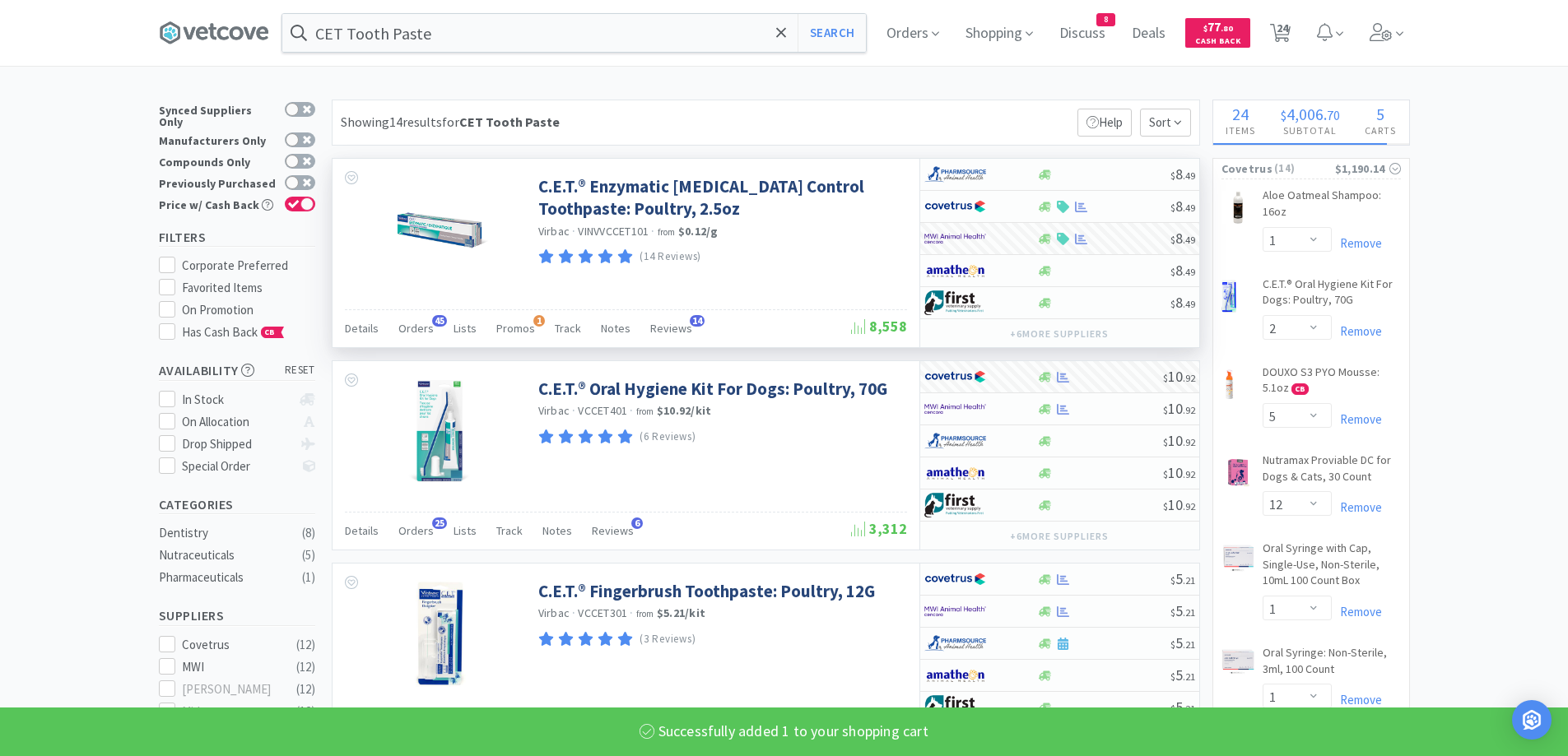
select select "1"
select select "2"
select select "1"
select select "2"
select select "1"
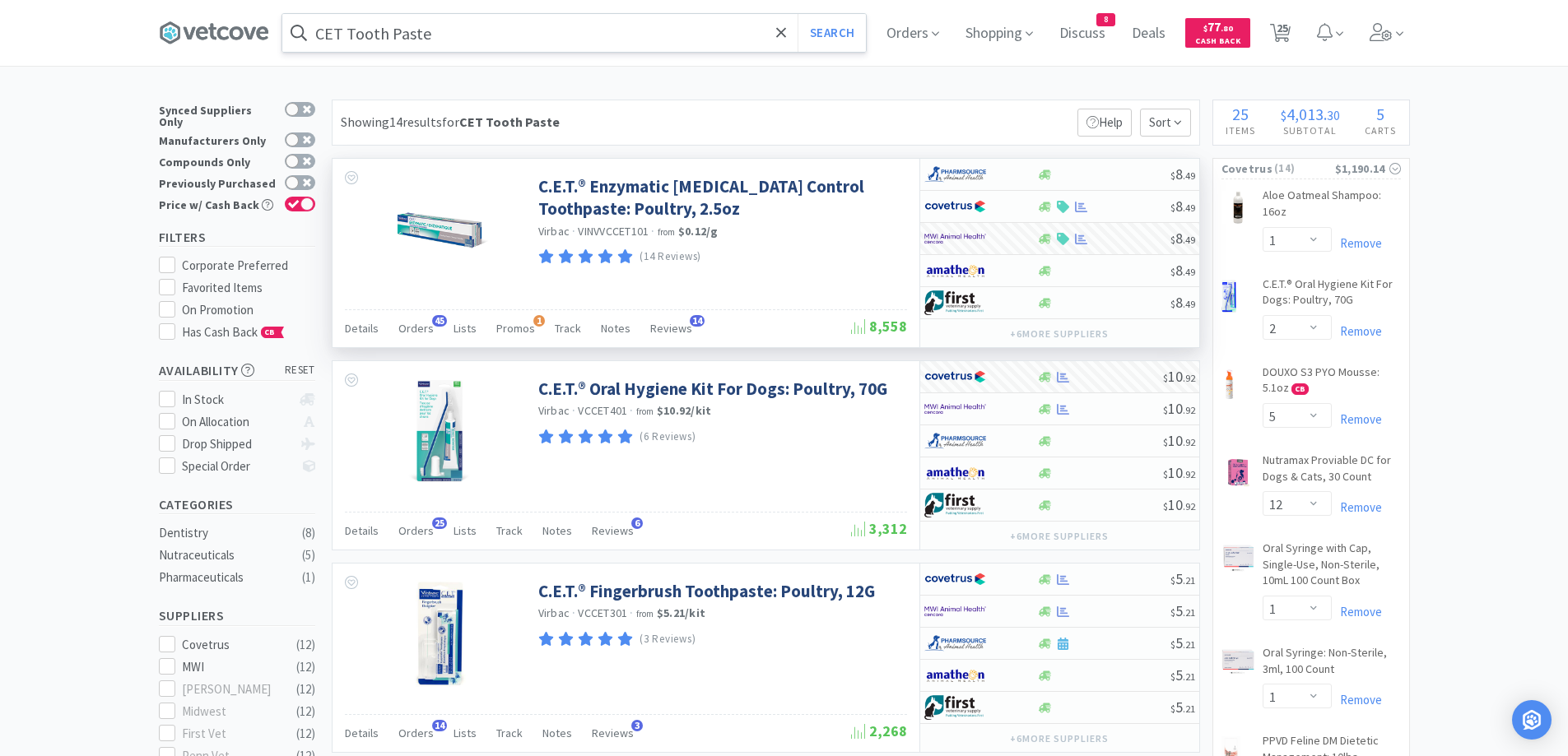
click at [375, 33] on input "CET Tooth Paste" at bounding box center [574, 33] width 584 height 38
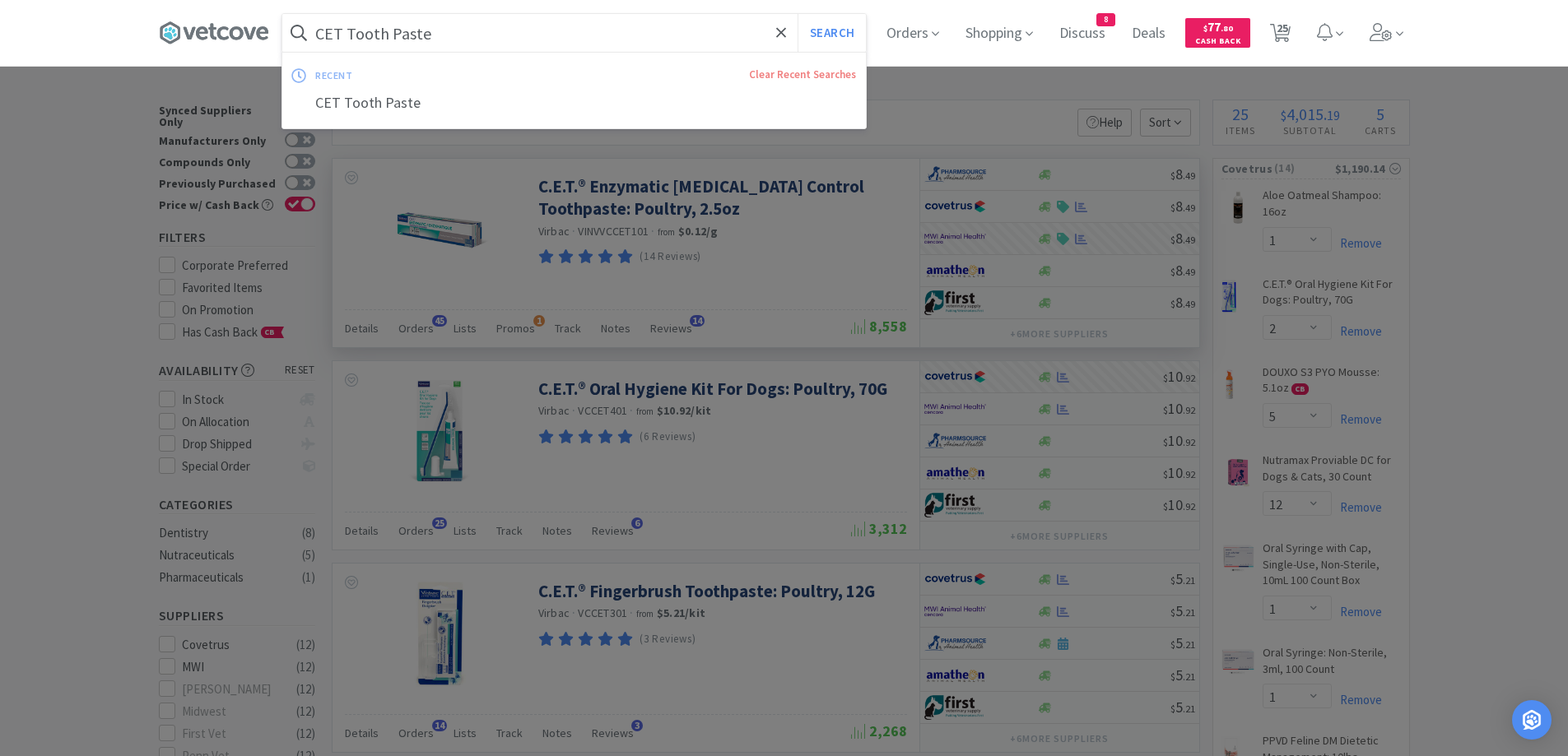
paste input "UR Canine 16.5"
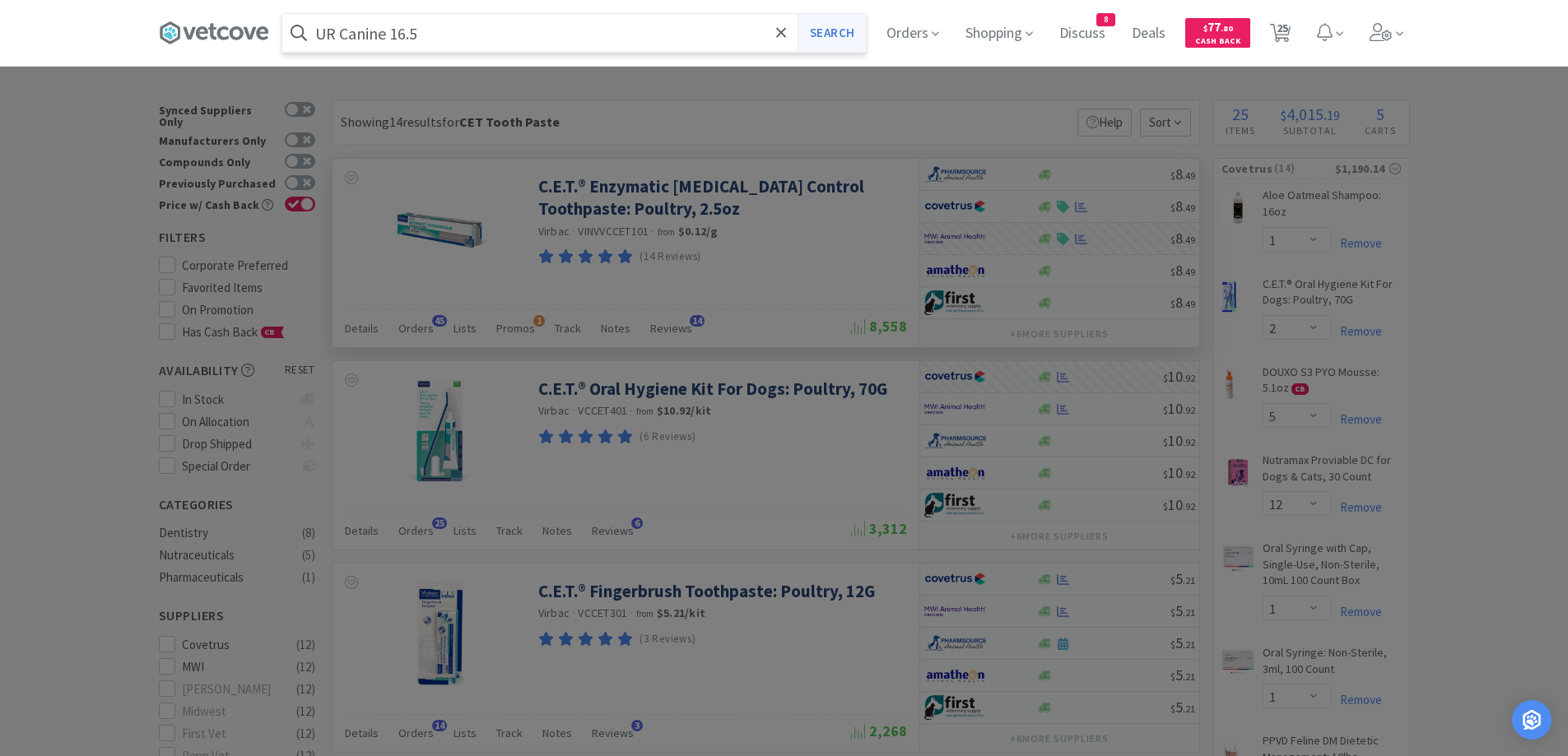
type input "UR Canine 16.5"
click at [841, 37] on button "Search" at bounding box center [831, 33] width 68 height 38
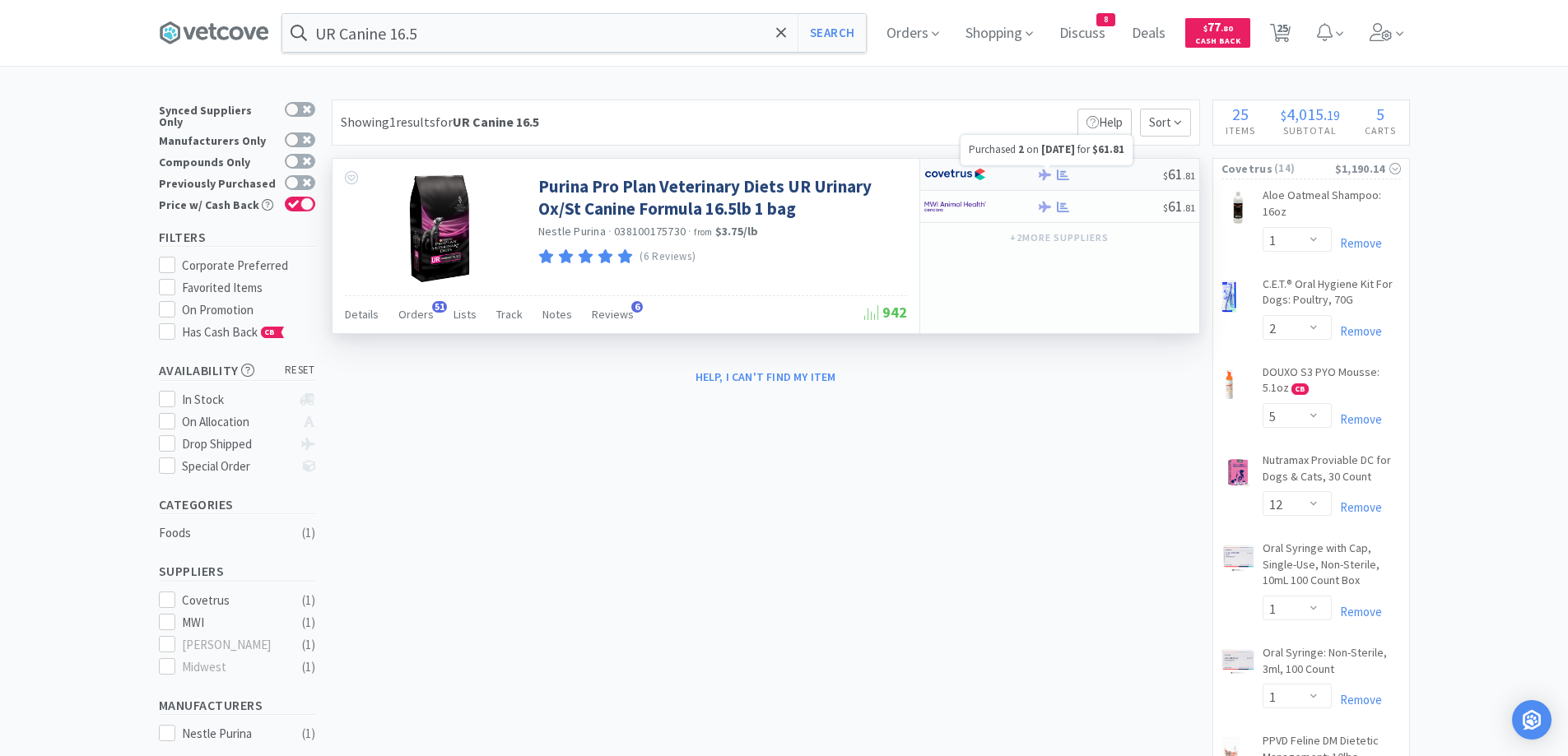
click at [1062, 178] on icon at bounding box center [1063, 175] width 13 height 13
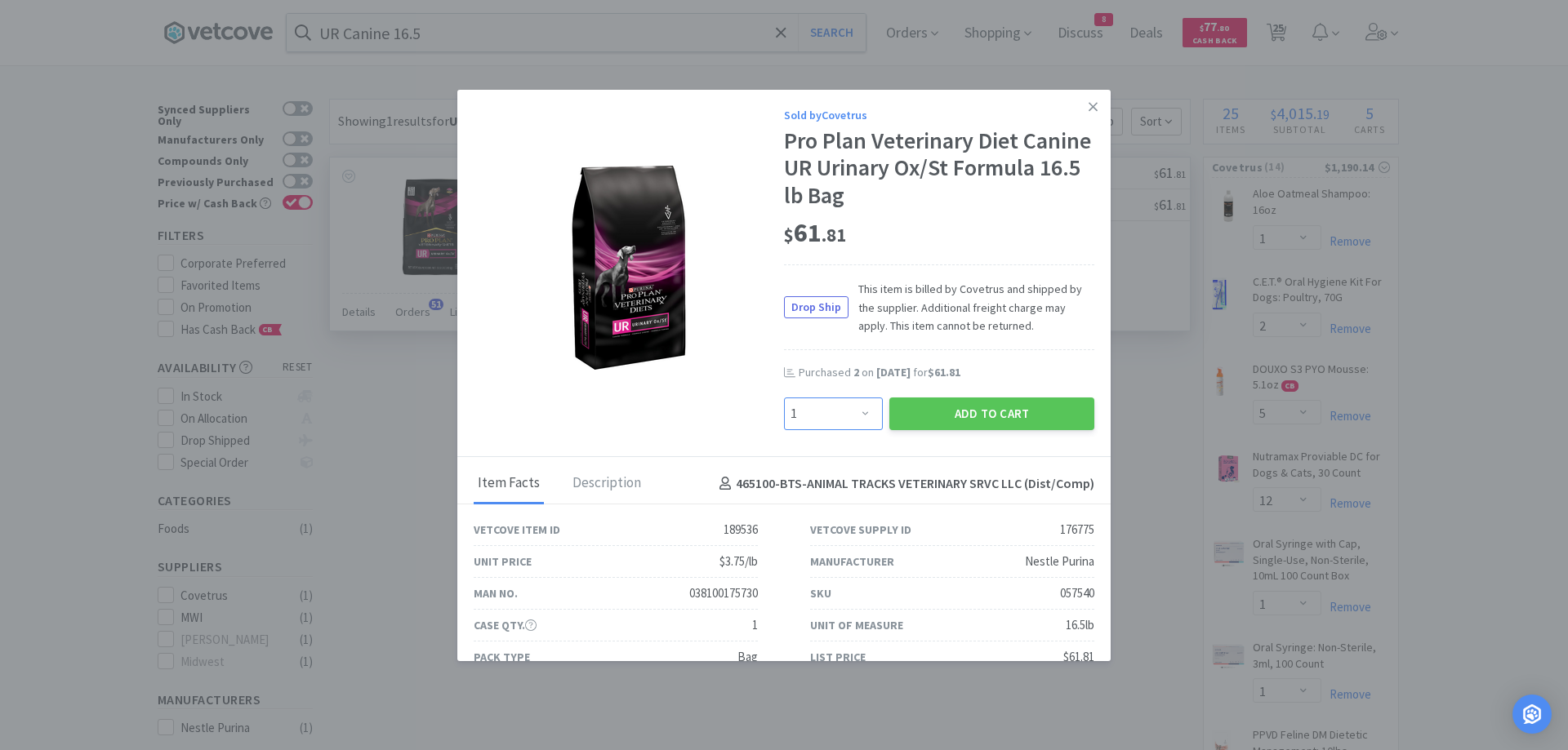
click at [837, 406] on select "Enter Quantity 1 2 3 4 5 6 7 8 9 10 11 12 13 14 15 16 17 18 19 20 Enter Quantity" at bounding box center [834, 414] width 99 height 32
select select "2"
click at [784, 397] on select "Enter Quantity 1 2 3 4 5 6 7 8 9 10 11 12 13 14 15 16 17 18 19 20 Enter Quantity" at bounding box center [834, 414] width 99 height 32
click at [922, 414] on button "Add to Cart" at bounding box center [992, 414] width 205 height 32
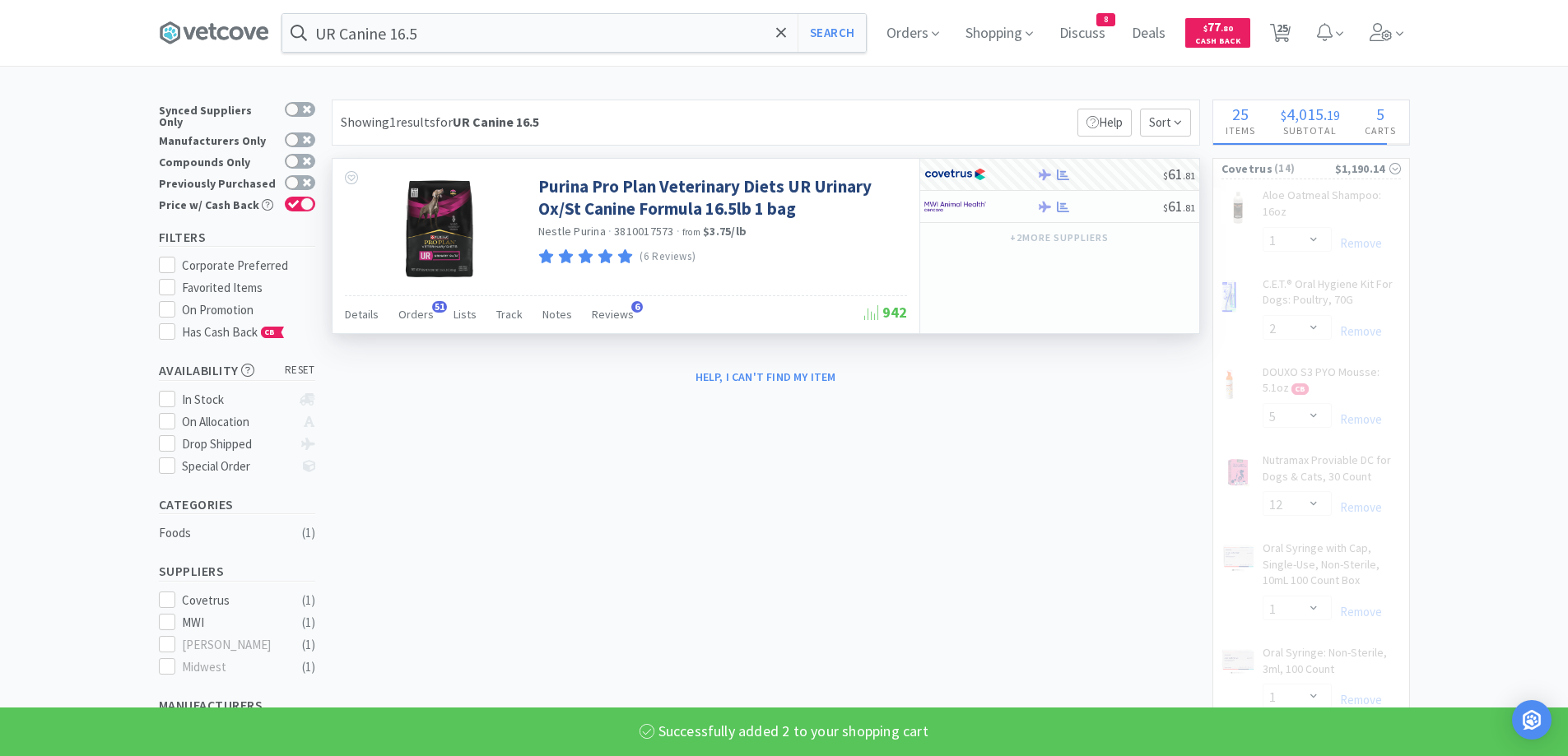
select select "2"
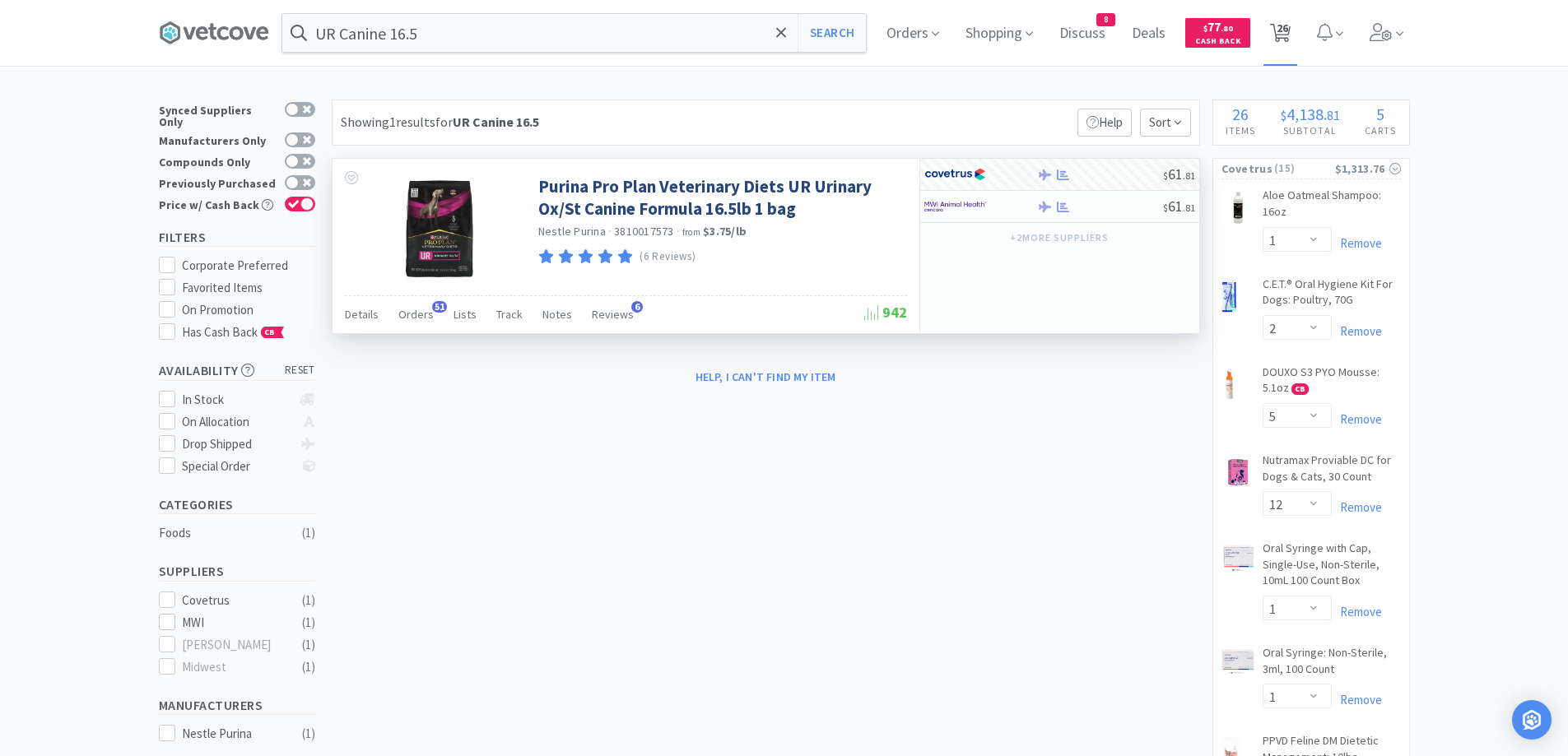
click at [1288, 40] on span "26" at bounding box center [1282, 28] width 12 height 66
select select "1"
select select "3"
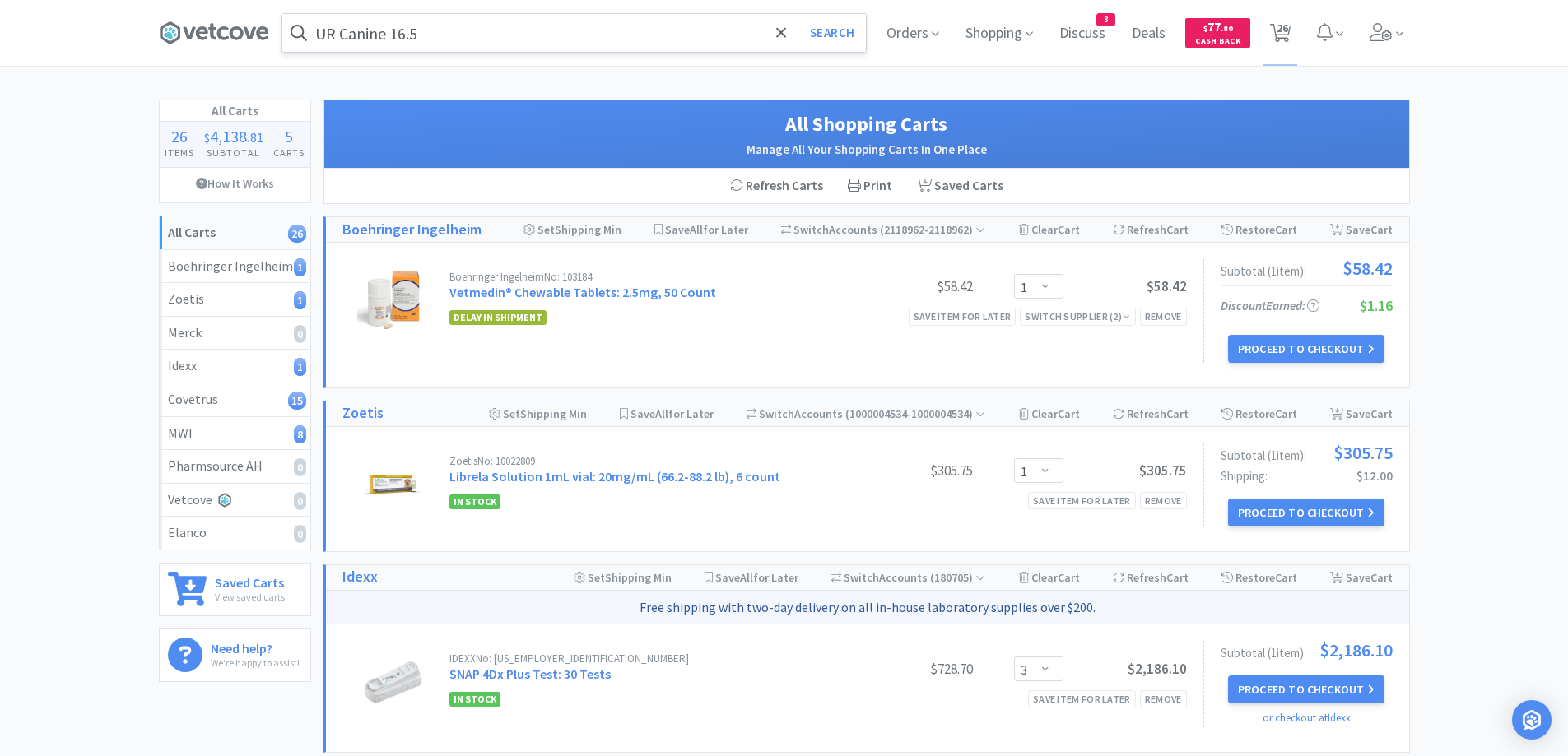
click at [464, 32] on input "UR Canine 16.5" at bounding box center [574, 33] width 584 height 38
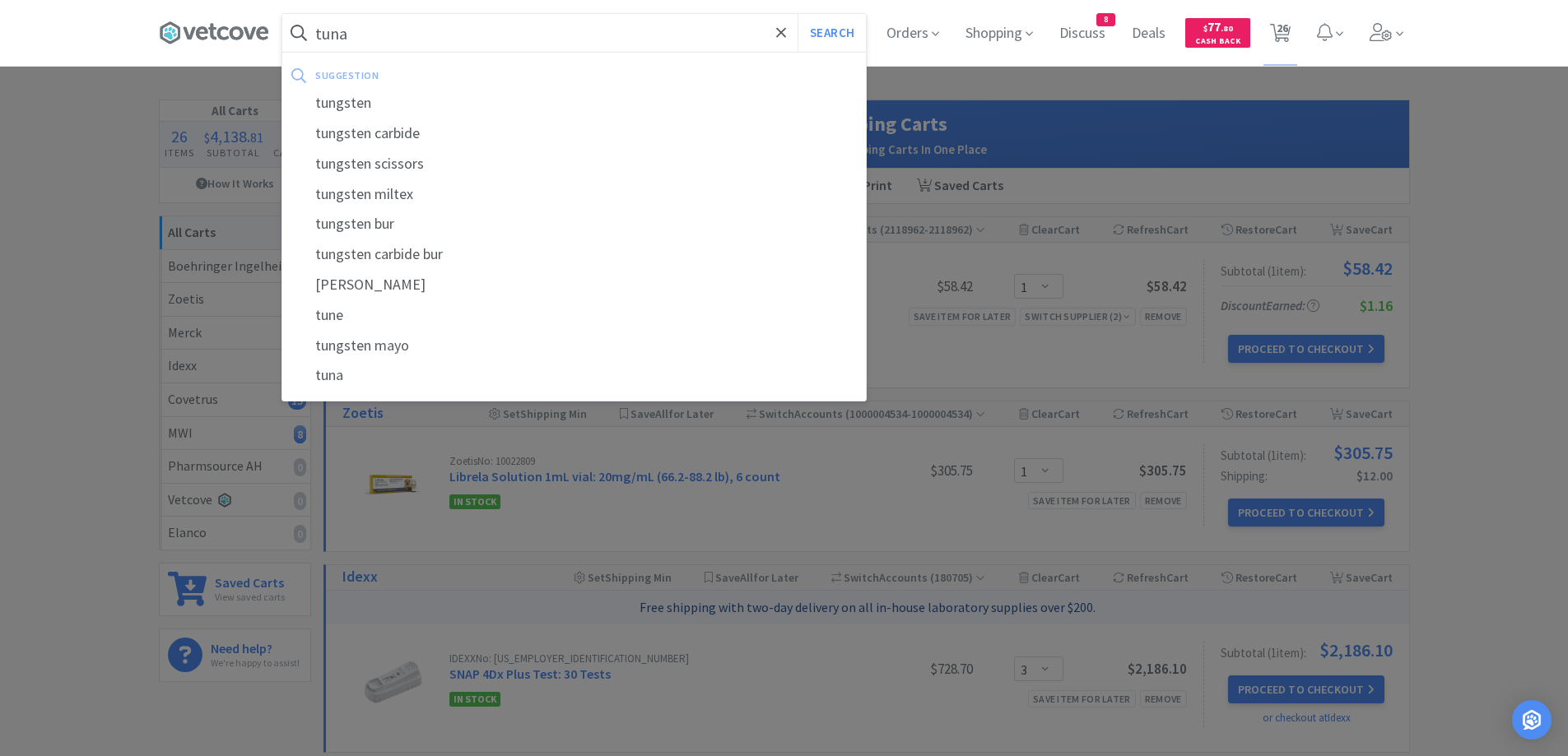
click at [798, 14] on button "Search" at bounding box center [831, 33] width 68 height 38
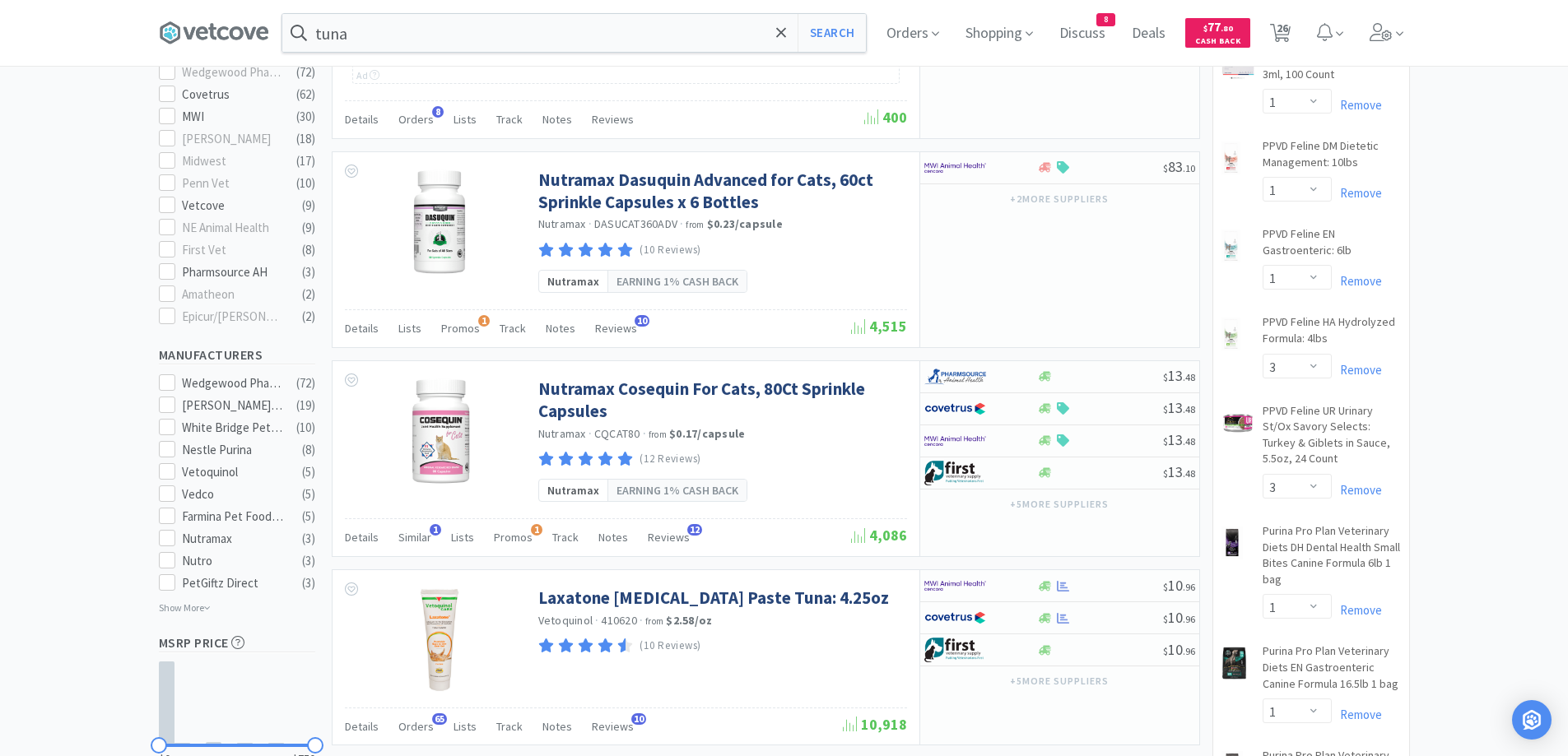
scroll to position [823, 0]
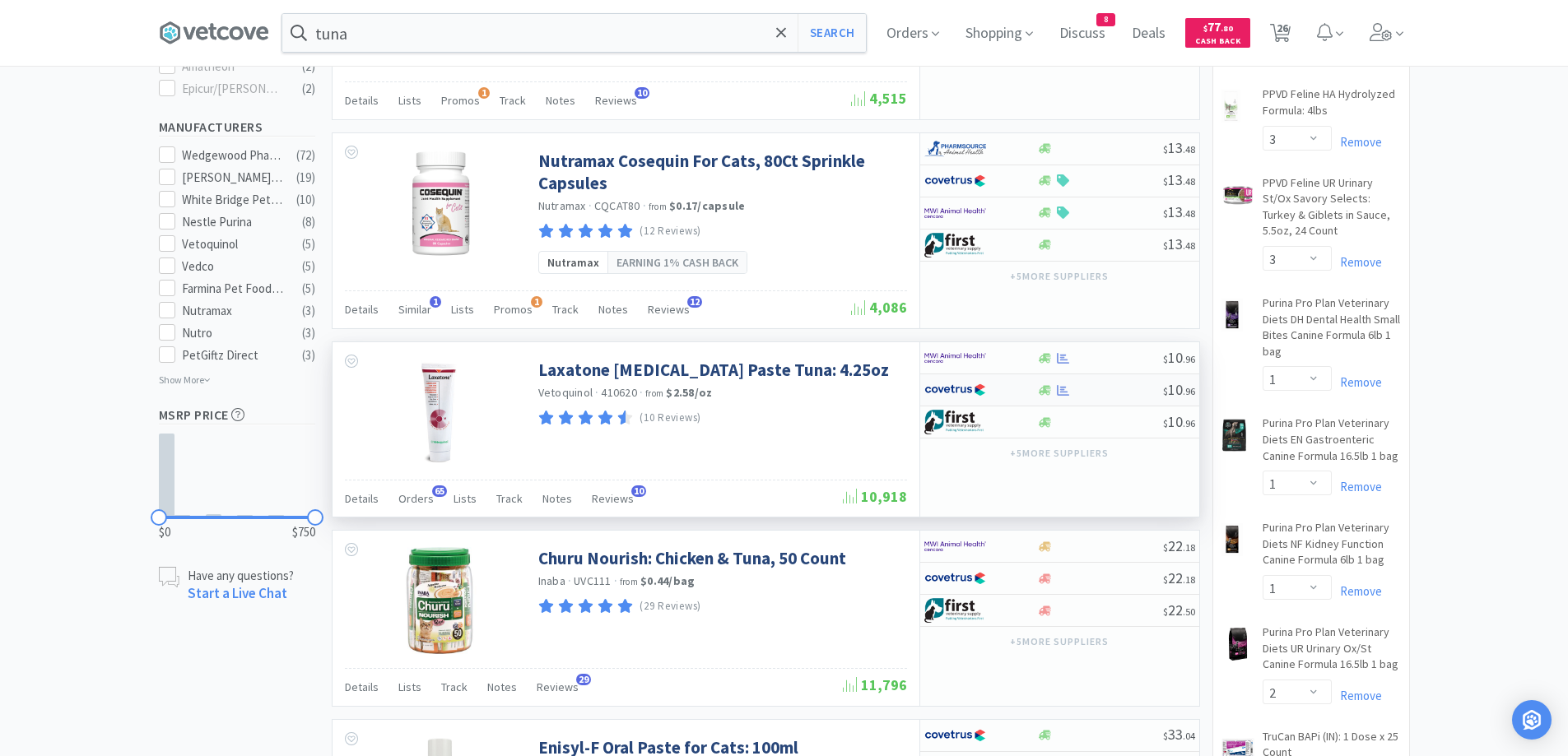
click at [1089, 387] on div at bounding box center [1099, 391] width 126 height 13
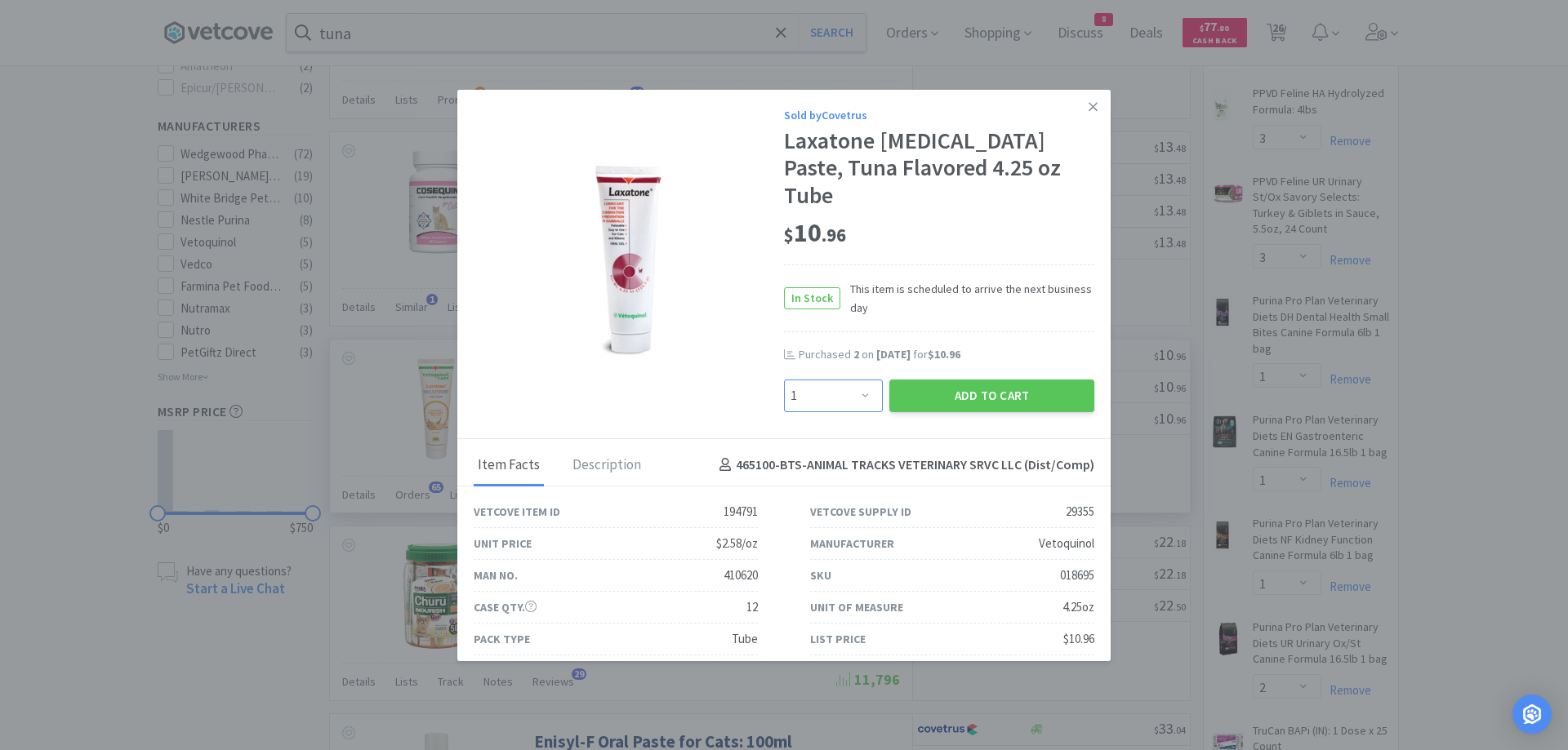
click at [815, 379] on select "Enter Quantity 1 2 3 4 5 6 7 8 9 10 11 12 13 14 15 16 17 18 19 20 Enter Quantity" at bounding box center [834, 396] width 99 height 32
click at [784, 379] on select "Enter Quantity 1 2 3 4 5 6 7 8 9 10 11 12 13 14 15 16 17 18 19 20 Enter Quantity" at bounding box center [834, 396] width 99 height 32
click at [936, 379] on button "Add to Cart" at bounding box center [992, 396] width 205 height 32
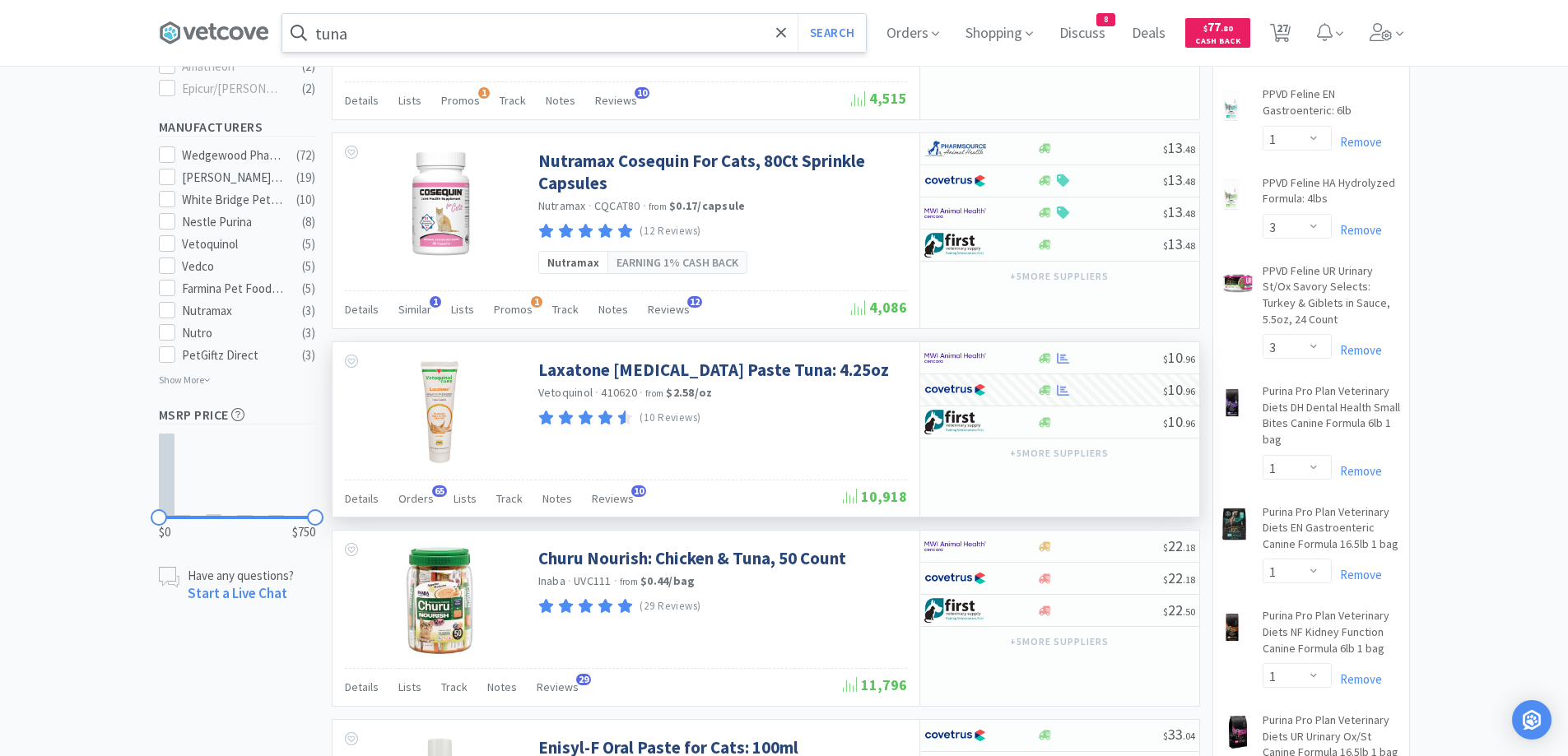
click at [568, 25] on input "tuna" at bounding box center [574, 33] width 584 height 38
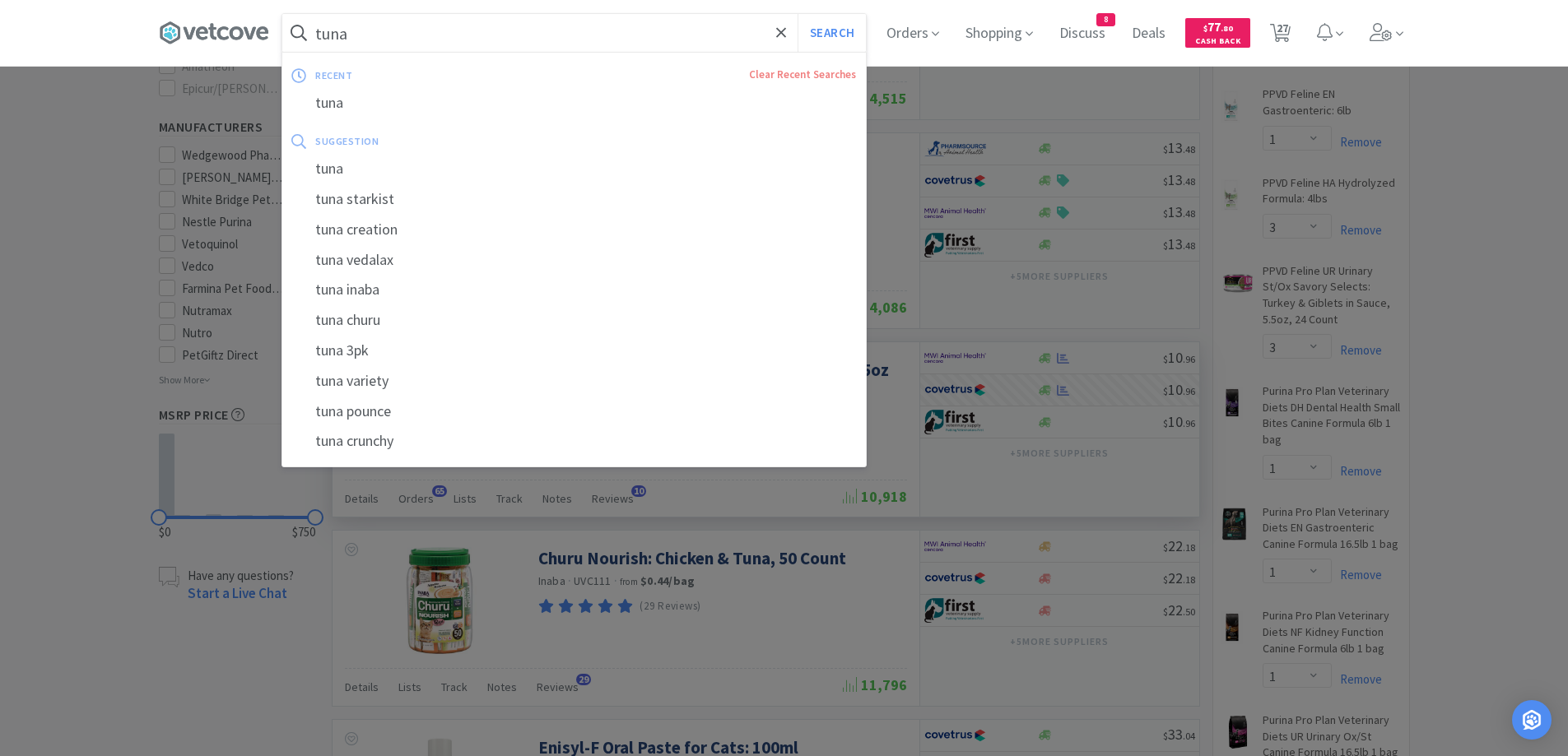
paste input "FELINE OM 6"
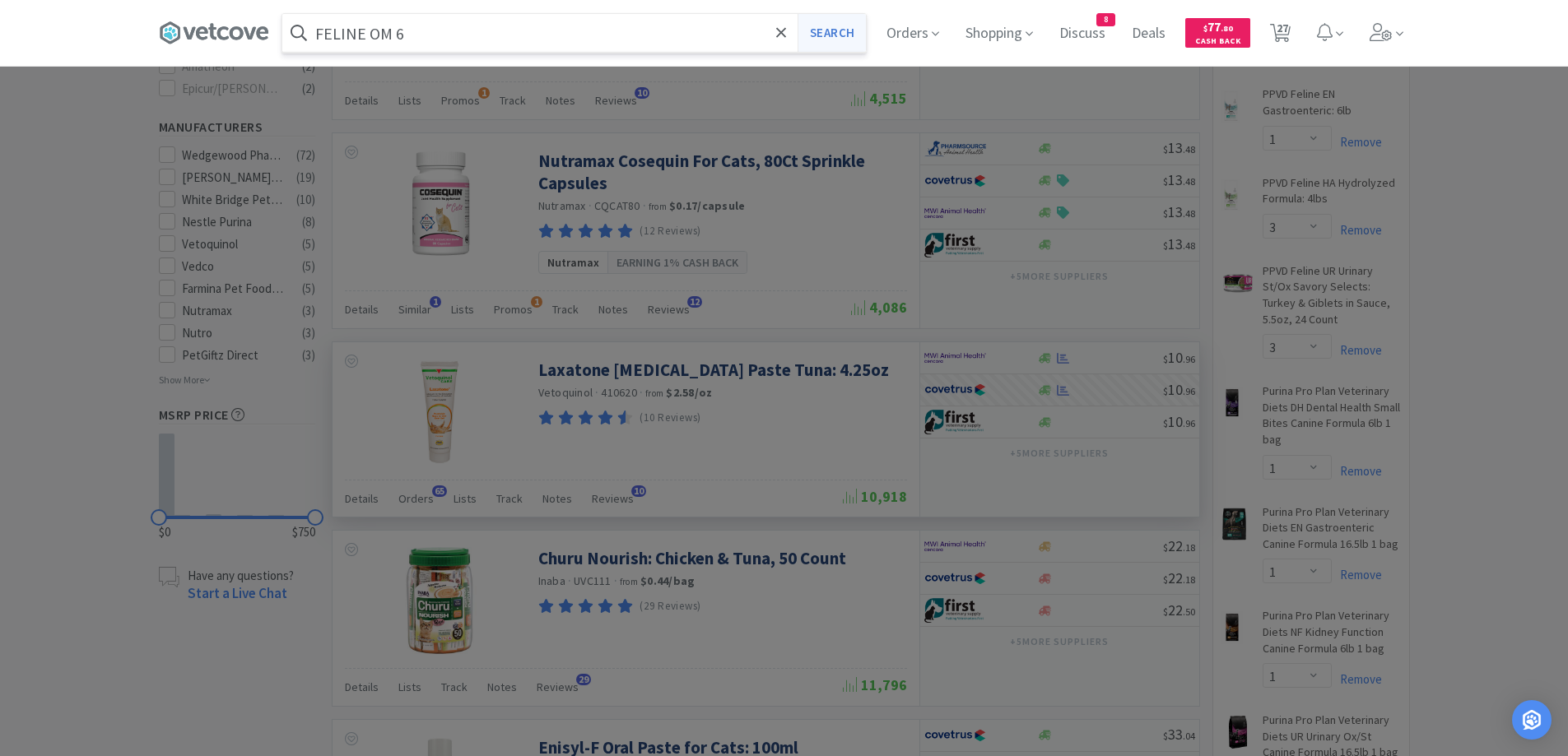
click at [838, 40] on button "Search" at bounding box center [831, 33] width 68 height 38
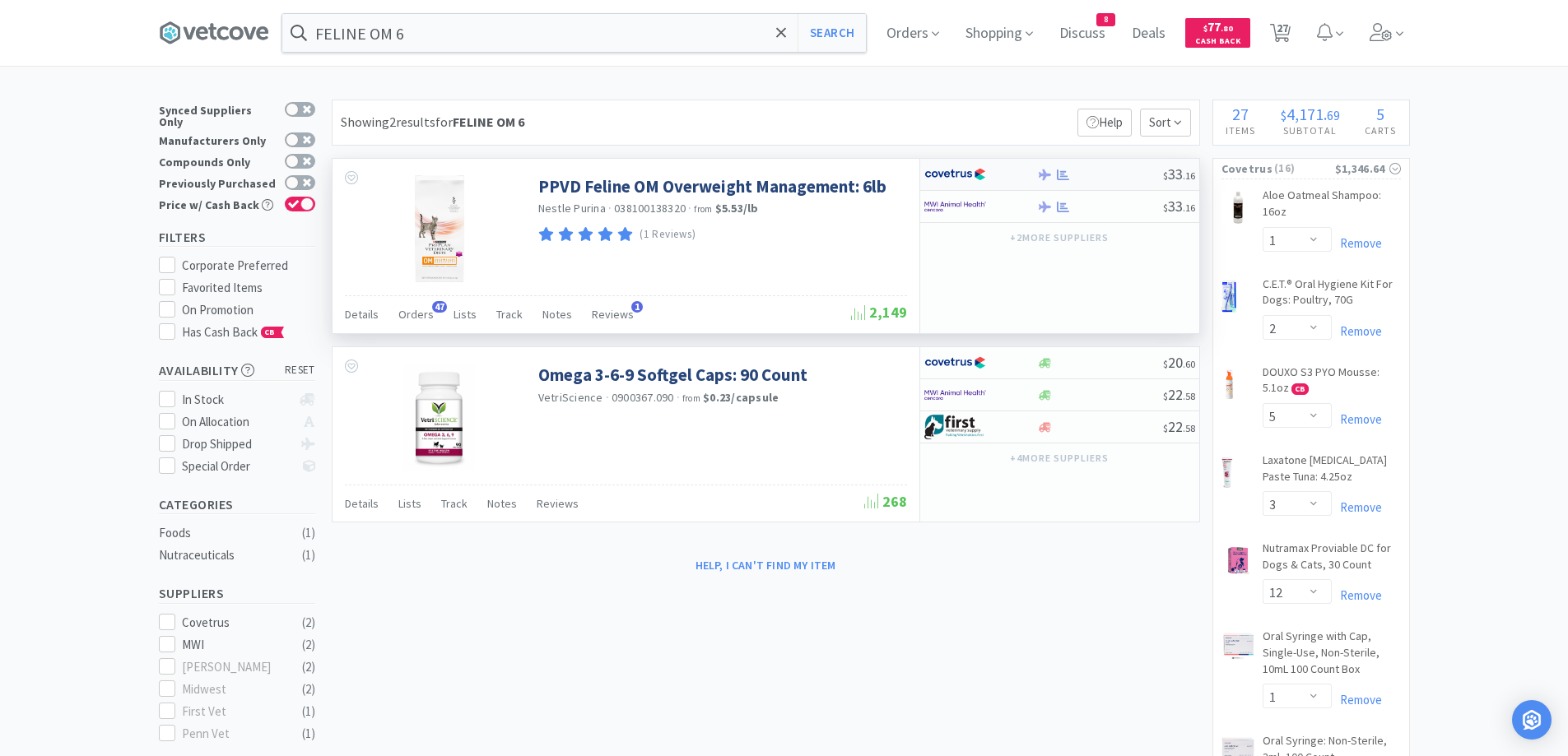
click at [1091, 181] on div "$ 33 . 16" at bounding box center [1060, 174] width 279 height 32
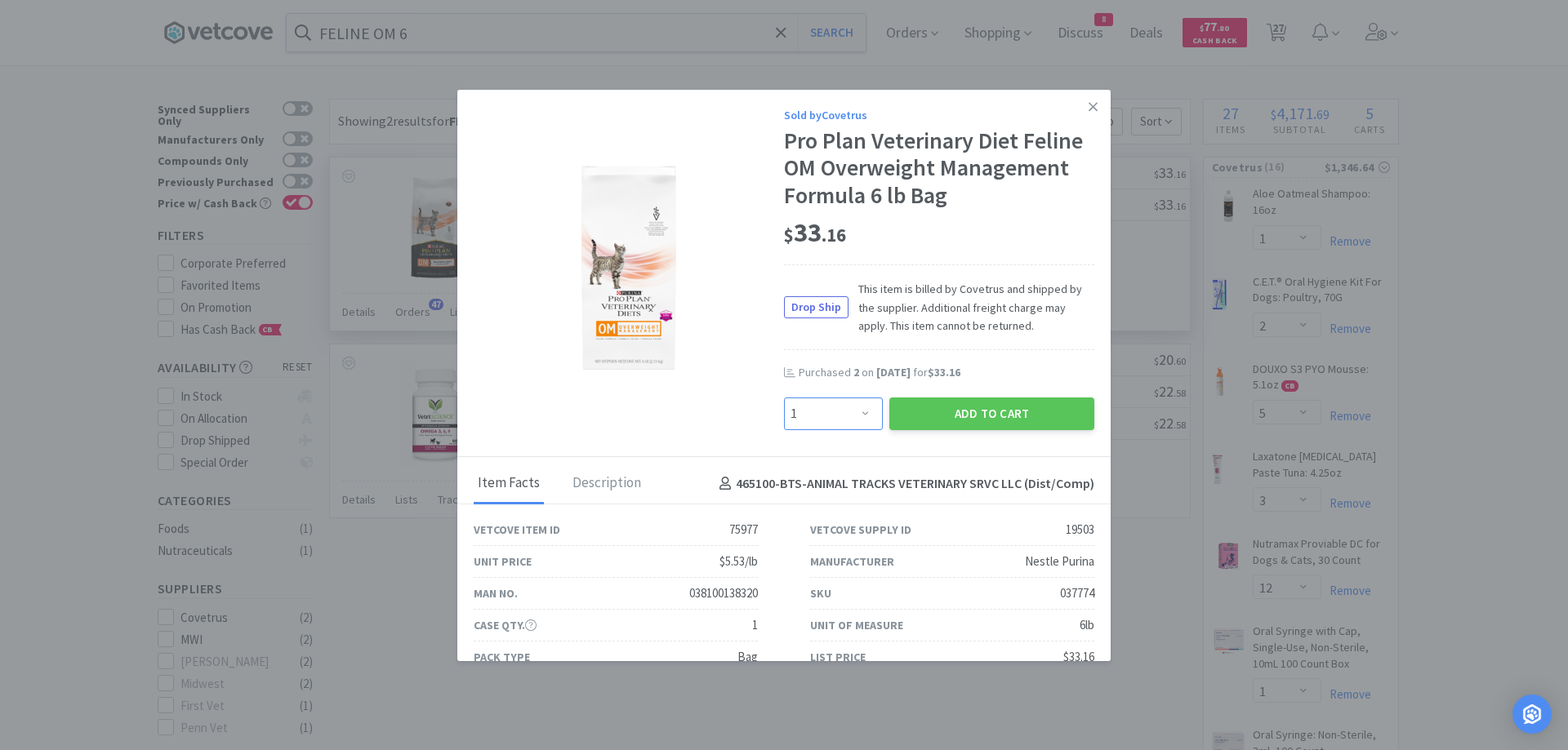
click at [847, 413] on select "Enter Quantity 1 2 3 4 5 6 7 8 9 10 11 12 13 14 15 16 17 18 19 20 Enter Quantity" at bounding box center [834, 414] width 99 height 32
click at [784, 397] on select "Enter Quantity 1 2 3 4 5 6 7 8 9 10 11 12 13 14 15 16 17 18 19 20 Enter Quantity" at bounding box center [834, 414] width 99 height 32
click at [936, 415] on button "Add to Cart" at bounding box center [992, 414] width 205 height 32
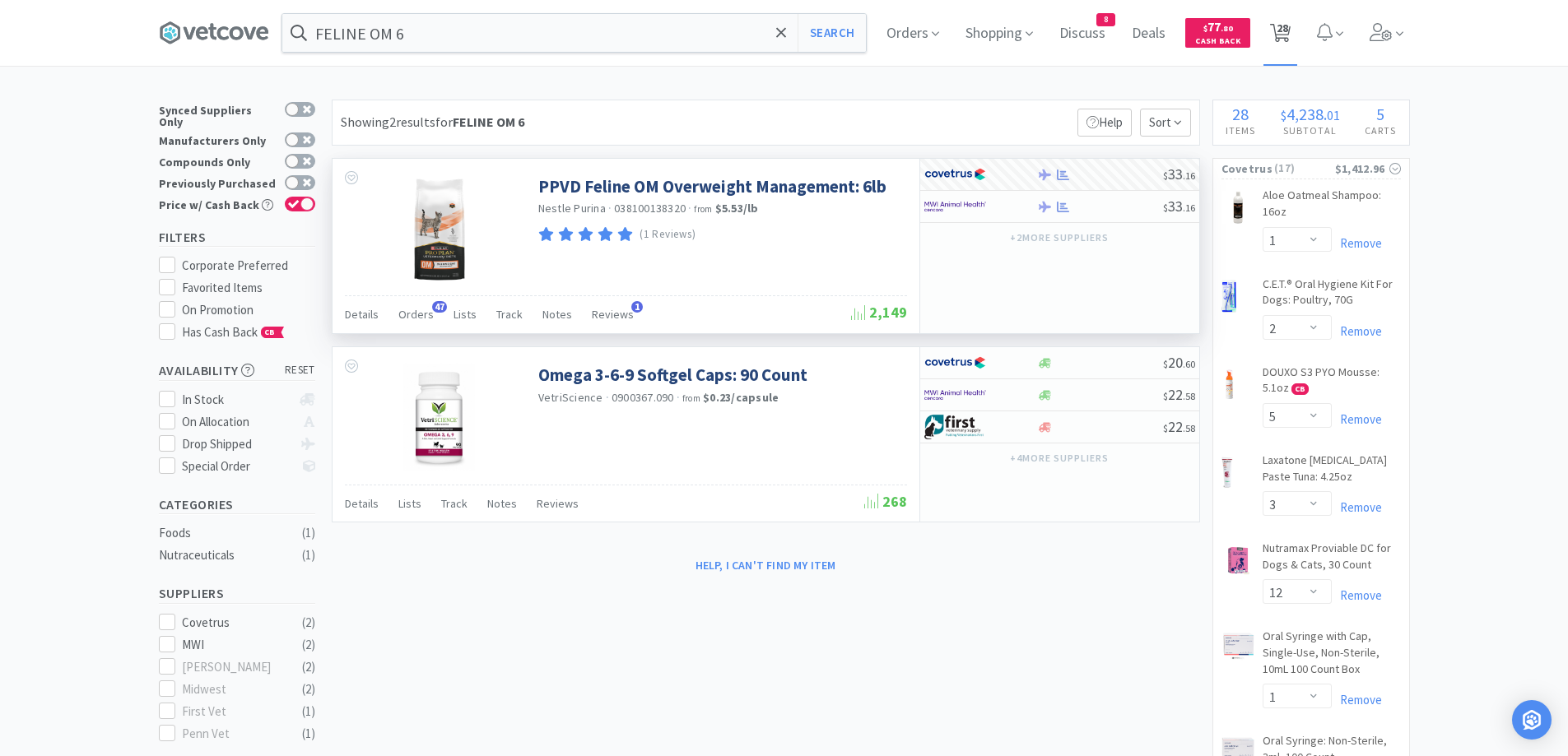
click at [1287, 37] on span "28" at bounding box center [1282, 28] width 12 height 66
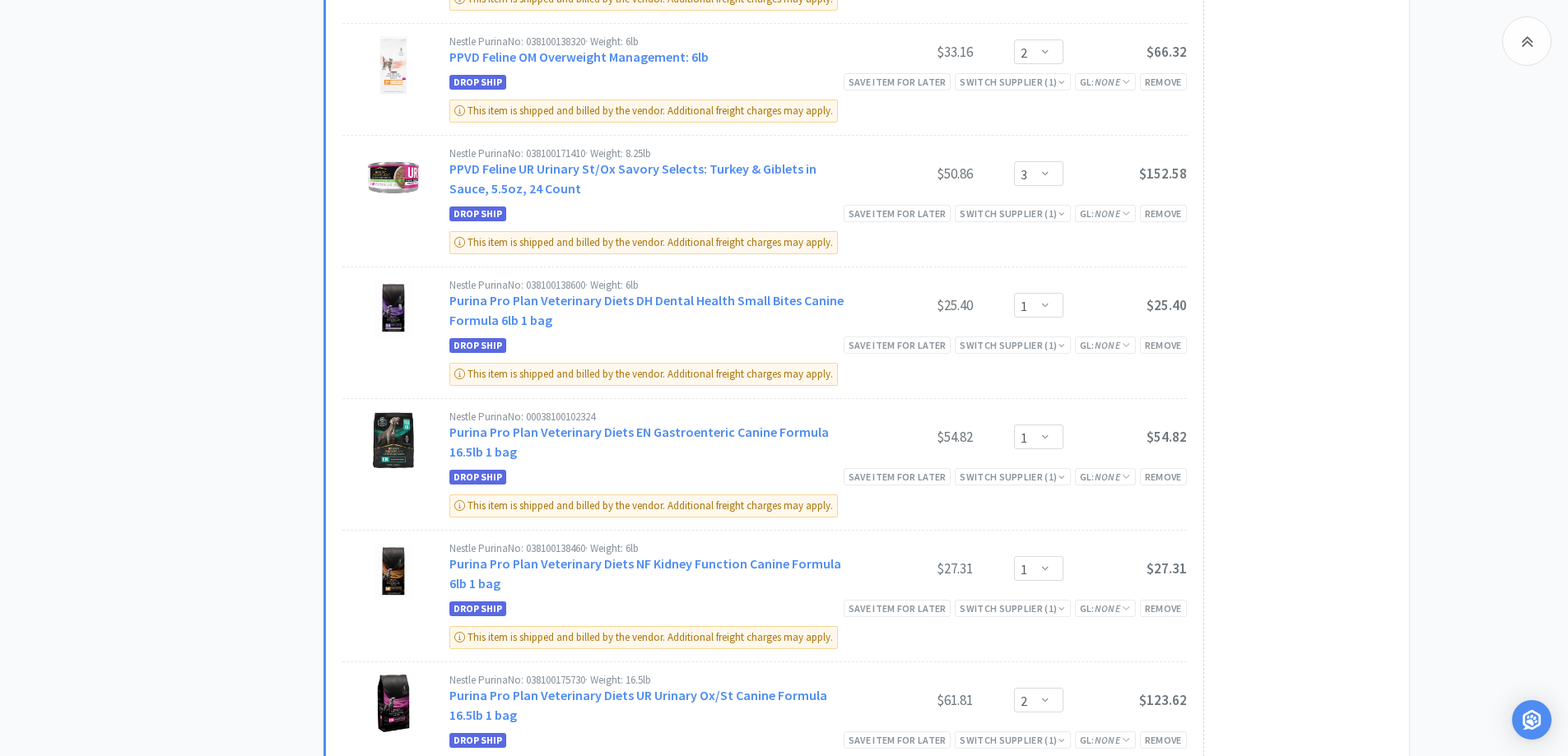
scroll to position [1810, 0]
